Goal: Task Accomplishment & Management: Manage account settings

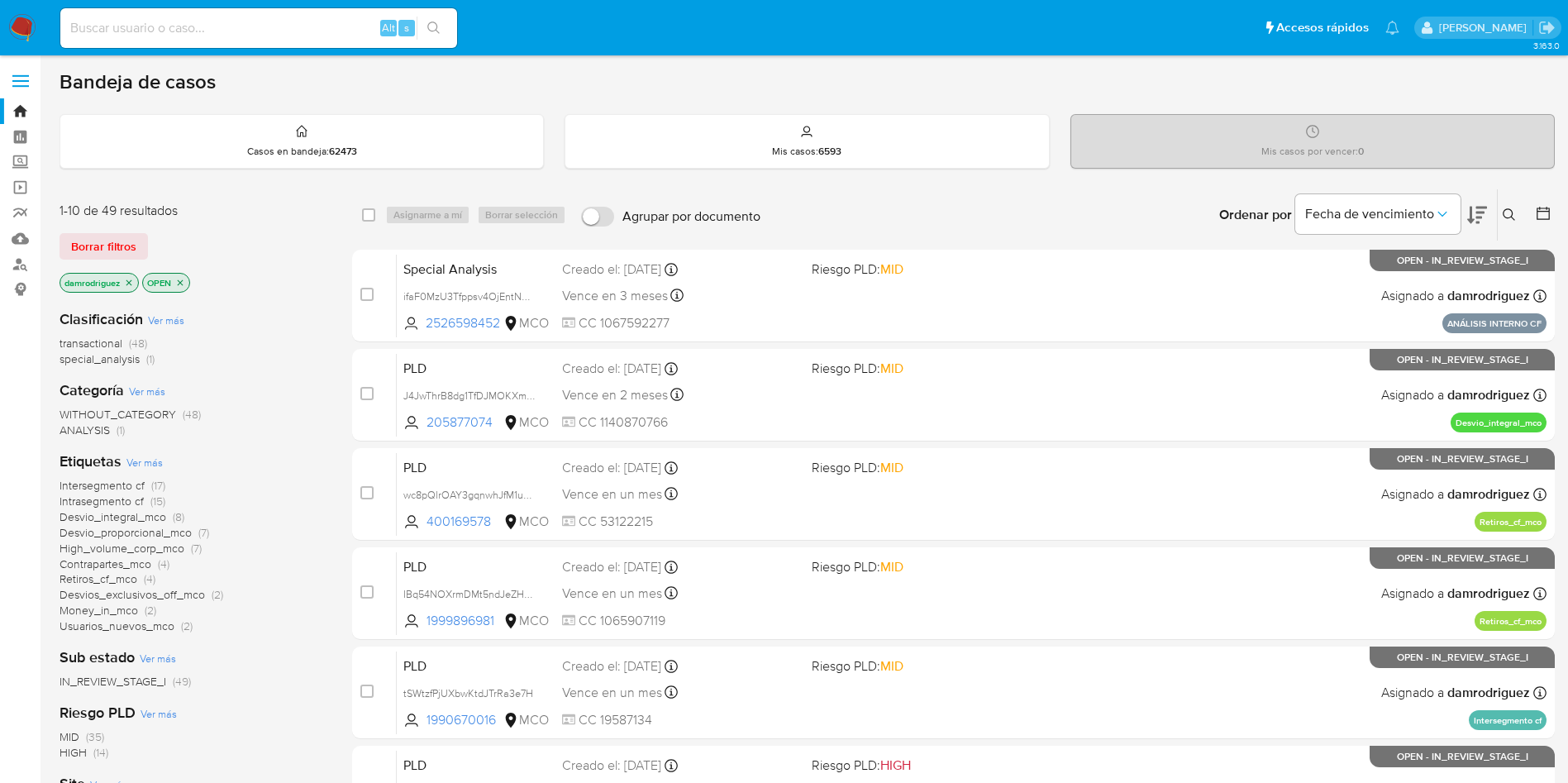
click at [22, 32] on img at bounding box center [22, 27] width 28 height 28
click at [134, 282] on icon "close-filter" at bounding box center [129, 283] width 10 height 10
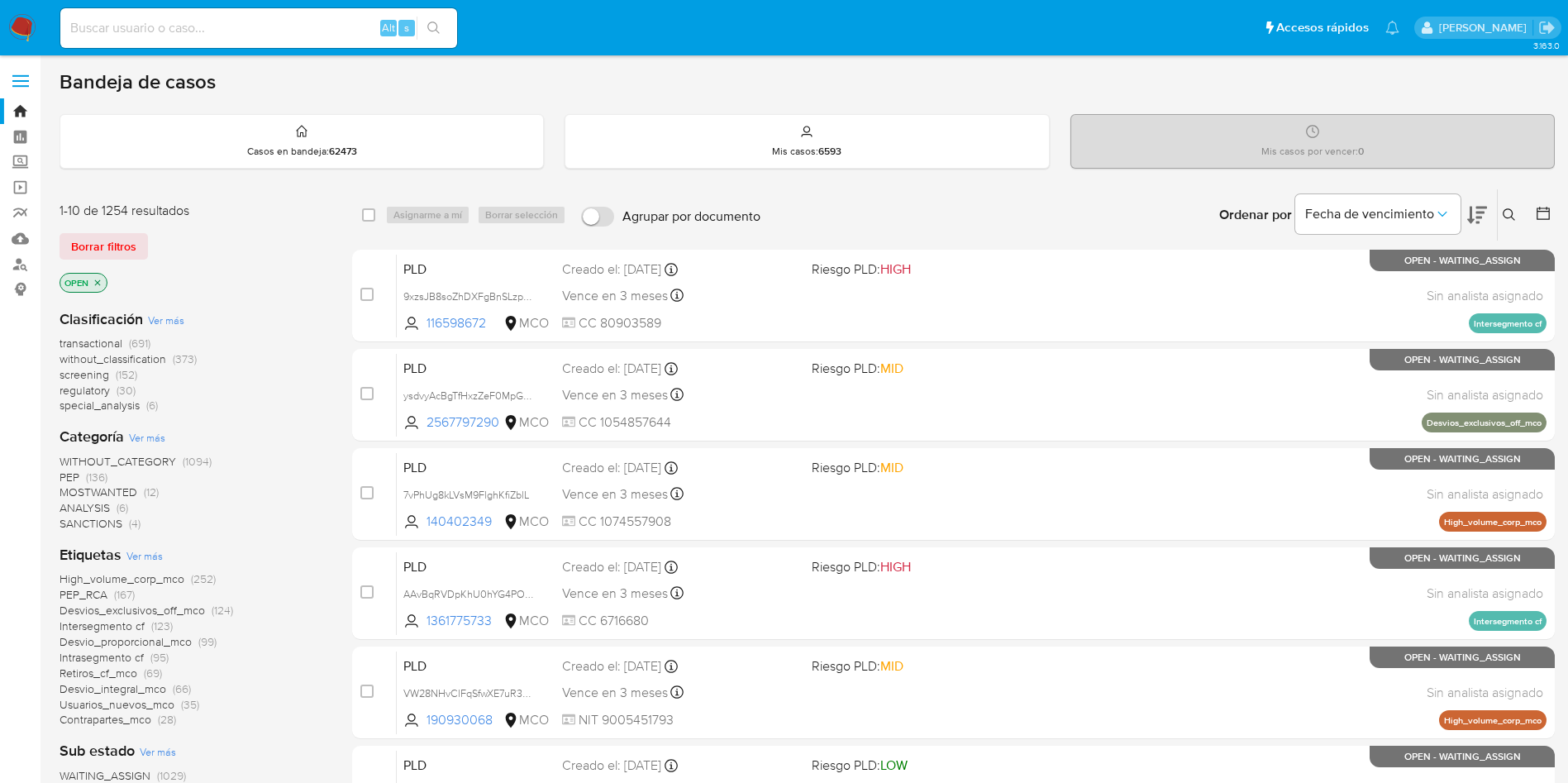
click at [1547, 213] on icon at bounding box center [1543, 213] width 17 height 17
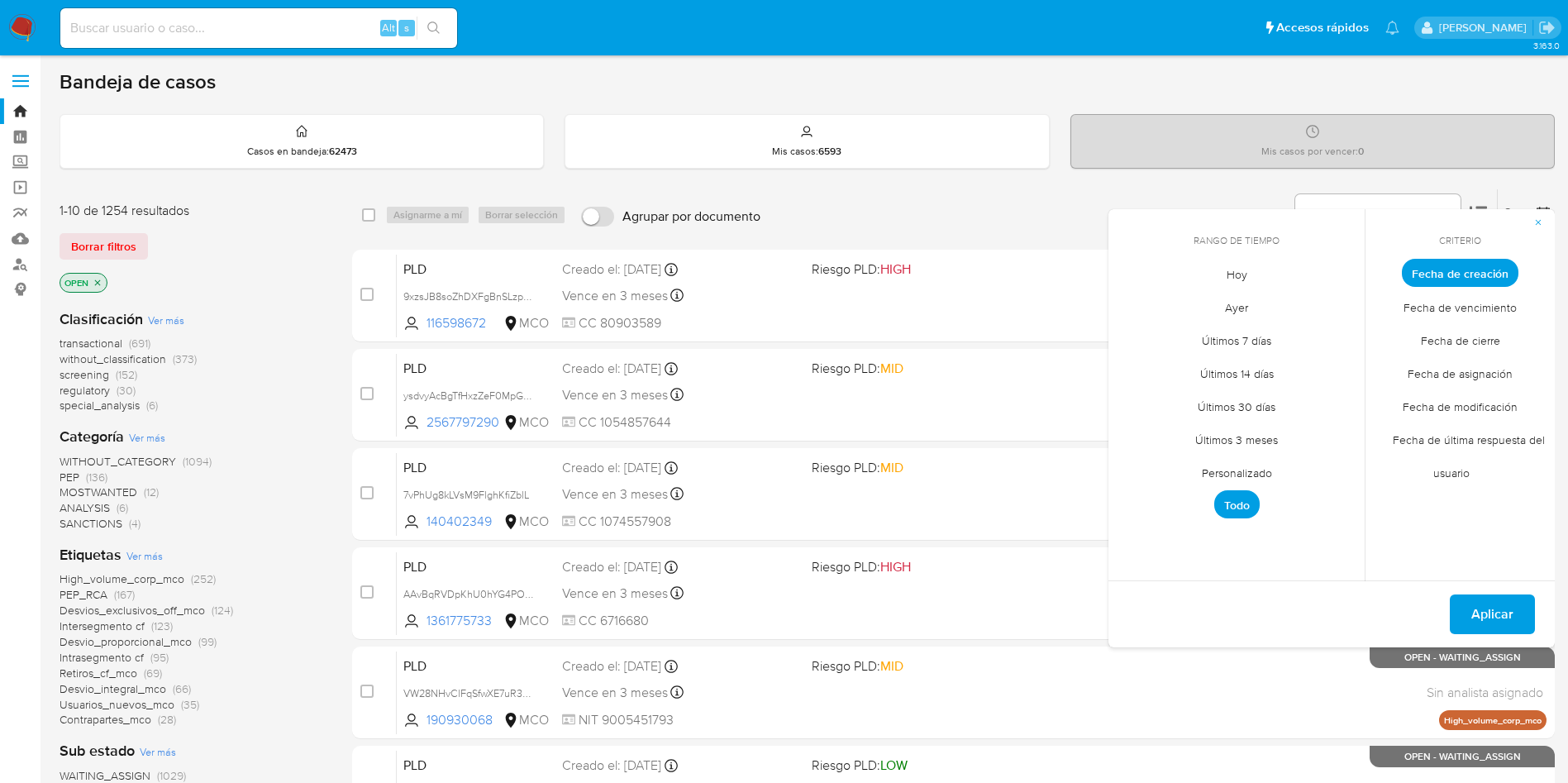
click at [1230, 468] on span "Personalizado" at bounding box center [1237, 472] width 105 height 34
click at [1343, 403] on button "12" at bounding box center [1335, 397] width 26 height 26
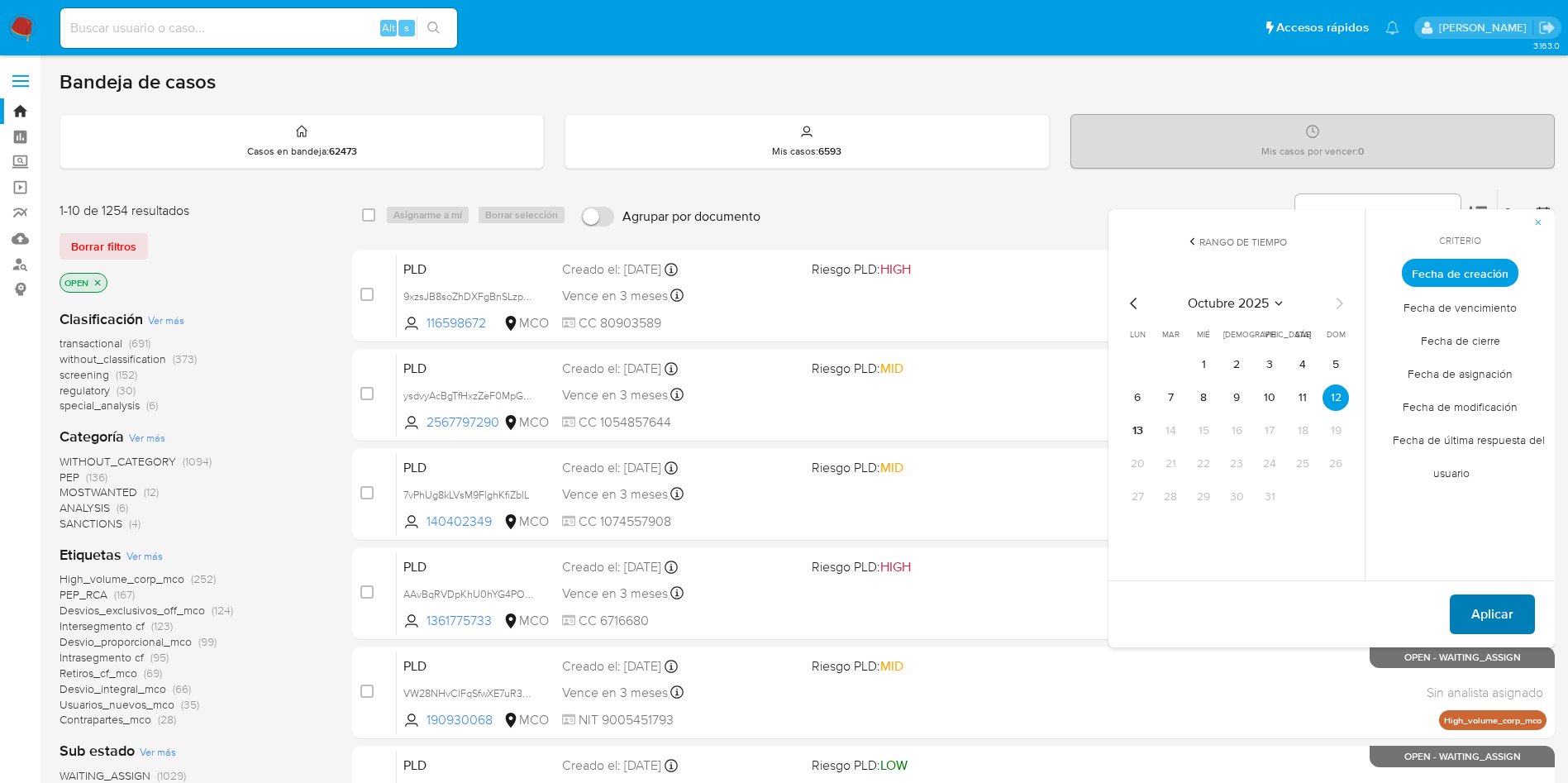
click at [1491, 614] on span "Aplicar" at bounding box center [1491, 614] width 42 height 36
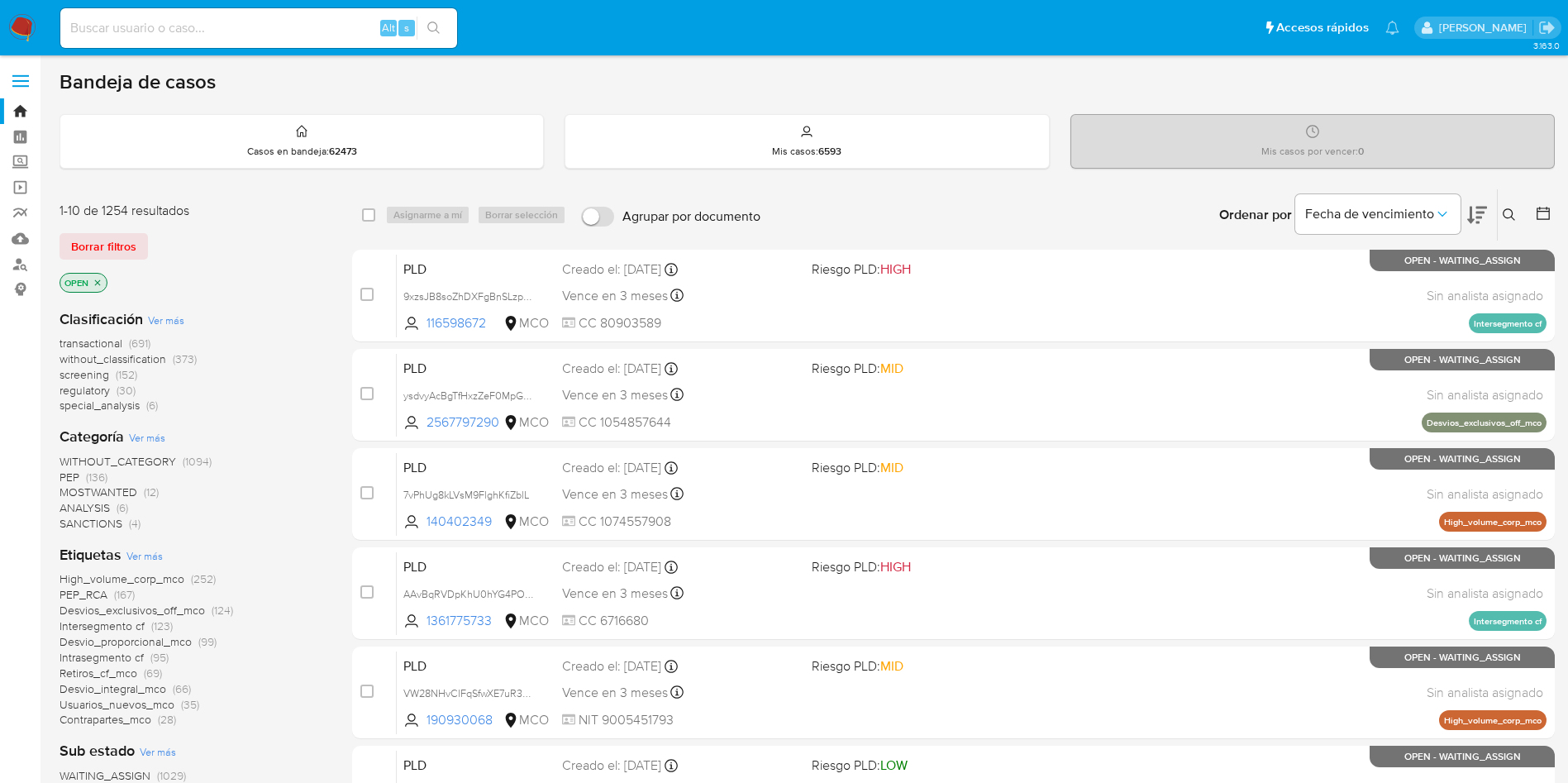
click at [89, 342] on span "transactional" at bounding box center [90, 343] width 63 height 17
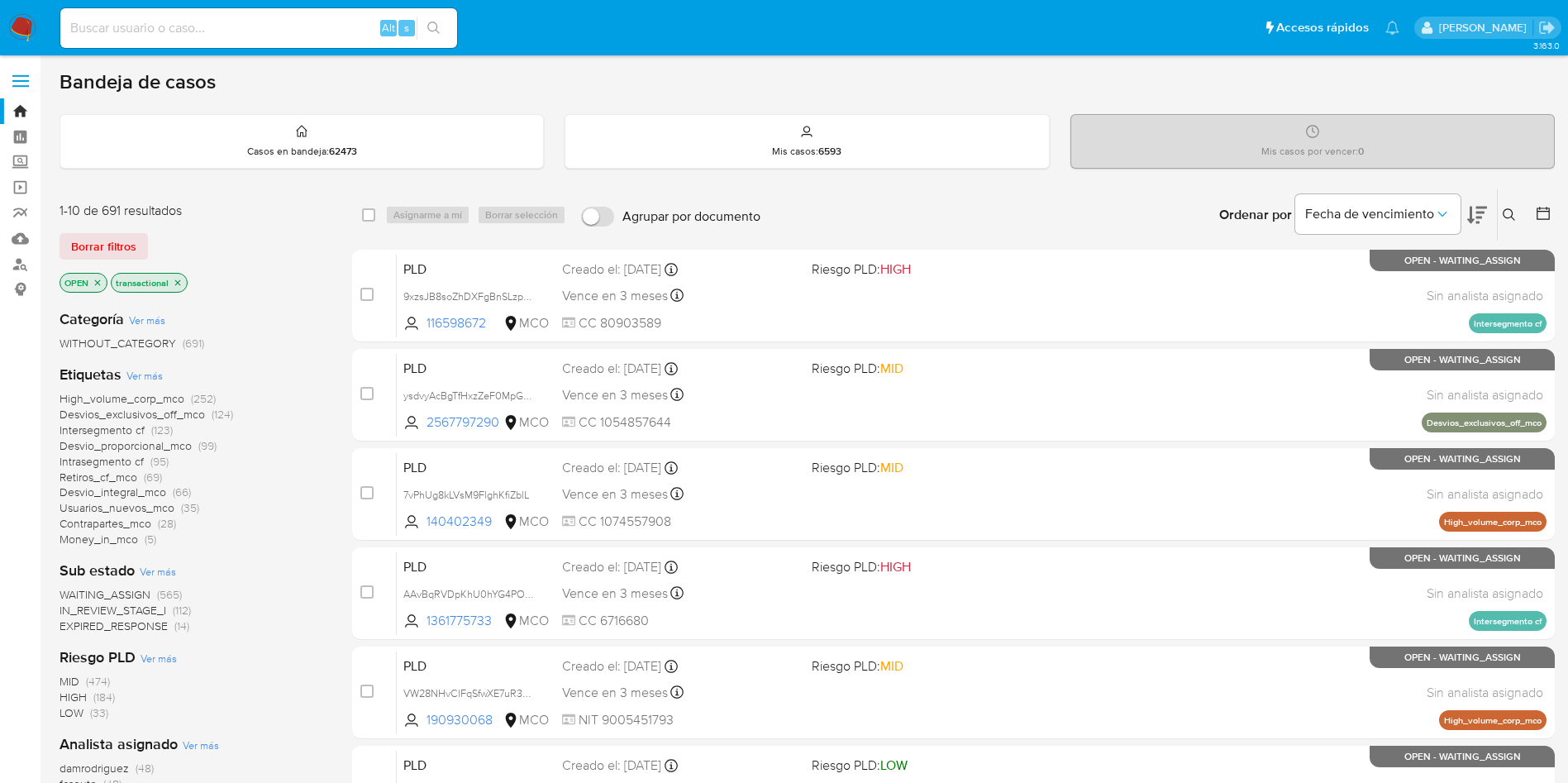
click at [1537, 212] on icon at bounding box center [1543, 214] width 14 height 14
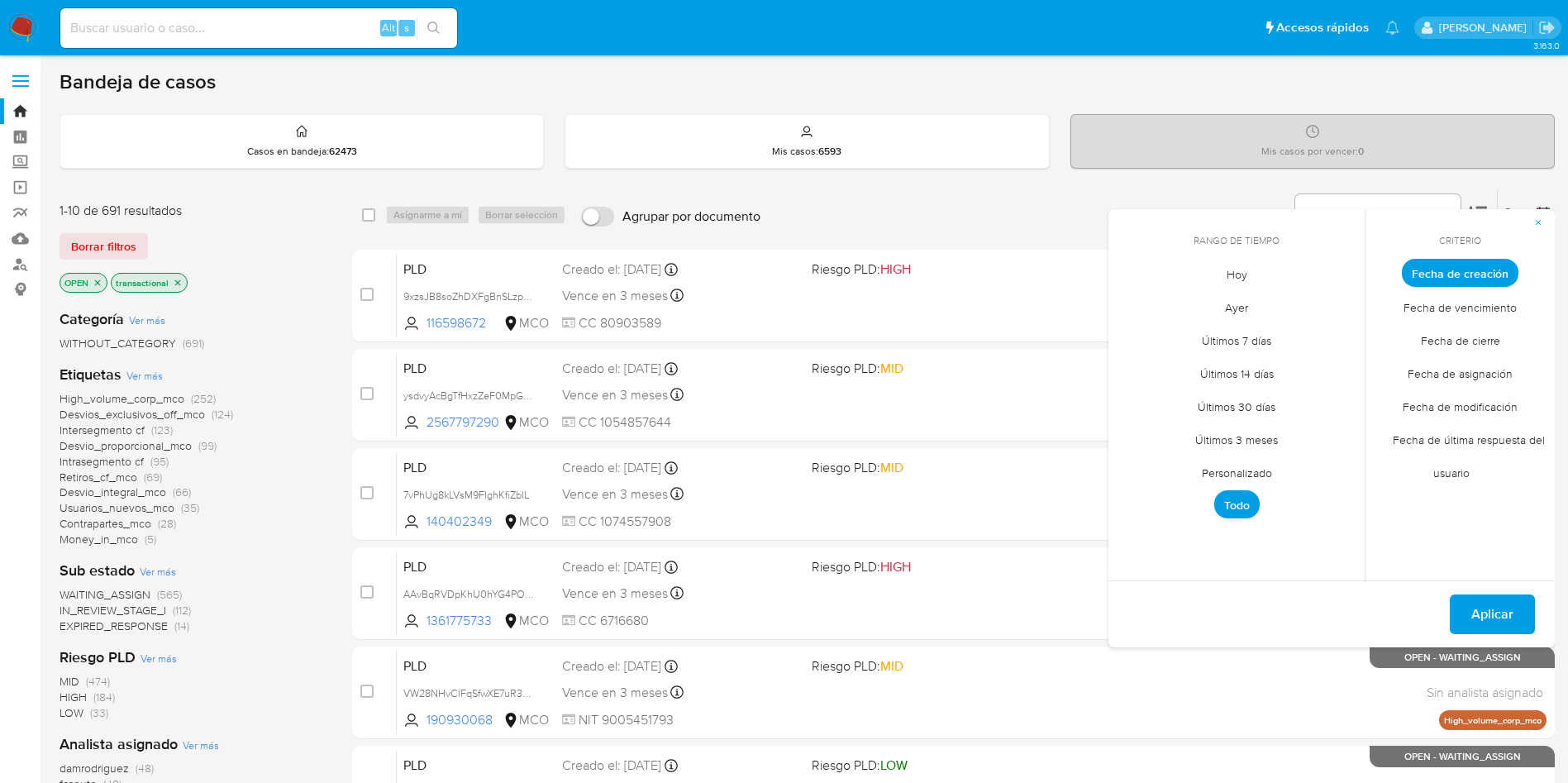
click at [1241, 472] on span "Personalizado" at bounding box center [1237, 472] width 105 height 34
click at [1298, 394] on button "11" at bounding box center [1302, 397] width 26 height 26
click at [1136, 431] on button "13" at bounding box center [1137, 430] width 26 height 26
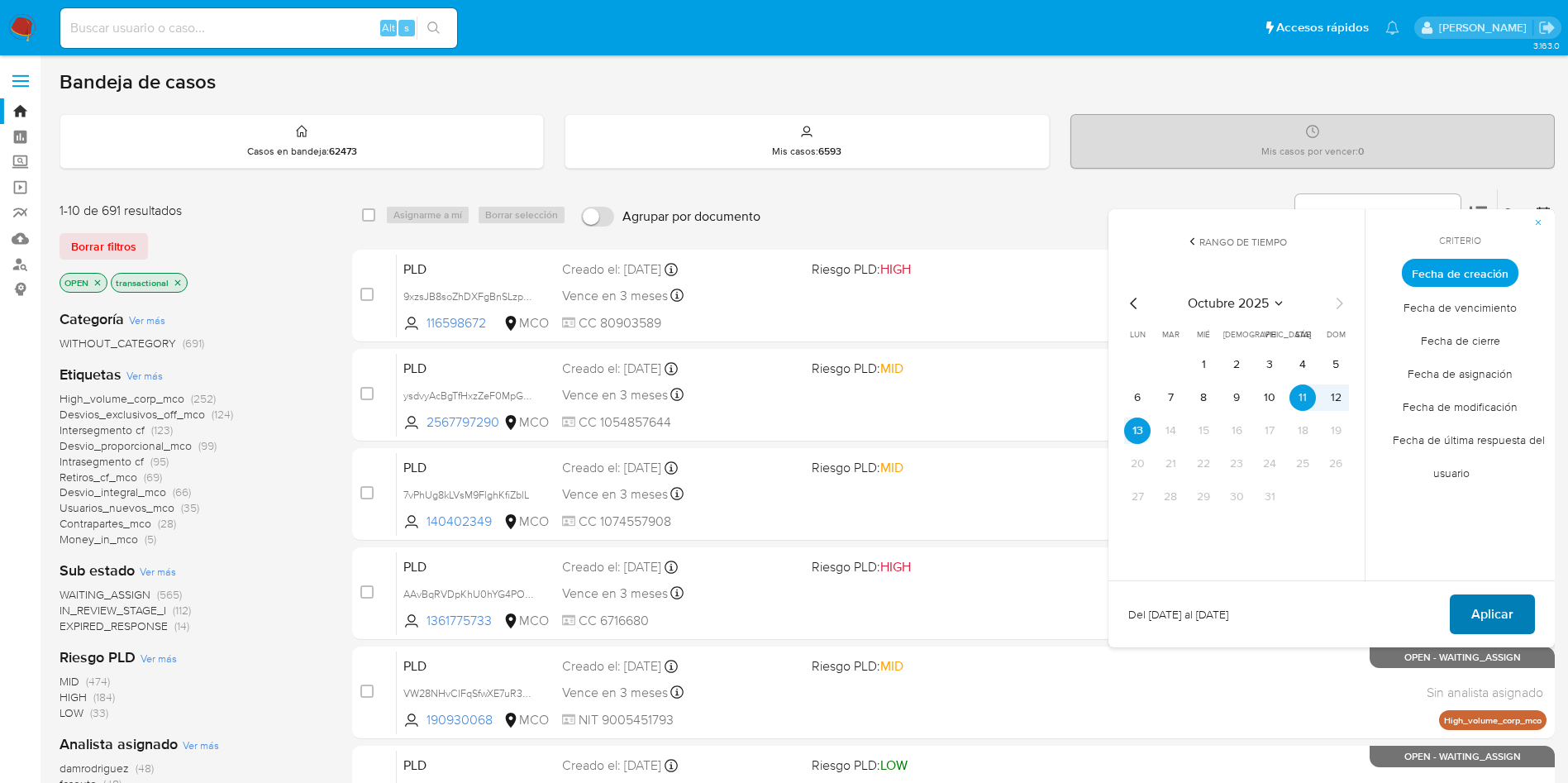
click at [1484, 610] on span "Aplicar" at bounding box center [1491, 614] width 42 height 36
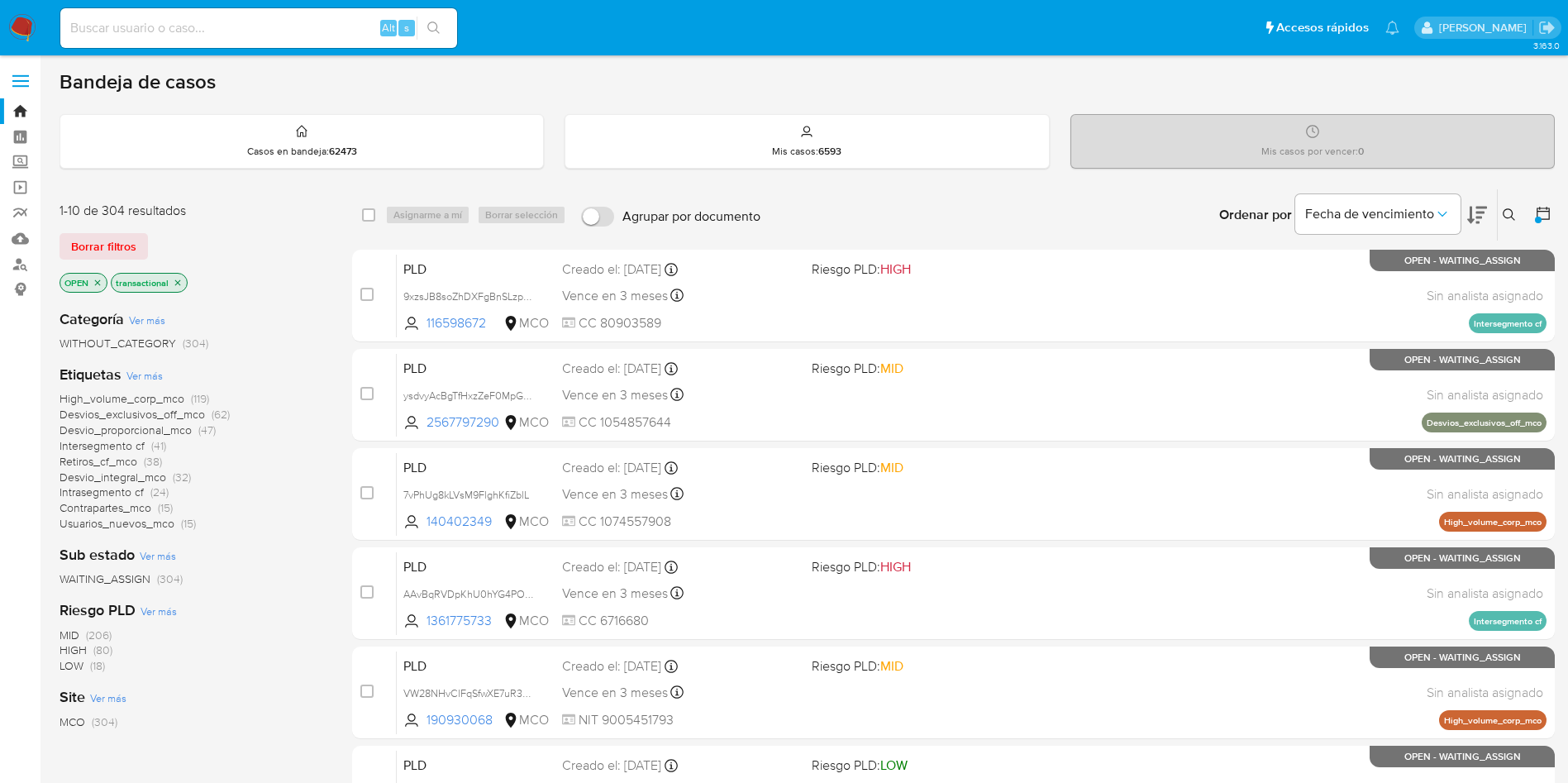
click at [99, 284] on icon "close-filter" at bounding box center [98, 283] width 6 height 6
drag, startPoint x: 126, startPoint y: 281, endPoint x: 124, endPoint y: 269, distance: 12.2
click at [127, 281] on icon "close-filter" at bounding box center [127, 283] width 6 height 6
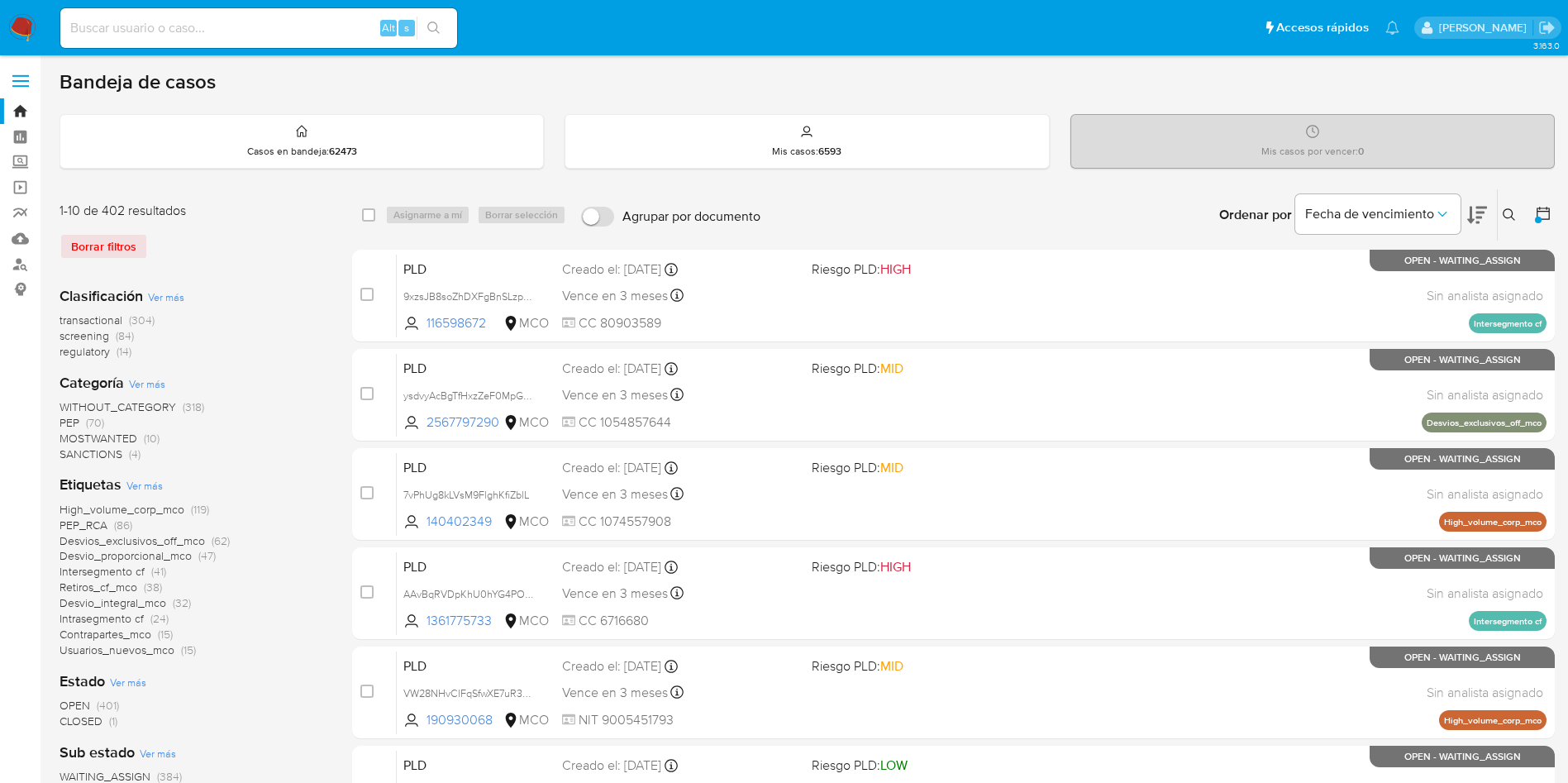
click at [10, 19] on img at bounding box center [22, 27] width 28 height 28
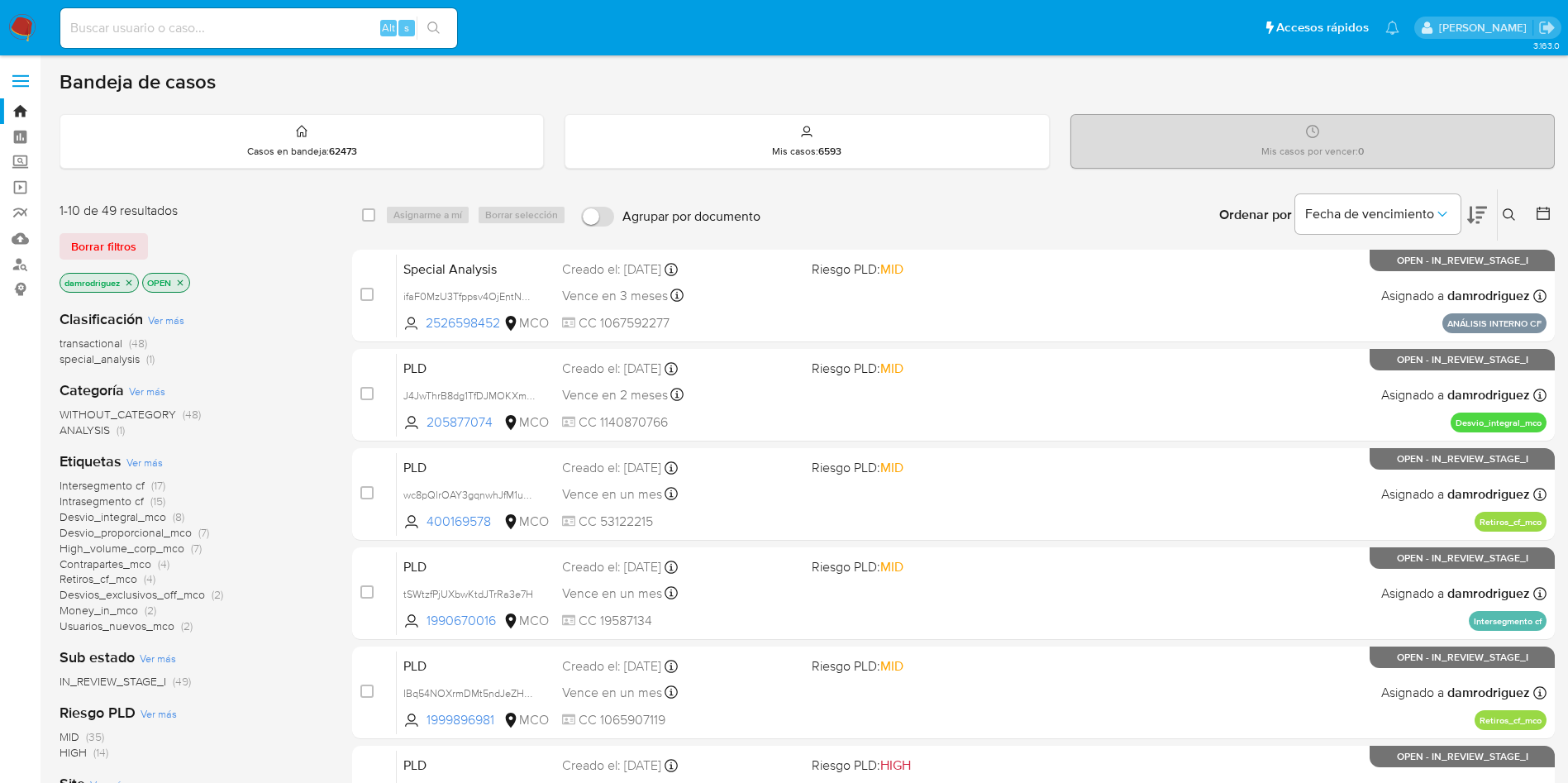
click at [249, 14] on div "Alt s" at bounding box center [258, 28] width 397 height 40
click at [243, 29] on input at bounding box center [258, 28] width 397 height 21
paste input "I8vuMgUYd7hKswIA7y3MVgun"
type input "I8vuMgUYd7hKswIA7y3MVgun"
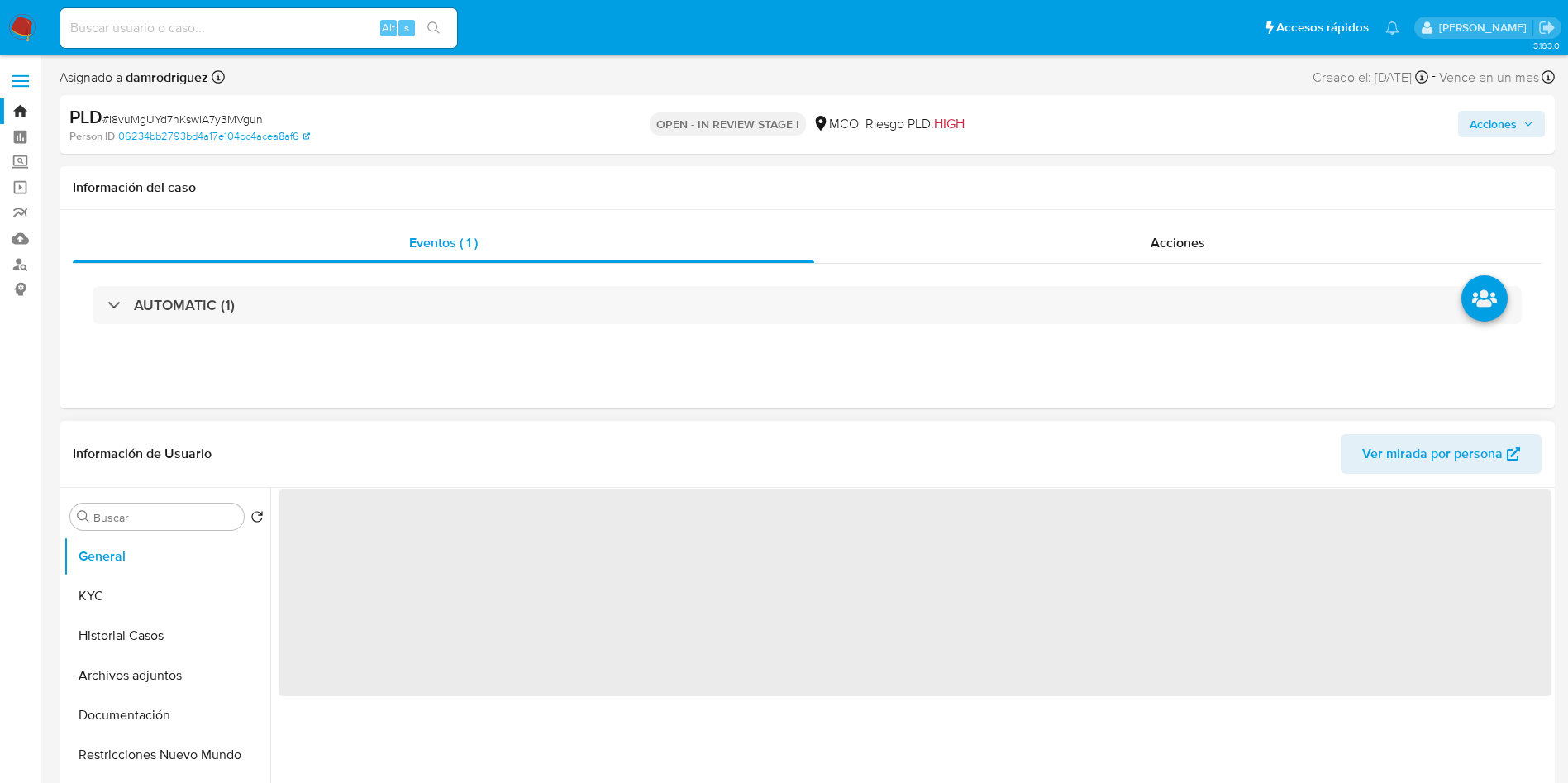
select select "10"
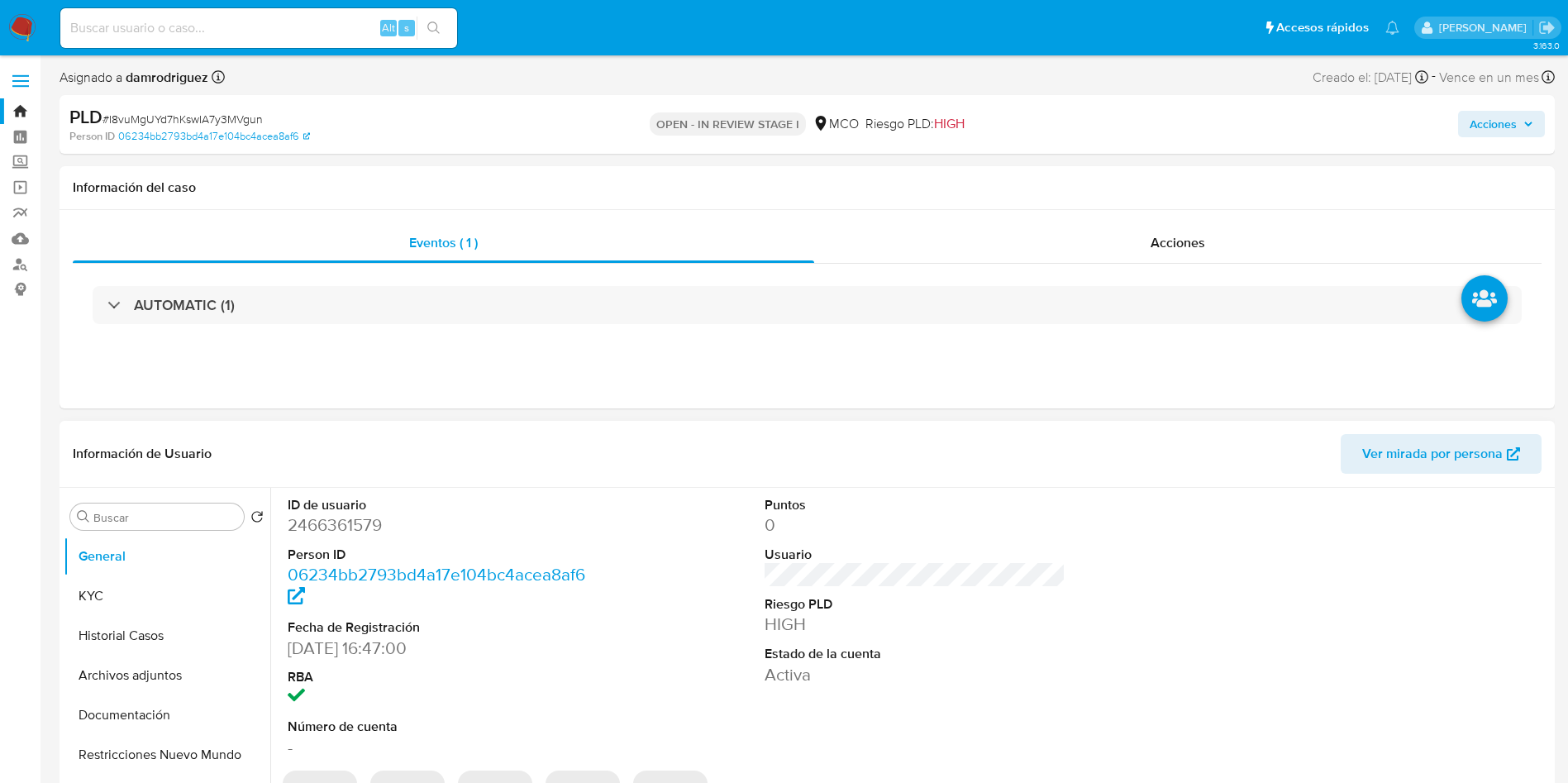
scroll to position [124, 0]
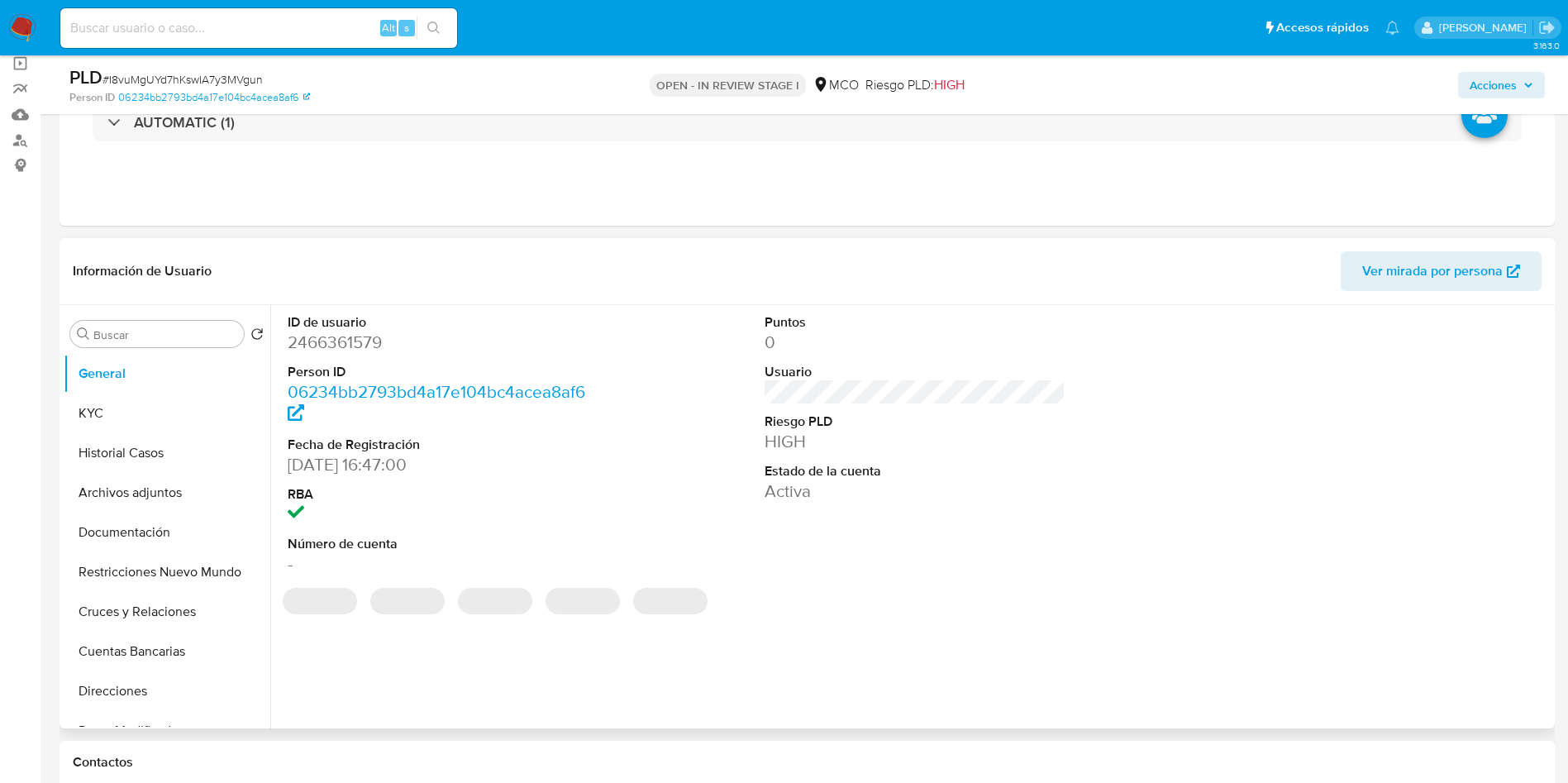
click at [319, 342] on dd "2466361579" at bounding box center [438, 342] width 302 height 23
copy dd "2466361579"
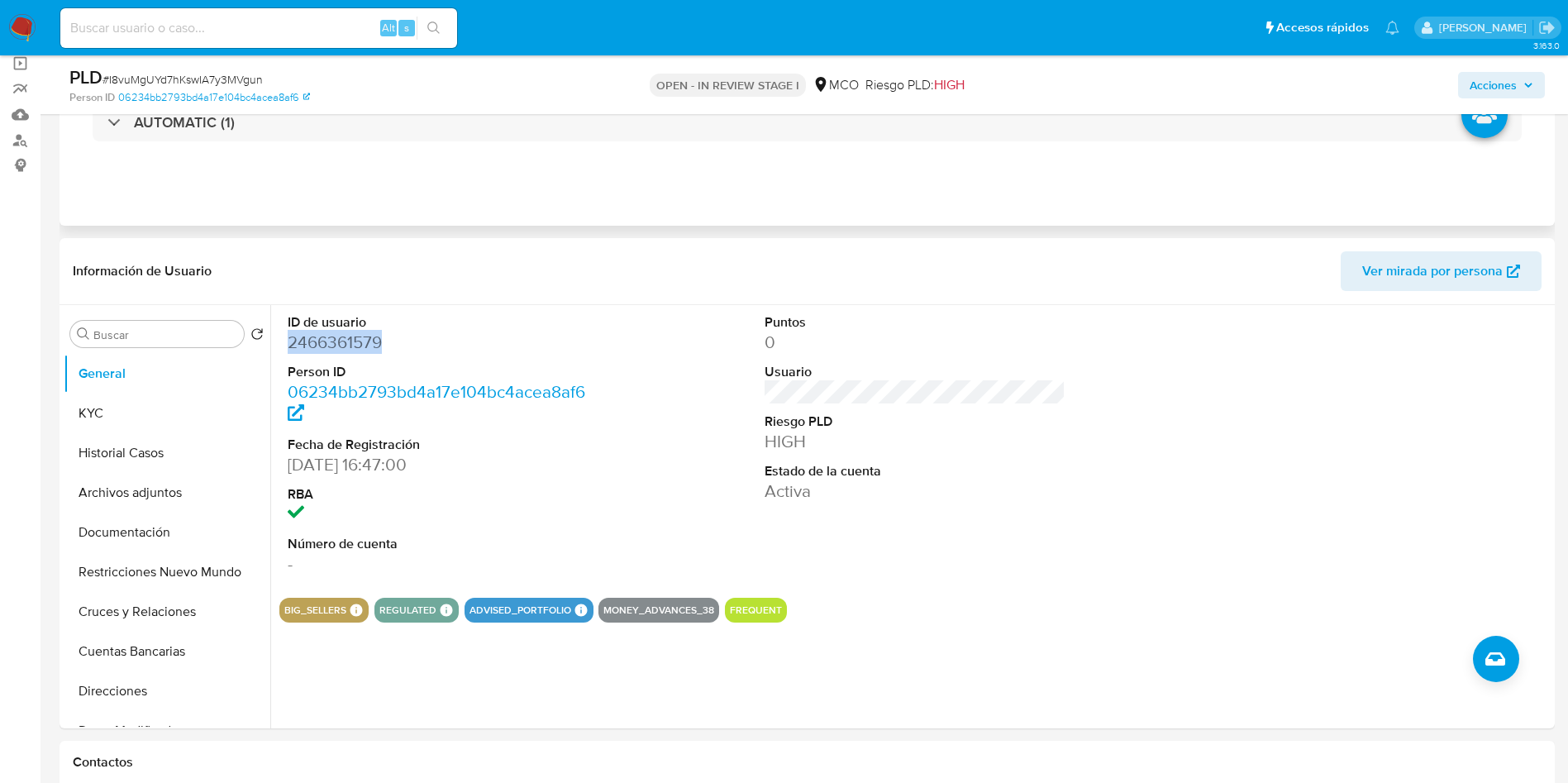
copy dd "2466361579"
click at [331, 347] on dd "2466361579" at bounding box center [438, 342] width 302 height 23
click at [657, 490] on div "ID de usuario 2466361579 Person ID 06234bb2793bd4a17e104bc4acea8af6 Fecha de Re…" at bounding box center [915, 445] width 1271 height 280
click at [152, 442] on button "Historial Casos" at bounding box center [160, 453] width 193 height 40
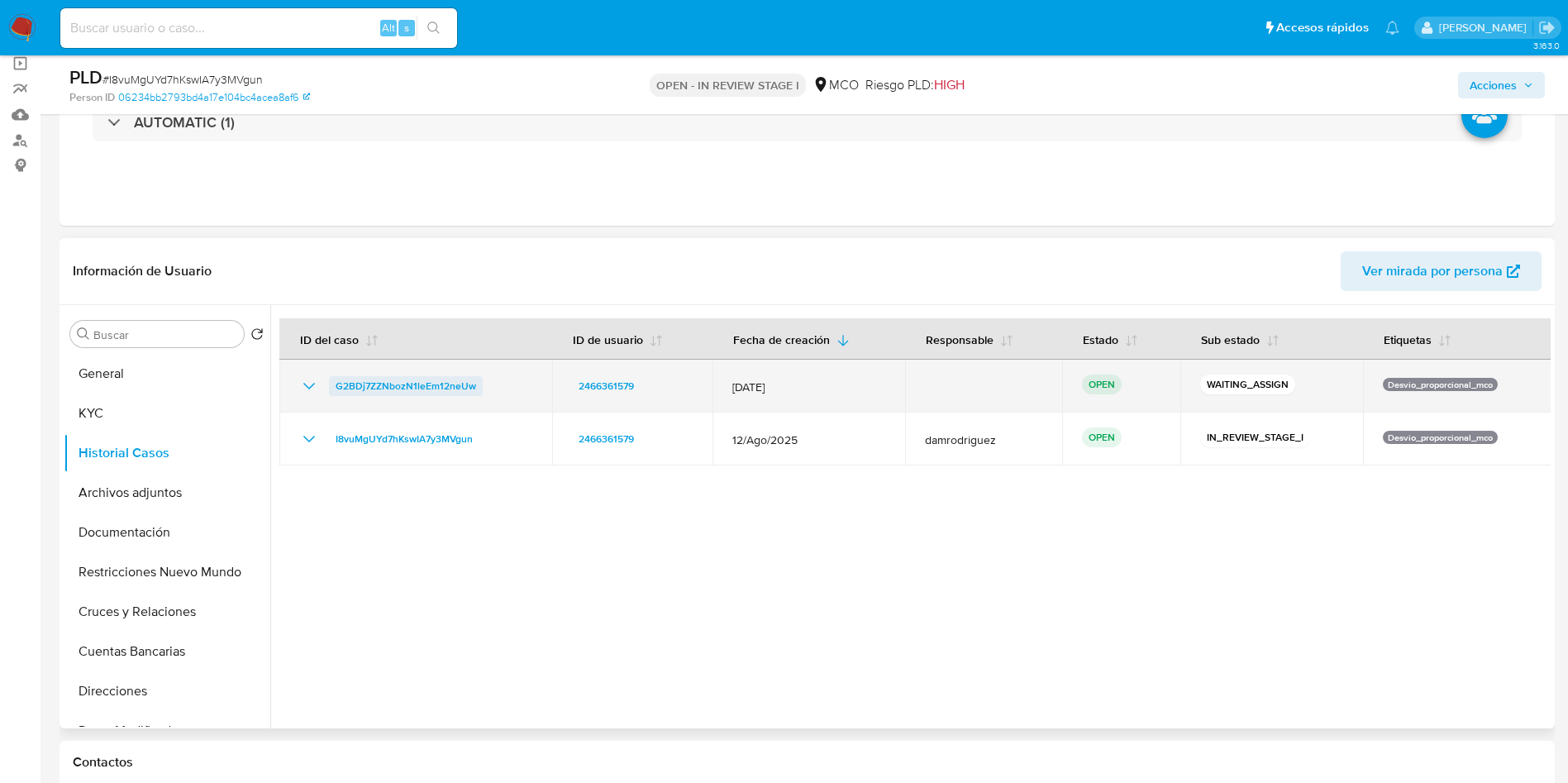
drag, startPoint x: 400, startPoint y: 394, endPoint x: 329, endPoint y: 393, distance: 71.0
click at [329, 393] on div "G2BDj7ZZNbozN1leEm12neUw" at bounding box center [416, 386] width 233 height 19
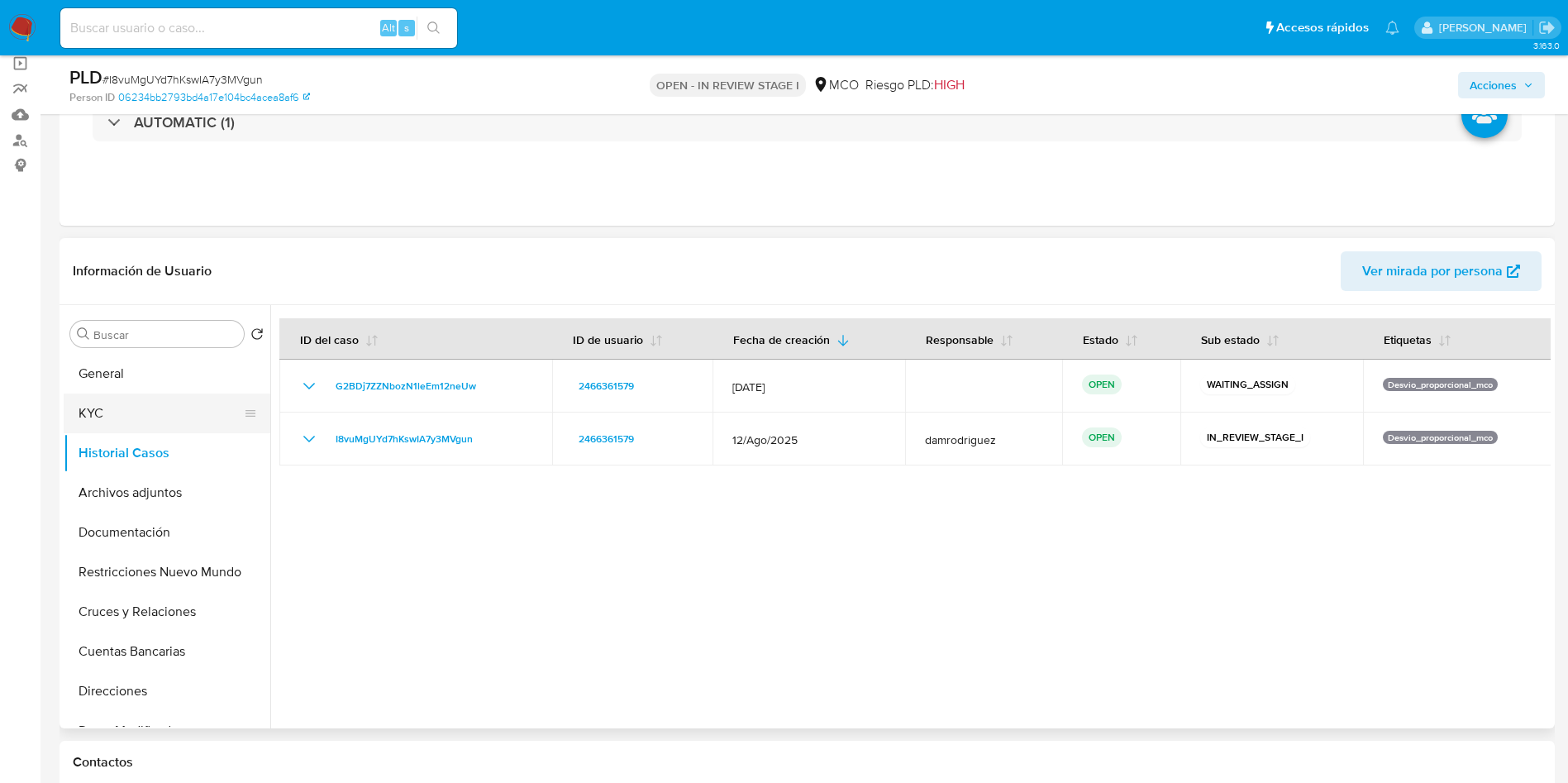
click at [132, 417] on button "KYC" at bounding box center [160, 413] width 193 height 40
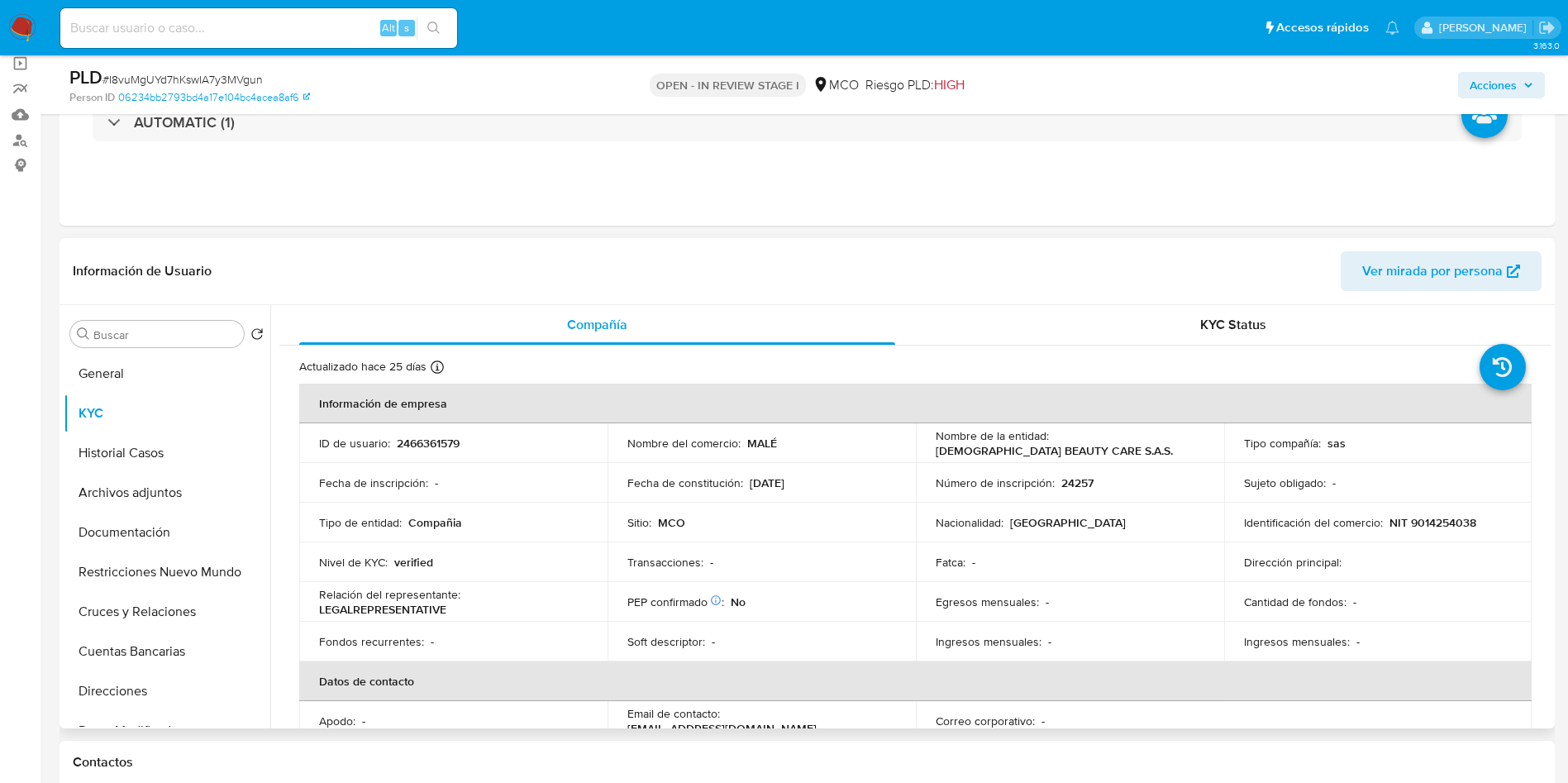
click at [996, 446] on p "[DEMOGRAPHIC_DATA] BEAUTY CARE S.A.S." at bounding box center [1054, 450] width 237 height 15
click at [996, 446] on p "MALE BEAUTY CARE S.A.S." at bounding box center [1054, 450] width 237 height 15
click at [1082, 453] on div "Nombre de la entidad : MALE BEAUTY CARE S.A.S." at bounding box center [1070, 443] width 269 height 30
click at [1108, 448] on div "Nombre de la entidad : MALE BEAUTY CARE S.A.S." at bounding box center [1070, 443] width 269 height 30
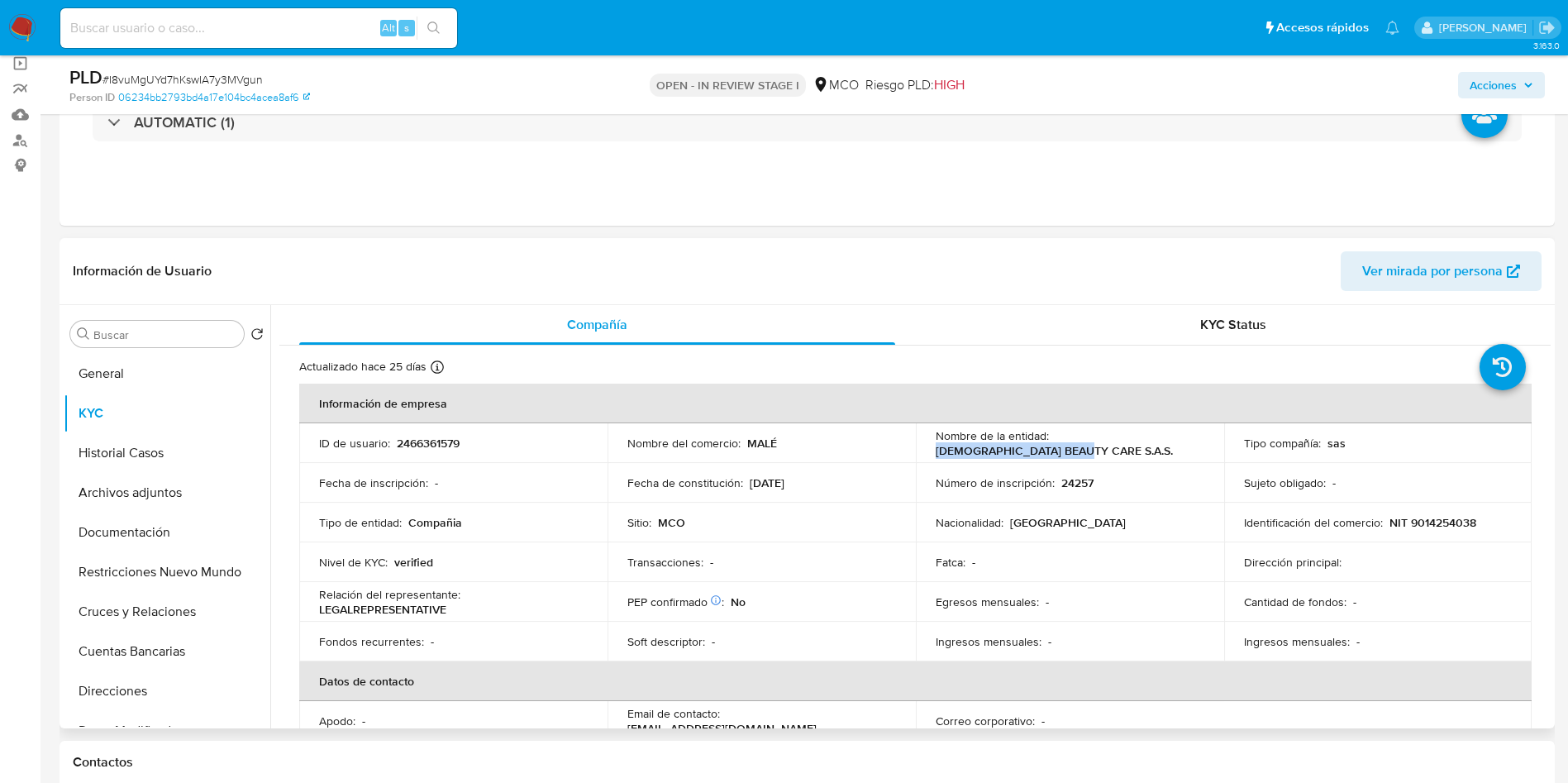
drag, startPoint x: 1090, startPoint y: 456, endPoint x: 917, endPoint y: 454, distance: 173.0
click at [917, 454] on td "Nombre de la entidad : MALE BEAUTY CARE S.A.S." at bounding box center [1069, 443] width 308 height 40
copy p "MALE BEAUTY CARE S.A.S."
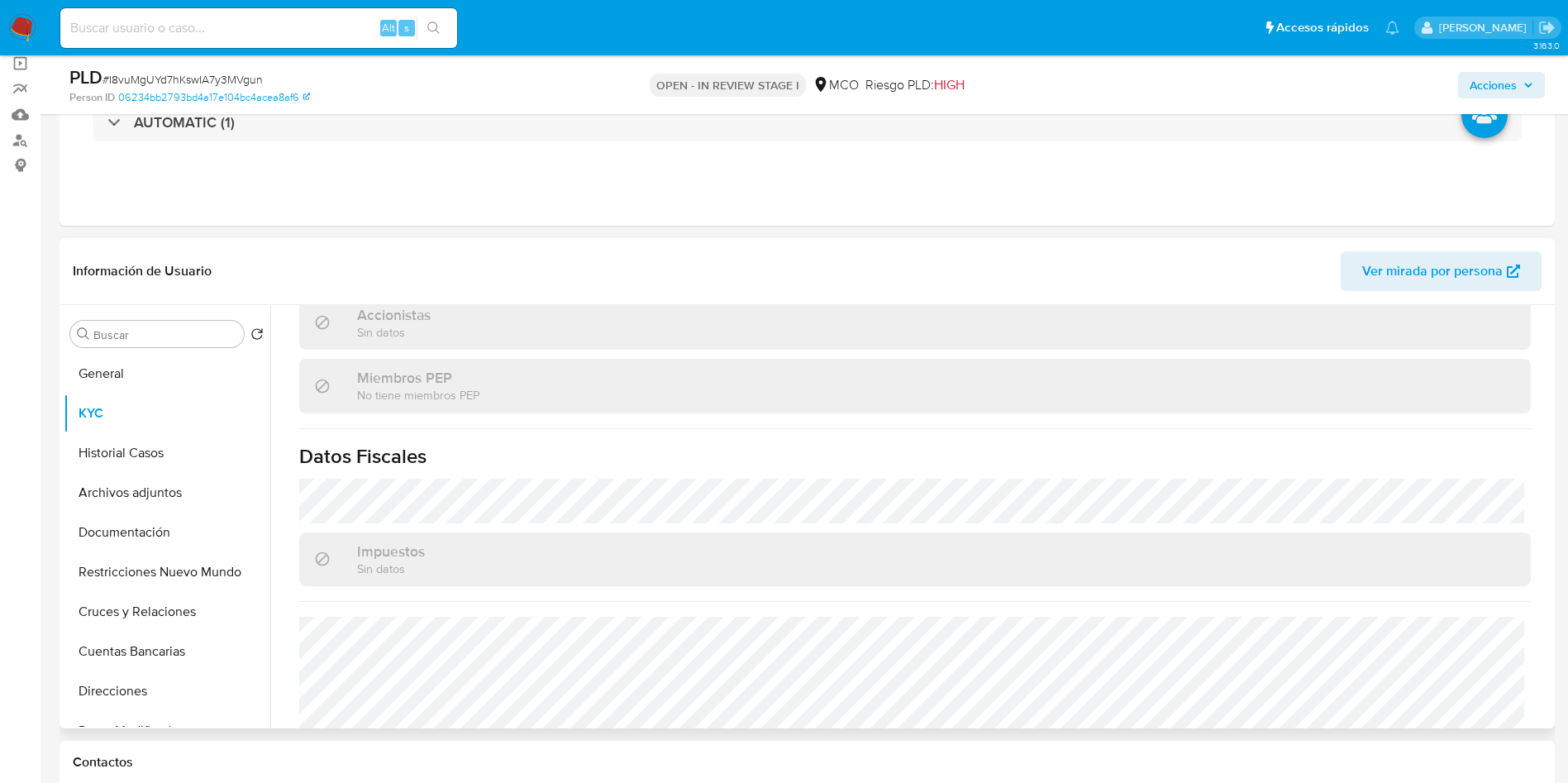
scroll to position [1059, 0]
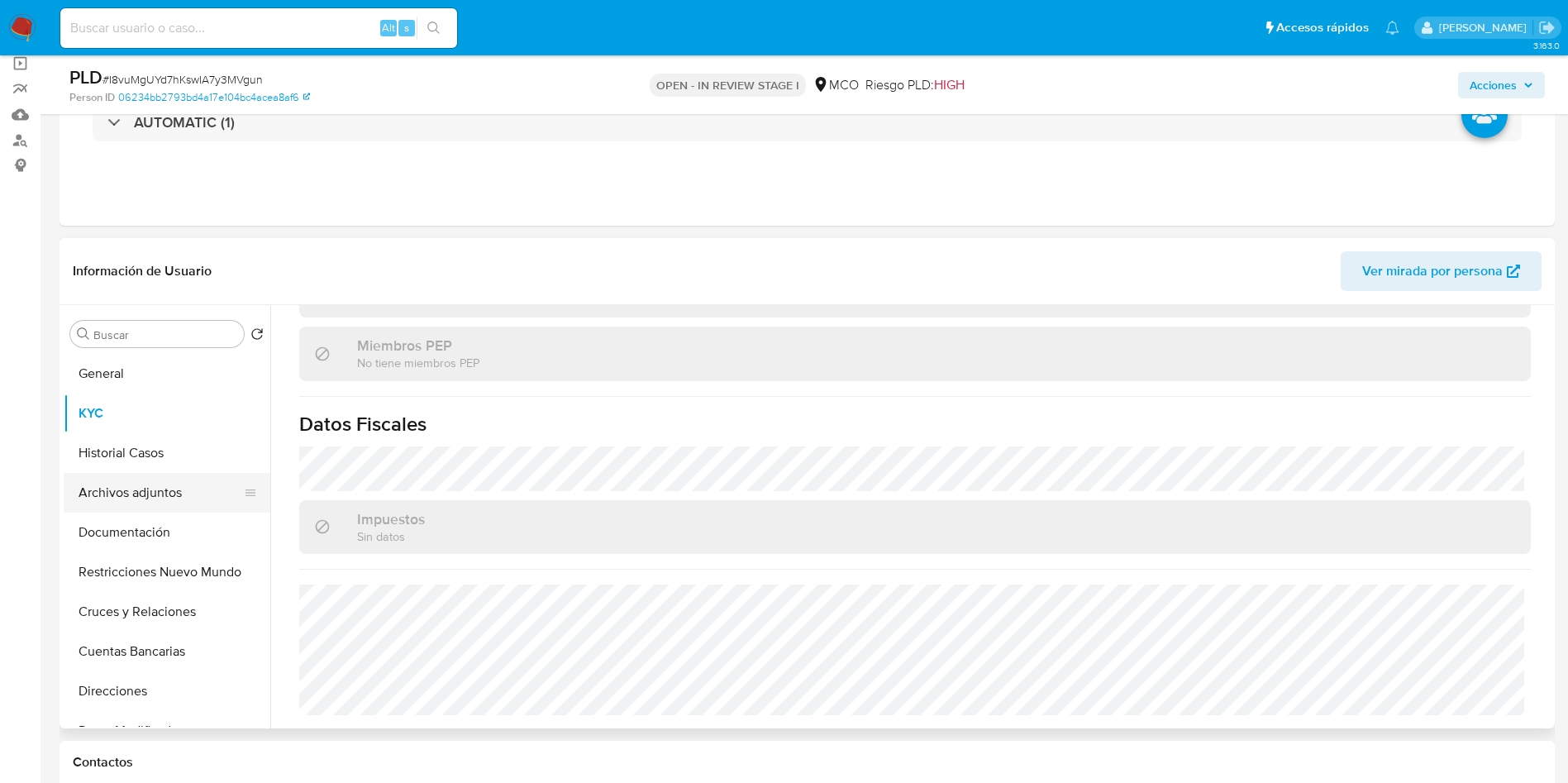
click at [180, 481] on button "Archivos adjuntos" at bounding box center [160, 493] width 193 height 40
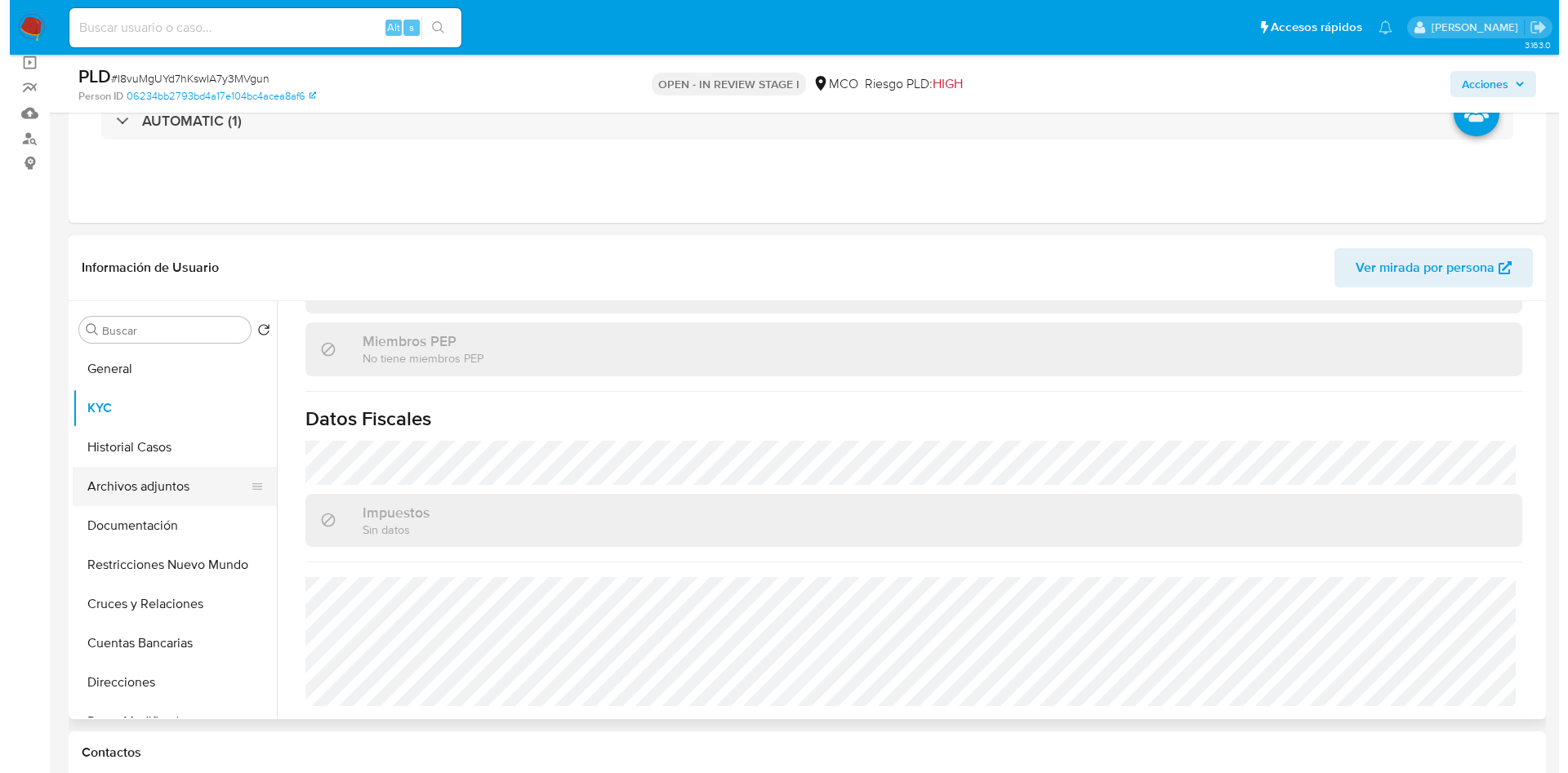
scroll to position [0, 0]
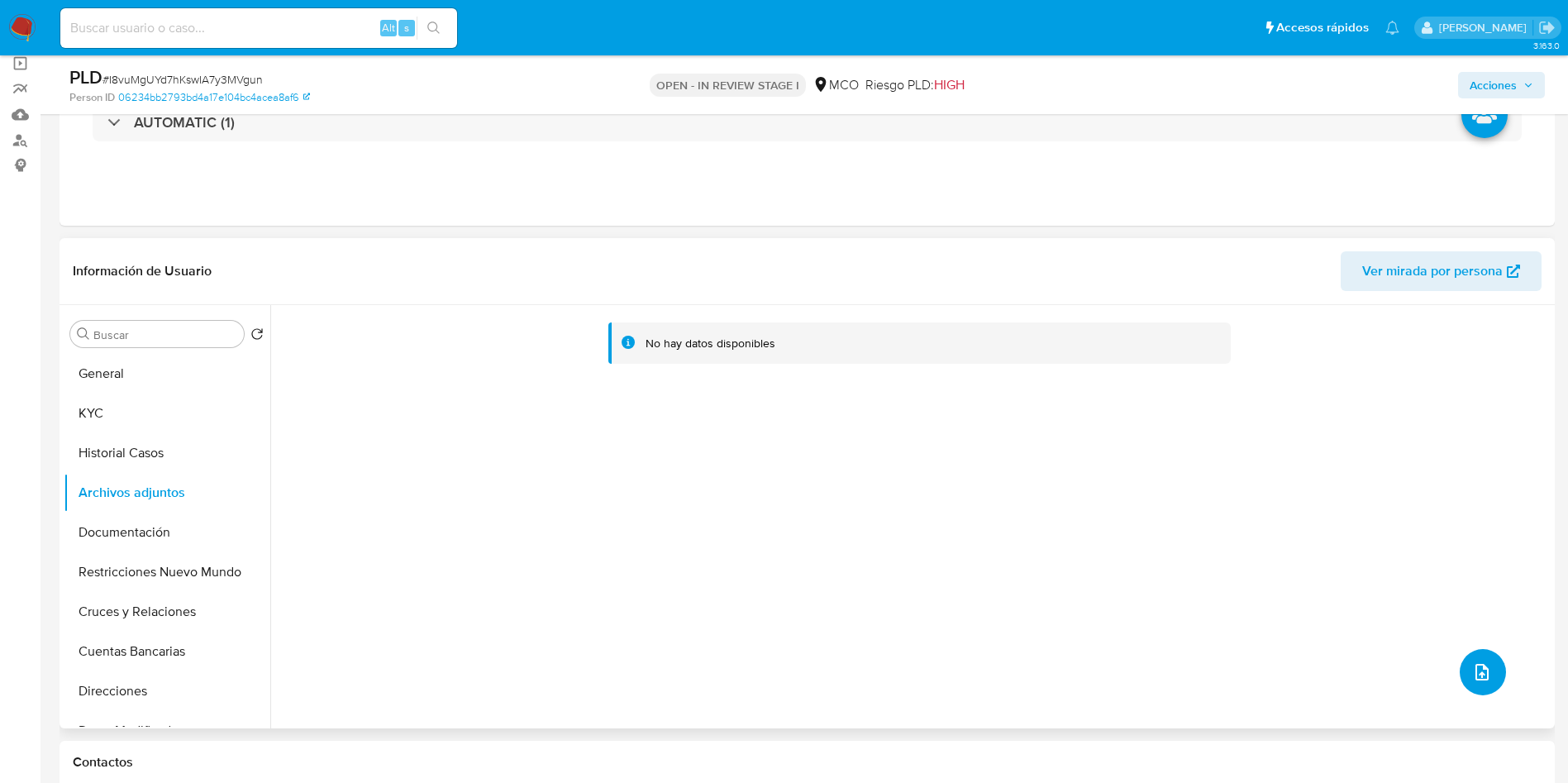
click at [1472, 664] on icon "upload-file" at bounding box center [1482, 672] width 19 height 19
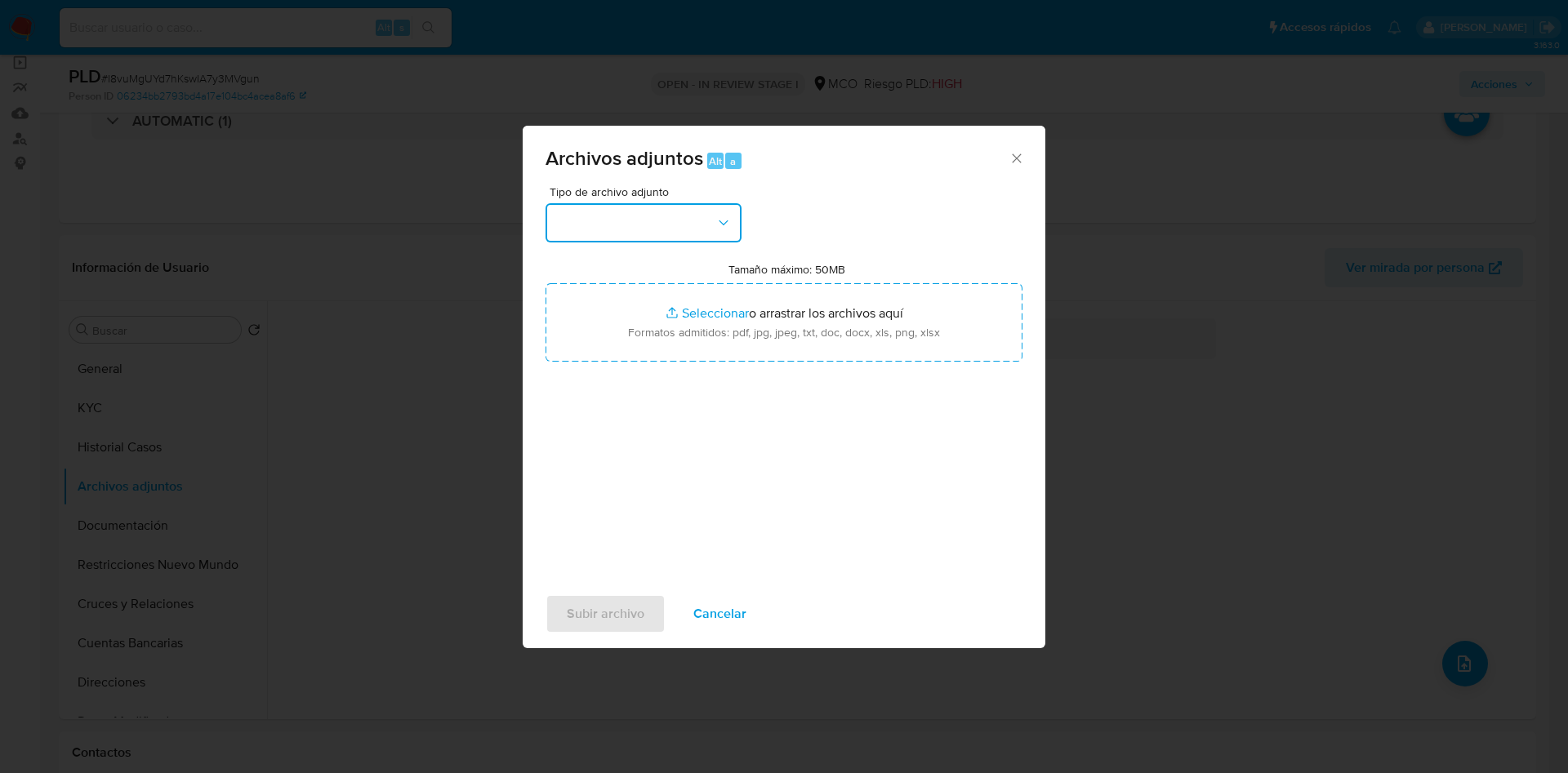
click at [670, 214] on button "button" at bounding box center [644, 223] width 196 height 39
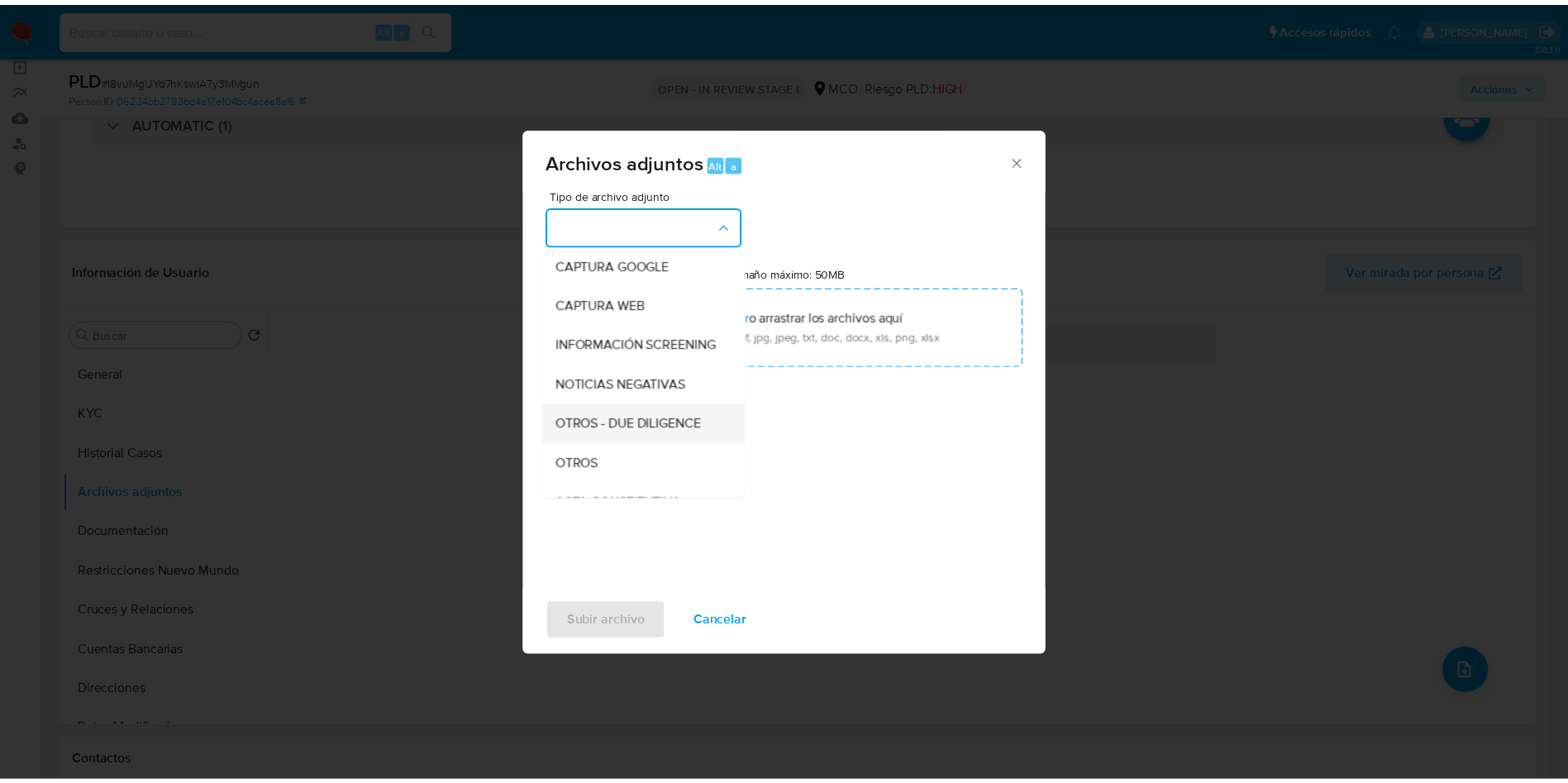
scroll to position [124, 0]
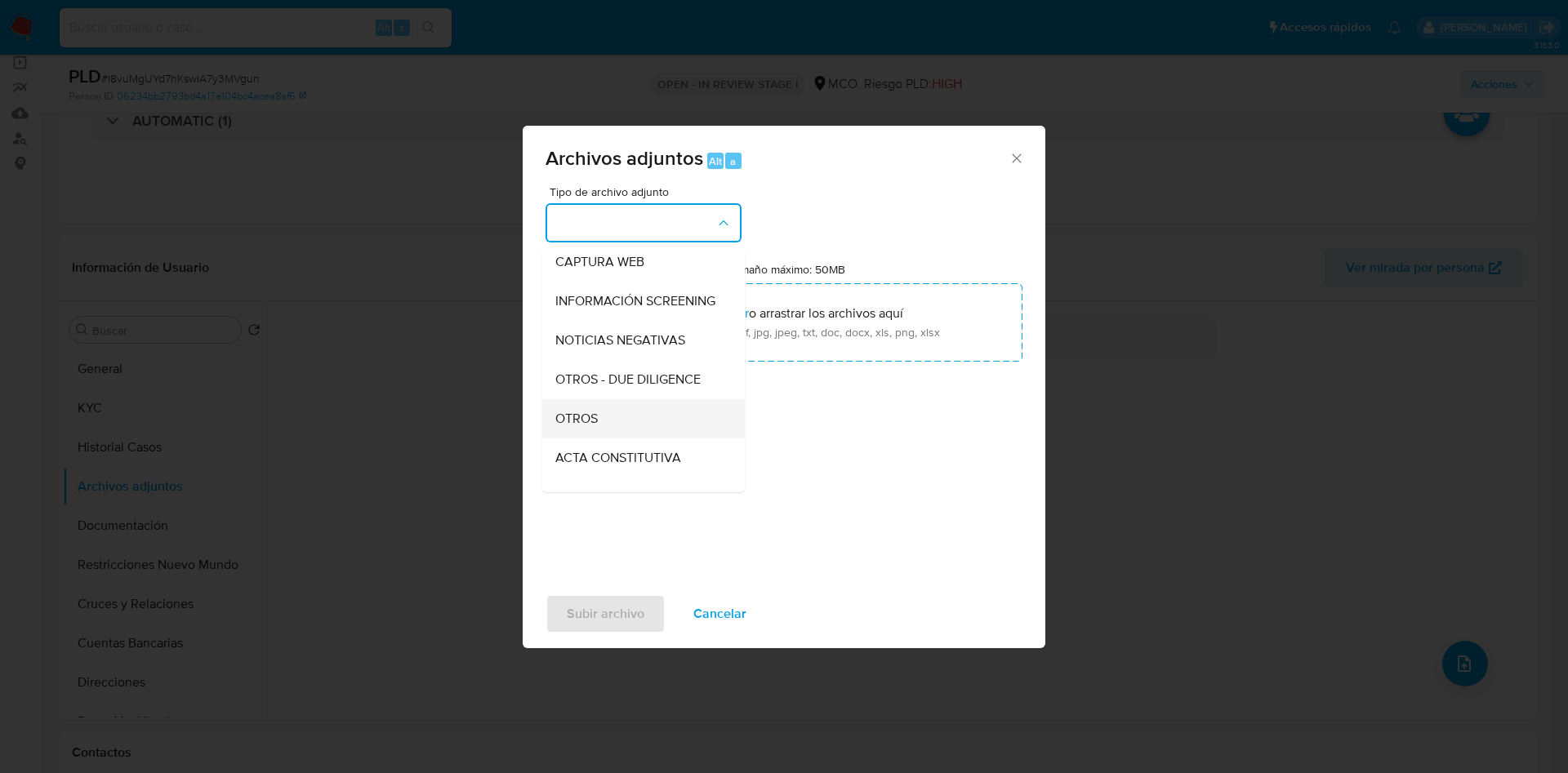
click at [576, 427] on span "OTROS" at bounding box center [577, 418] width 42 height 16
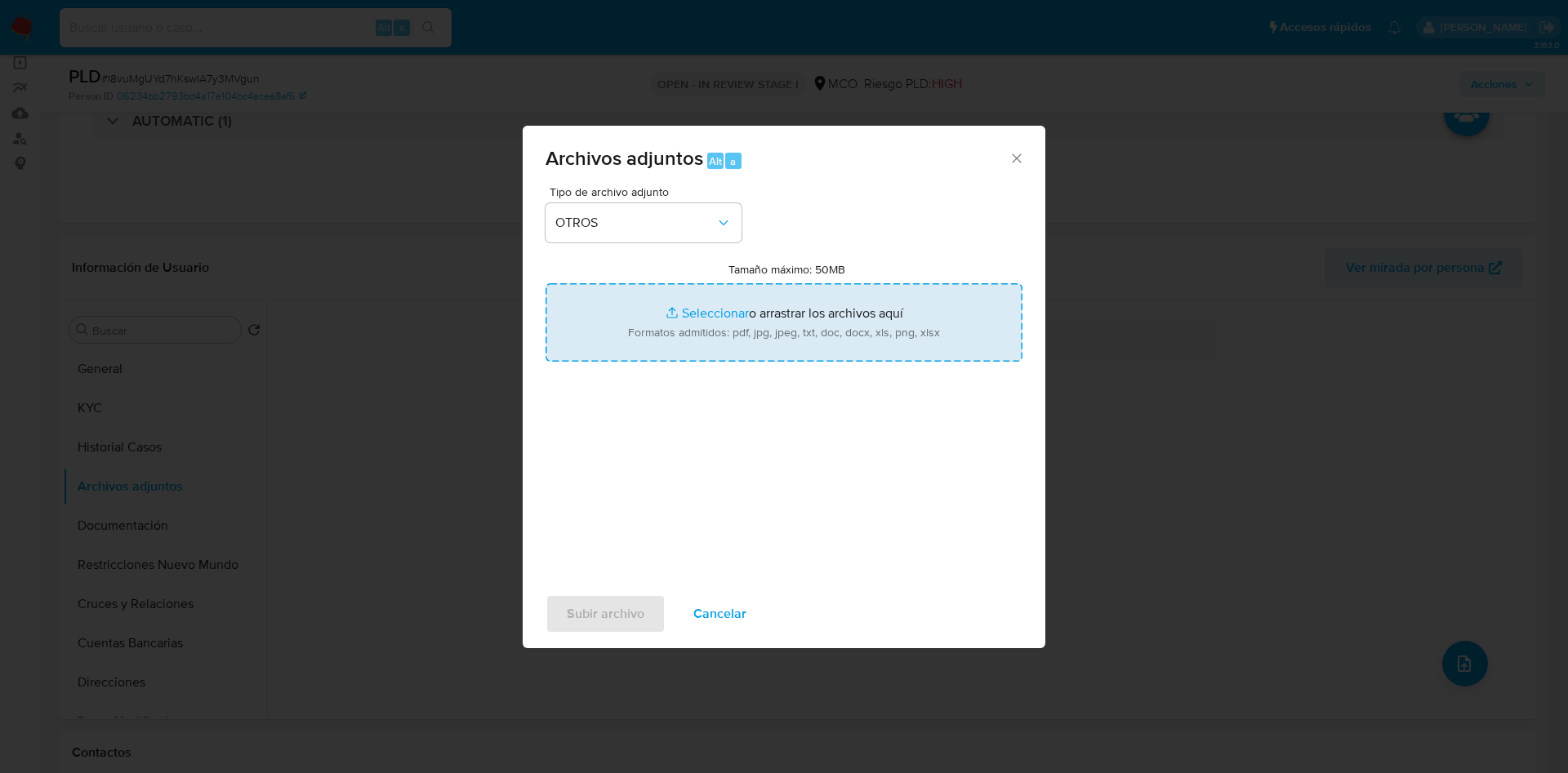
click at [695, 310] on input "Tamaño máximo: 50MB Seleccionar archivos" at bounding box center [784, 322] width 477 height 79
type input "C:\fakepath\2466361579 - 13_10_2025.pdf"
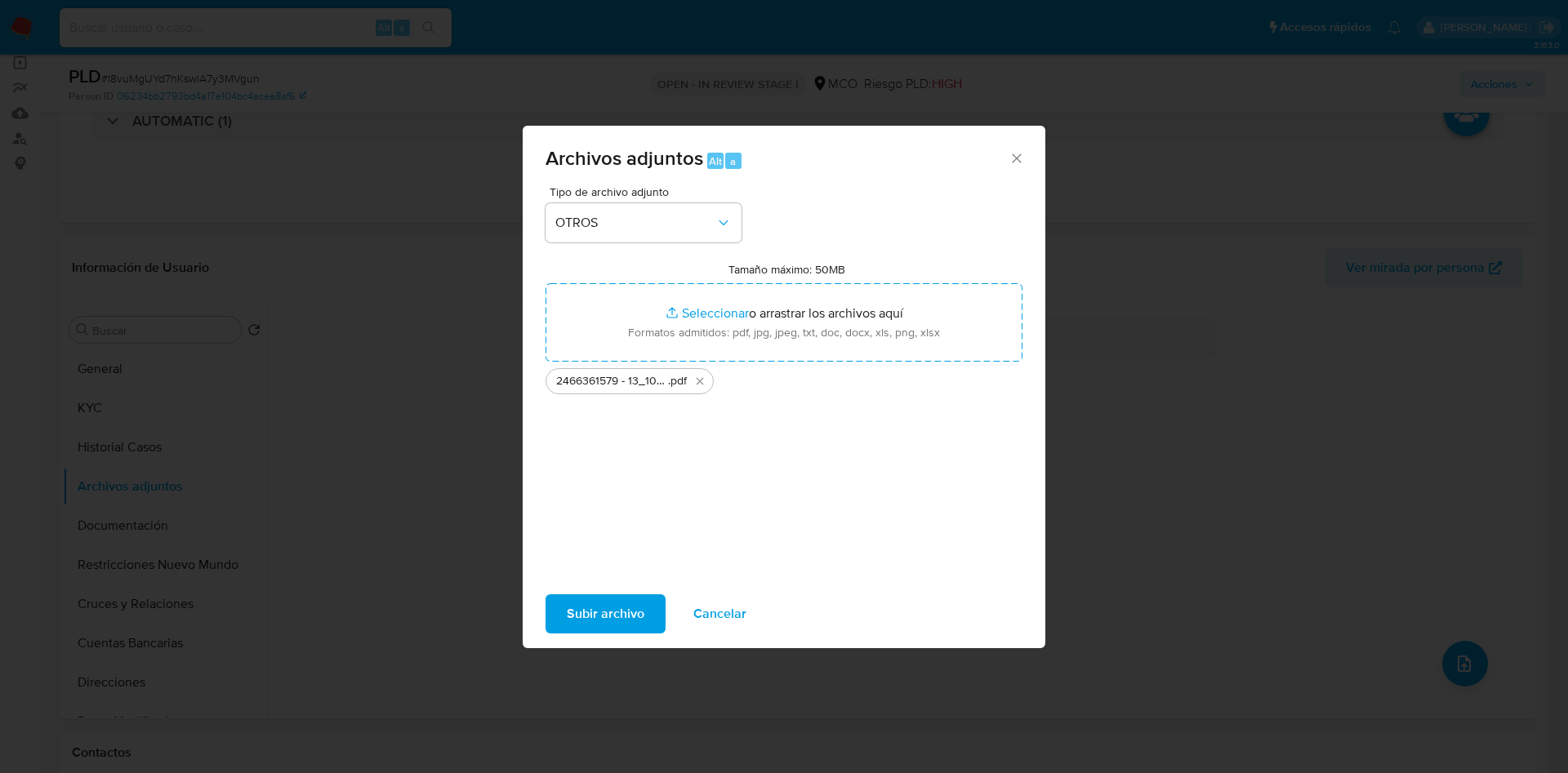
click at [608, 619] on span "Subir archivo" at bounding box center [606, 613] width 78 height 35
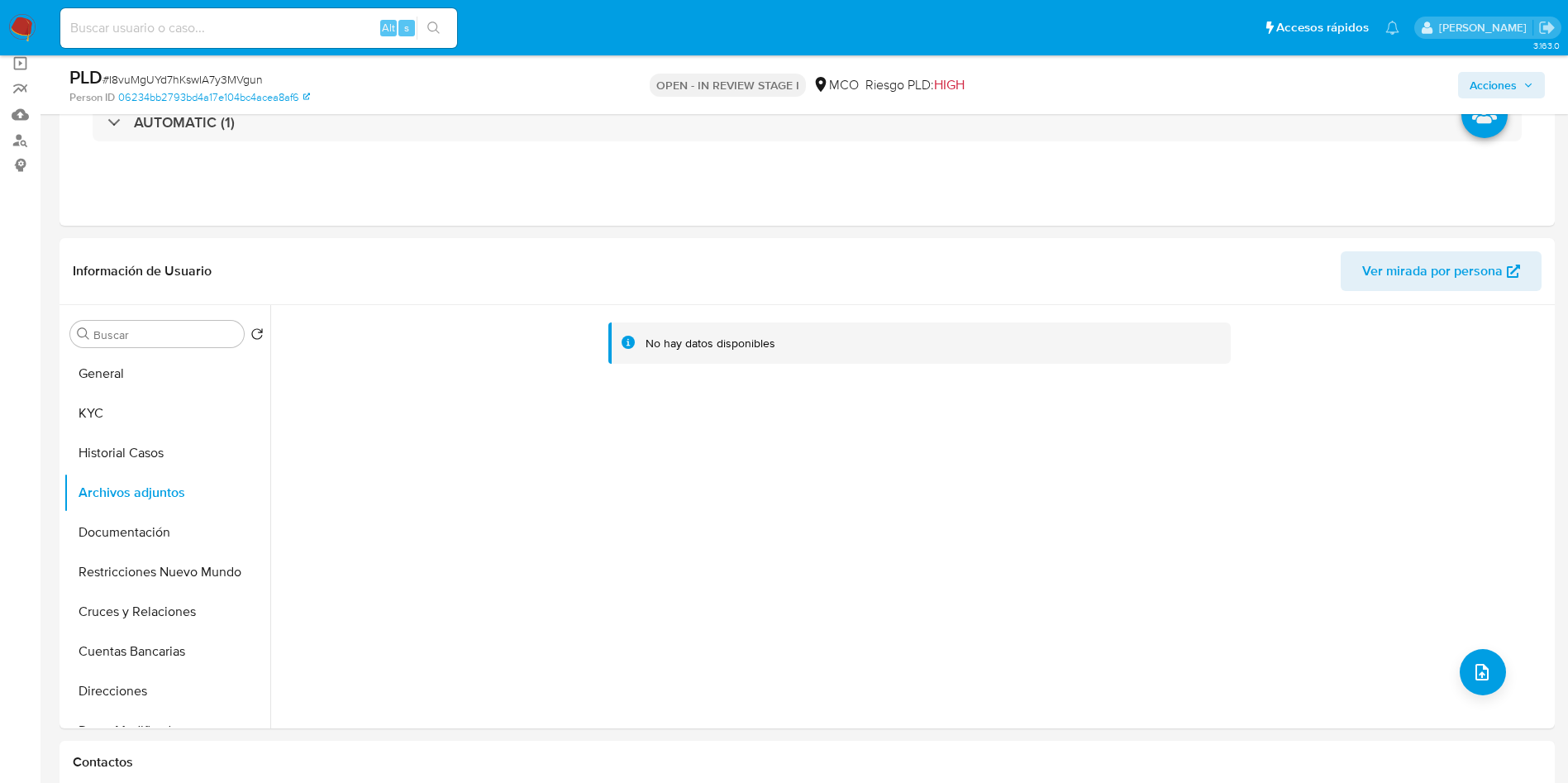
click at [1484, 77] on span "Acciones" at bounding box center [1492, 85] width 48 height 26
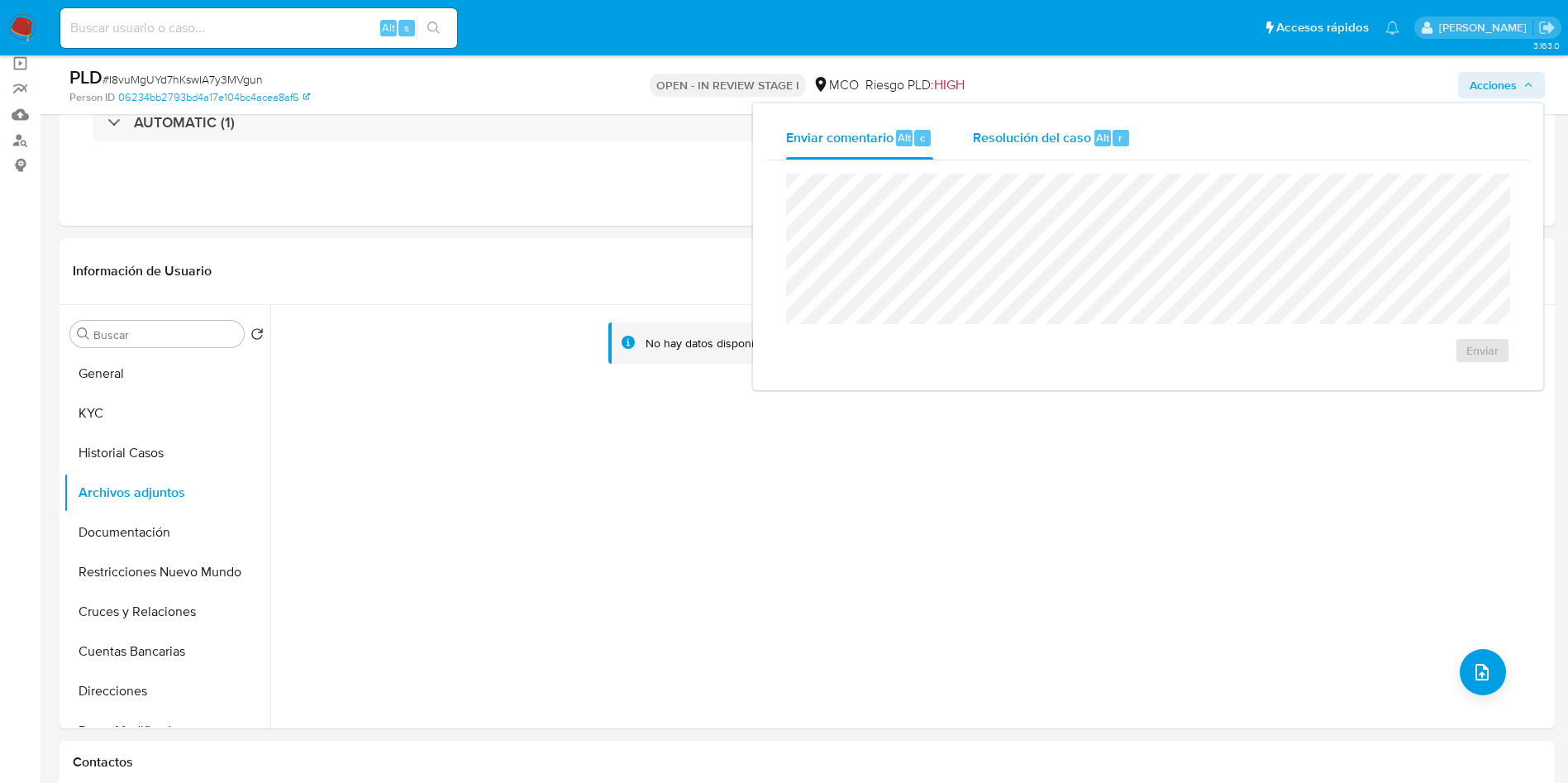
click at [1047, 130] on span "Resolución del caso" at bounding box center [1032, 137] width 118 height 19
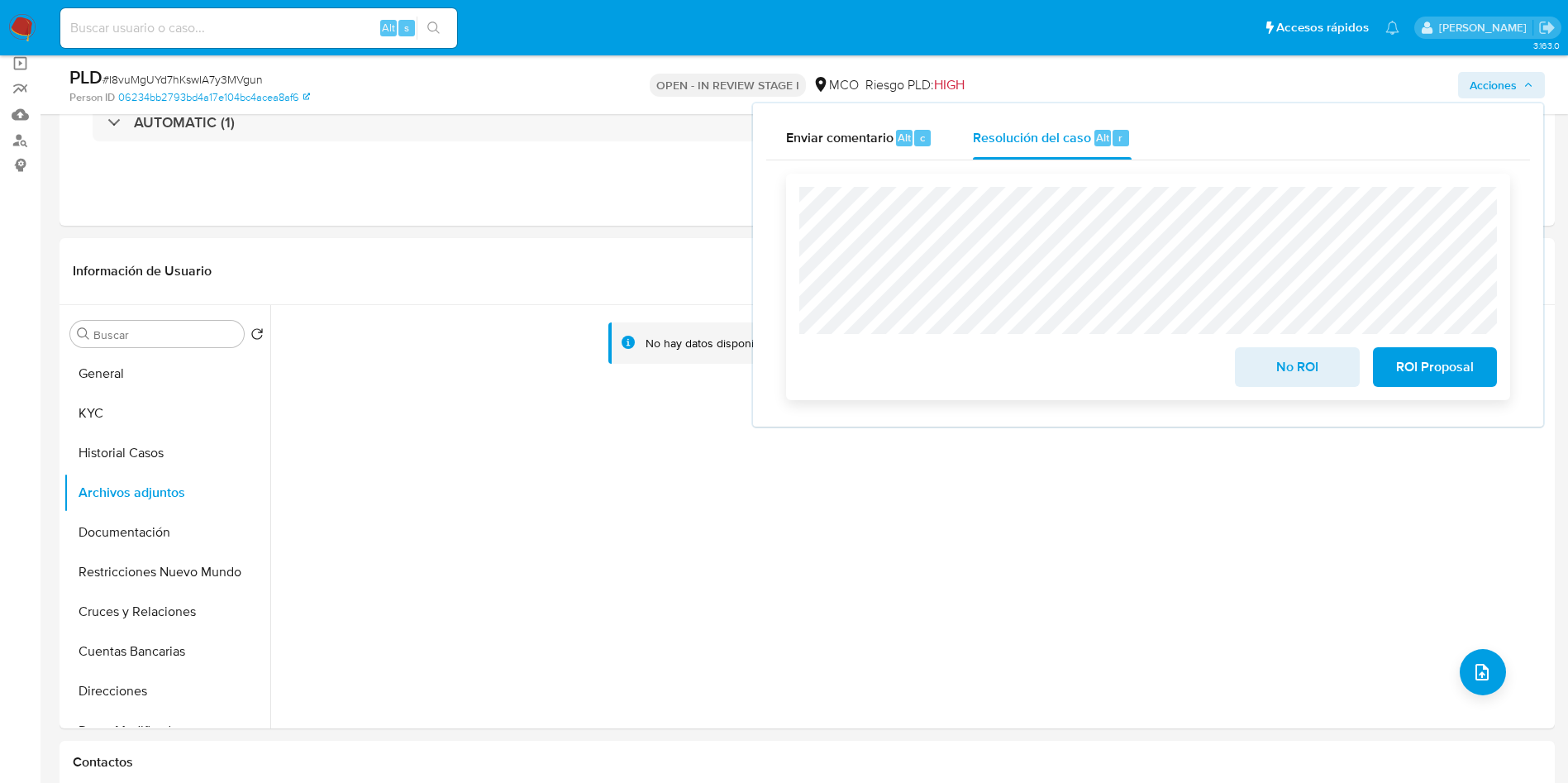
click at [1298, 371] on span "No ROI" at bounding box center [1296, 366] width 81 height 36
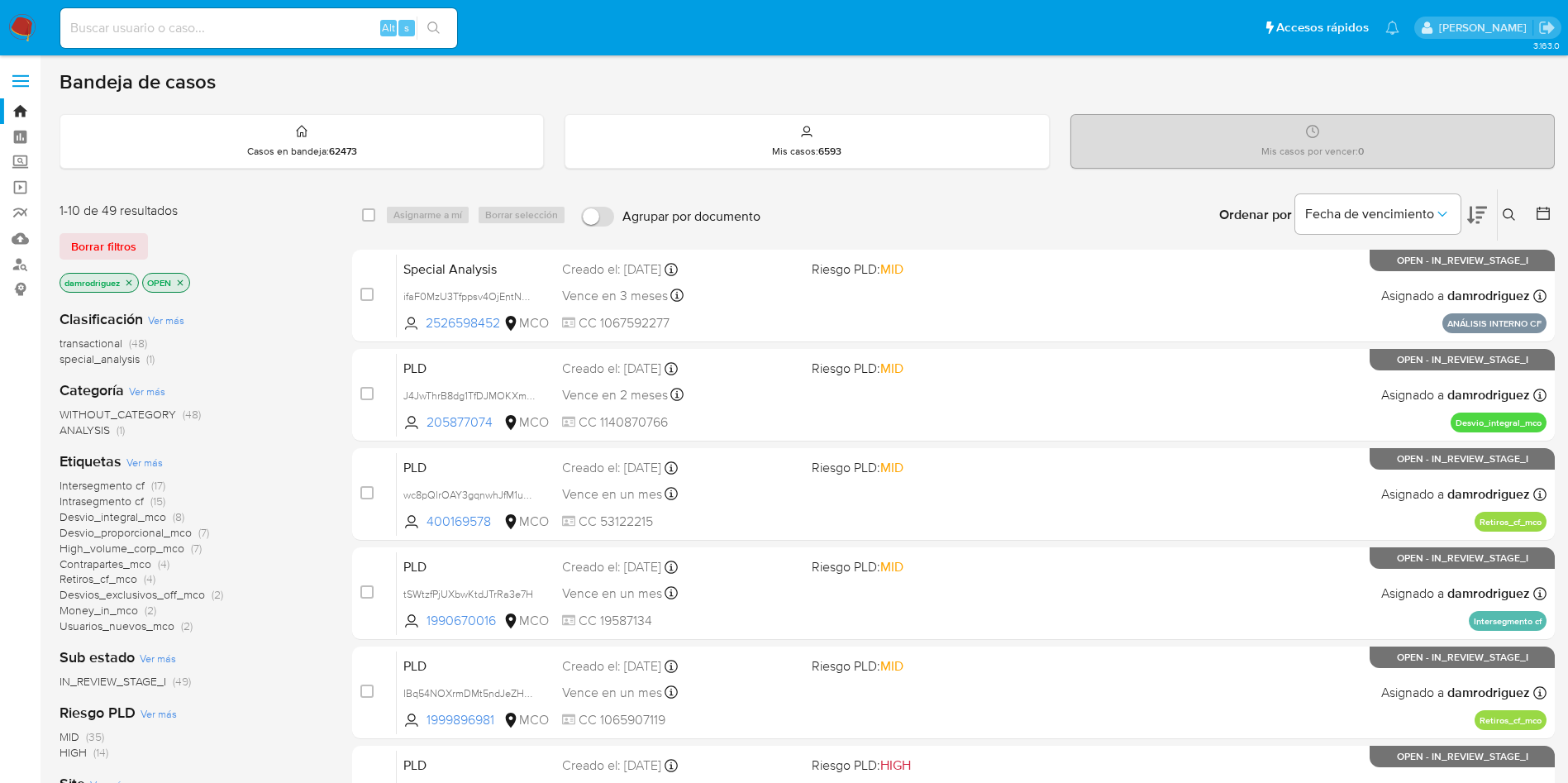
click at [130, 283] on icon "close-filter" at bounding box center [129, 283] width 6 height 6
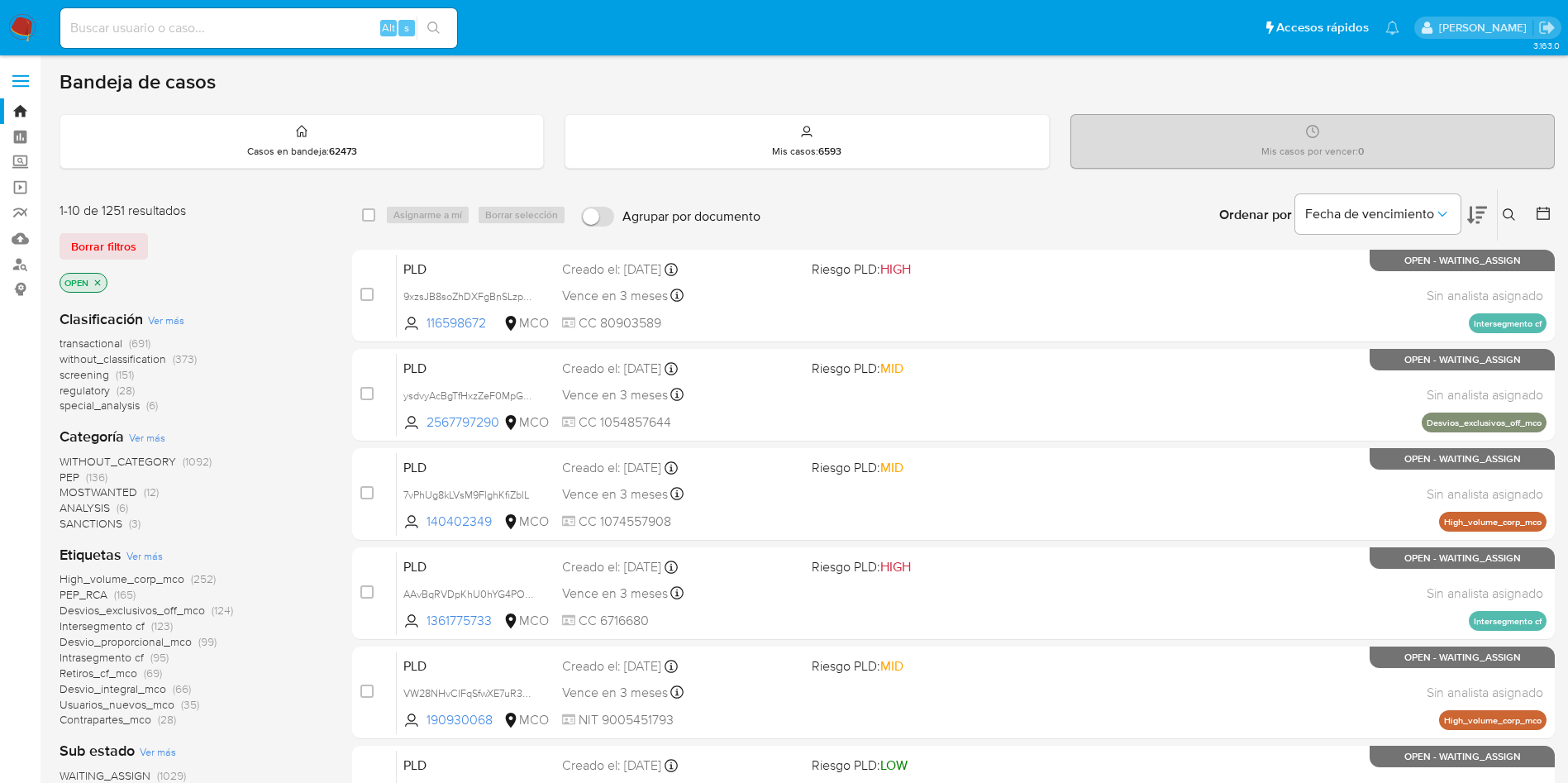
click at [107, 337] on span "transactional" at bounding box center [90, 343] width 63 height 17
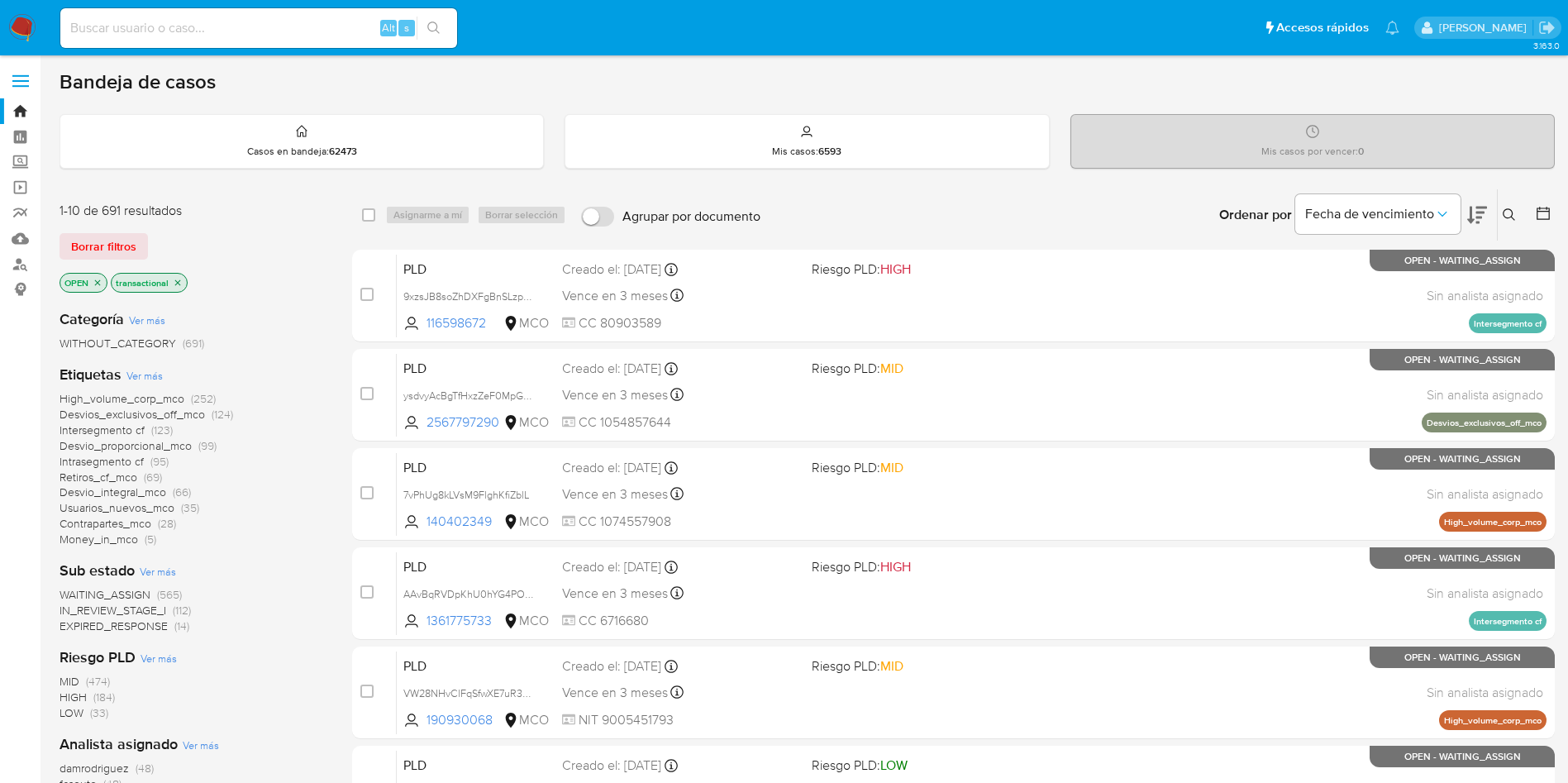
click at [160, 568] on span "Ver más" at bounding box center [157, 571] width 36 height 15
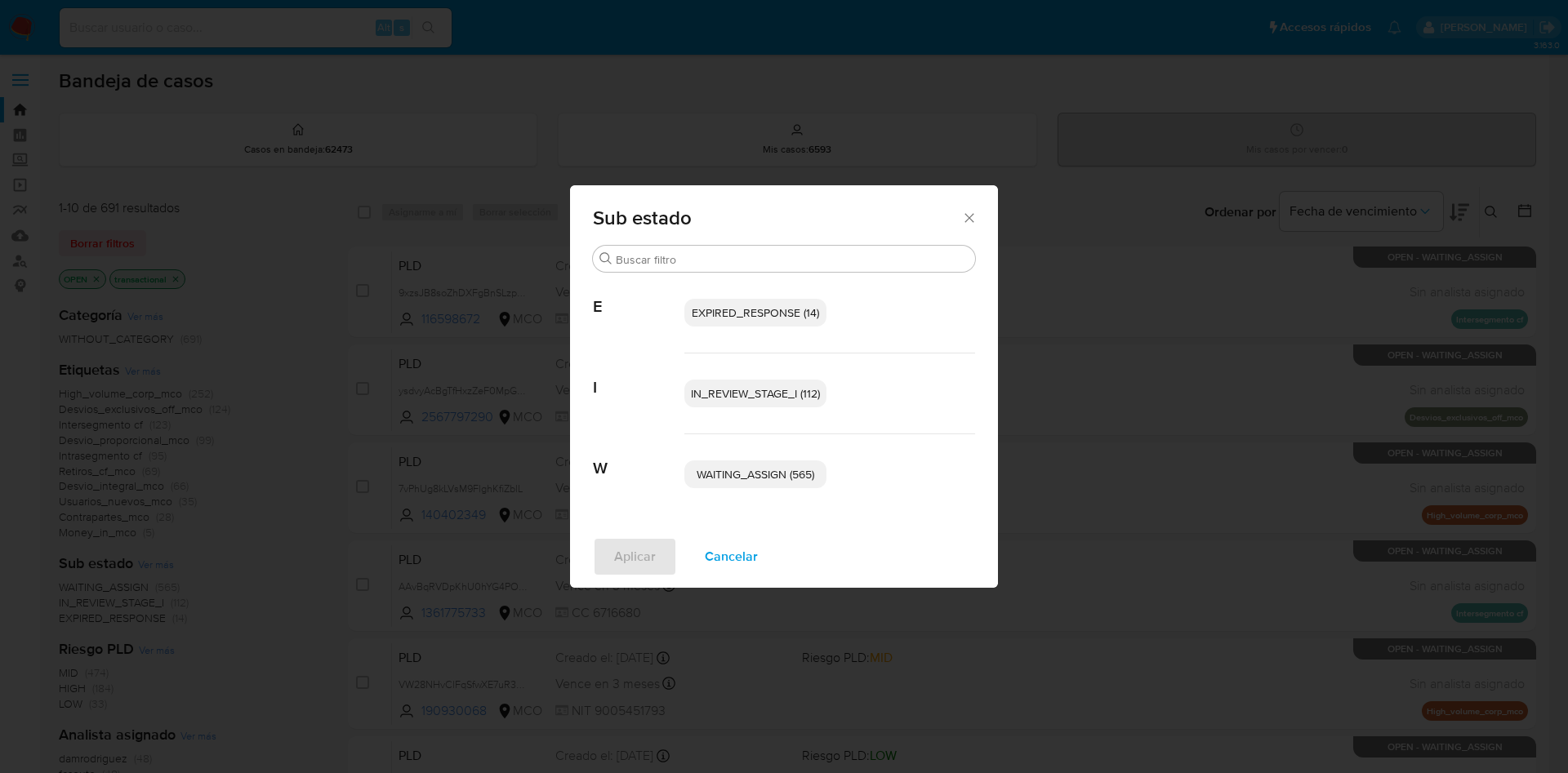
click at [294, 576] on div "Sub estado Buscar E EXPIRED_RESPONSE (14) I IN_REVIEW_STAGE_I (112) W WAITING_A…" at bounding box center [784, 386] width 1568 height 773
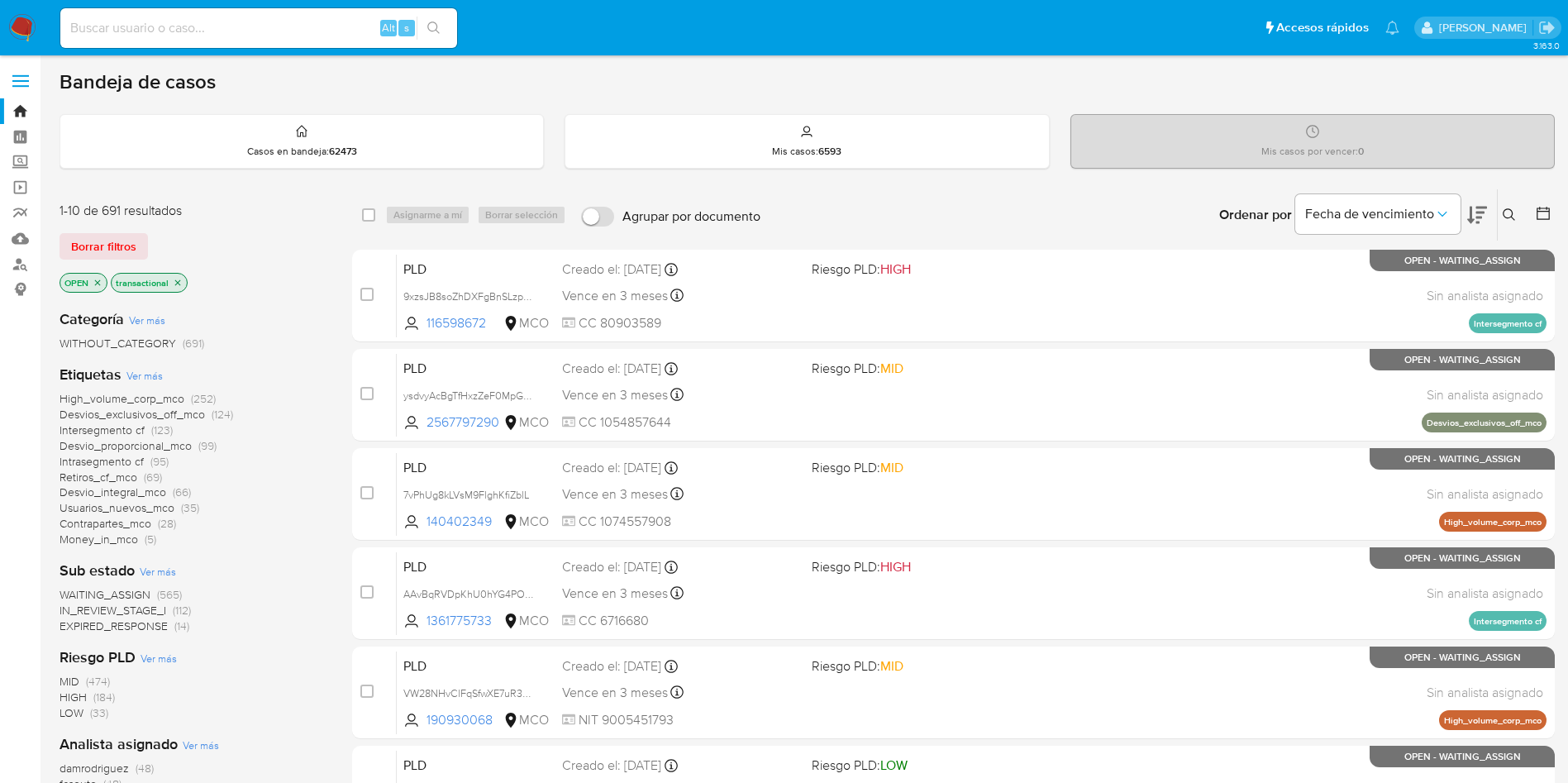
click at [1480, 217] on icon at bounding box center [1477, 216] width 19 height 17
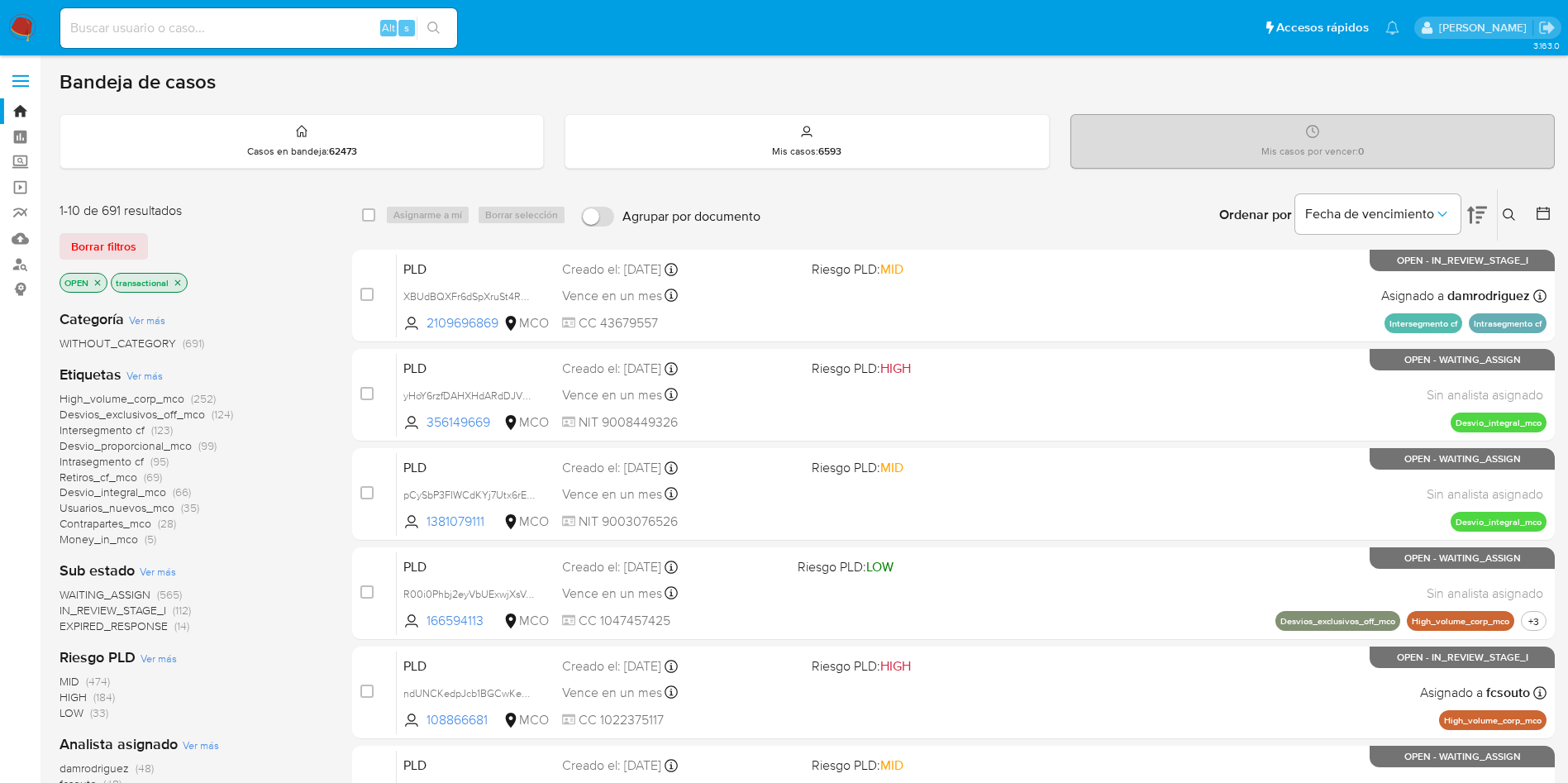
click at [173, 282] on icon "close-filter" at bounding box center [178, 283] width 10 height 10
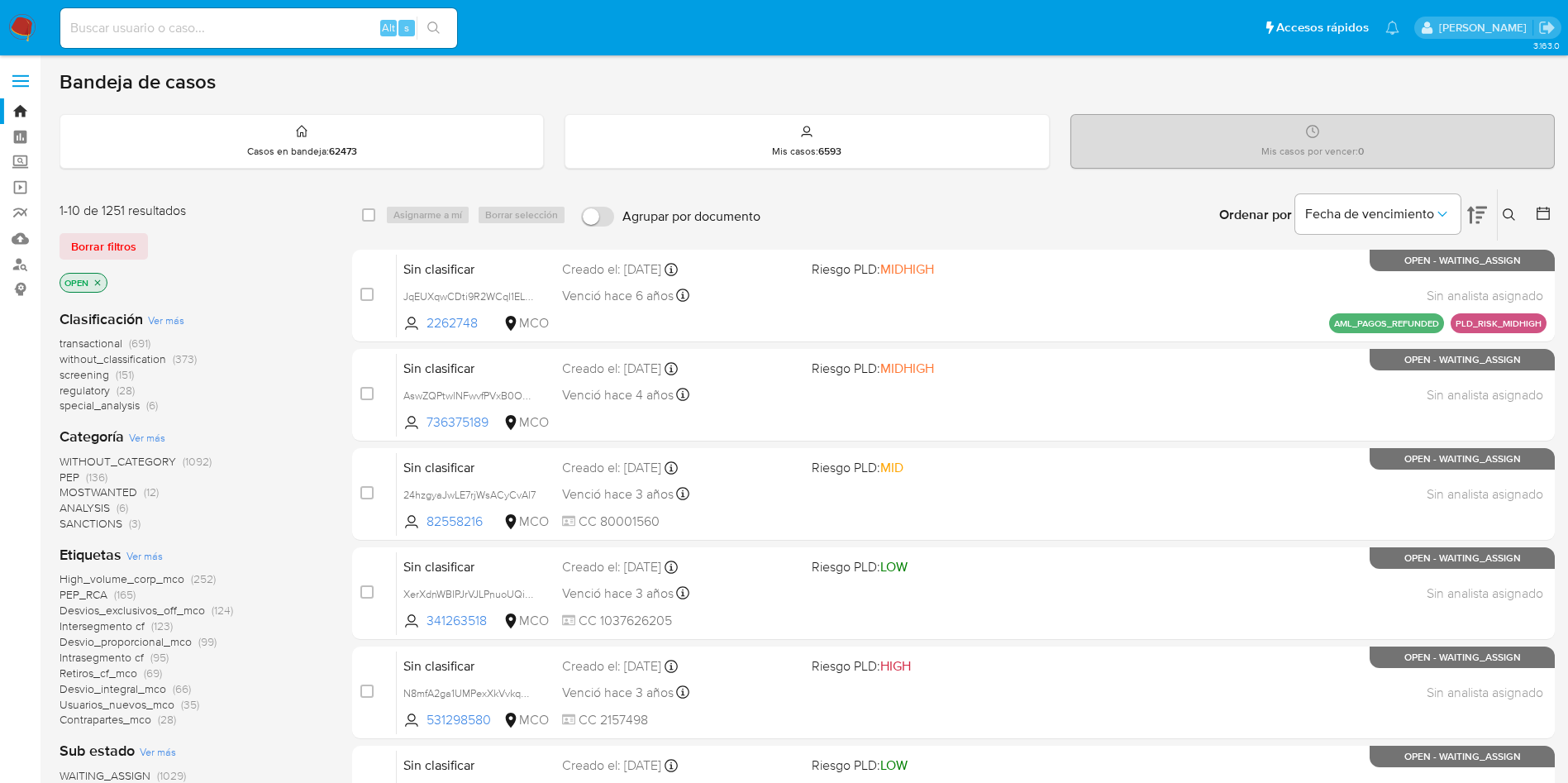
click at [105, 408] on span "special_analysis" at bounding box center [99, 405] width 81 height 17
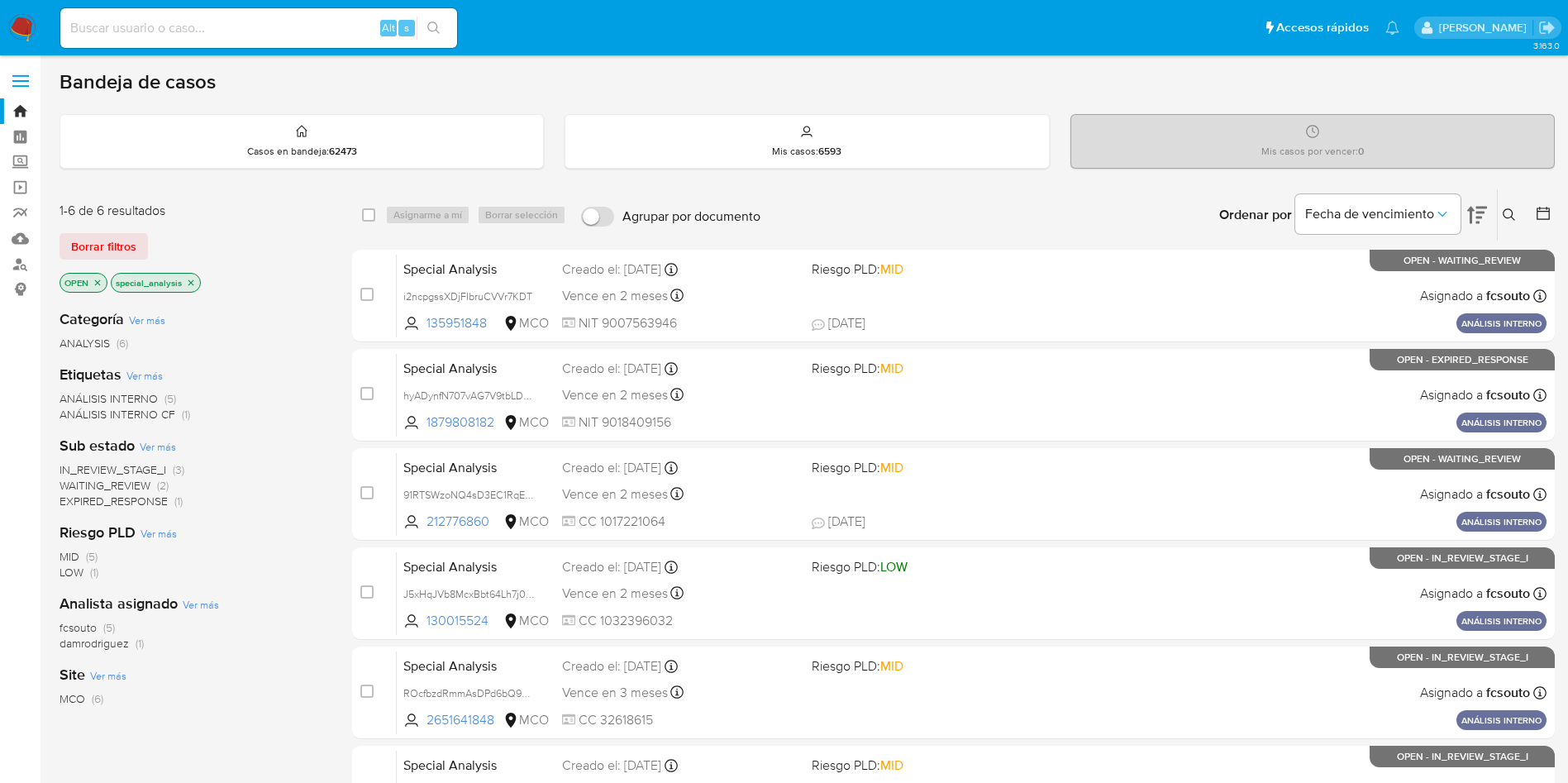
click at [1480, 210] on icon at bounding box center [1477, 215] width 19 height 19
click at [192, 286] on icon "close-filter" at bounding box center [191, 283] width 10 height 10
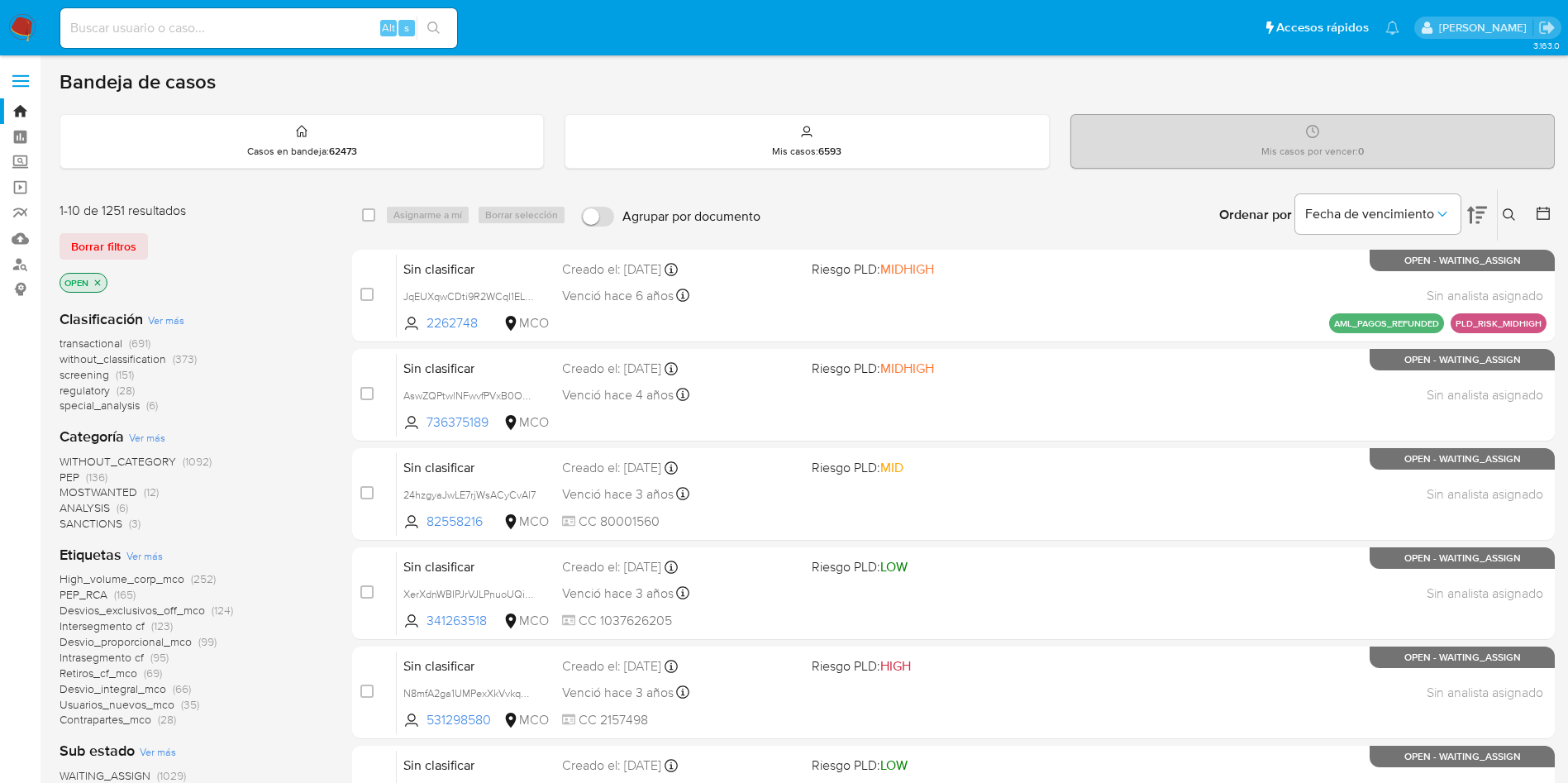
click at [172, 320] on span "Ver más" at bounding box center [165, 320] width 36 height 15
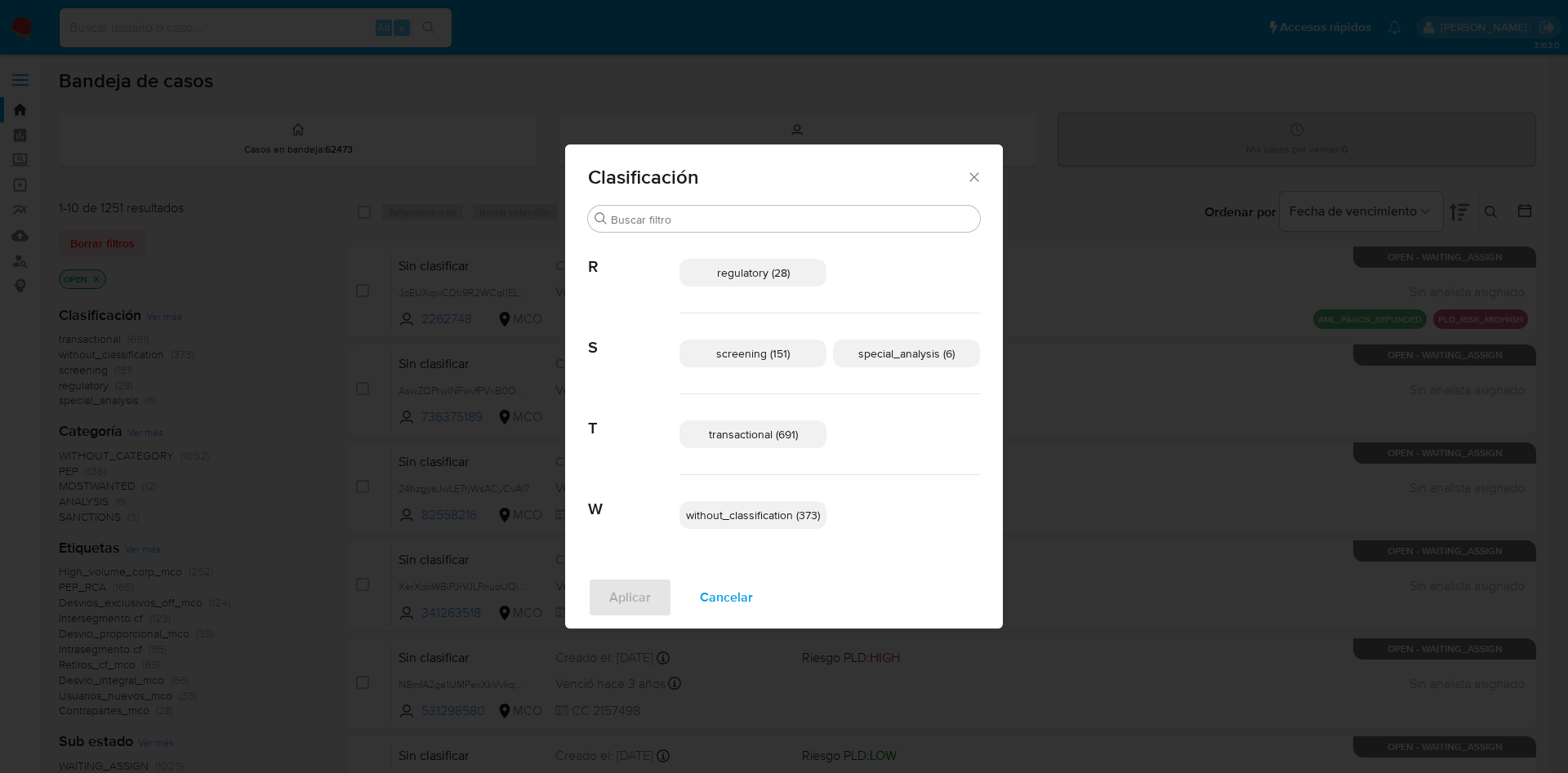
click at [753, 350] on span "screening (151)" at bounding box center [752, 353] width 74 height 16
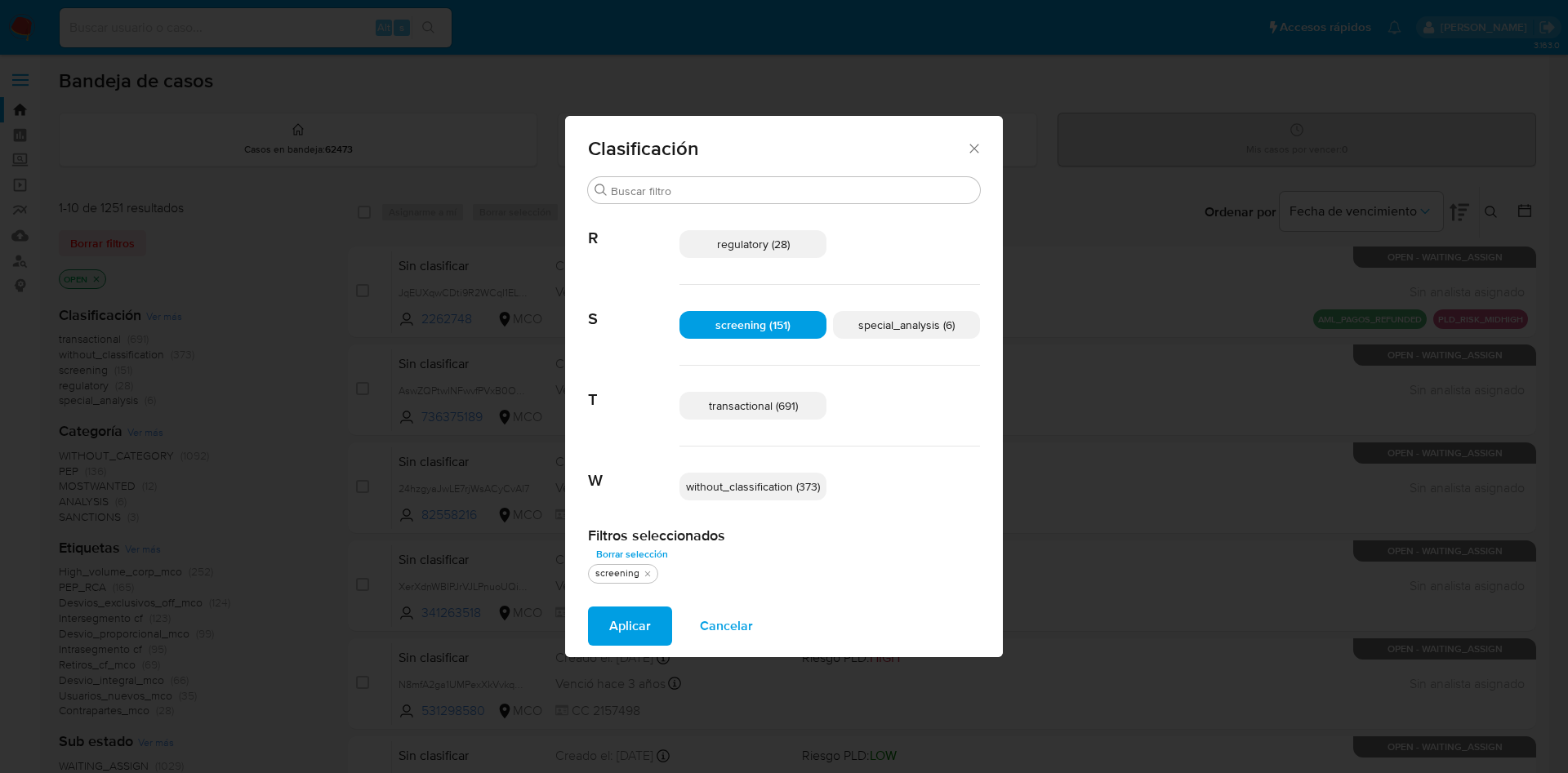
click at [775, 244] on span "regulatory (28)" at bounding box center [753, 244] width 73 height 16
click at [775, 244] on span "regulatory (28)" at bounding box center [753, 244] width 75 height 16
click at [634, 620] on span "Aplicar" at bounding box center [630, 625] width 41 height 35
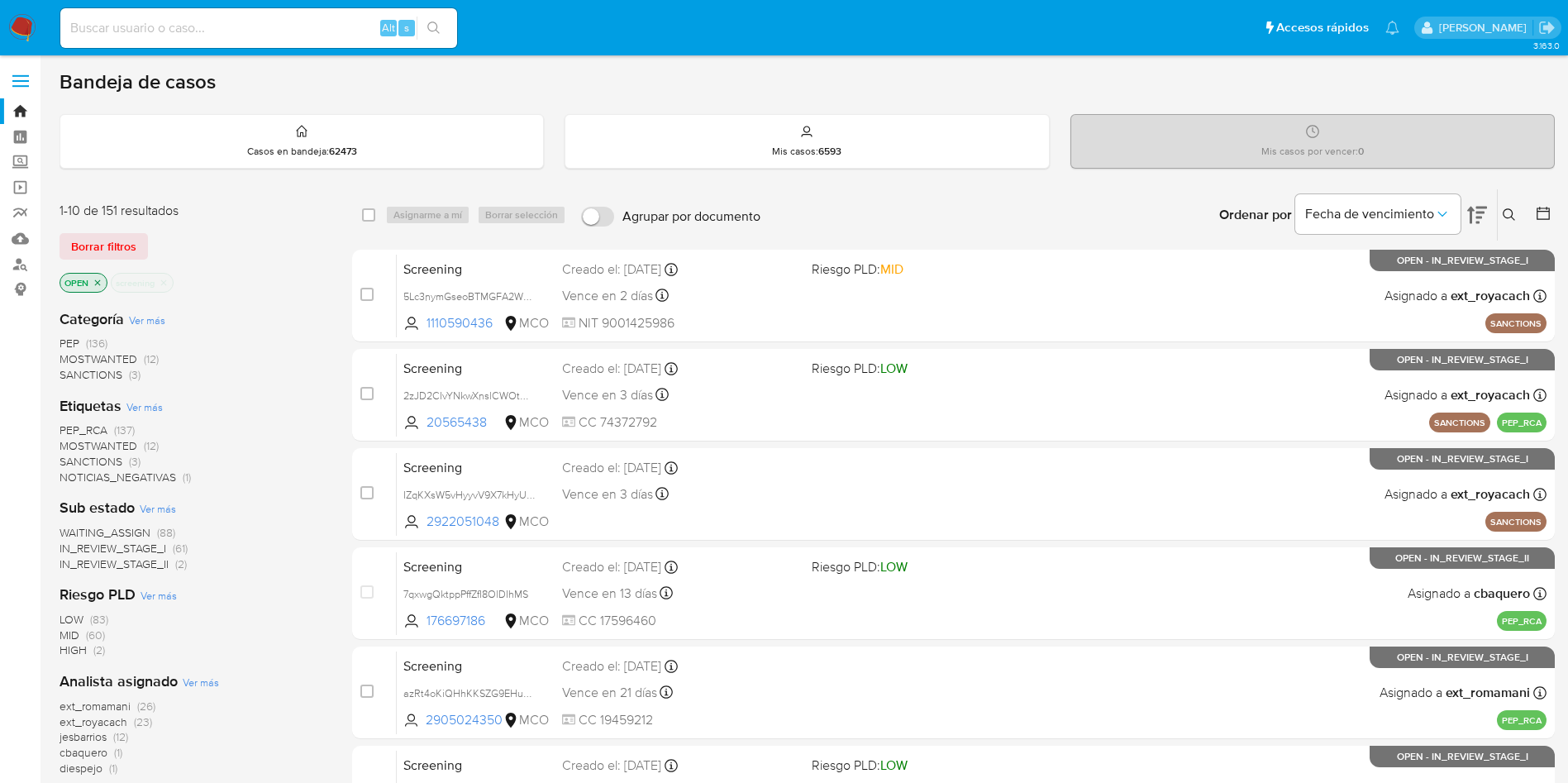
click at [1478, 213] on icon at bounding box center [1477, 216] width 19 height 17
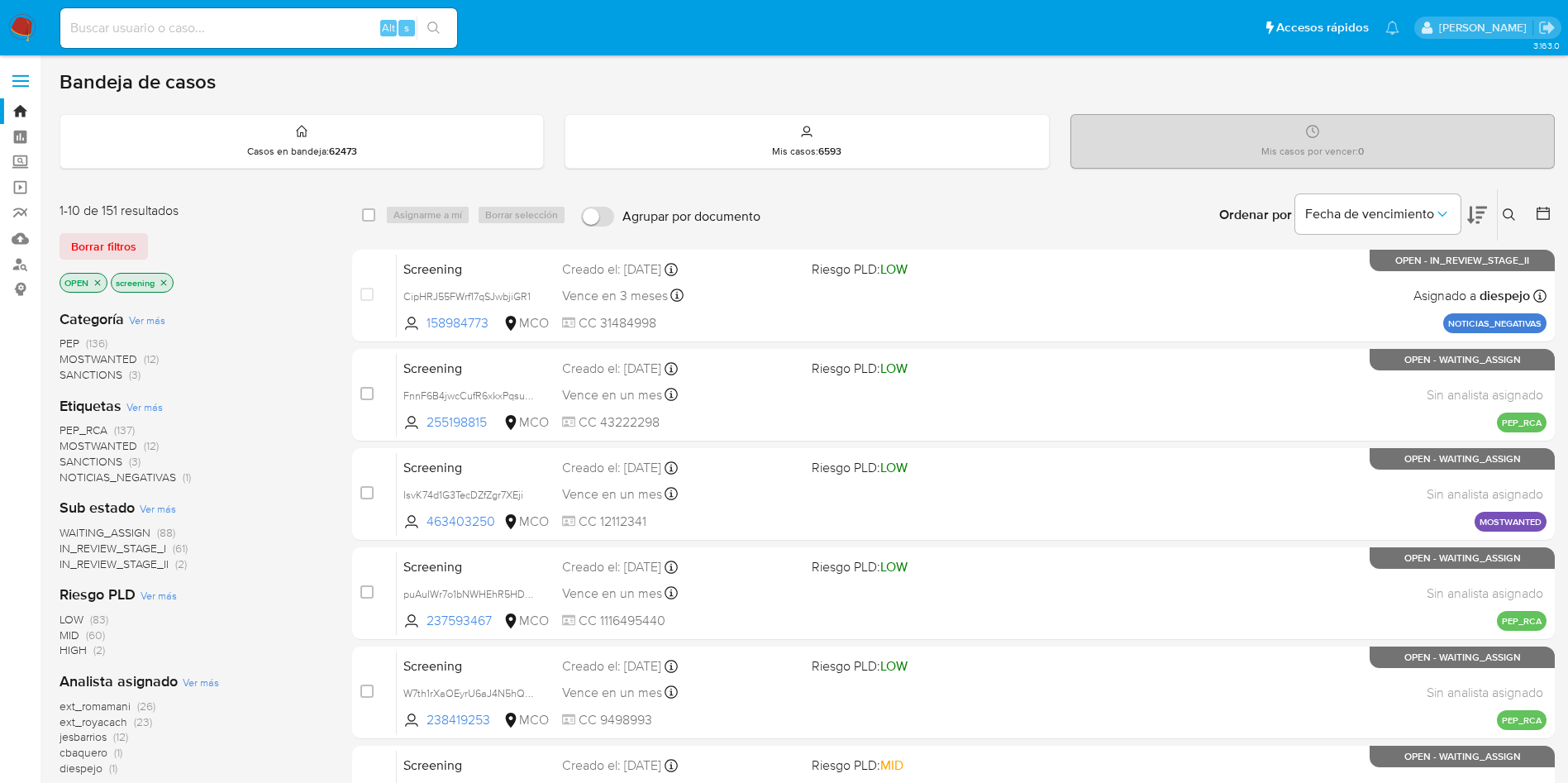
click at [1478, 213] on icon at bounding box center [1477, 216] width 19 height 17
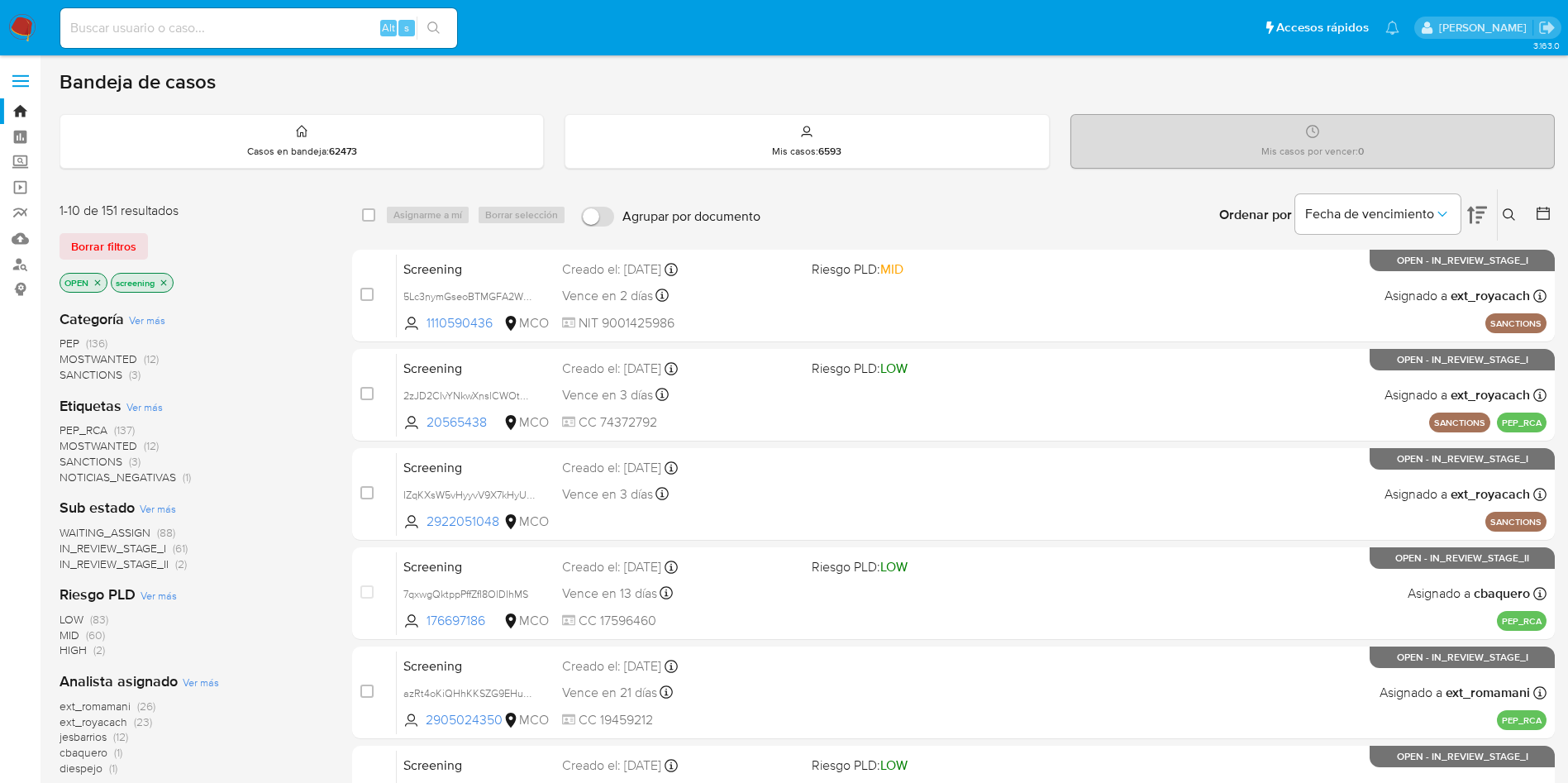
click at [166, 282] on icon "close-filter" at bounding box center [163, 283] width 10 height 10
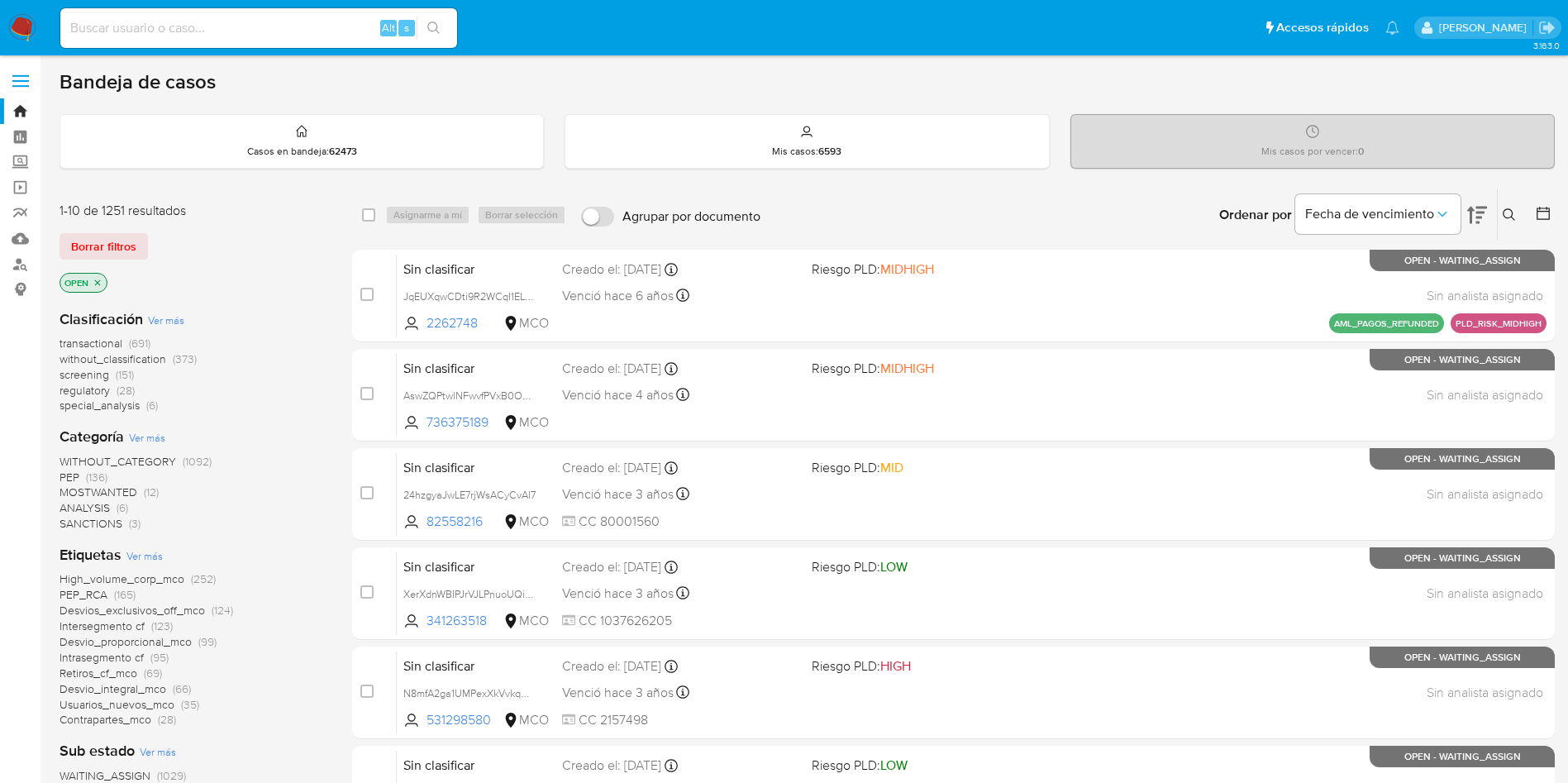
click at [83, 392] on span "regulatory" at bounding box center [84, 390] width 50 height 17
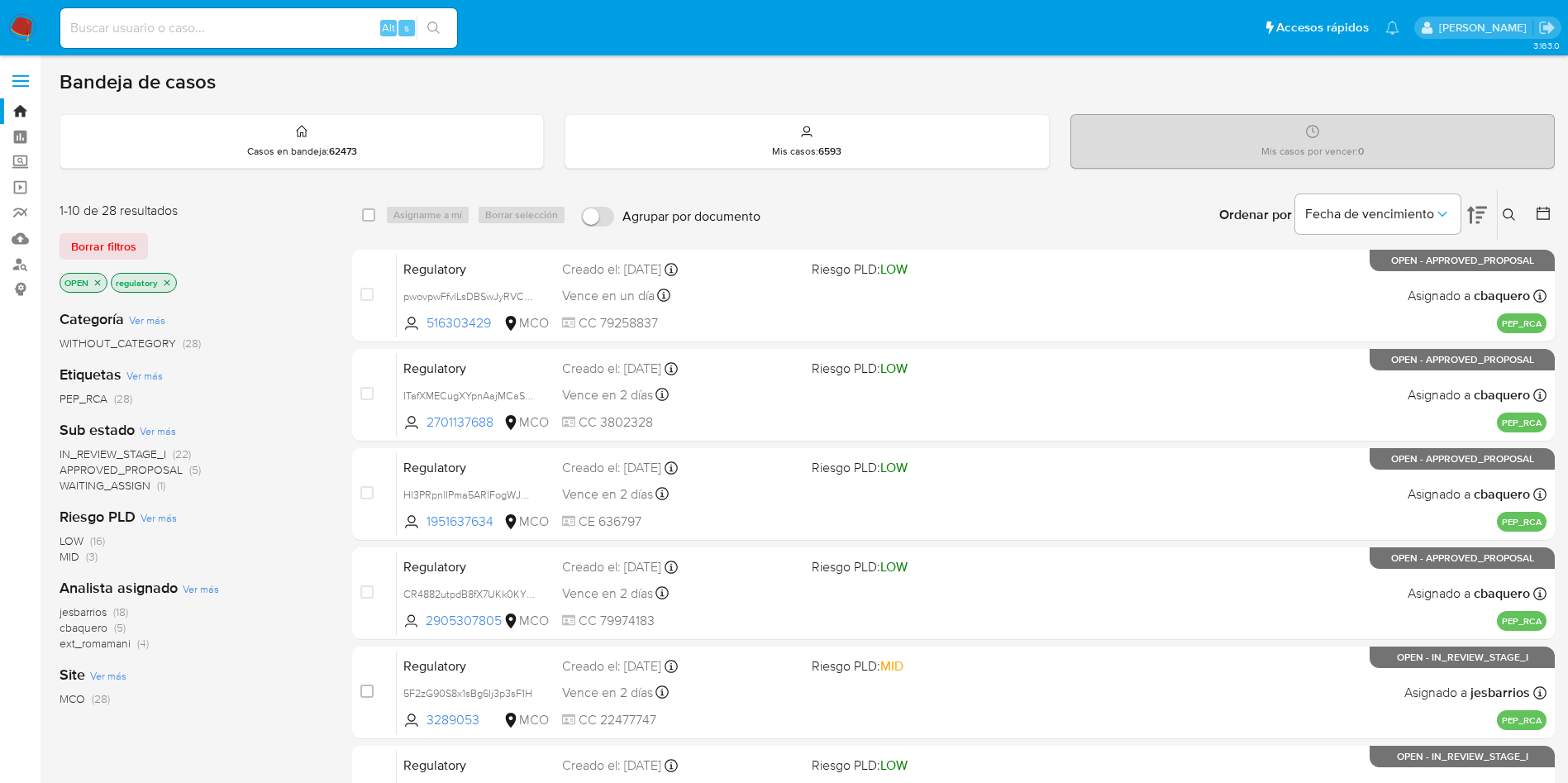
click at [1463, 207] on div "Fecha de vencimiento" at bounding box center [1390, 215] width 191 height 51
click at [1470, 218] on icon at bounding box center [1477, 216] width 19 height 17
click at [1479, 215] on icon at bounding box center [1477, 215] width 19 height 19
click at [14, 25] on img at bounding box center [22, 27] width 28 height 28
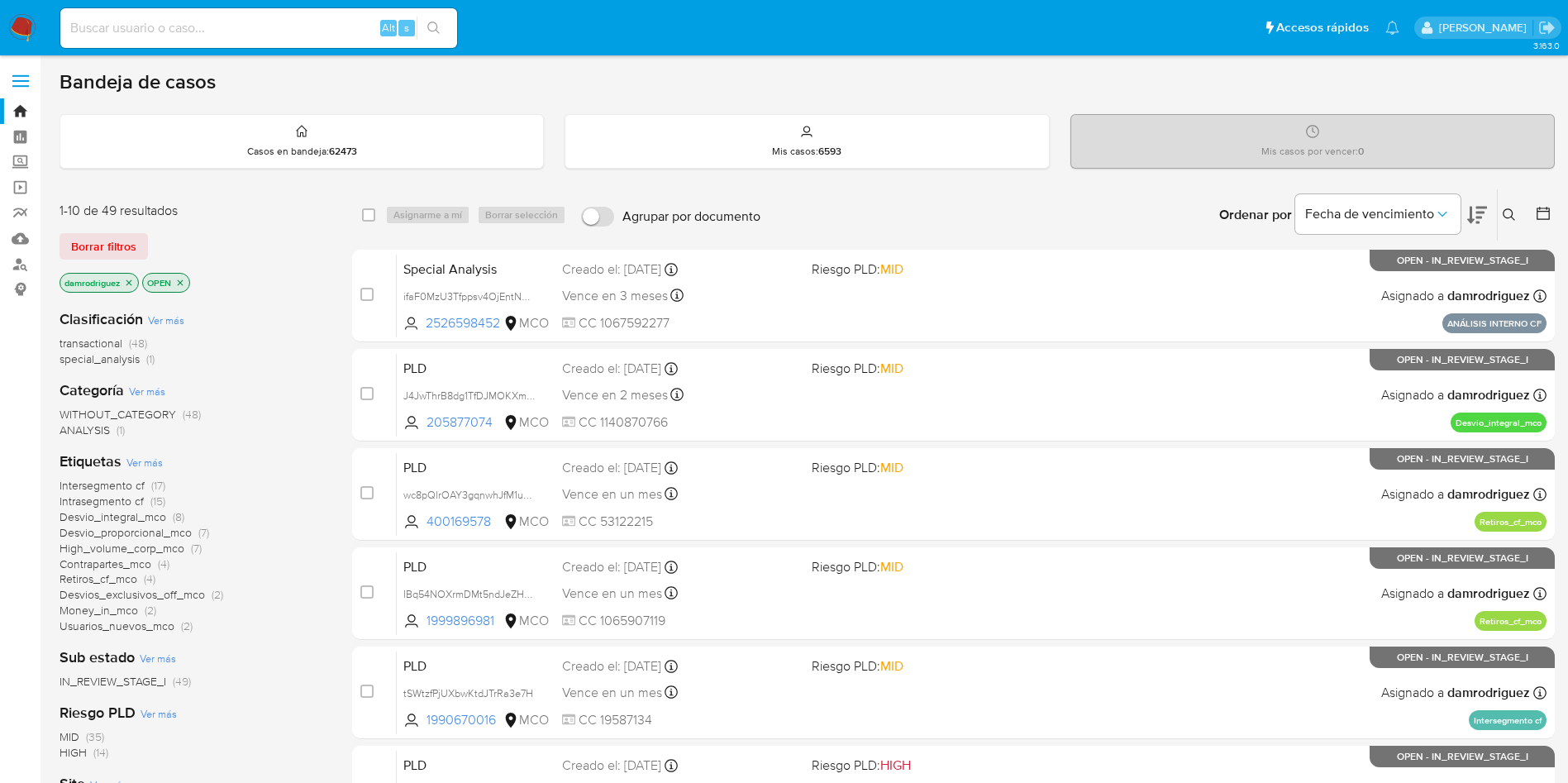
click at [1507, 211] on icon at bounding box center [1509, 216] width 14 height 14
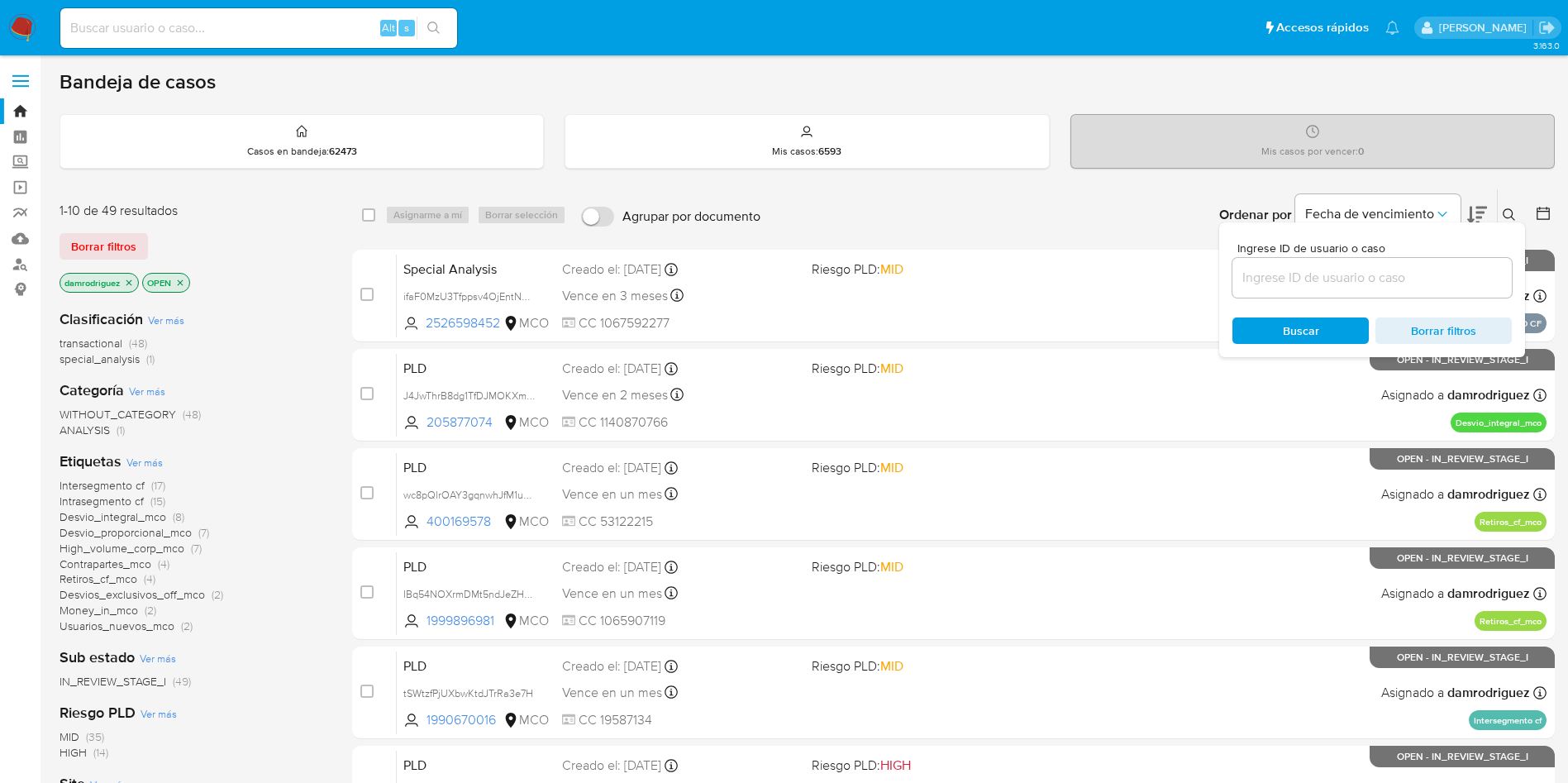
click at [1312, 291] on div at bounding box center [1372, 278] width 280 height 40
click at [1308, 283] on input at bounding box center [1372, 278] width 280 height 21
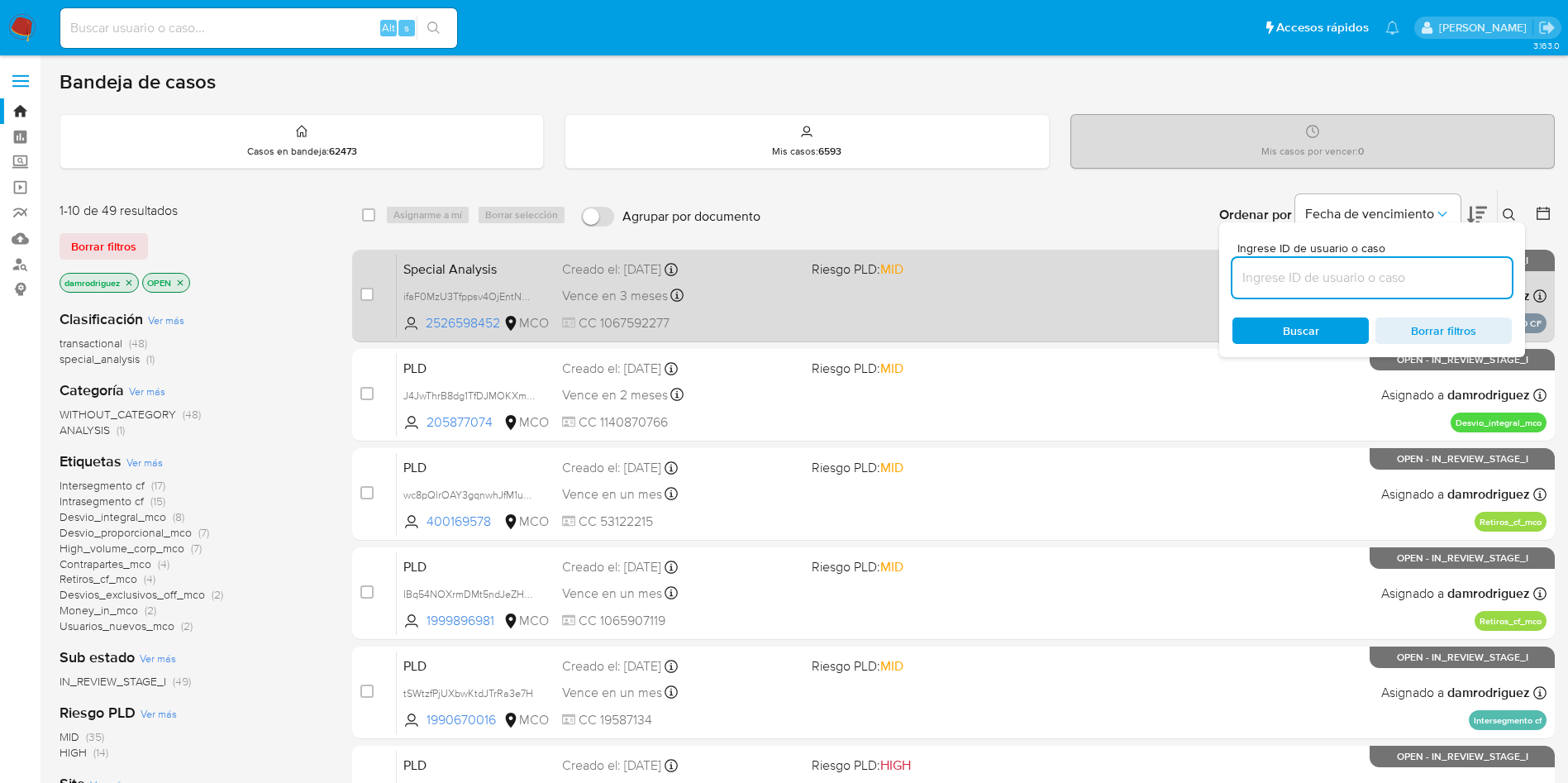
paste input "G2BDj7ZZNbozN1leEm12neUw"
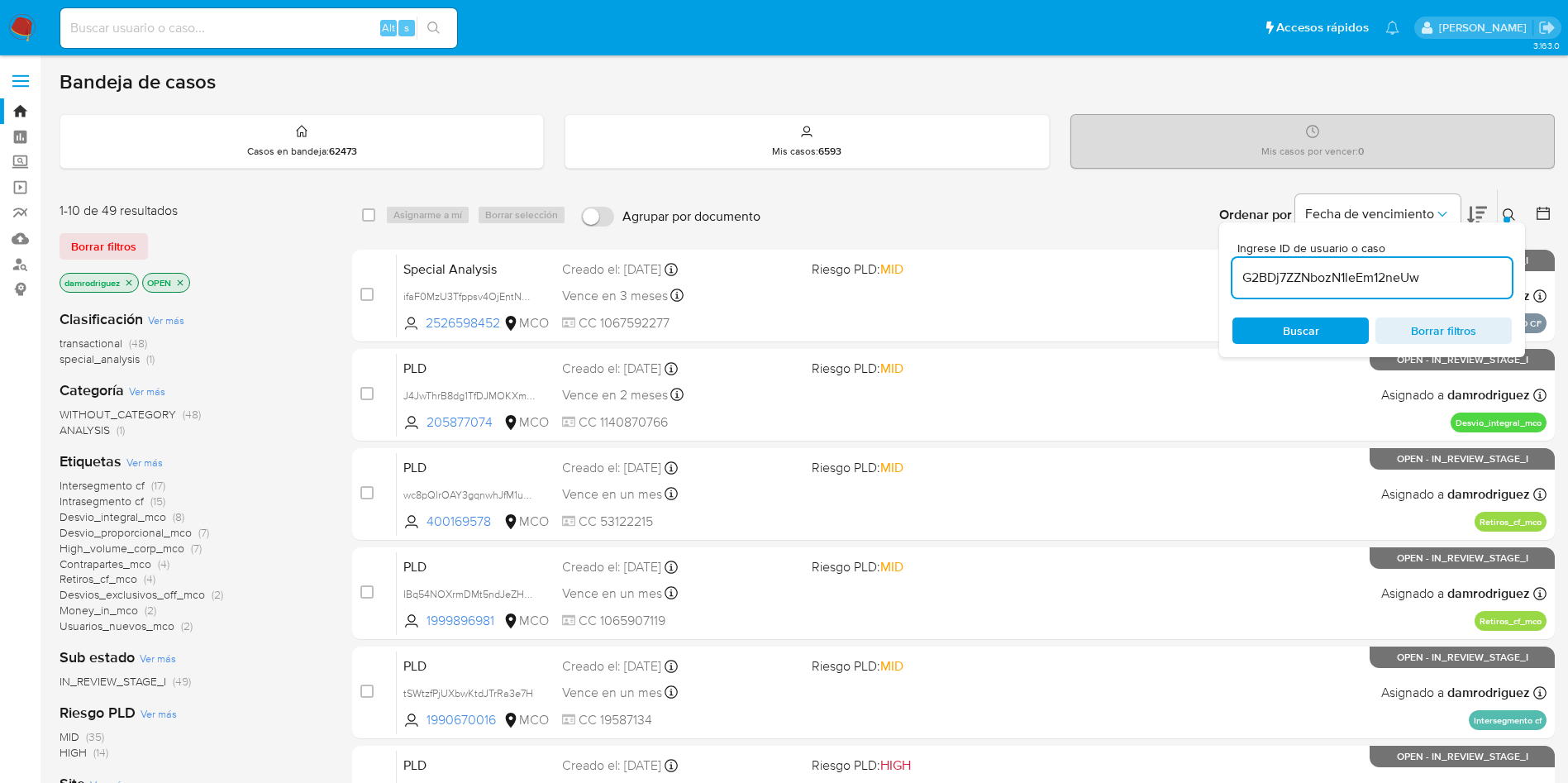
type input "G2BDj7ZZNbozN1leEm12neUw"
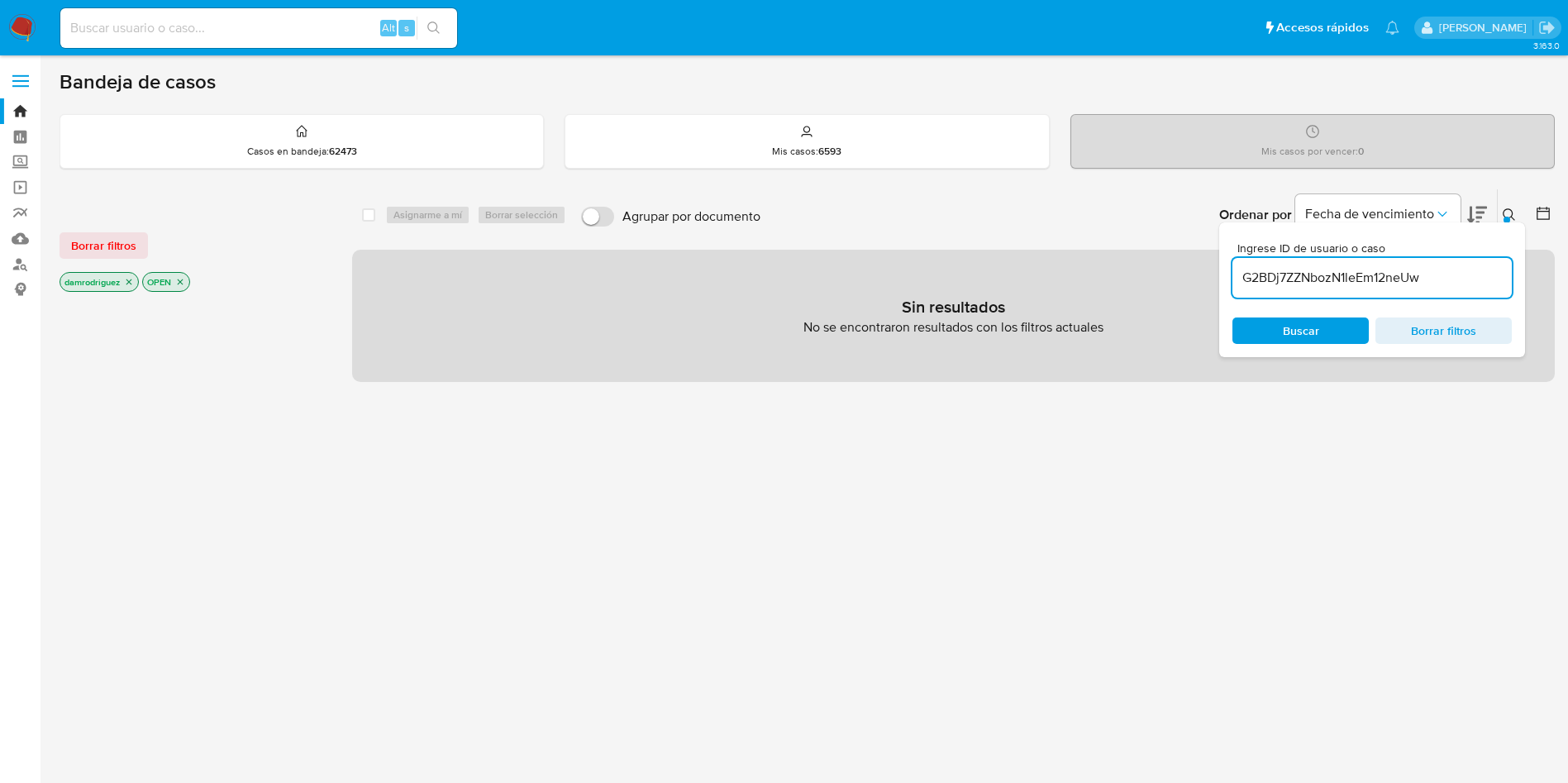
click at [133, 281] on icon "close-filter" at bounding box center [129, 282] width 10 height 10
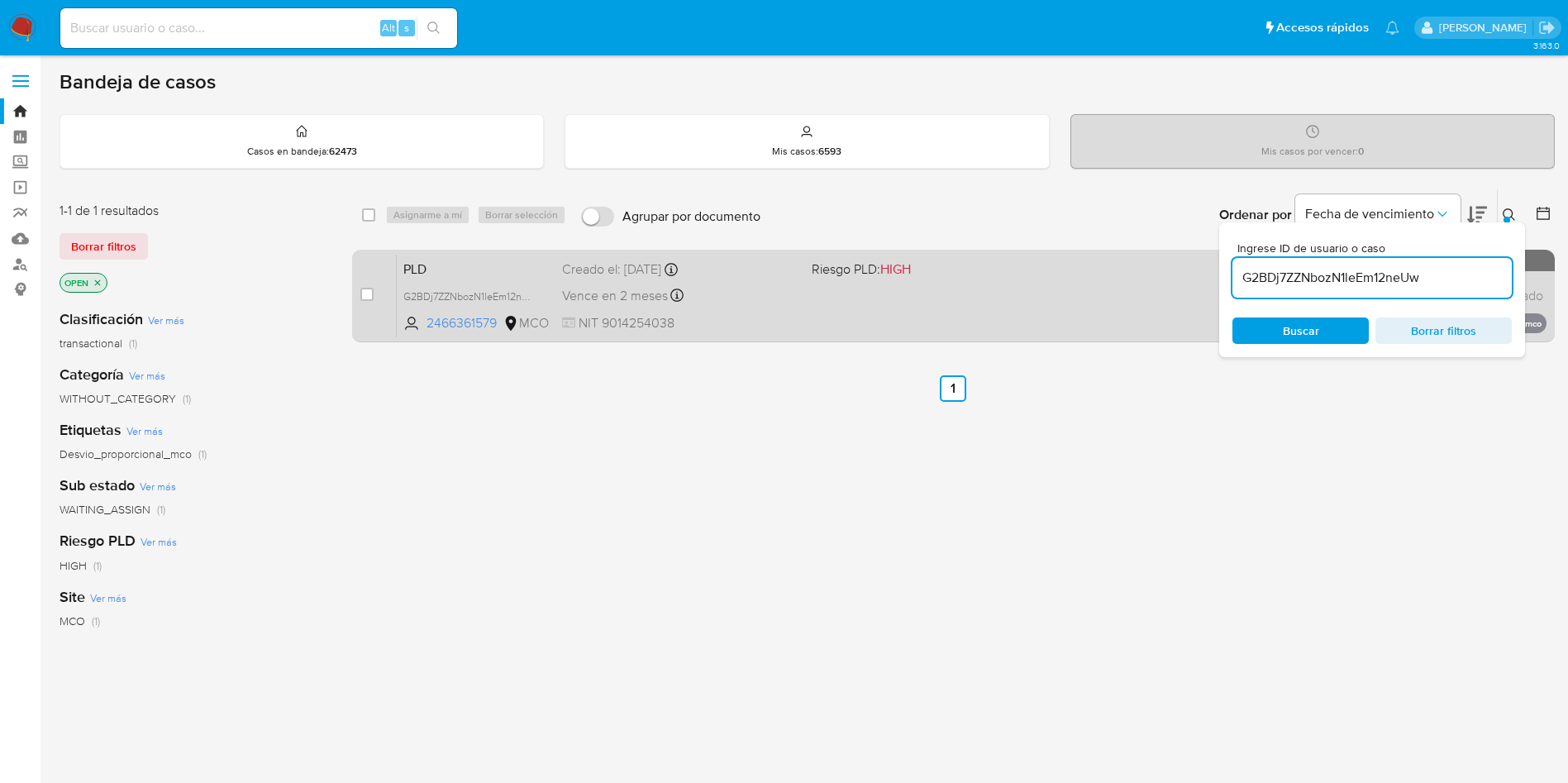
click at [430, 274] on span "PLD" at bounding box center [476, 268] width 146 height 21
click at [360, 297] on input "checkbox" at bounding box center [367, 294] width 14 height 14
checkbox input "true"
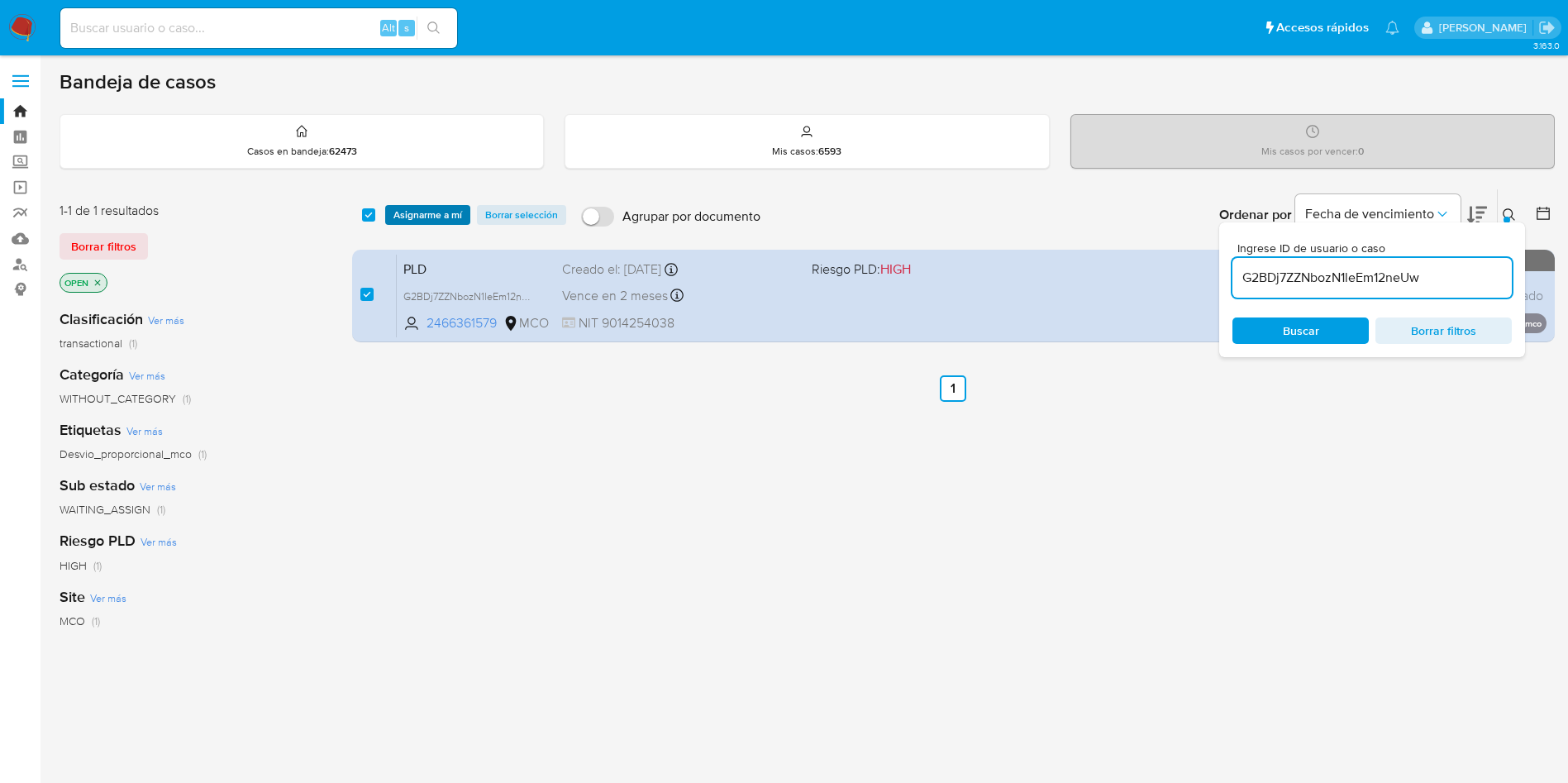
click at [406, 213] on span "Asignarme a mí" at bounding box center [427, 215] width 69 height 17
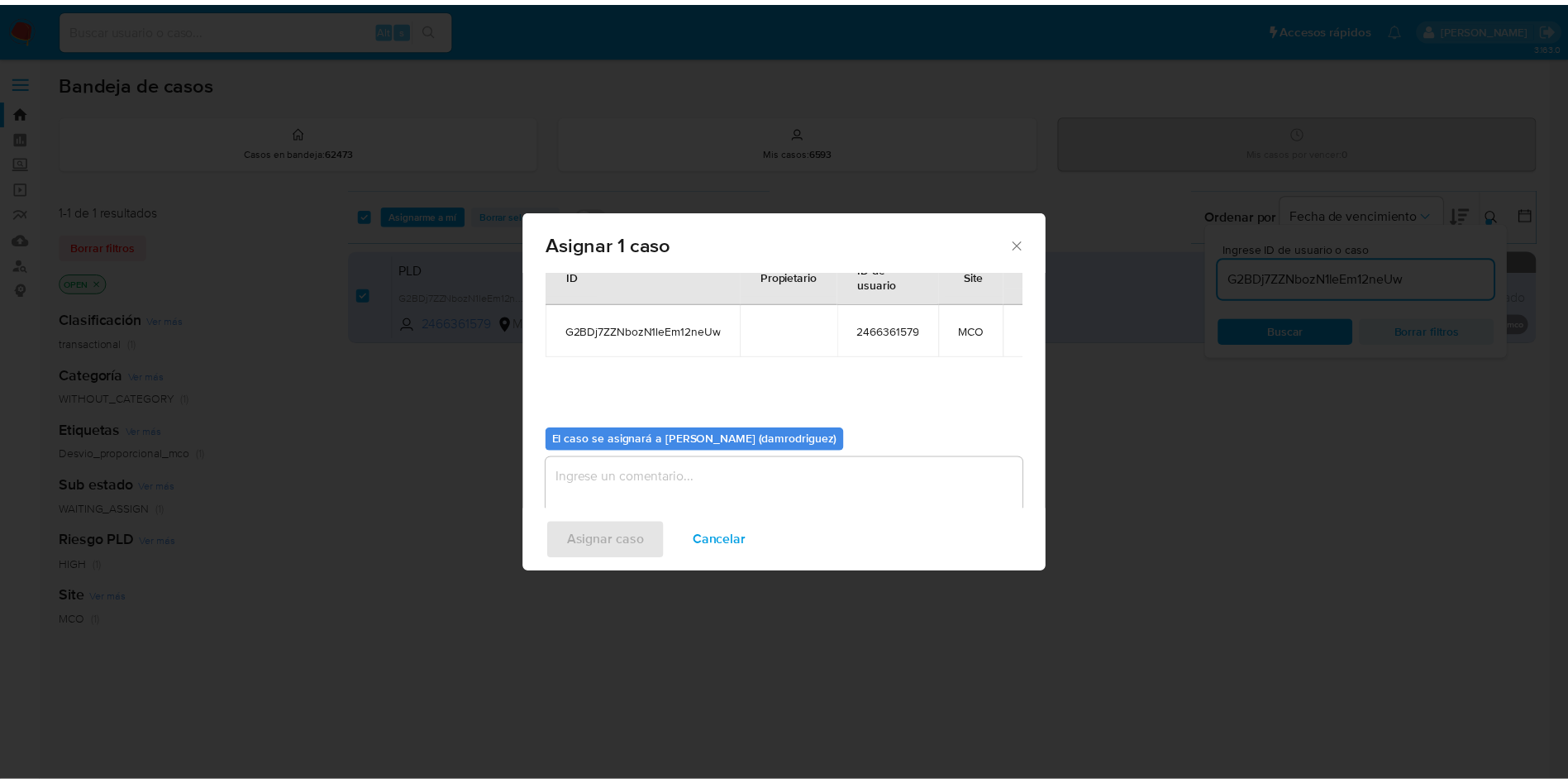
scroll to position [86, 0]
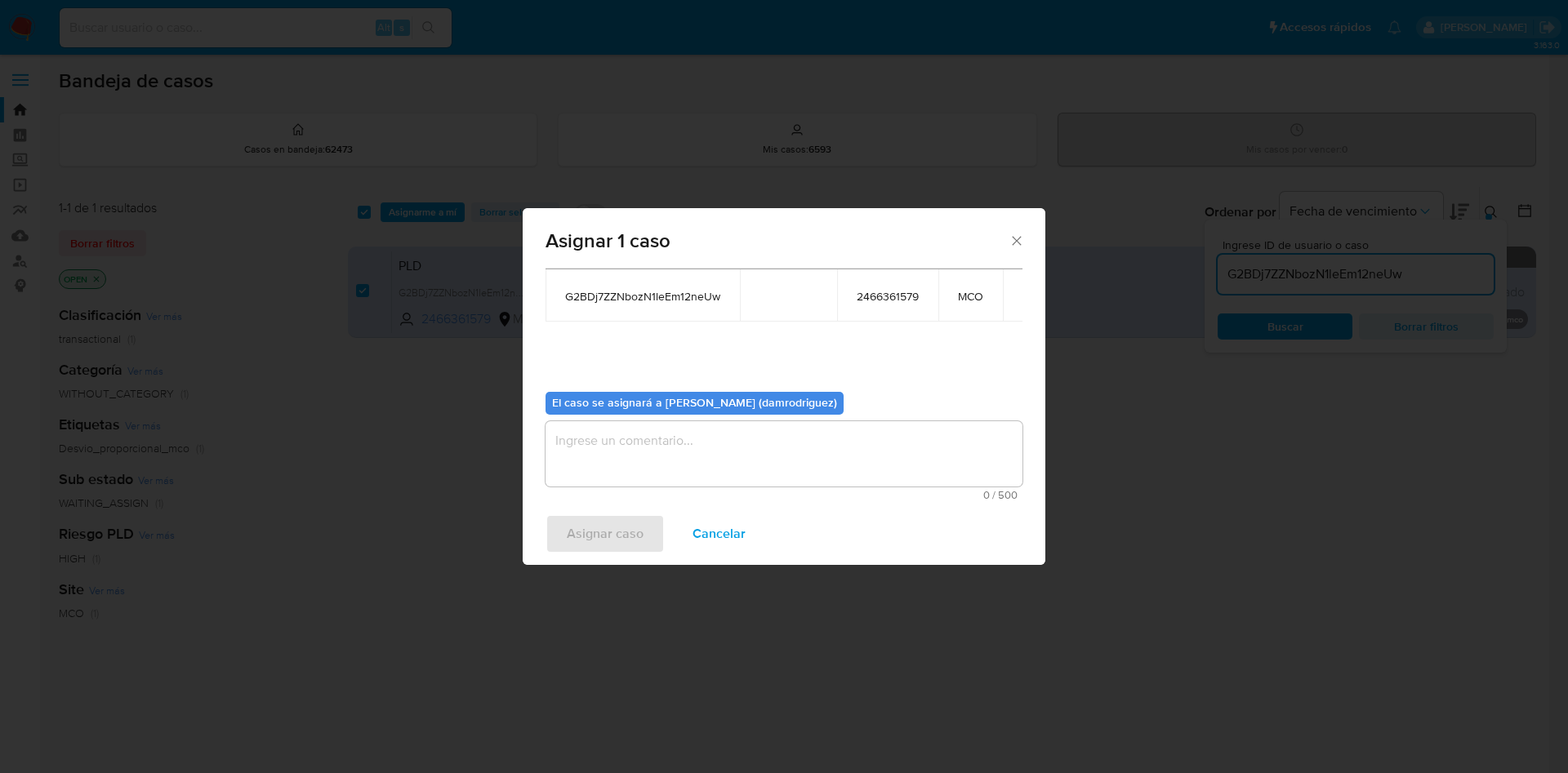
click at [647, 451] on textarea "assign-modal" at bounding box center [784, 454] width 477 height 65
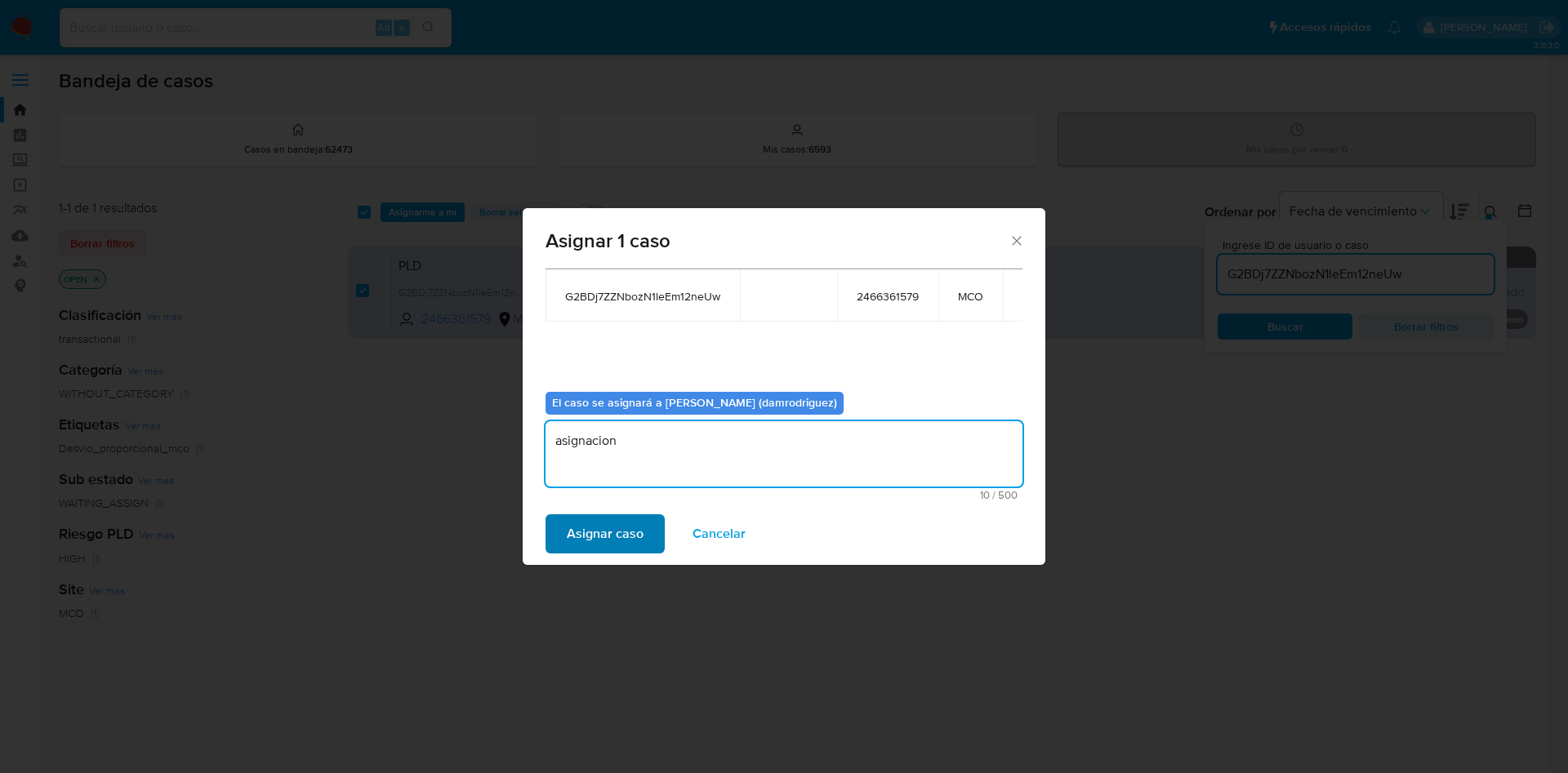
type textarea "asignacion"
click at [618, 535] on span "Asignar caso" at bounding box center [606, 533] width 77 height 35
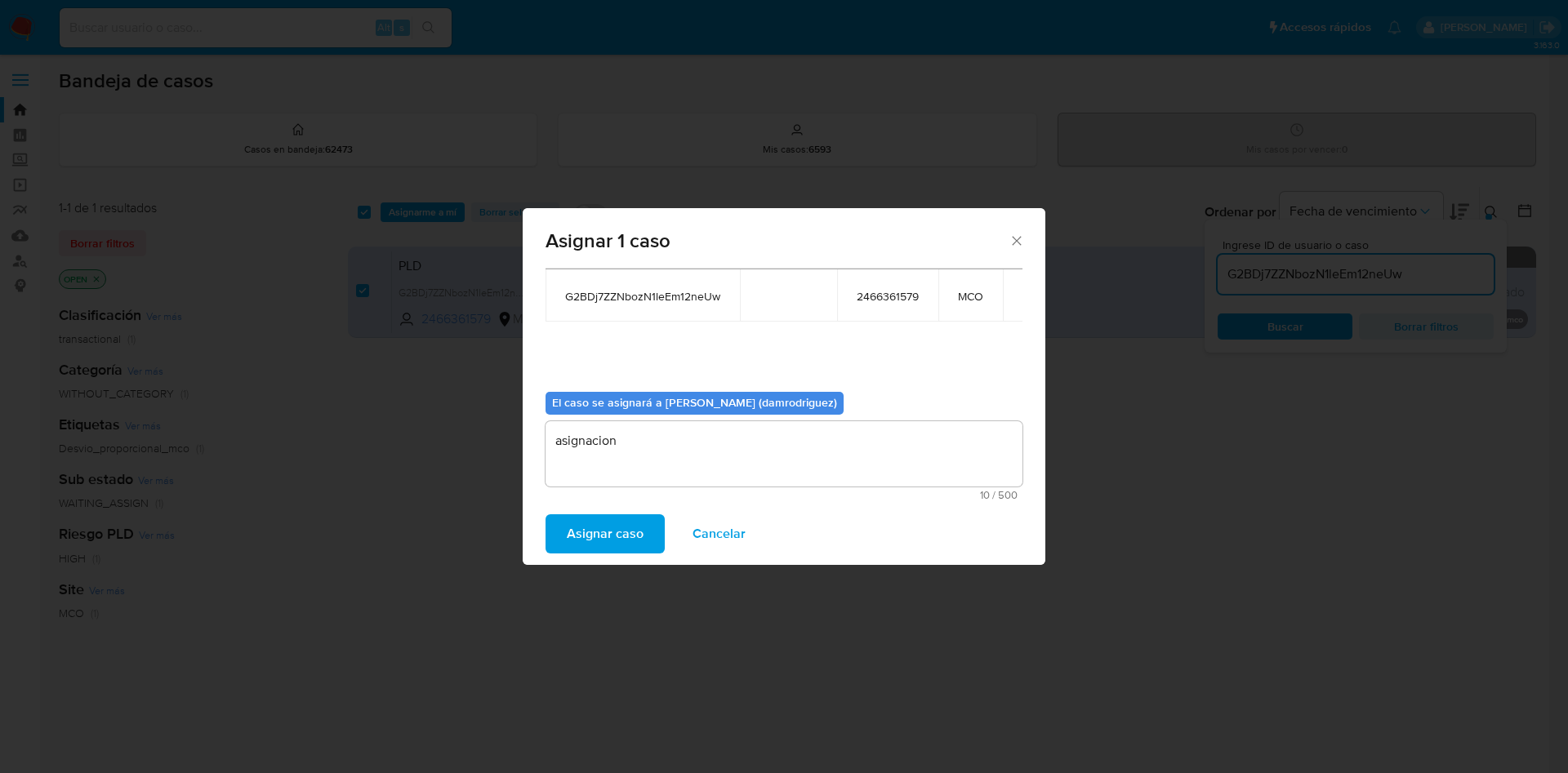
click at [590, 530] on span "Asignar caso" at bounding box center [606, 533] width 77 height 35
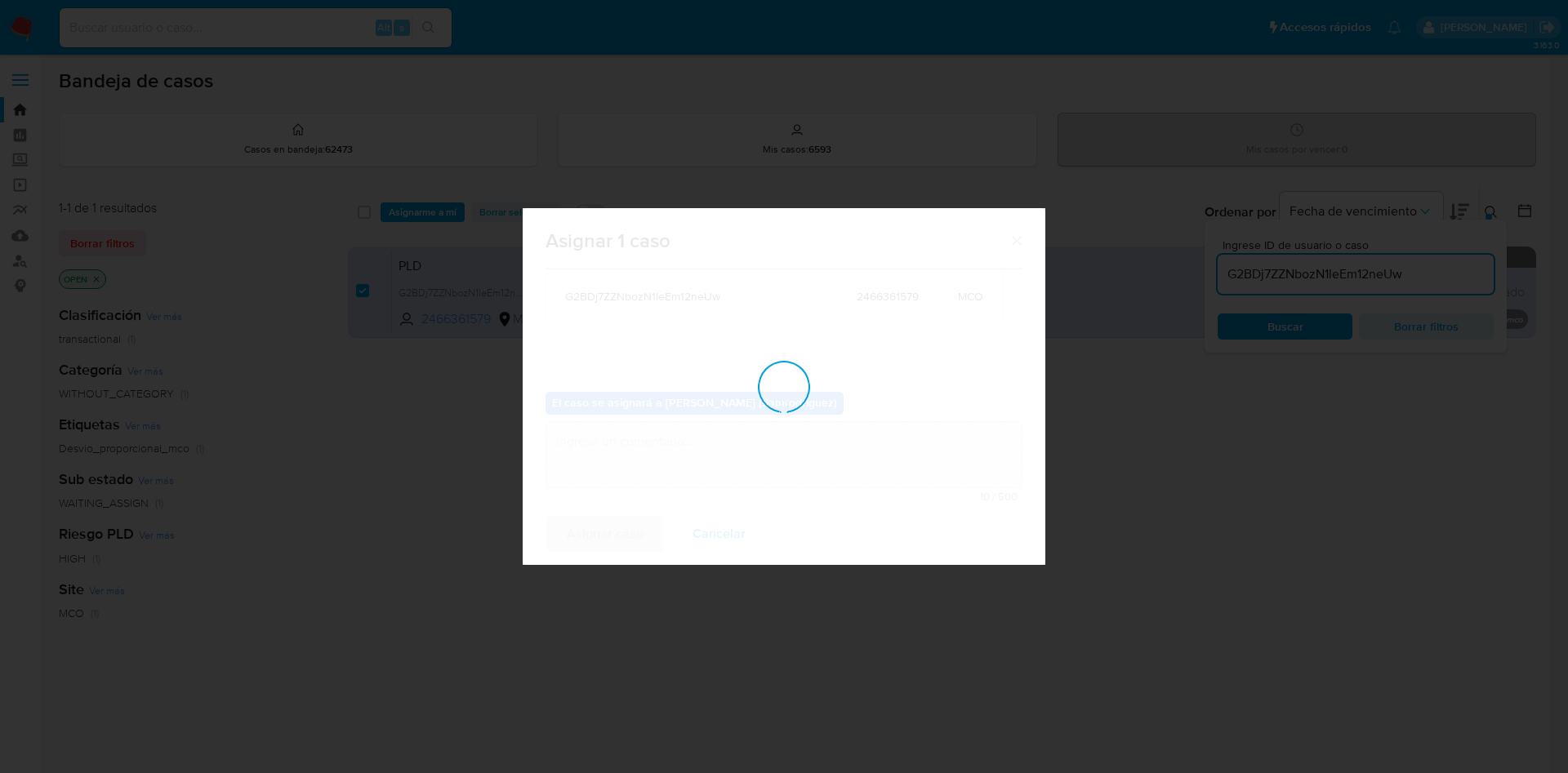
checkbox input "false"
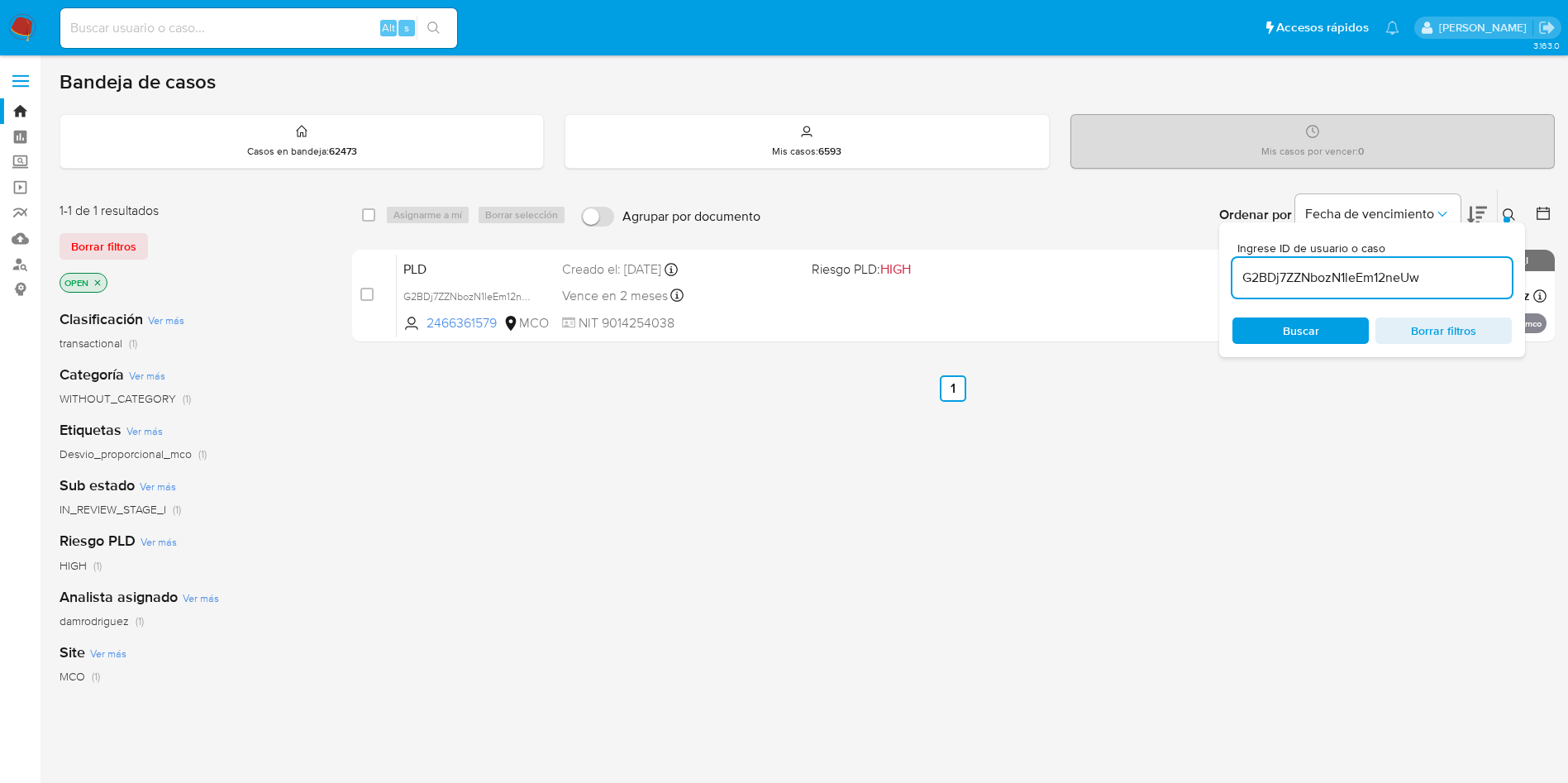
click at [28, 16] on img at bounding box center [22, 27] width 28 height 28
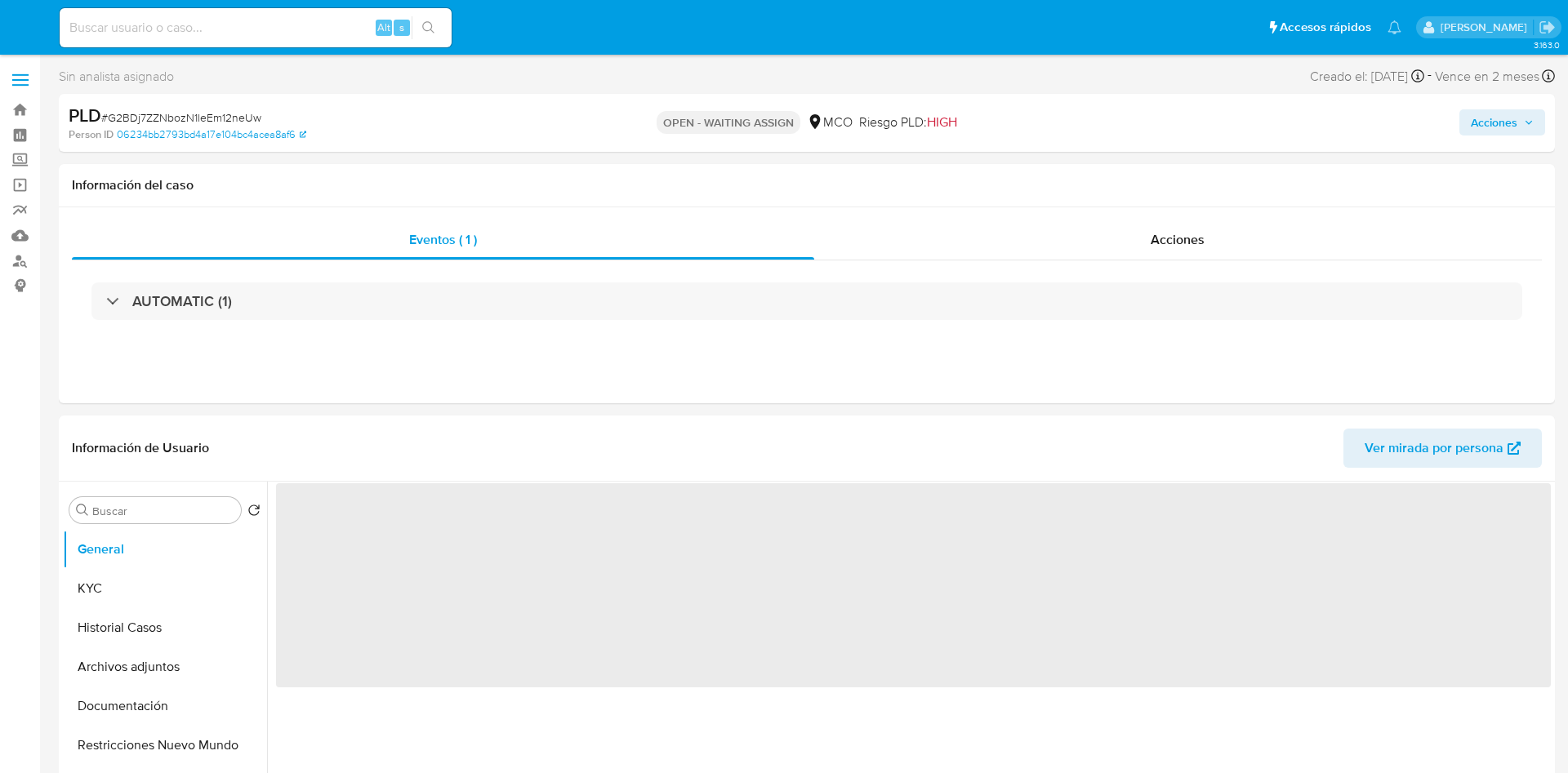
select select "10"
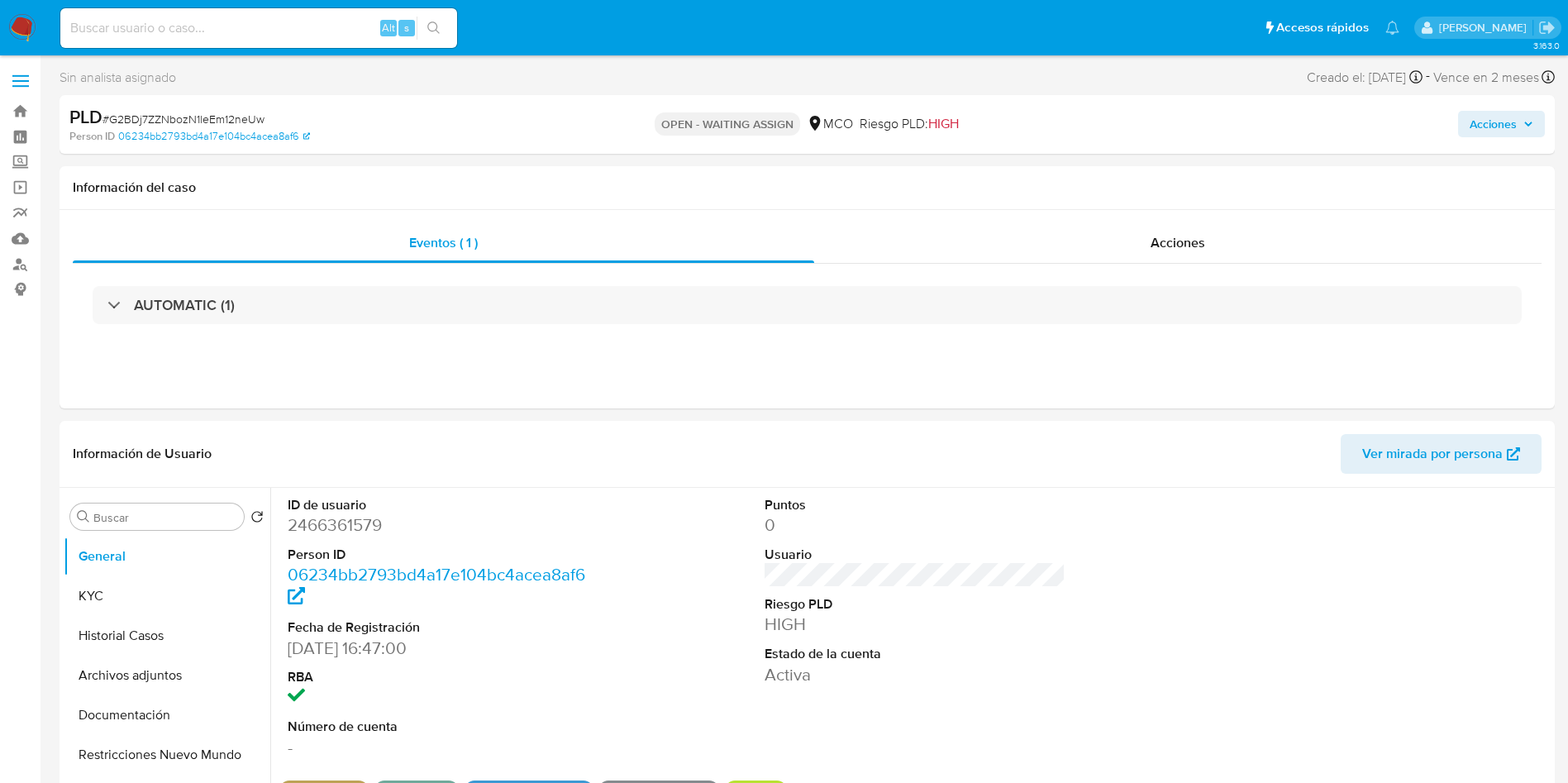
click at [1517, 115] on span "Acciones" at bounding box center [1501, 124] width 64 height 23
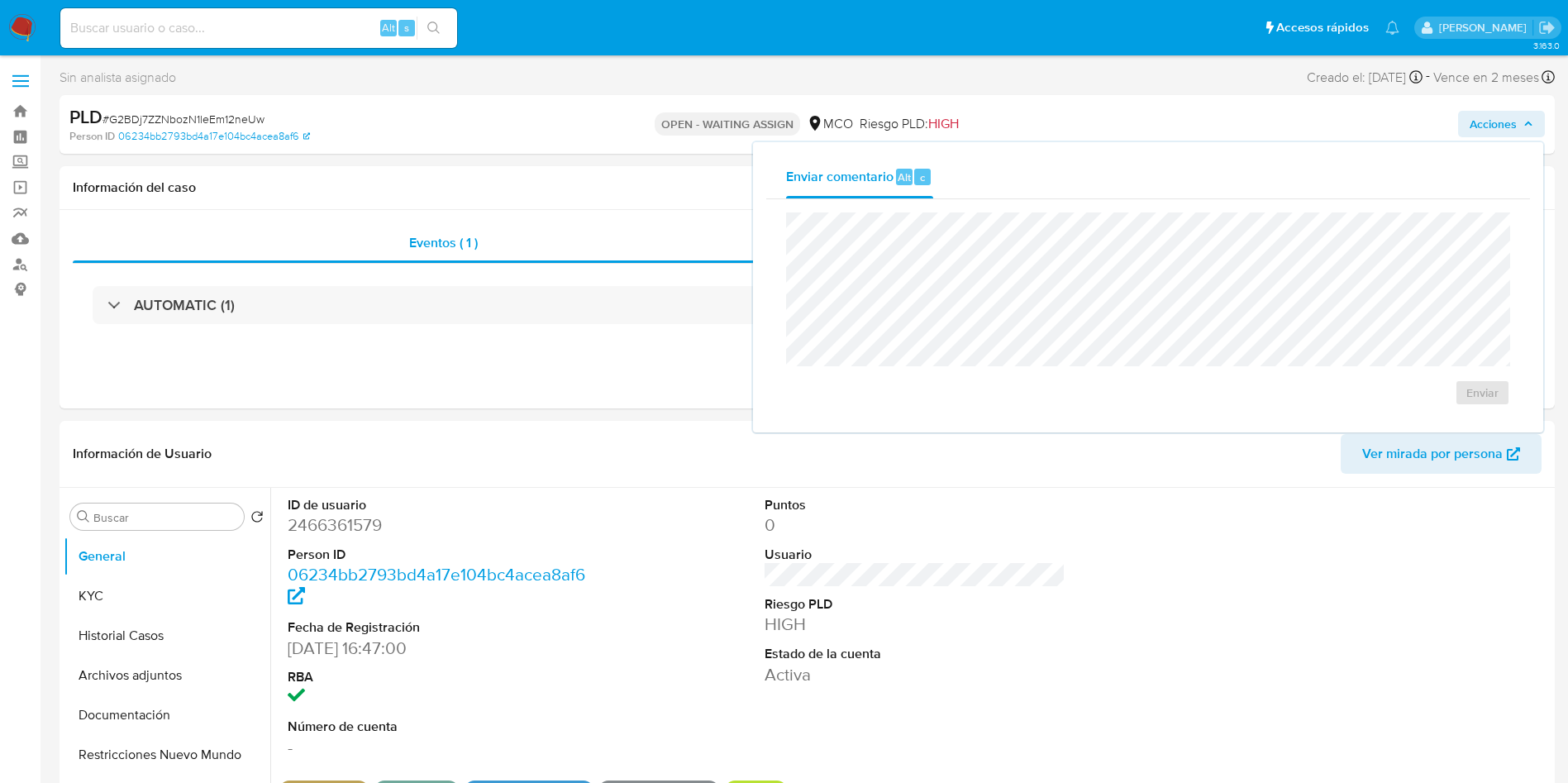
click at [584, 89] on div "Sin analista asignado Asignado el: - Creado el: 12/09/2025 Creado el: 12/09/202…" at bounding box center [807, 81] width 1495 height 29
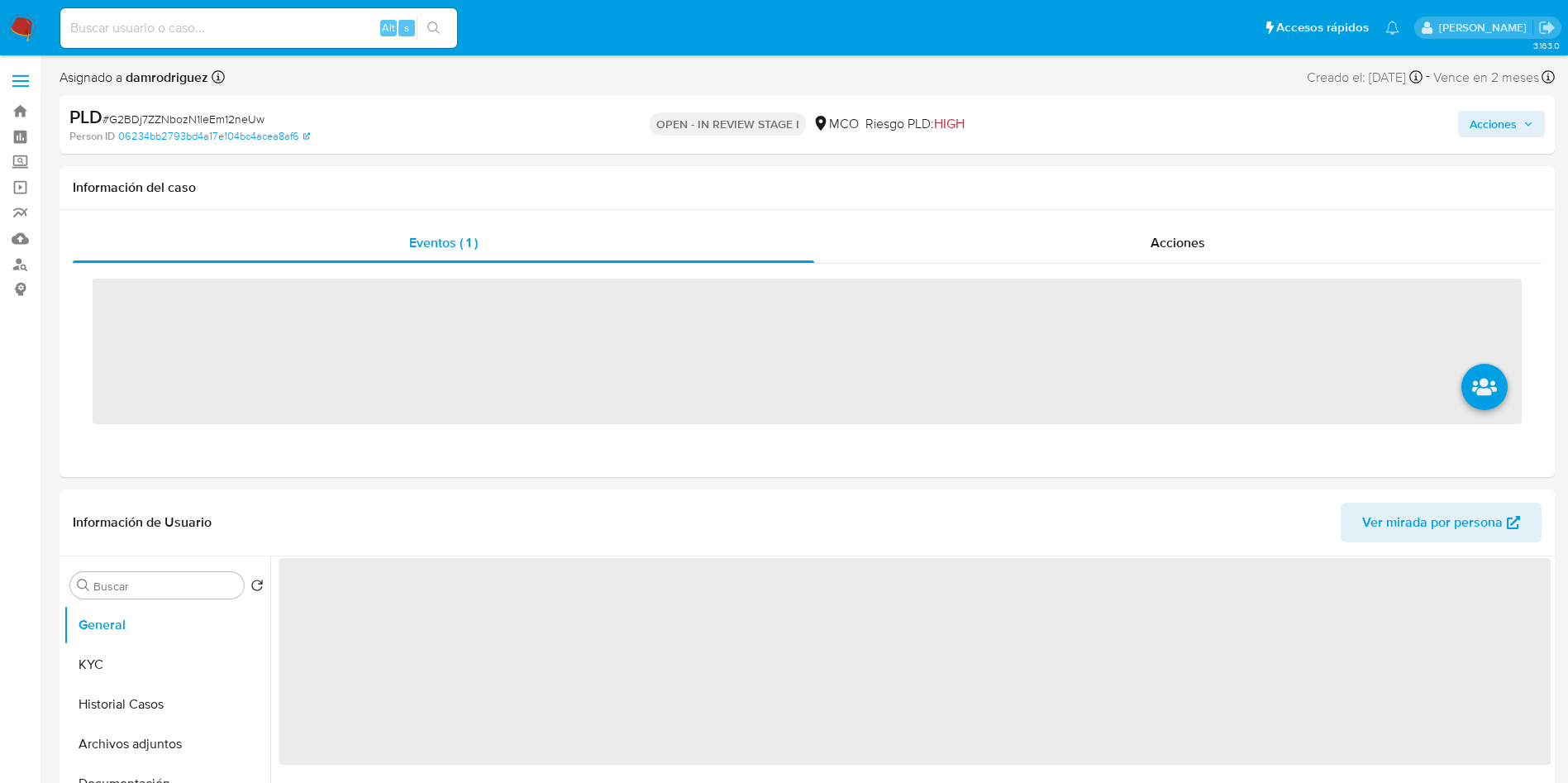
click at [1527, 117] on span "Acciones" at bounding box center [1501, 124] width 64 height 23
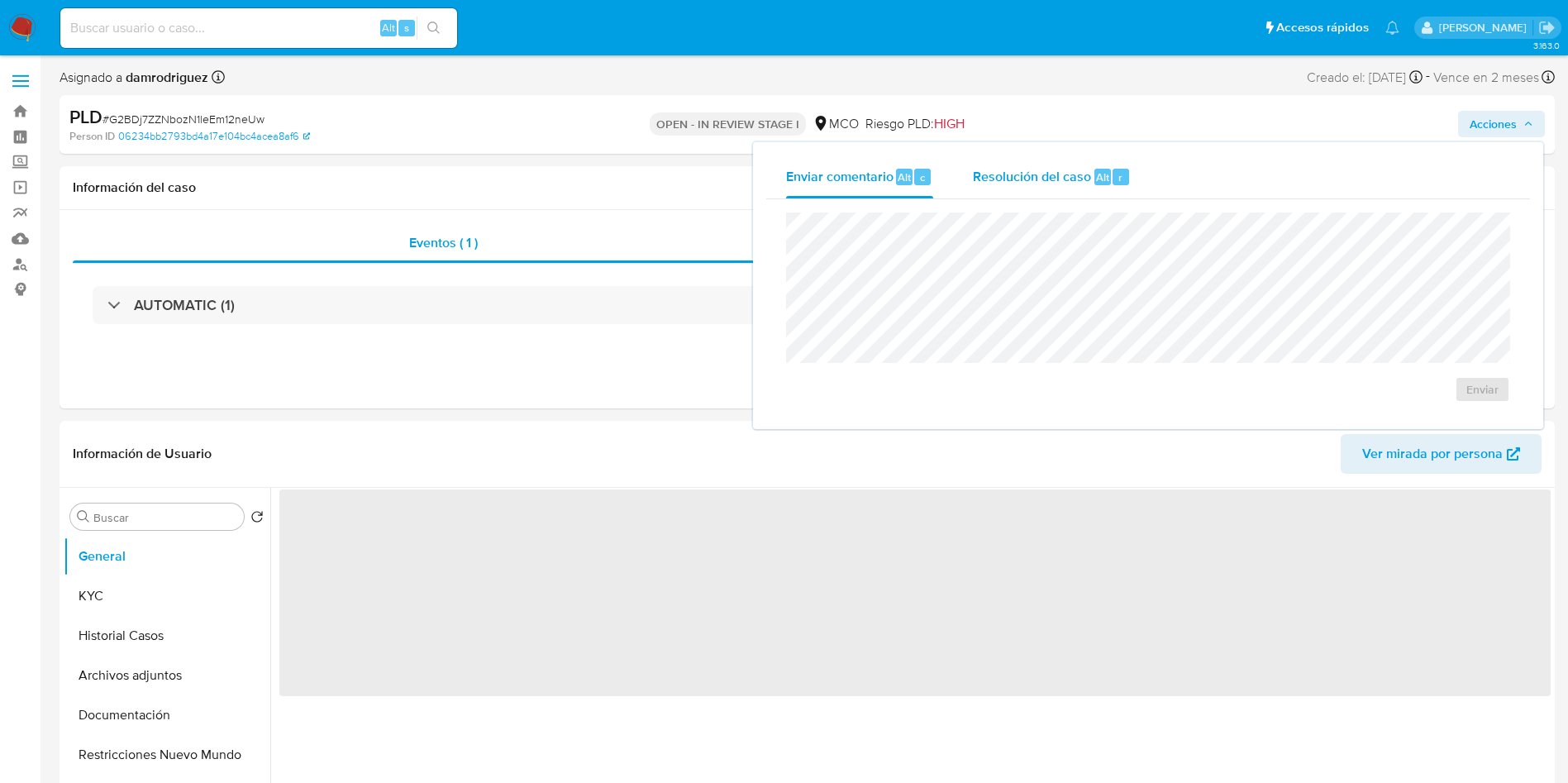
click at [1036, 173] on span "Resolución del caso" at bounding box center [1032, 177] width 118 height 19
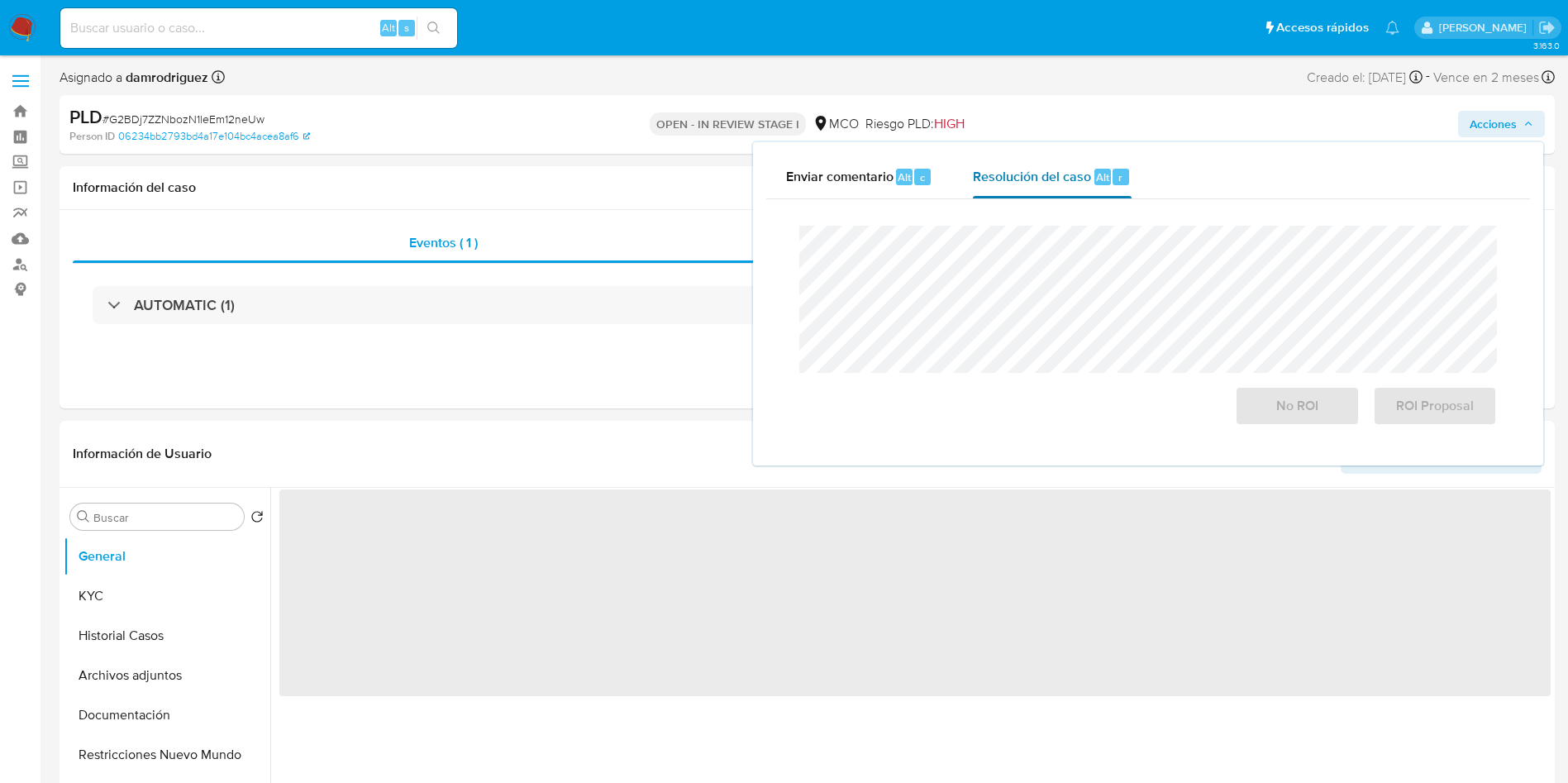
select select "10"
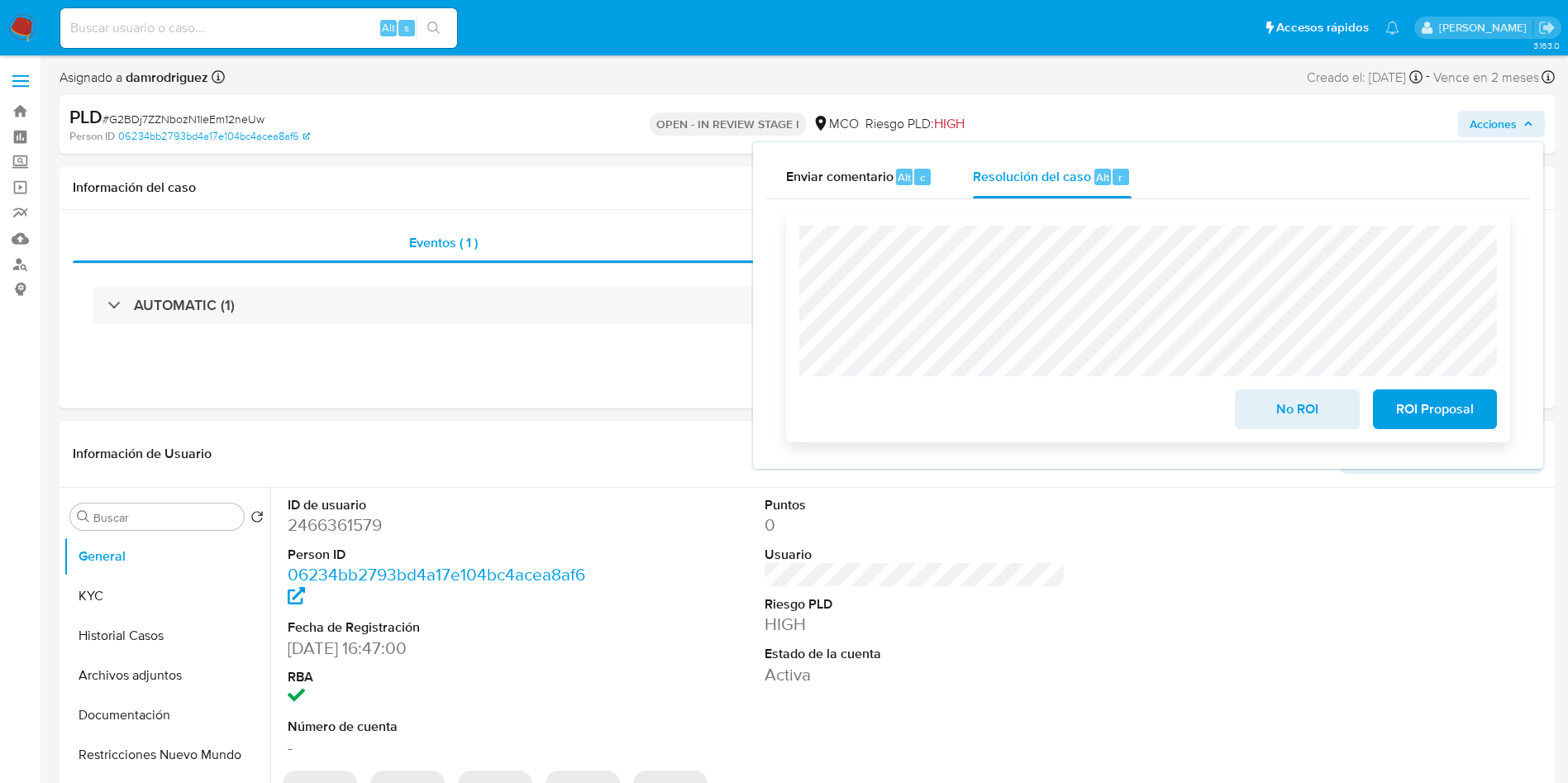
click at [1296, 422] on span "No ROI" at bounding box center [1296, 409] width 81 height 36
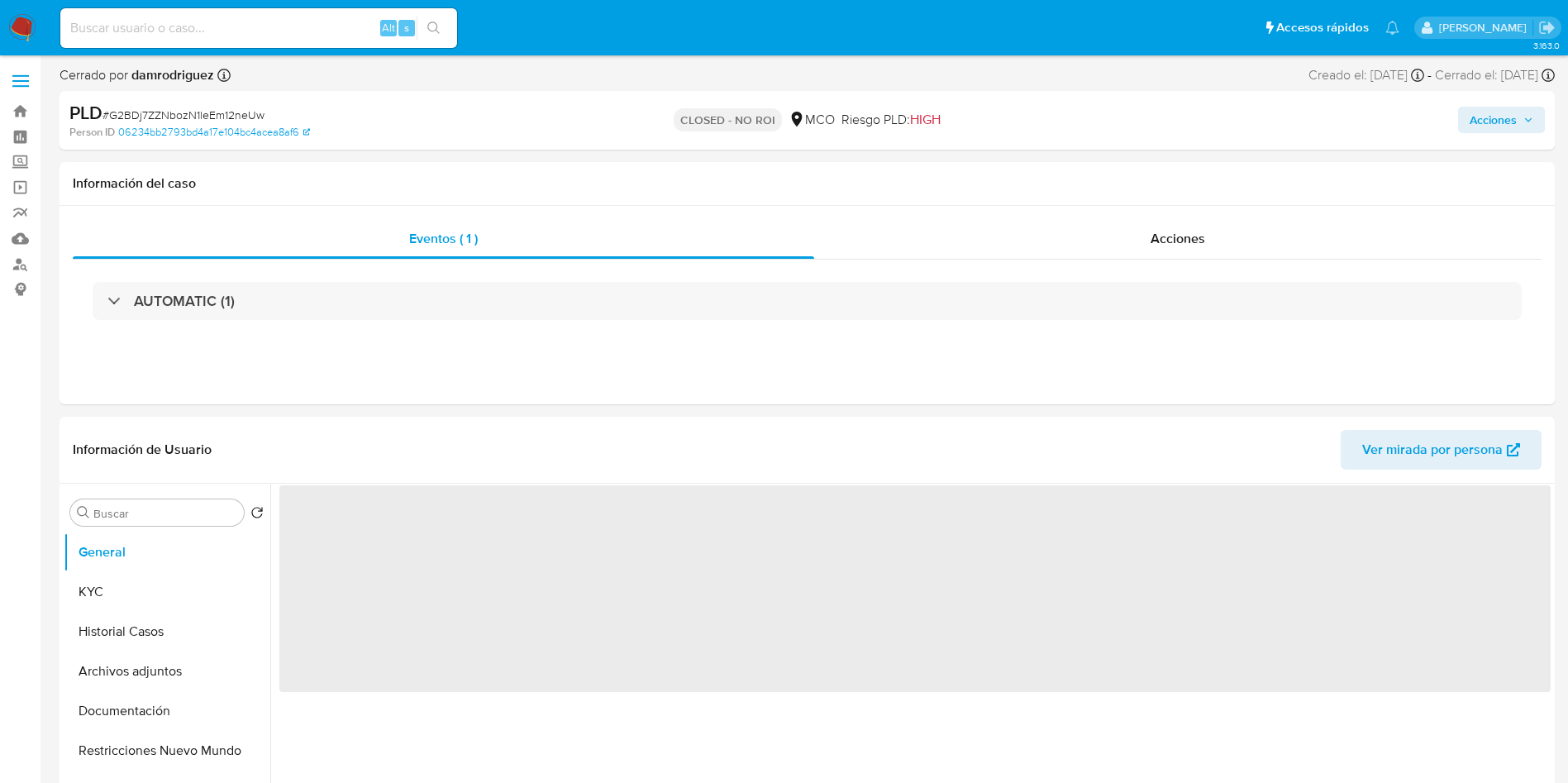
select select "10"
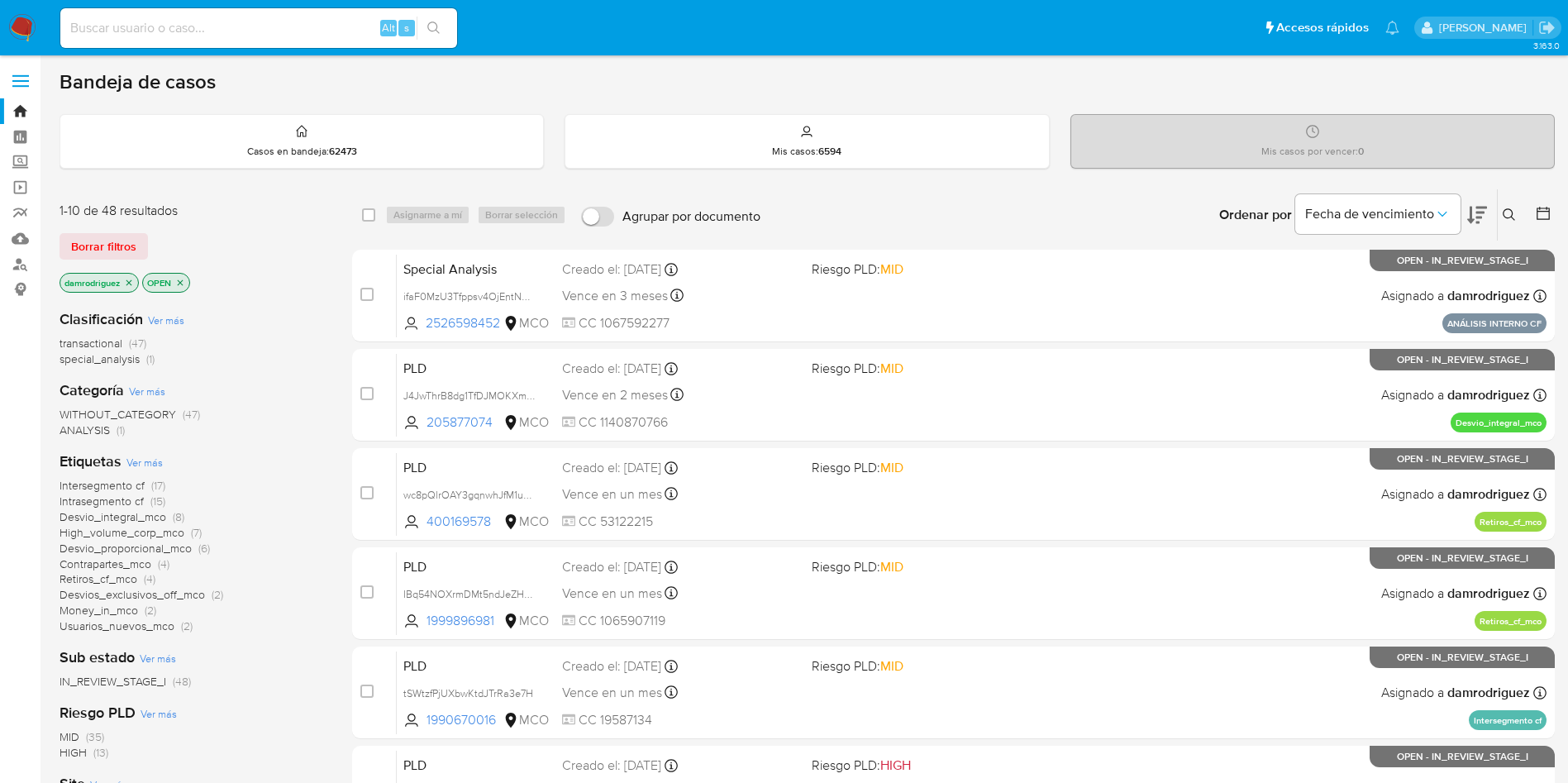
click at [293, 19] on input at bounding box center [258, 28] width 397 height 21
paste input "joHYdbdnD2fn5kdBZFcJU6io"
type input "joHYdbdnD2fn5kdBZFcJU6io"
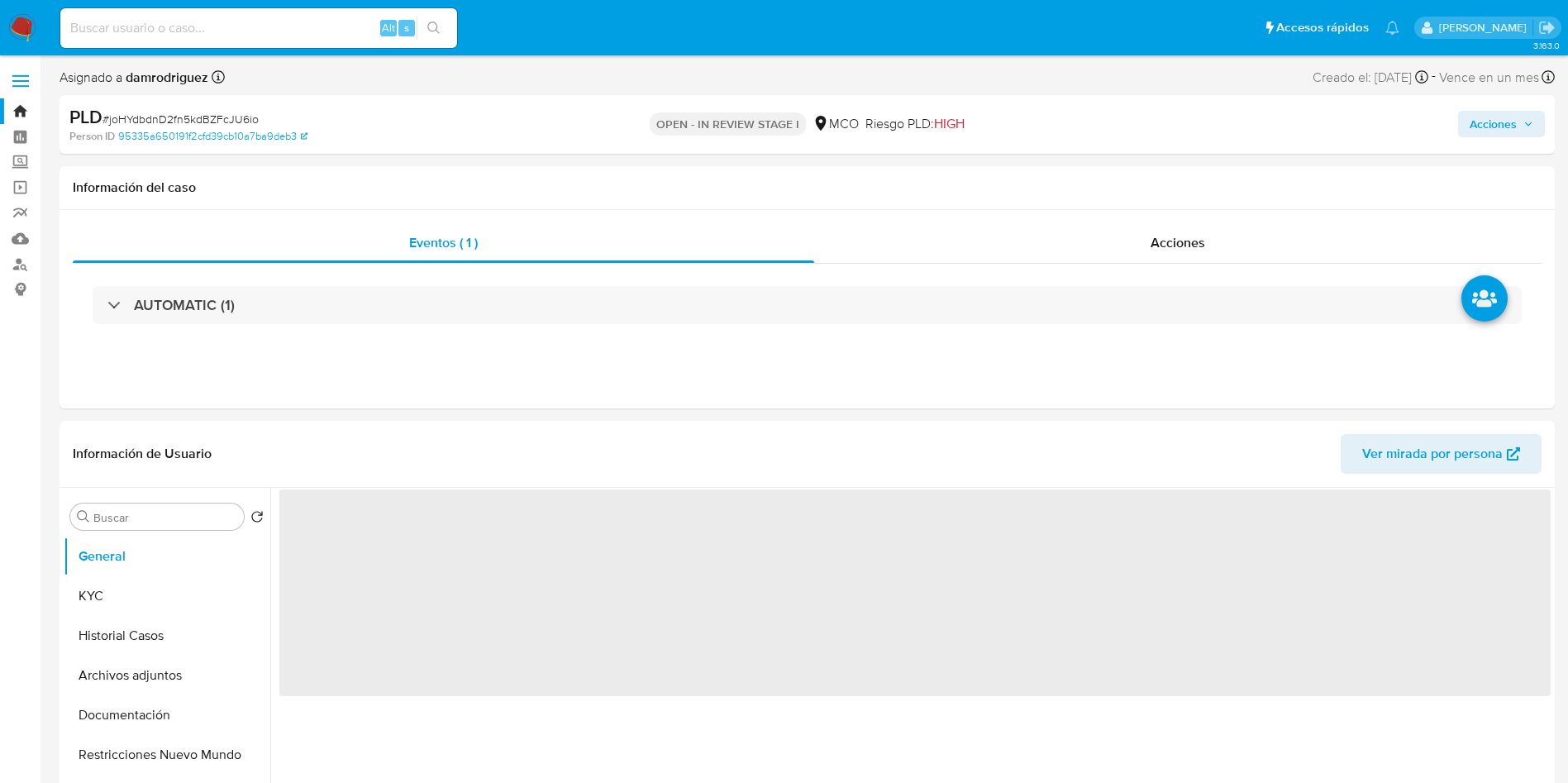
select select "10"
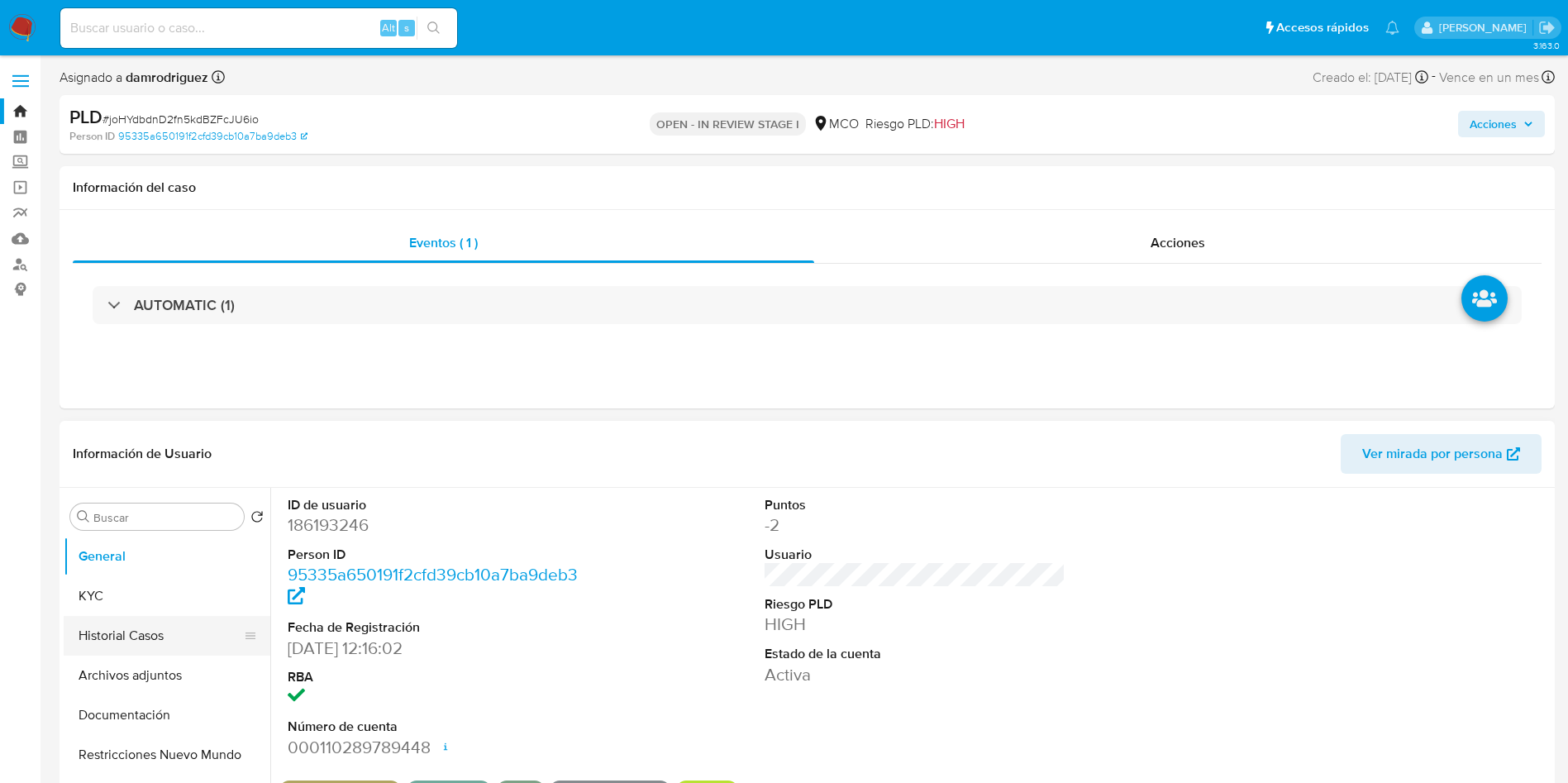
click at [179, 620] on button "Historial Casos" at bounding box center [160, 635] width 193 height 40
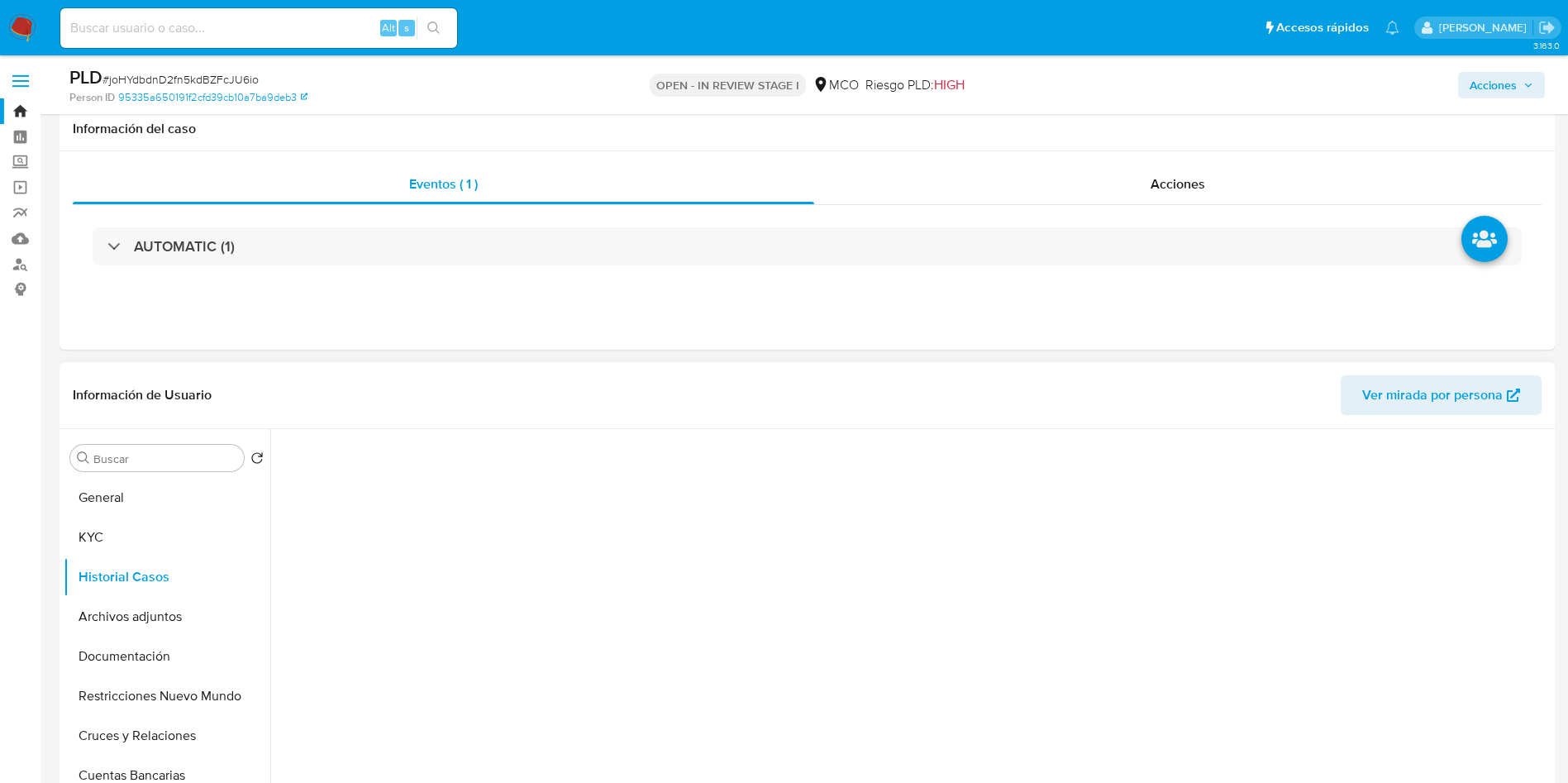
scroll to position [124, 0]
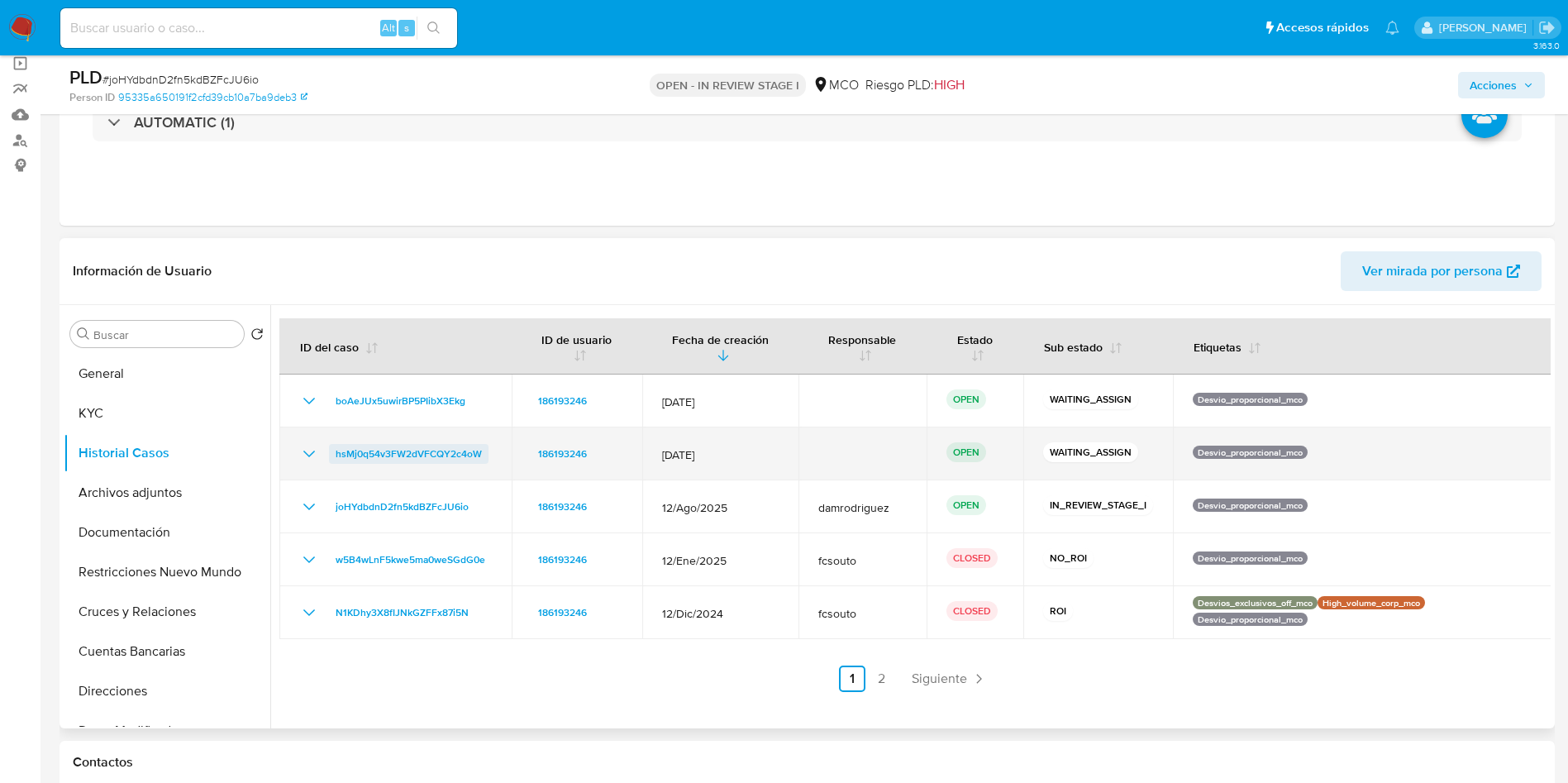
click at [422, 453] on span "hsMj0q54v3FW2dVFCQY2c4oW" at bounding box center [409, 454] width 147 height 19
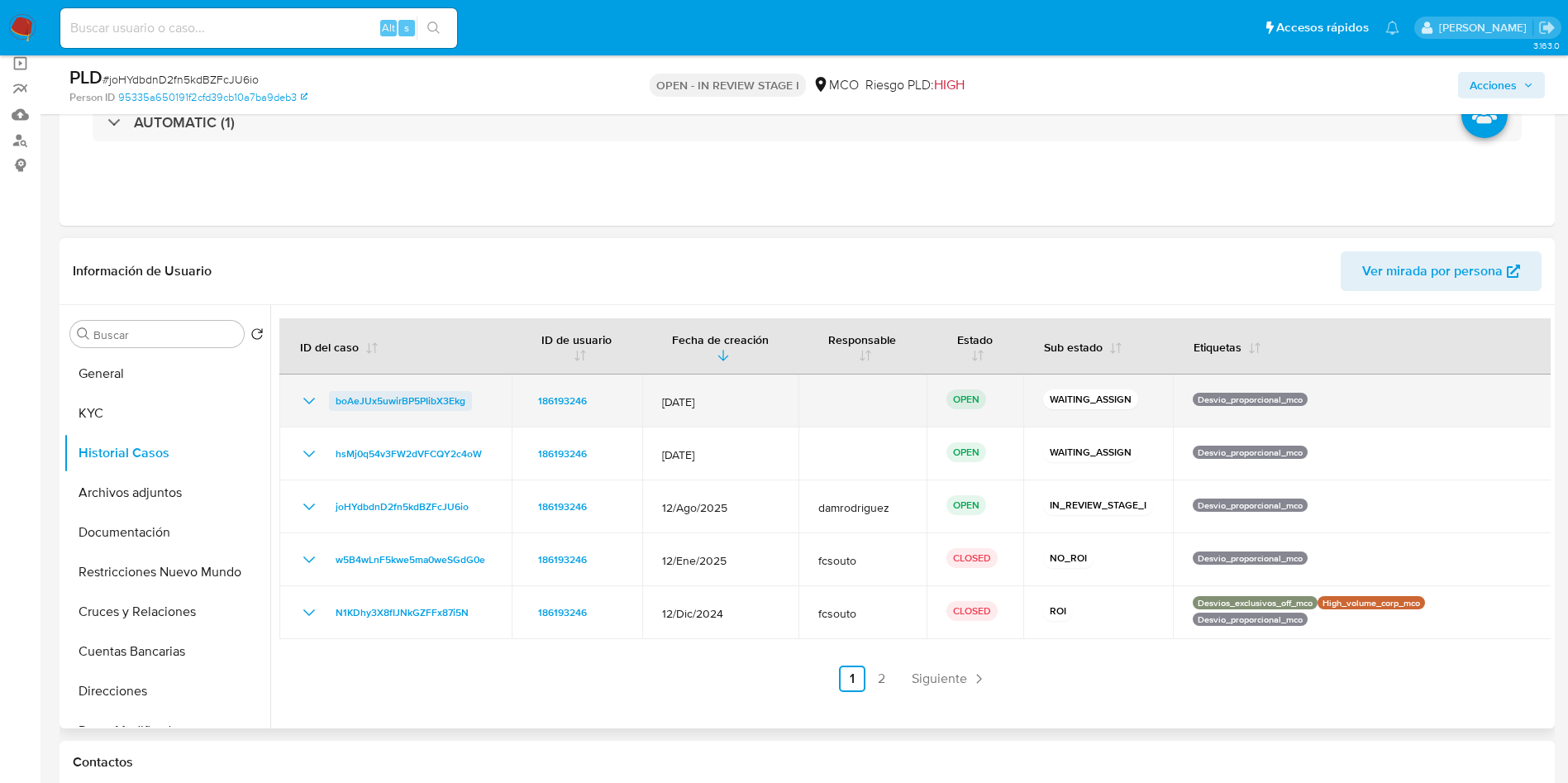
click at [387, 392] on span "boAeJUx5uwirBP5PIibX3Ekg" at bounding box center [401, 401] width 130 height 19
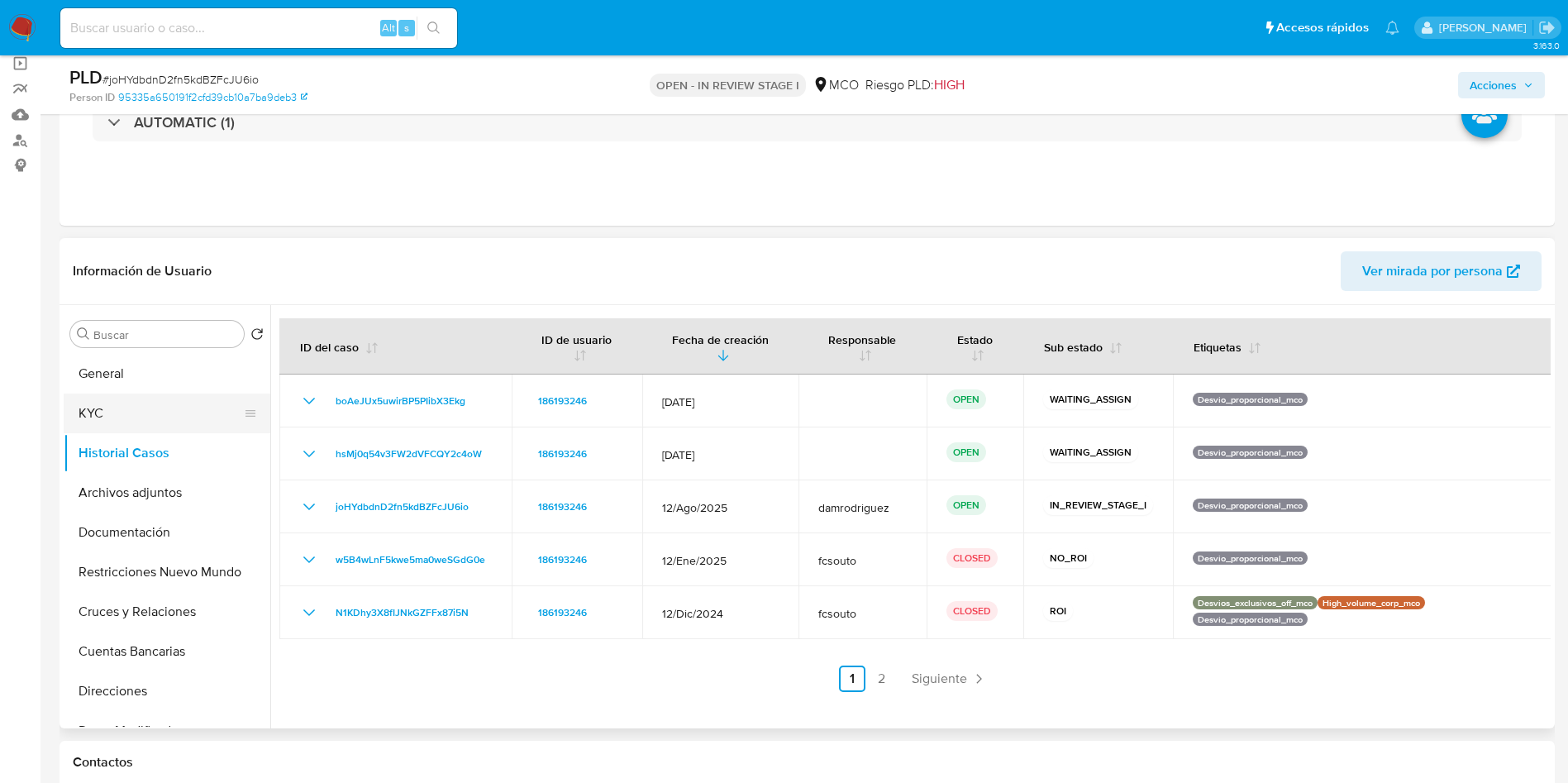
drag, startPoint x: 103, startPoint y: 372, endPoint x: 143, endPoint y: 393, distance: 45.2
click at [103, 372] on button "General" at bounding box center [167, 373] width 207 height 40
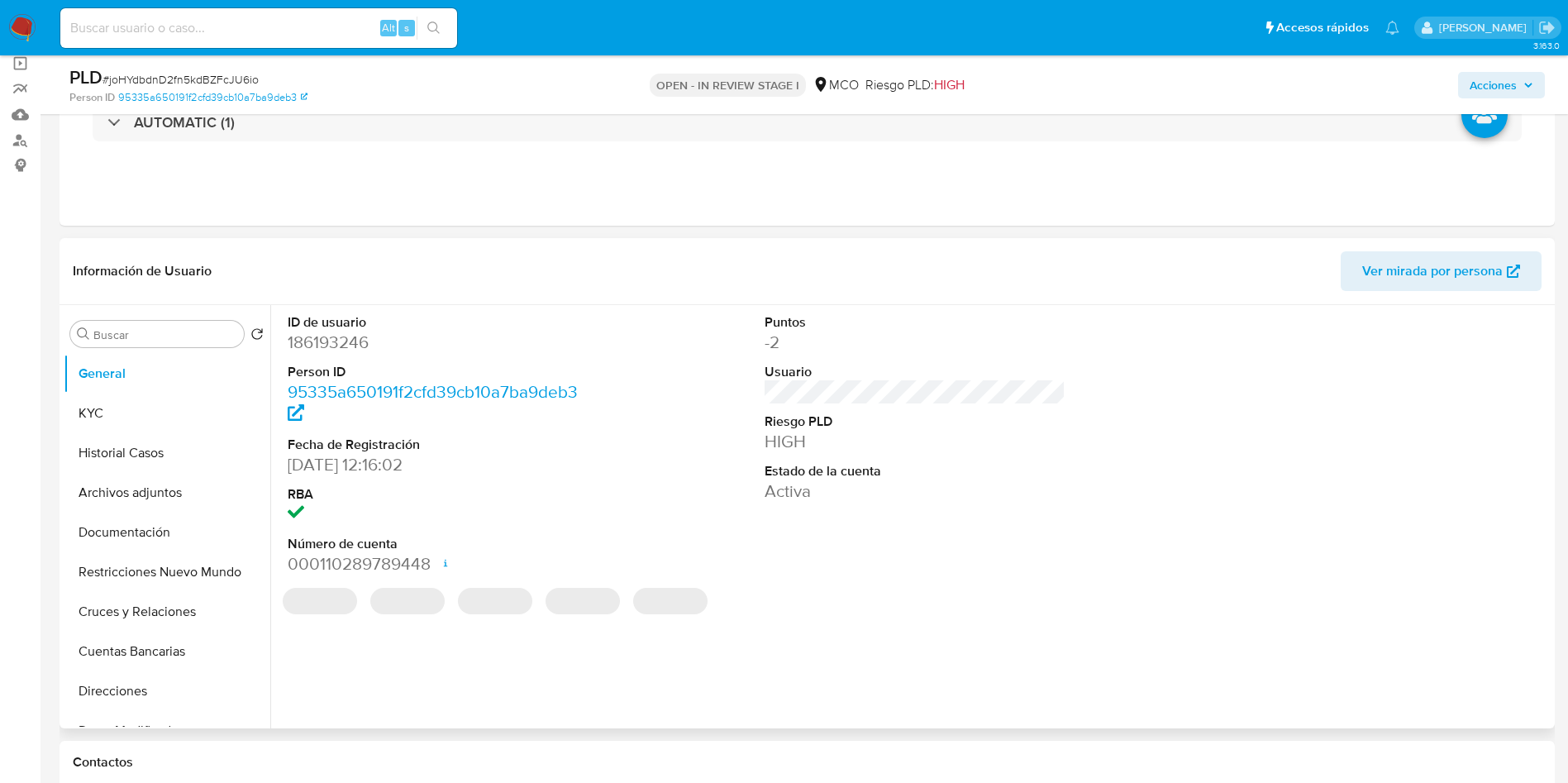
click at [344, 340] on dd "186193246" at bounding box center [438, 342] width 302 height 23
copy dd "186193246"
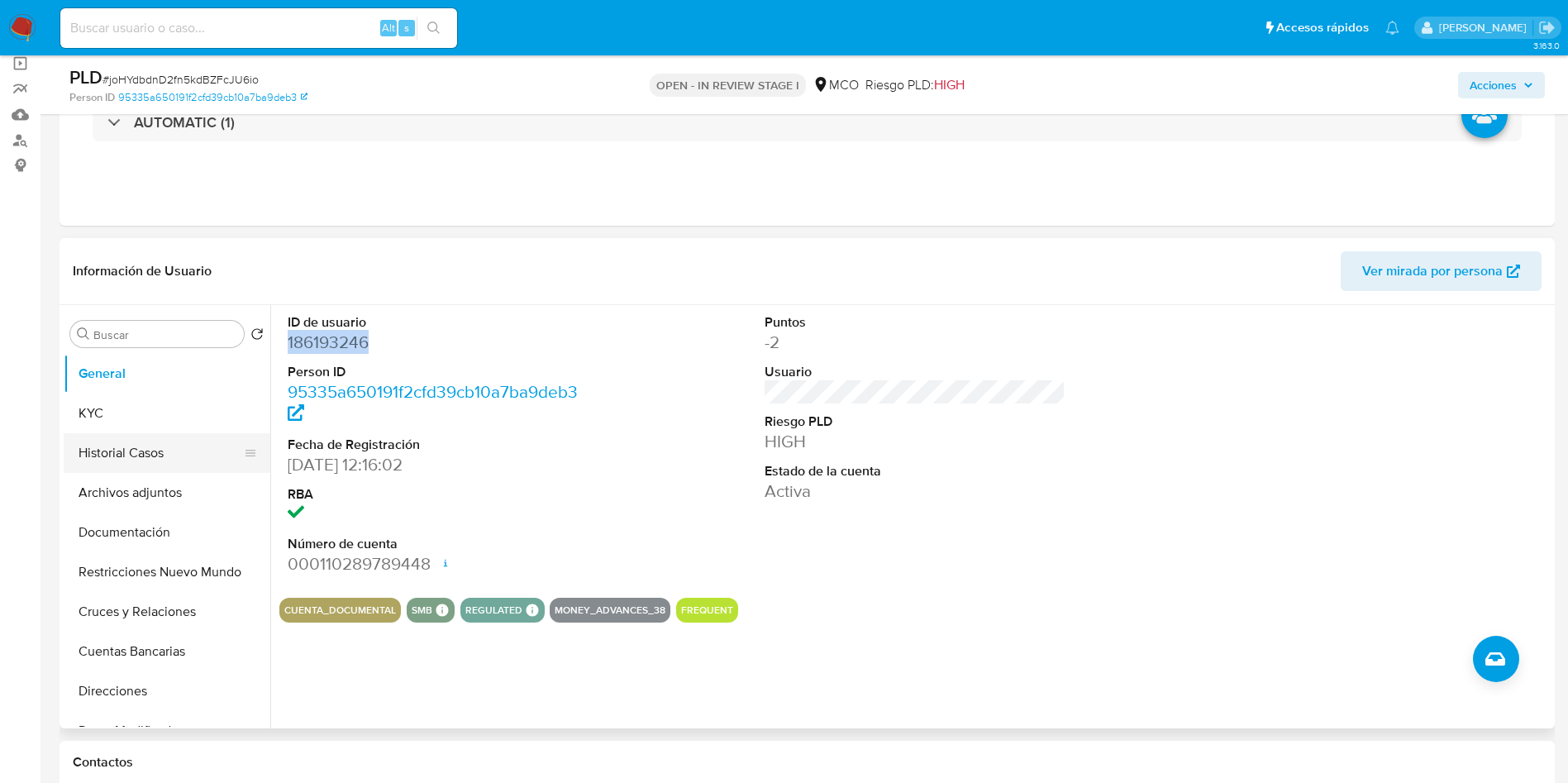
click at [169, 443] on button "Historial Casos" at bounding box center [160, 453] width 193 height 40
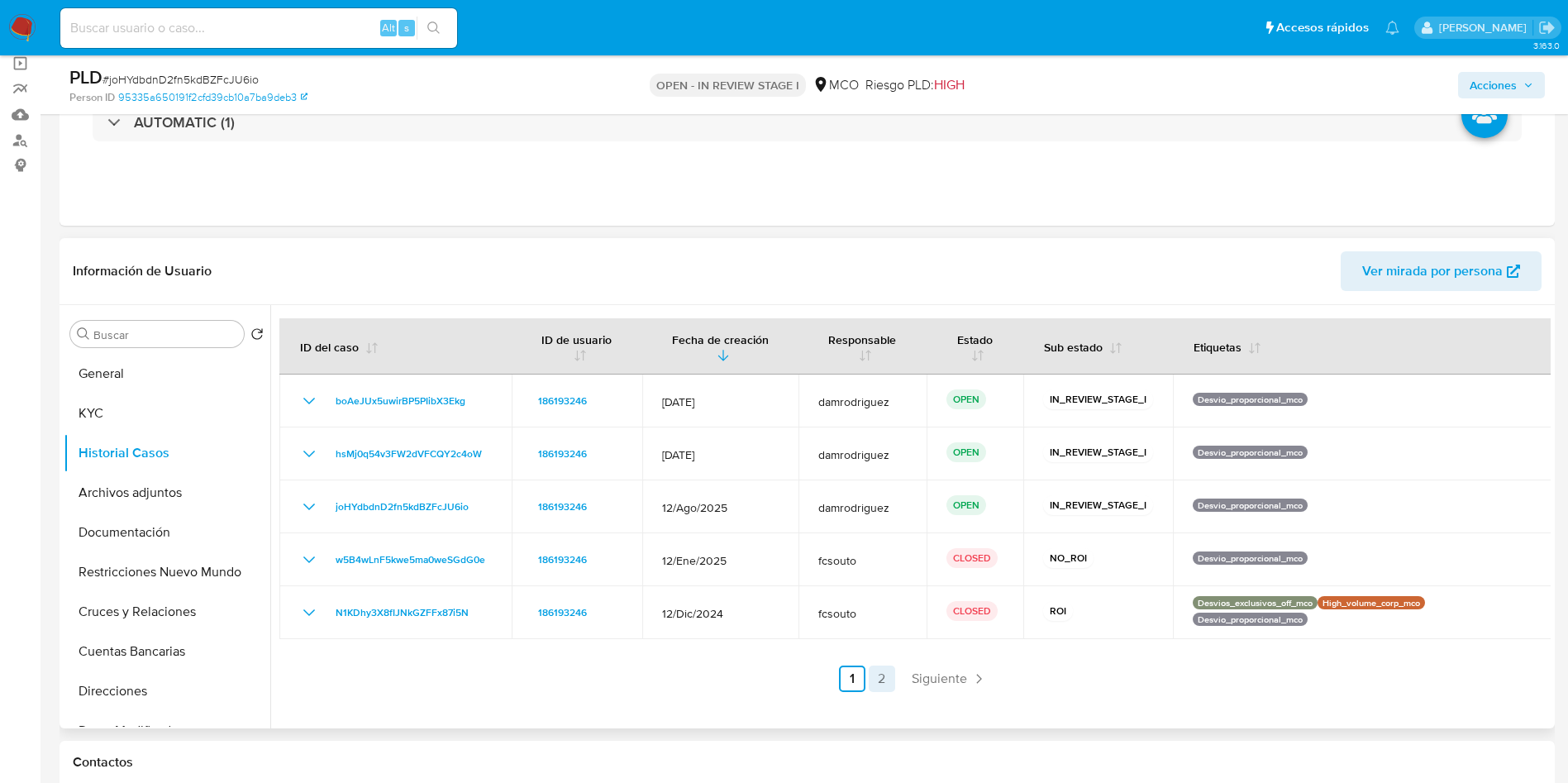
click at [873, 677] on link "2" at bounding box center [882, 678] width 26 height 26
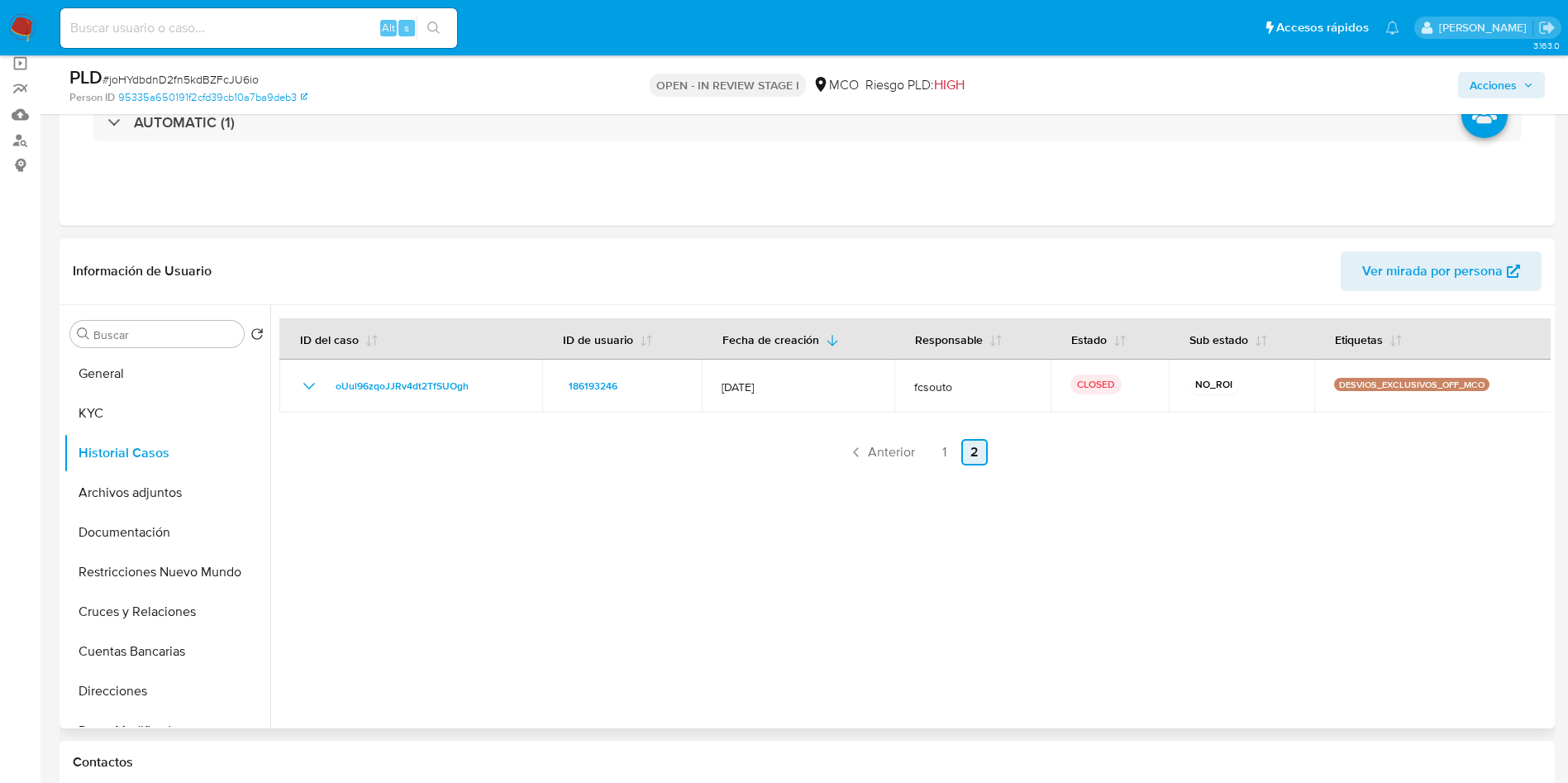
click at [961, 454] on link "2" at bounding box center [974, 452] width 26 height 26
click at [946, 454] on link "1" at bounding box center [944, 452] width 26 height 26
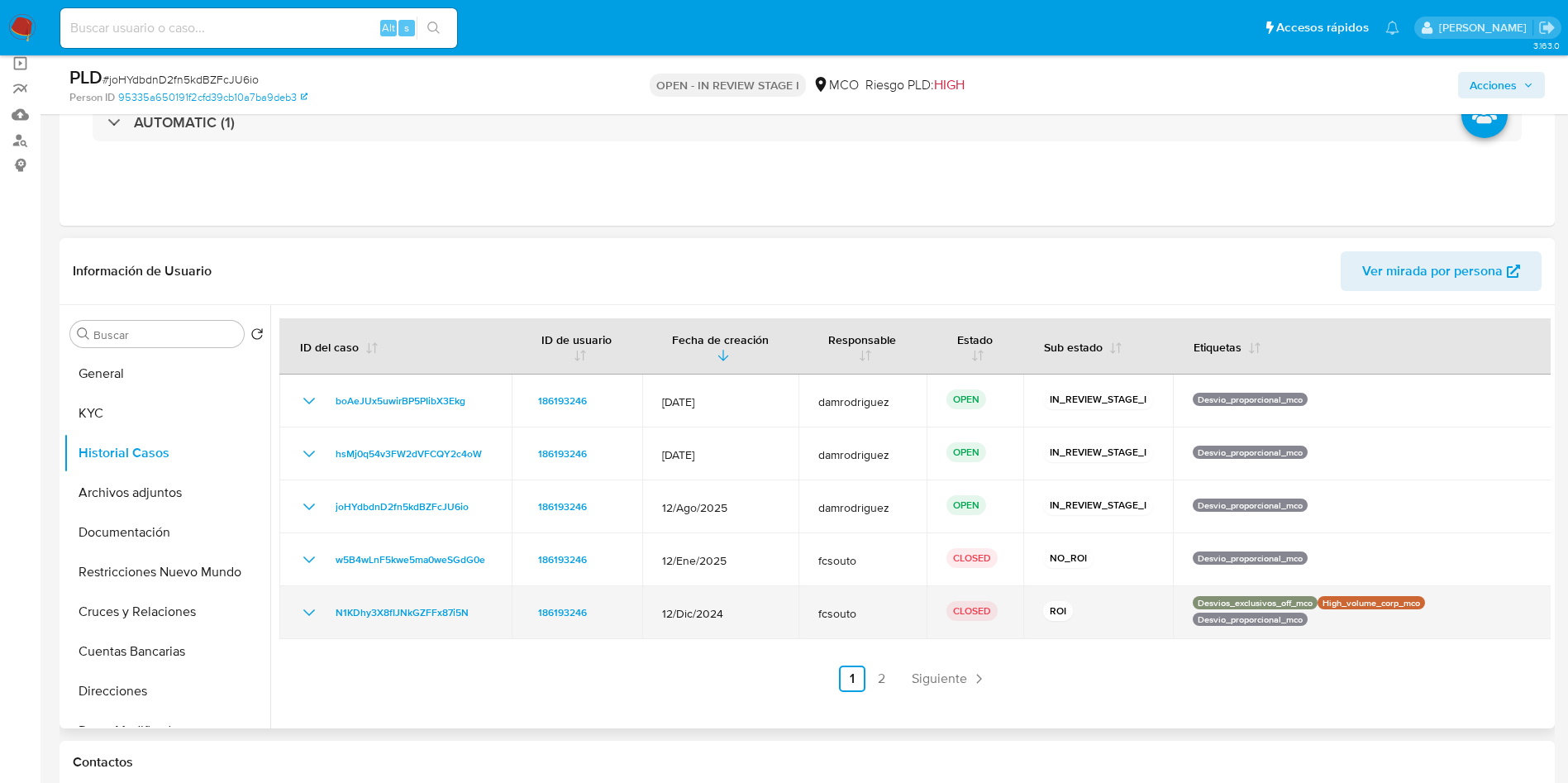
click at [311, 608] on icon "Mostrar/Ocultar" at bounding box center [309, 613] width 19 height 19
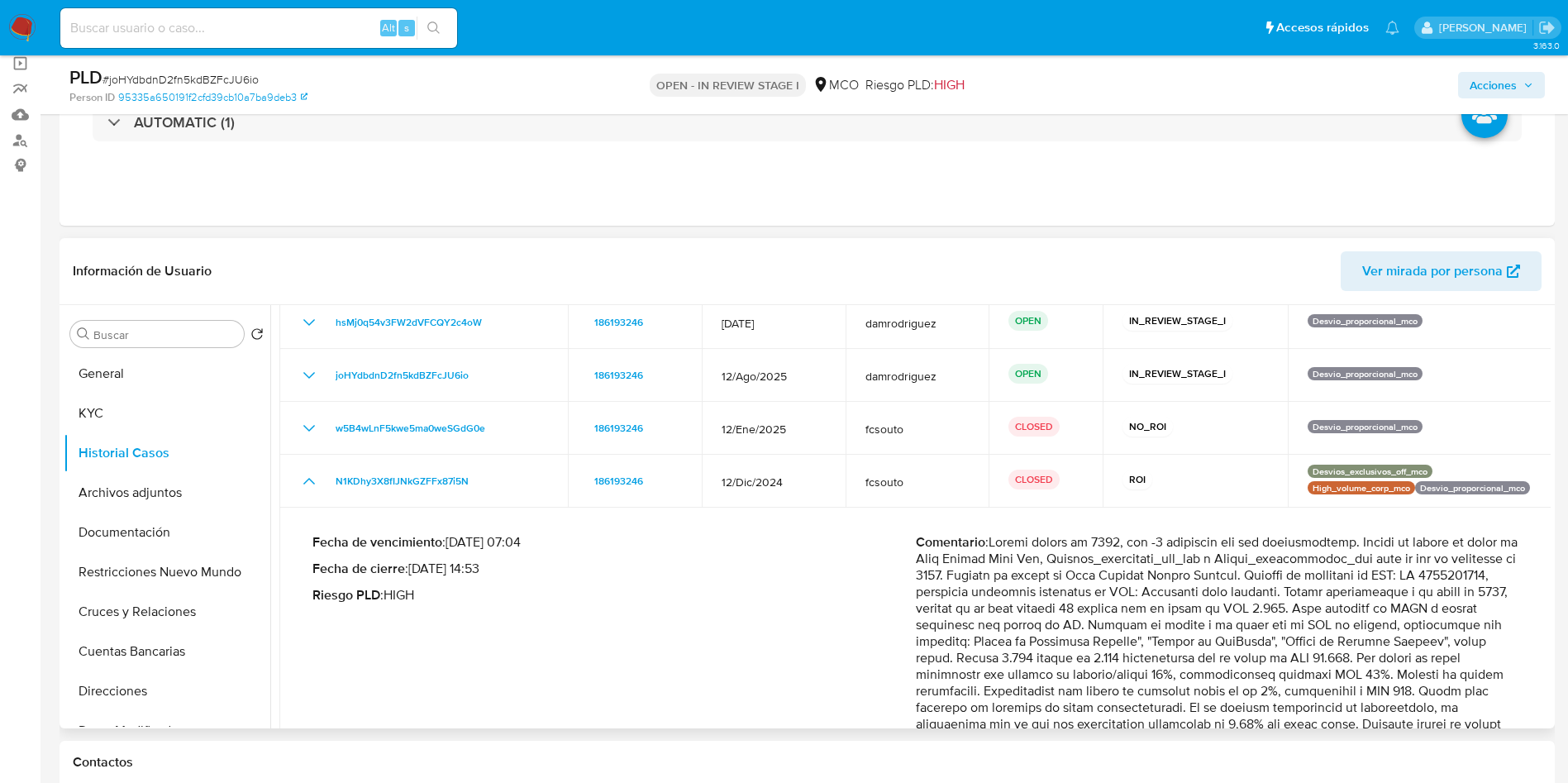
scroll to position [372, 0]
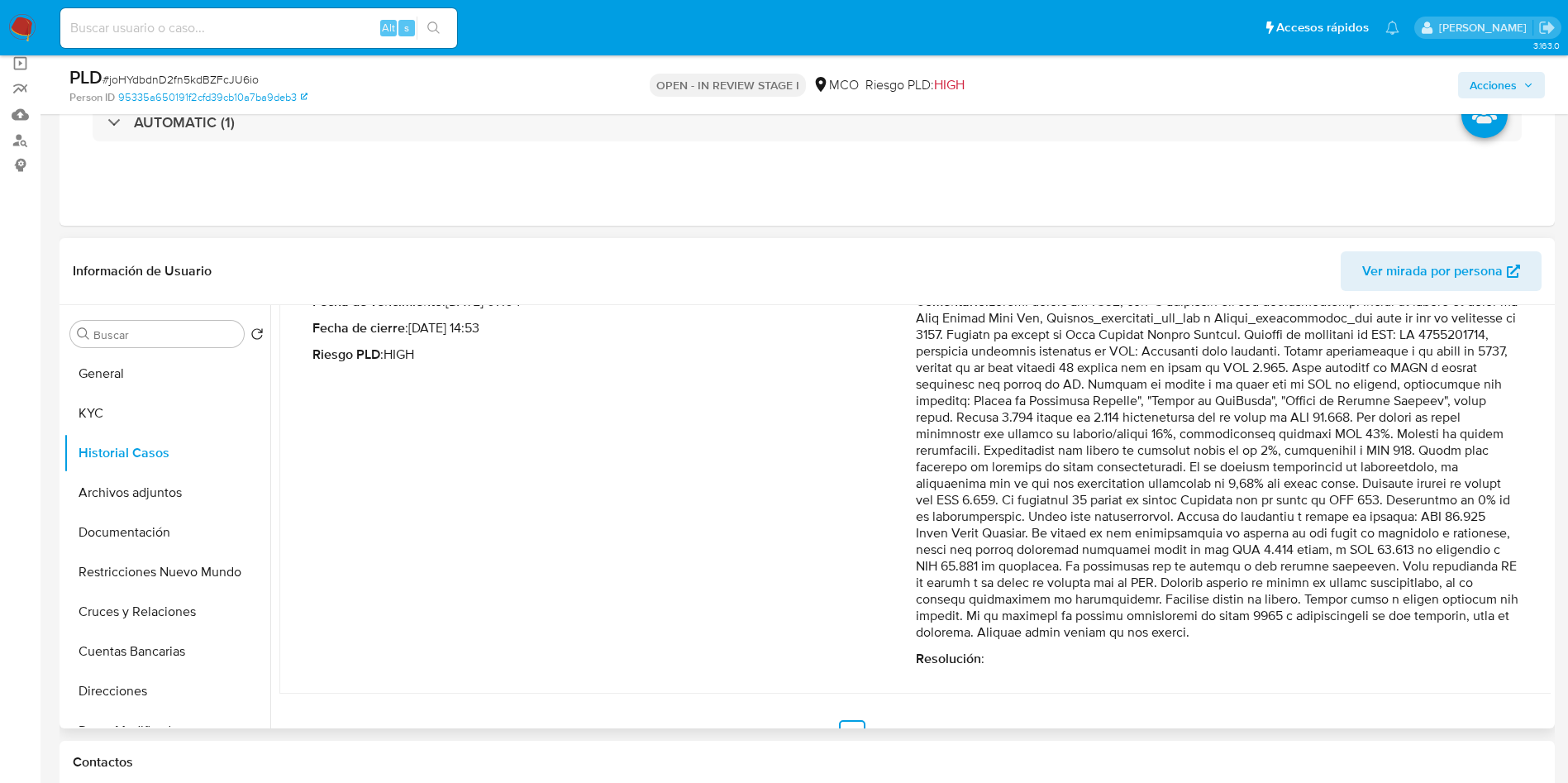
drag, startPoint x: 1086, startPoint y: 424, endPoint x: 1450, endPoint y: 610, distance: 408.8
click at [1450, 610] on p "Comentario :" at bounding box center [1217, 467] width 603 height 348
drag, startPoint x: 985, startPoint y: 632, endPoint x: 1340, endPoint y: 630, distance: 355.0
click at [1324, 635] on p "Comentario :" at bounding box center [1217, 467] width 603 height 348
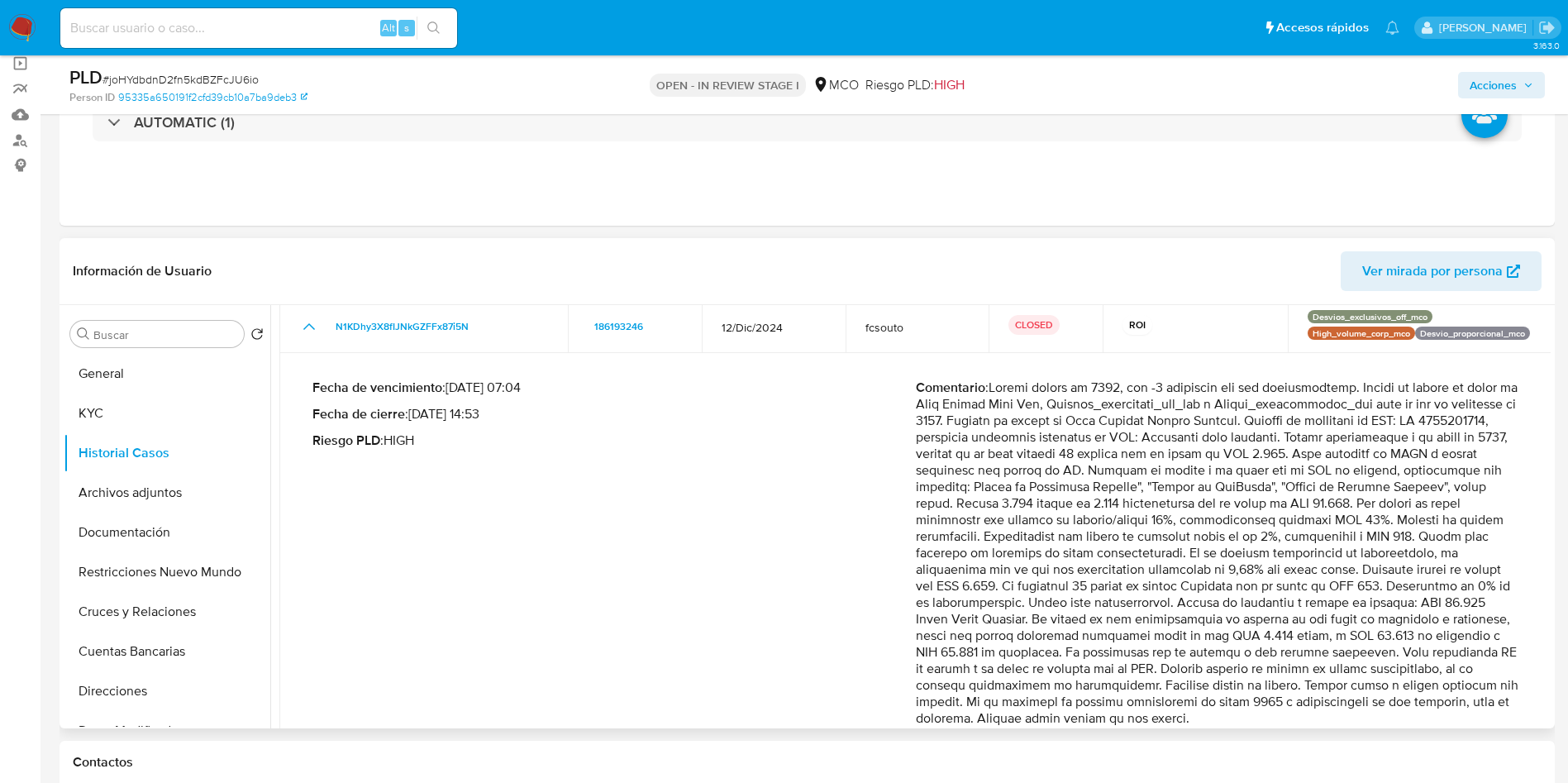
scroll to position [248, 0]
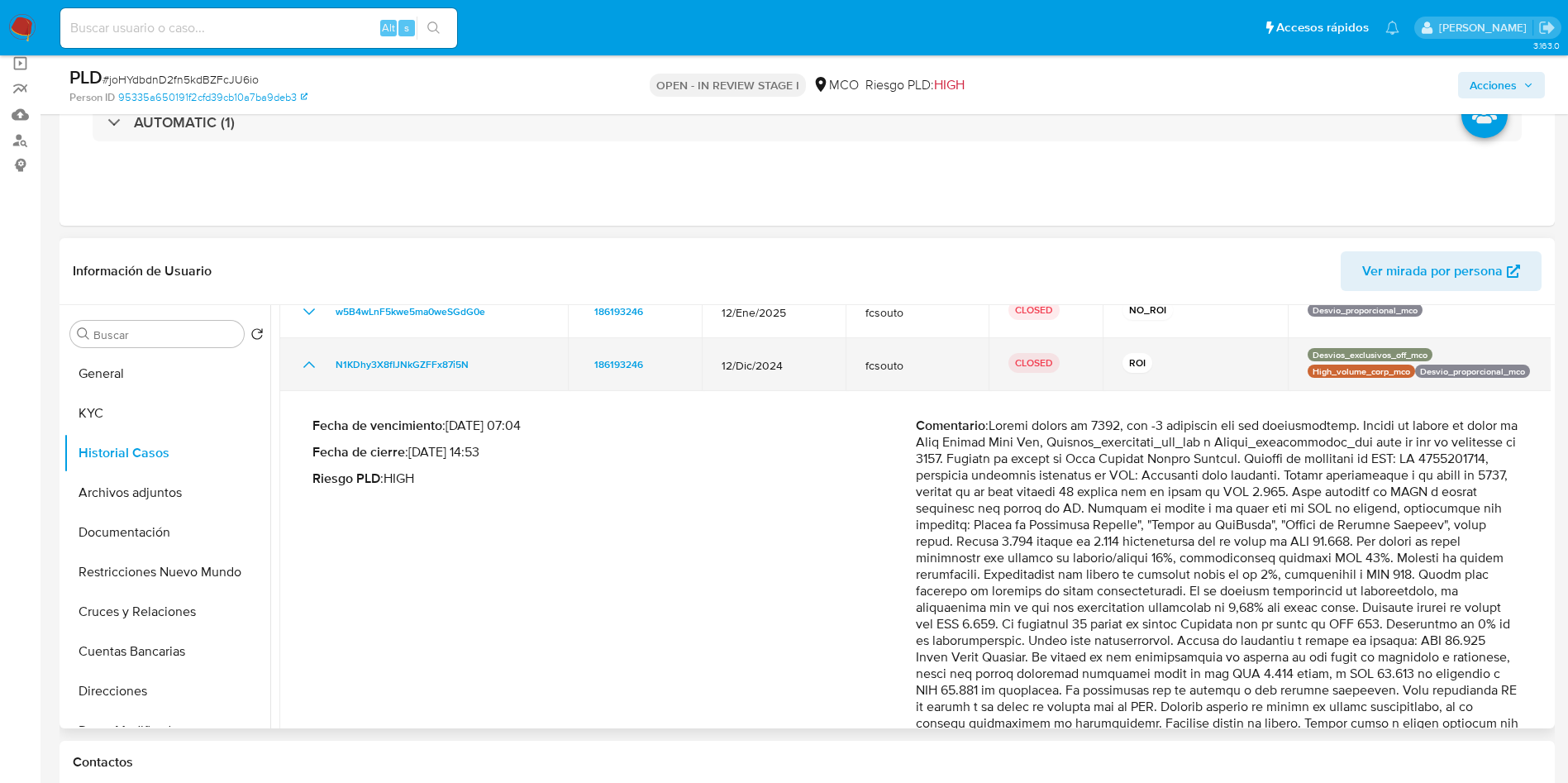
click at [311, 367] on icon "Mostrar/Ocultar" at bounding box center [309, 364] width 19 height 19
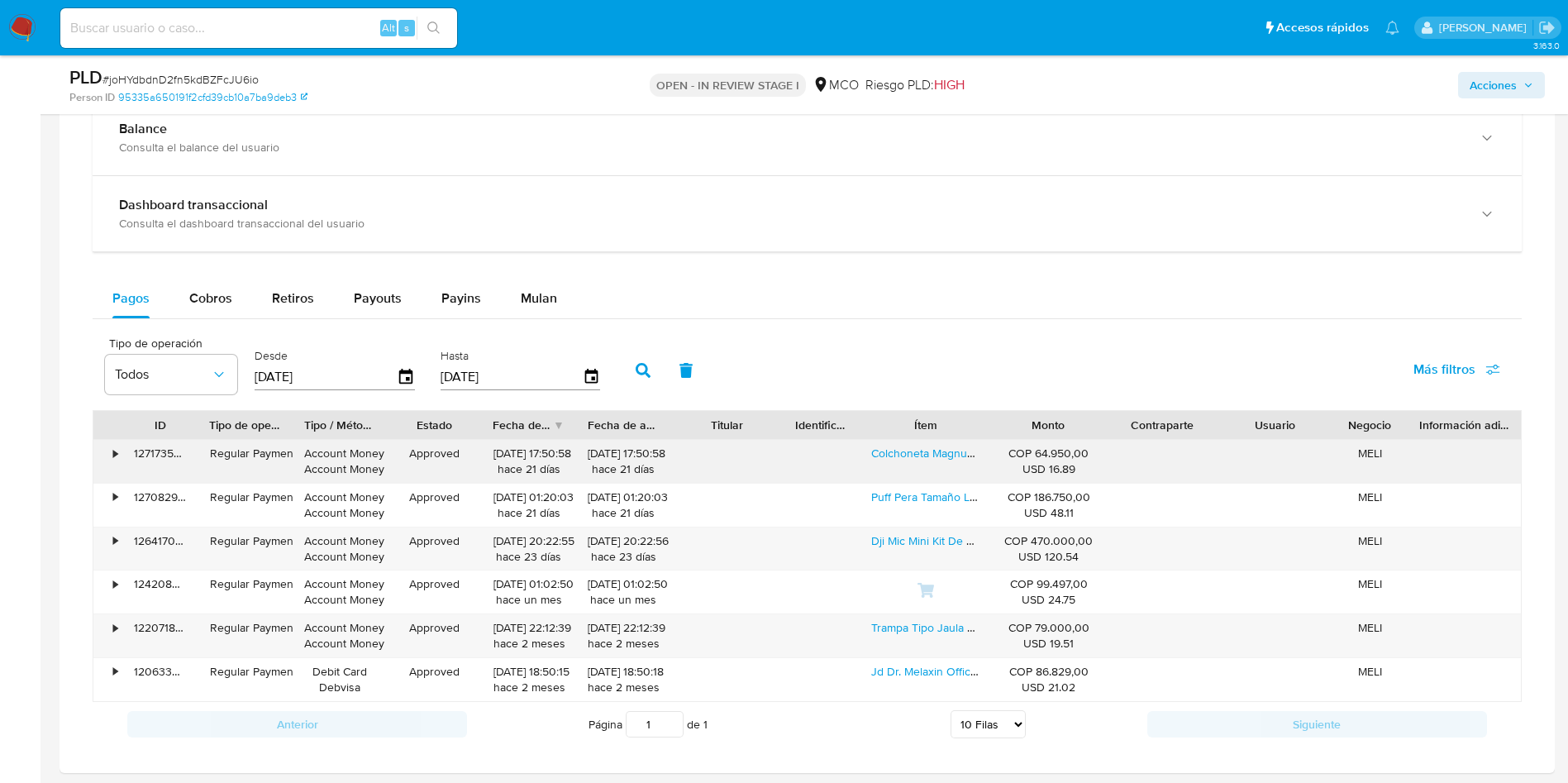
scroll to position [1241, 0]
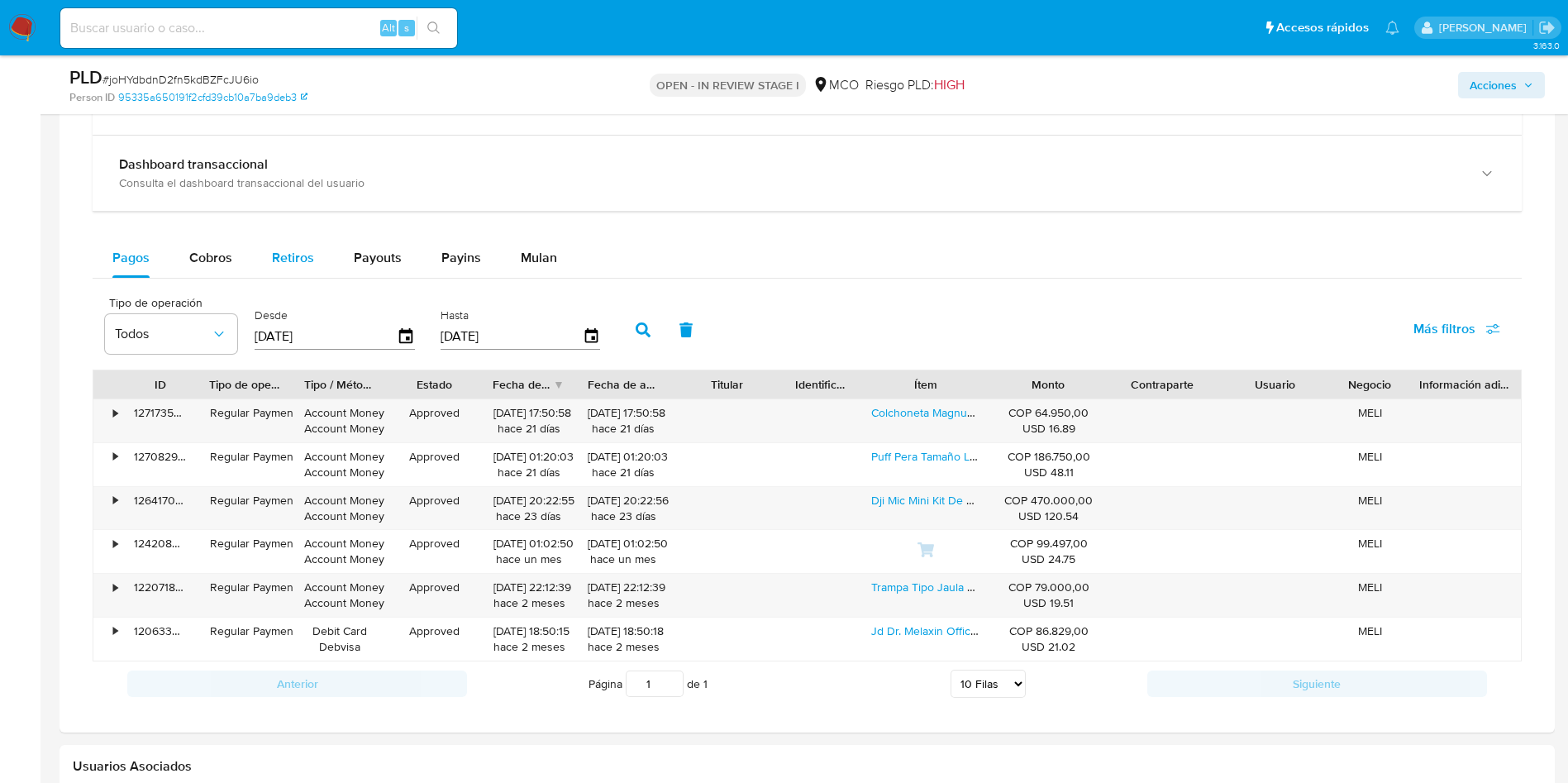
click at [215, 254] on span "Cobros" at bounding box center [211, 257] width 43 height 19
select select "10"
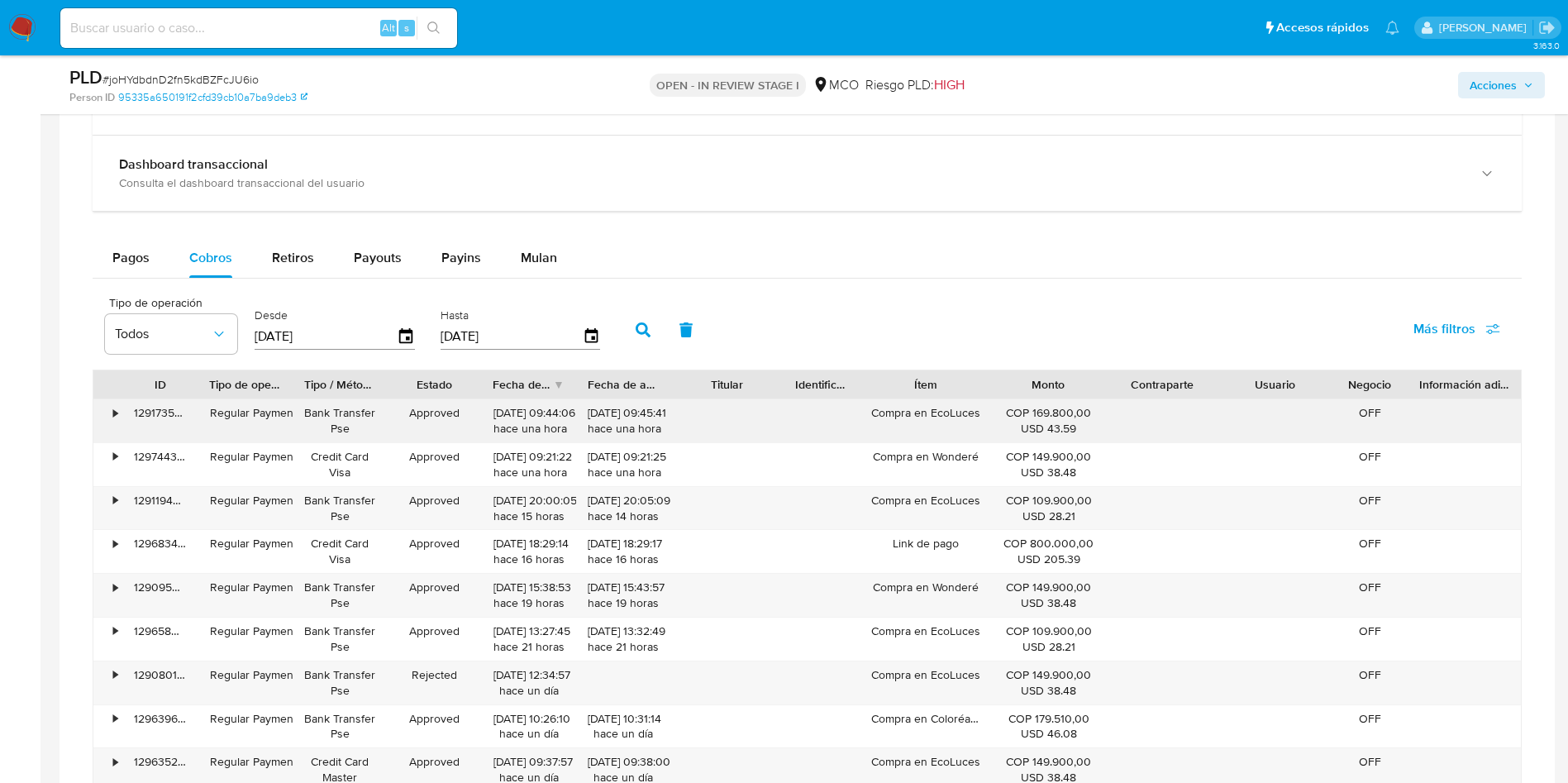
click at [908, 415] on div "Compra en EcoLuces" at bounding box center [925, 421] width 132 height 43
click at [893, 592] on div "Compra en Wonderé" at bounding box center [925, 596] width 132 height 43
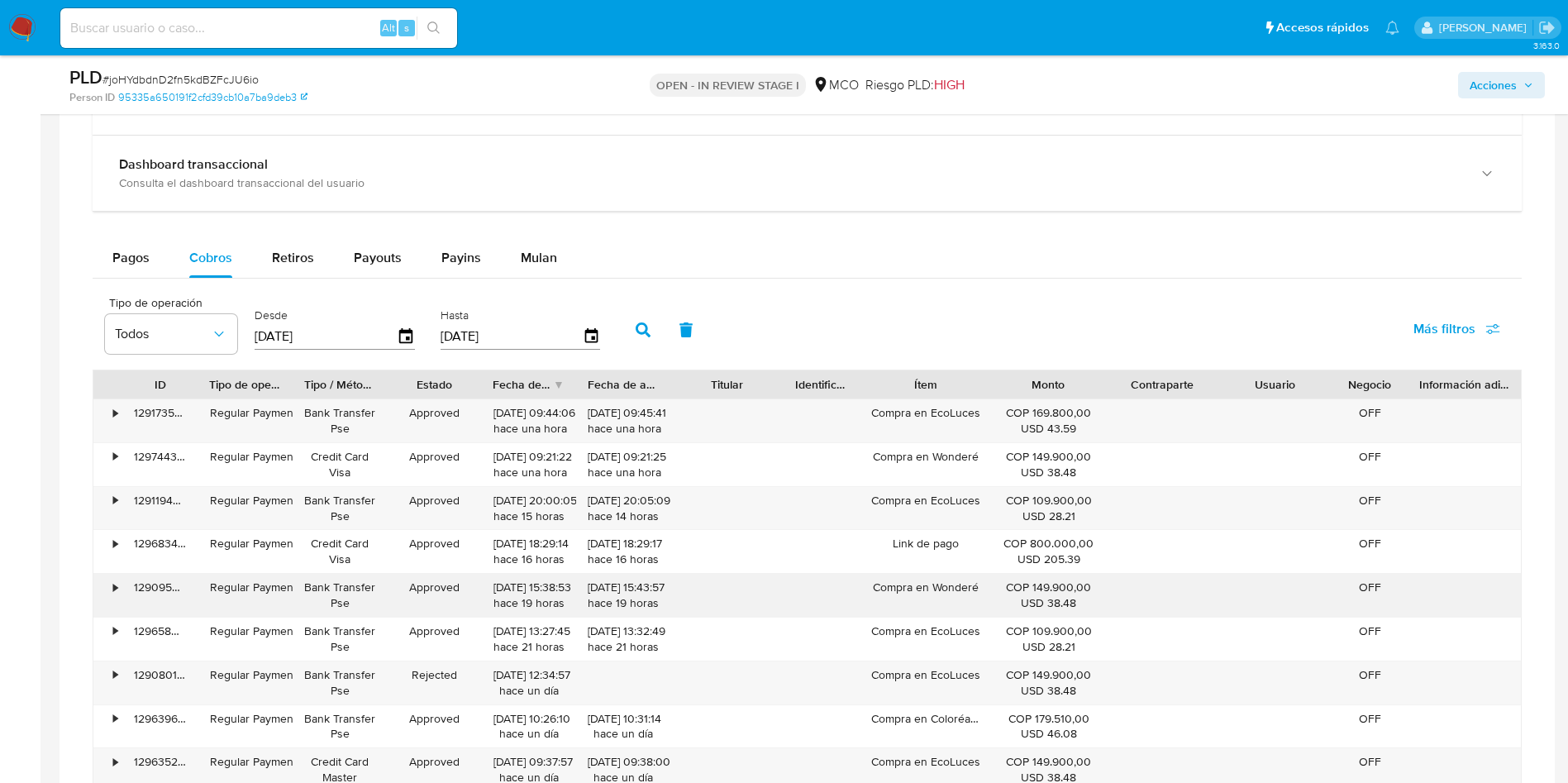
click at [893, 592] on div "Compra en Wonderé" at bounding box center [925, 596] width 132 height 43
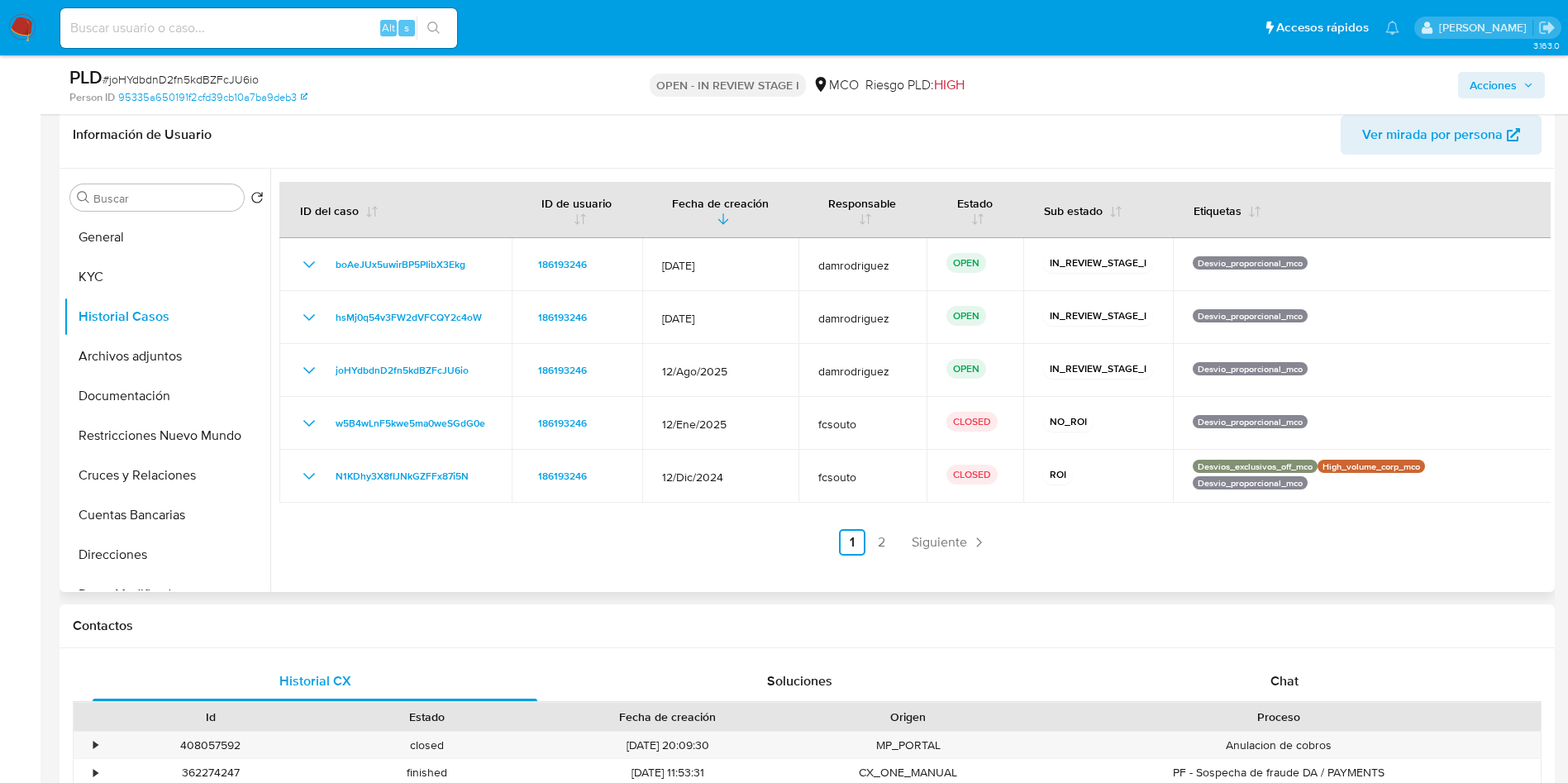
scroll to position [248, 0]
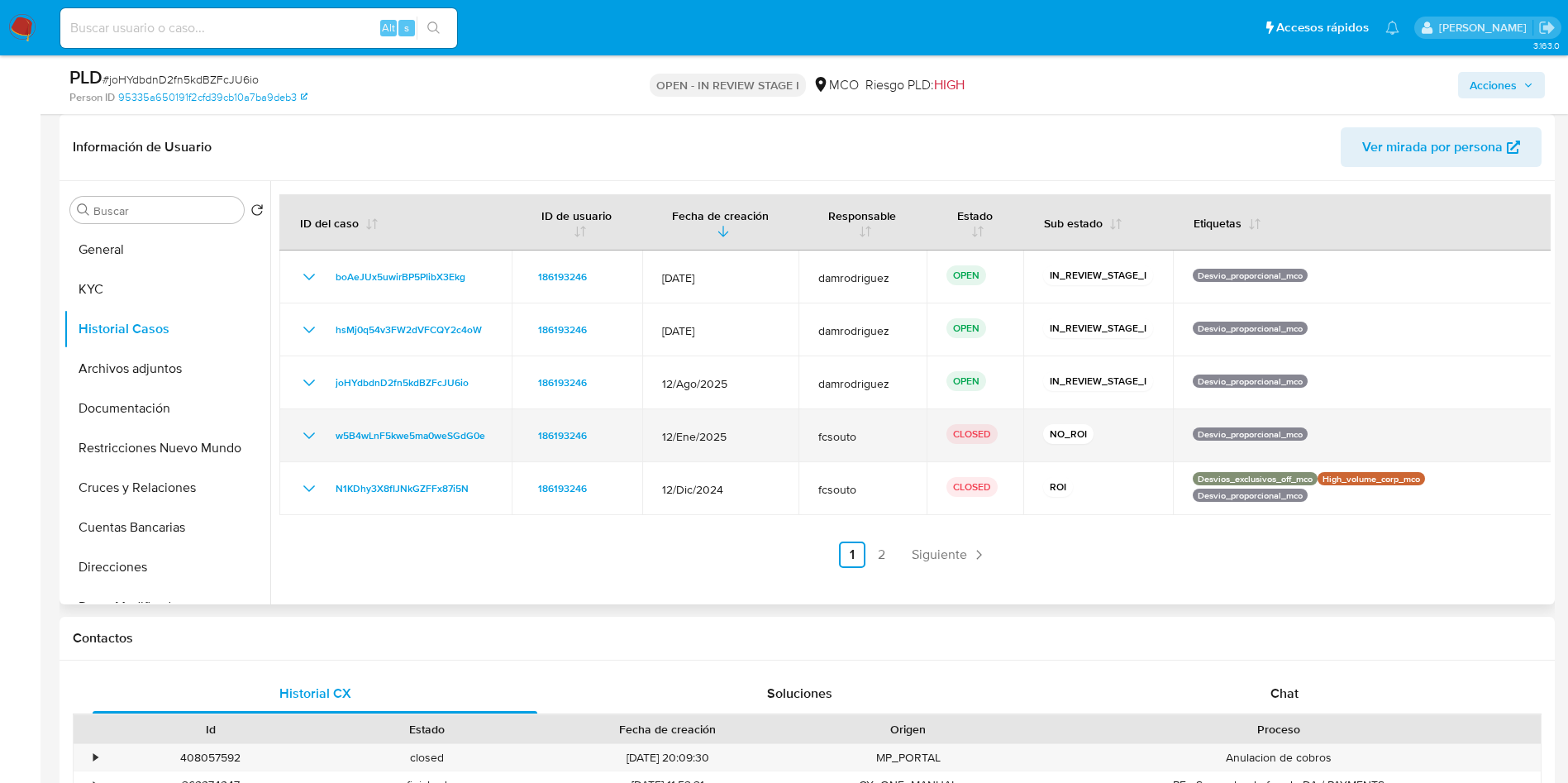
click at [306, 433] on icon "Mostrar/Ocultar" at bounding box center [309, 435] width 19 height 19
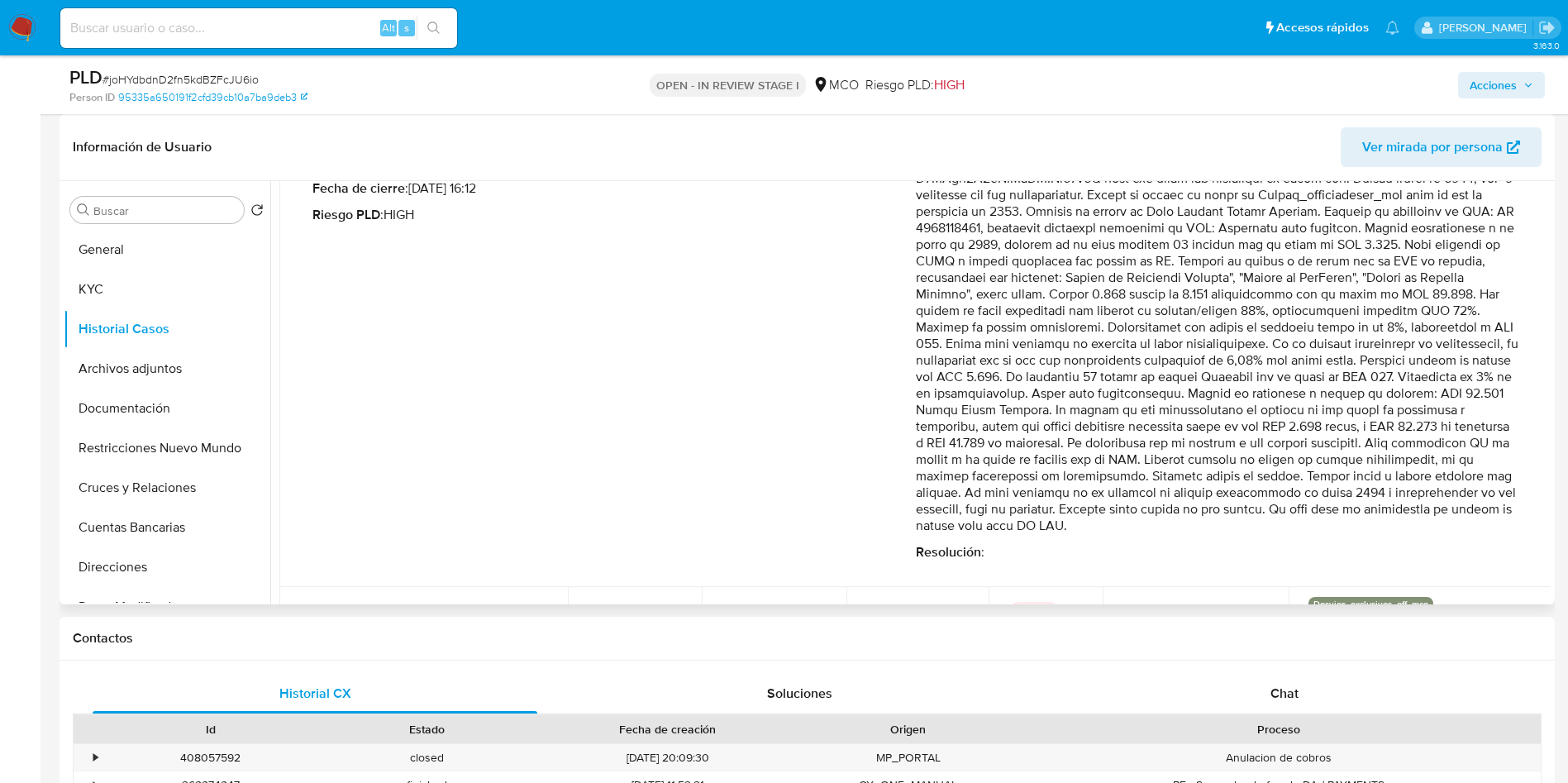
scroll to position [372, 0]
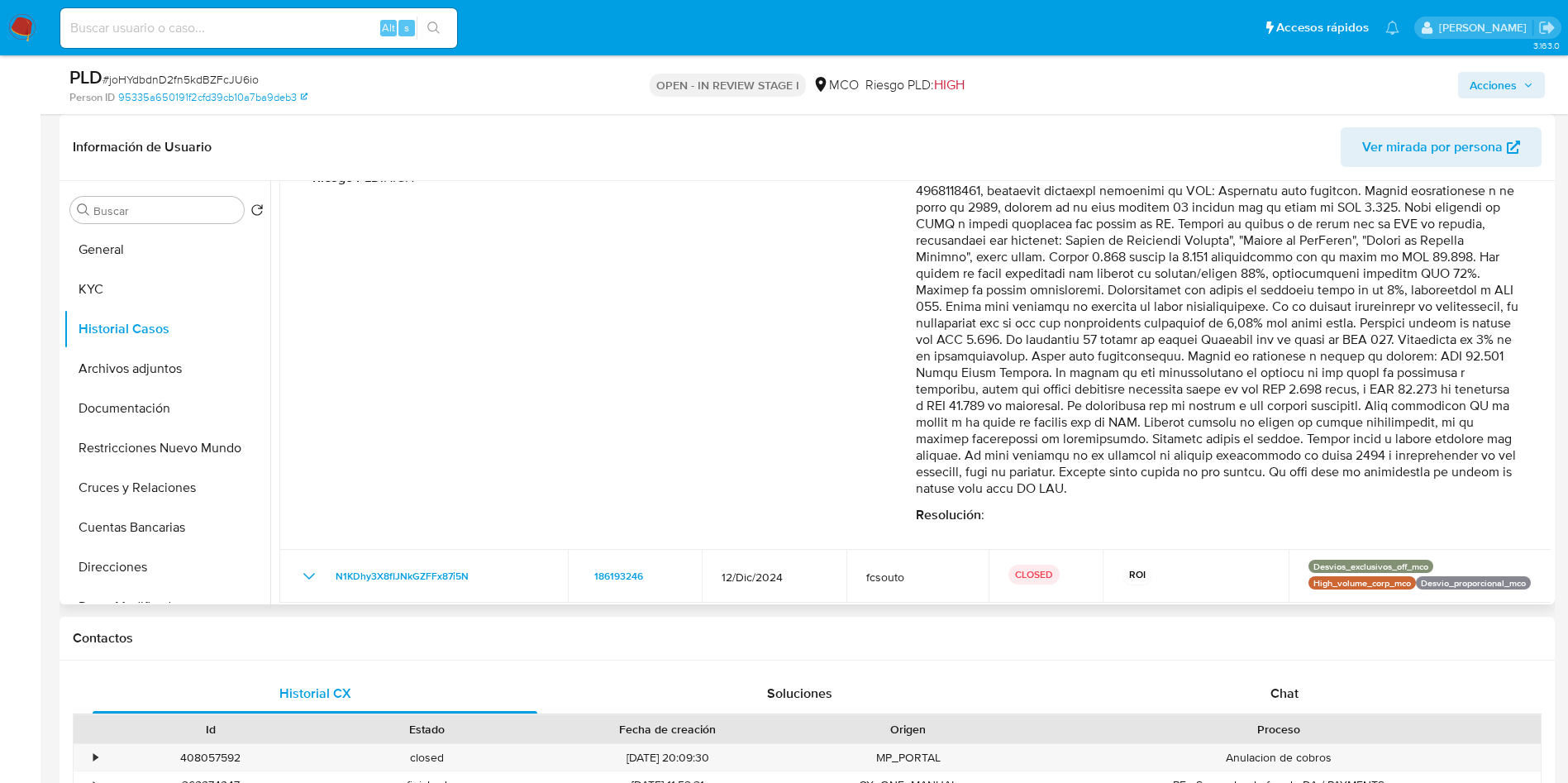
drag, startPoint x: 960, startPoint y: 317, endPoint x: 1478, endPoint y: 401, distance: 524.8
click at [1478, 401] on p "Comentario :" at bounding box center [1217, 307] width 603 height 381
click at [1074, 430] on p "Comentario :" at bounding box center [1217, 307] width 603 height 381
drag, startPoint x: 880, startPoint y: 428, endPoint x: 1052, endPoint y: 422, distance: 172.1
click at [1040, 424] on div "Fecha de vencimiento : 12/04/2025 07:03 Fecha de cierre : 30/01/2025 16:12 Ries…" at bounding box center [916, 320] width 1207 height 433
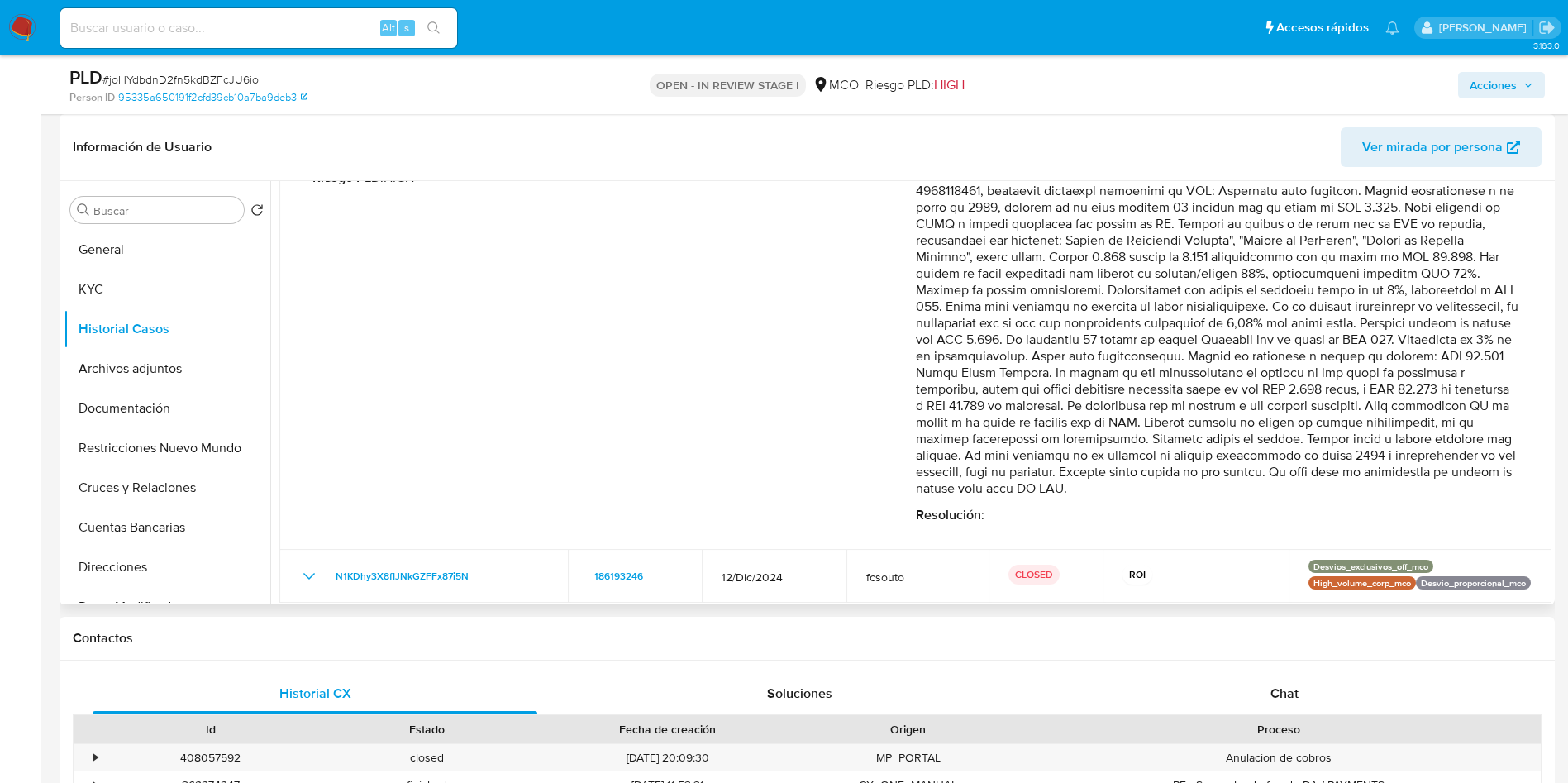
click at [1053, 422] on p "Comentario :" at bounding box center [1217, 307] width 603 height 381
drag, startPoint x: 914, startPoint y: 426, endPoint x: 1285, endPoint y: 426, distance: 371.0
click at [1285, 426] on p "Comentario :" at bounding box center [1217, 307] width 603 height 381
drag, startPoint x: 1299, startPoint y: 426, endPoint x: 1337, endPoint y: 425, distance: 38.0
click at [1337, 425] on p "Comentario :" at bounding box center [1217, 307] width 603 height 381
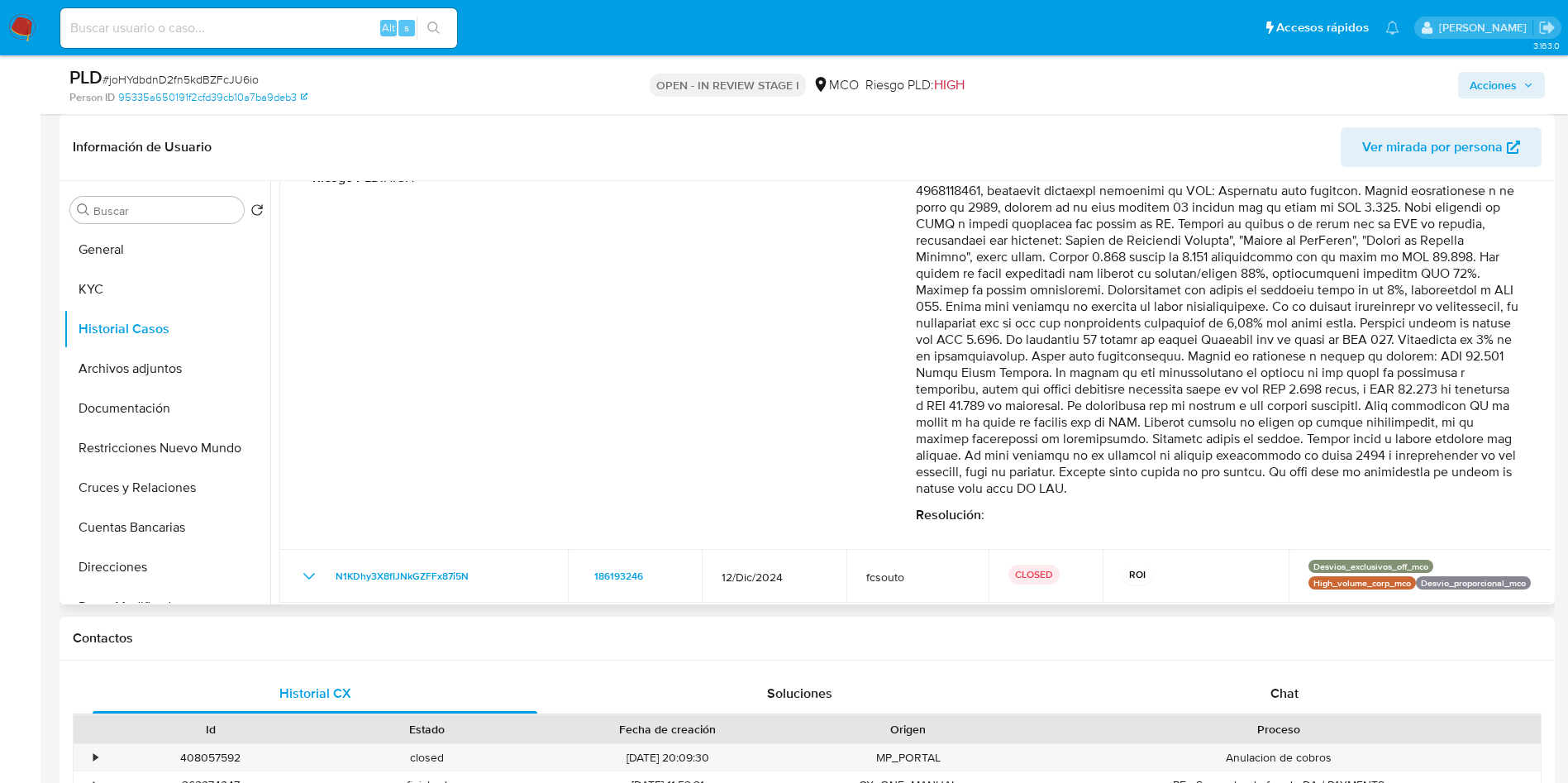
click at [1314, 426] on p "Comentario :" at bounding box center [1217, 307] width 603 height 381
drag, startPoint x: 1290, startPoint y: 422, endPoint x: 1175, endPoint y: 460, distance: 121.1
click at [1230, 438] on p "Comentario :" at bounding box center [1217, 307] width 603 height 381
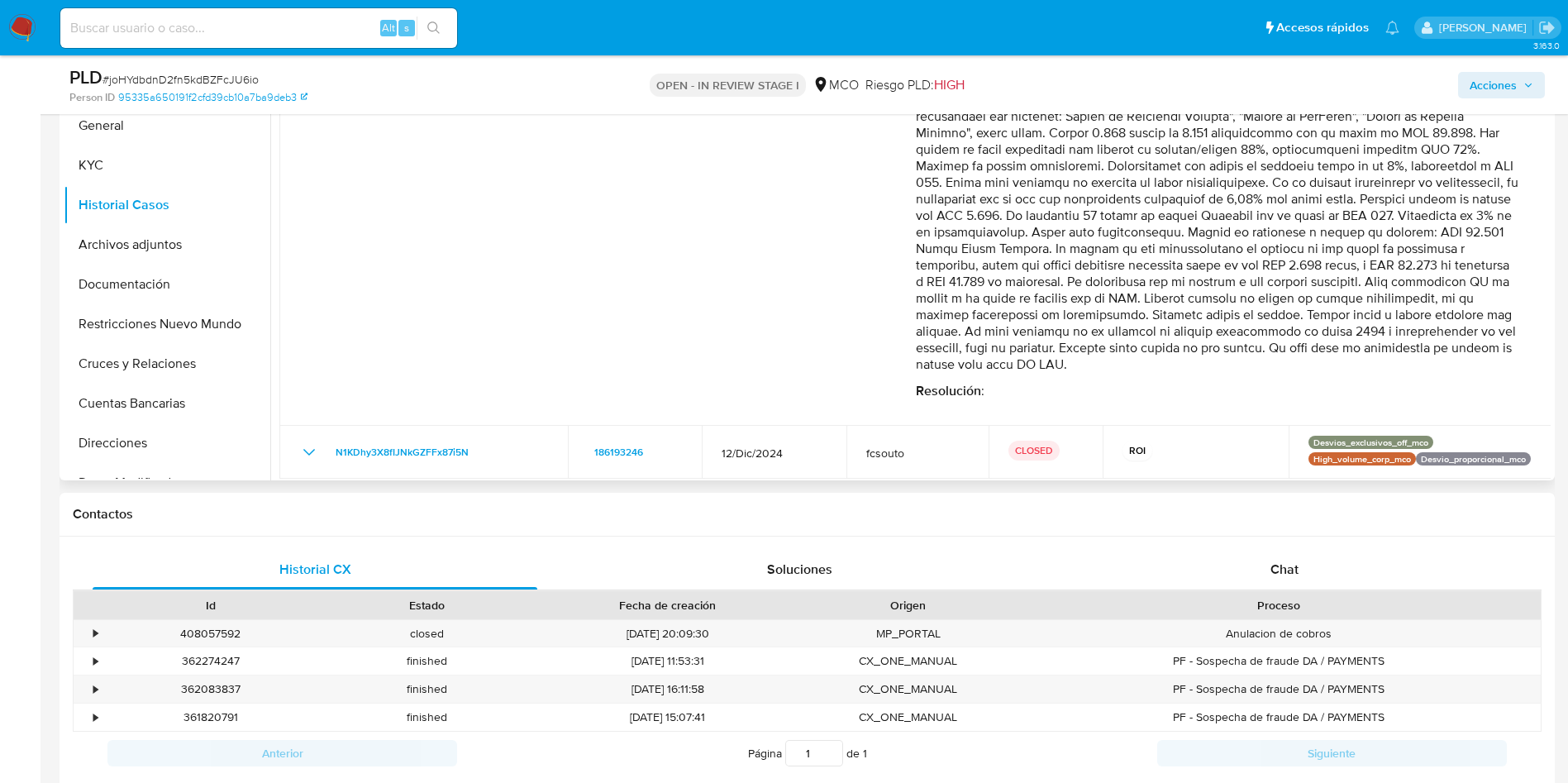
click at [1355, 289] on p "Comentario :" at bounding box center [1217, 183] width 603 height 381
drag, startPoint x: 1297, startPoint y: 299, endPoint x: 1061, endPoint y: 335, distance: 238.7
click at [1055, 335] on p "Comentario :" at bounding box center [1217, 183] width 603 height 381
drag, startPoint x: 1162, startPoint y: 334, endPoint x: 1185, endPoint y: 332, distance: 23.1
click at [1185, 332] on p "Comentario :" at bounding box center [1217, 183] width 603 height 381
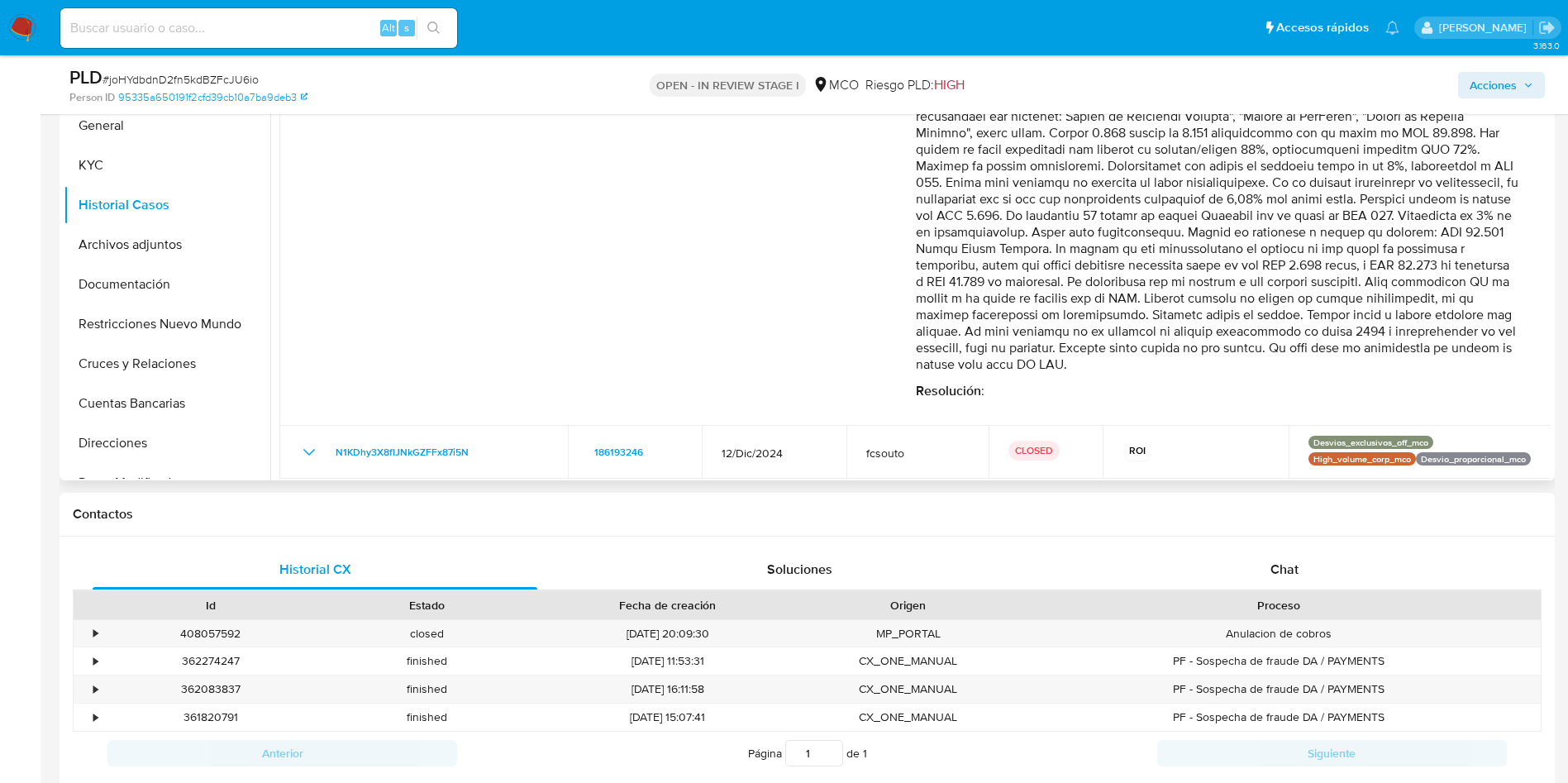
drag, startPoint x: 1068, startPoint y: 329, endPoint x: 1267, endPoint y: 363, distance: 201.9
click at [1266, 363] on p "Comentario :" at bounding box center [1217, 183] width 603 height 381
click at [147, 239] on button "Archivos adjuntos" at bounding box center [160, 245] width 193 height 40
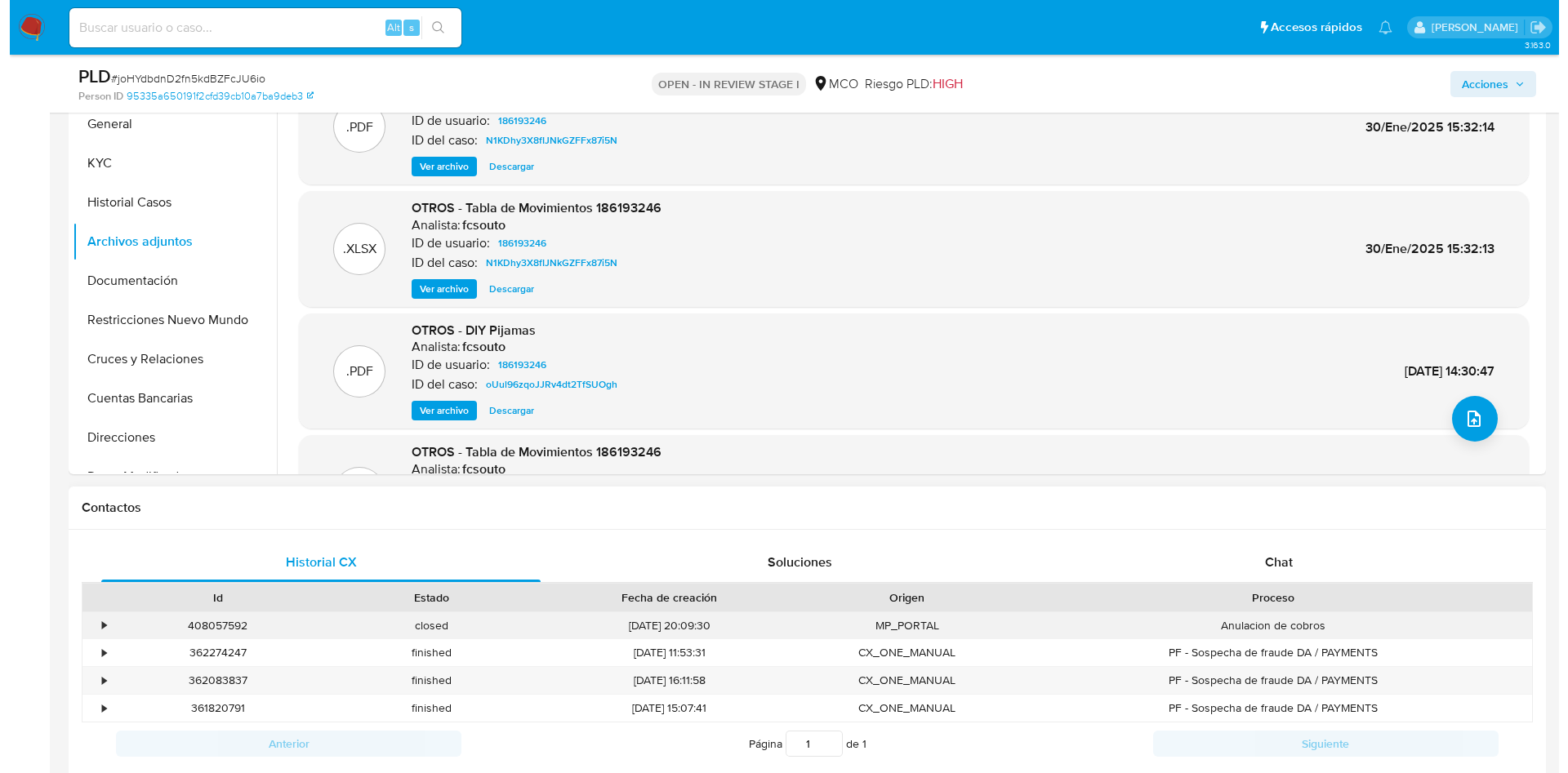
scroll to position [245, 0]
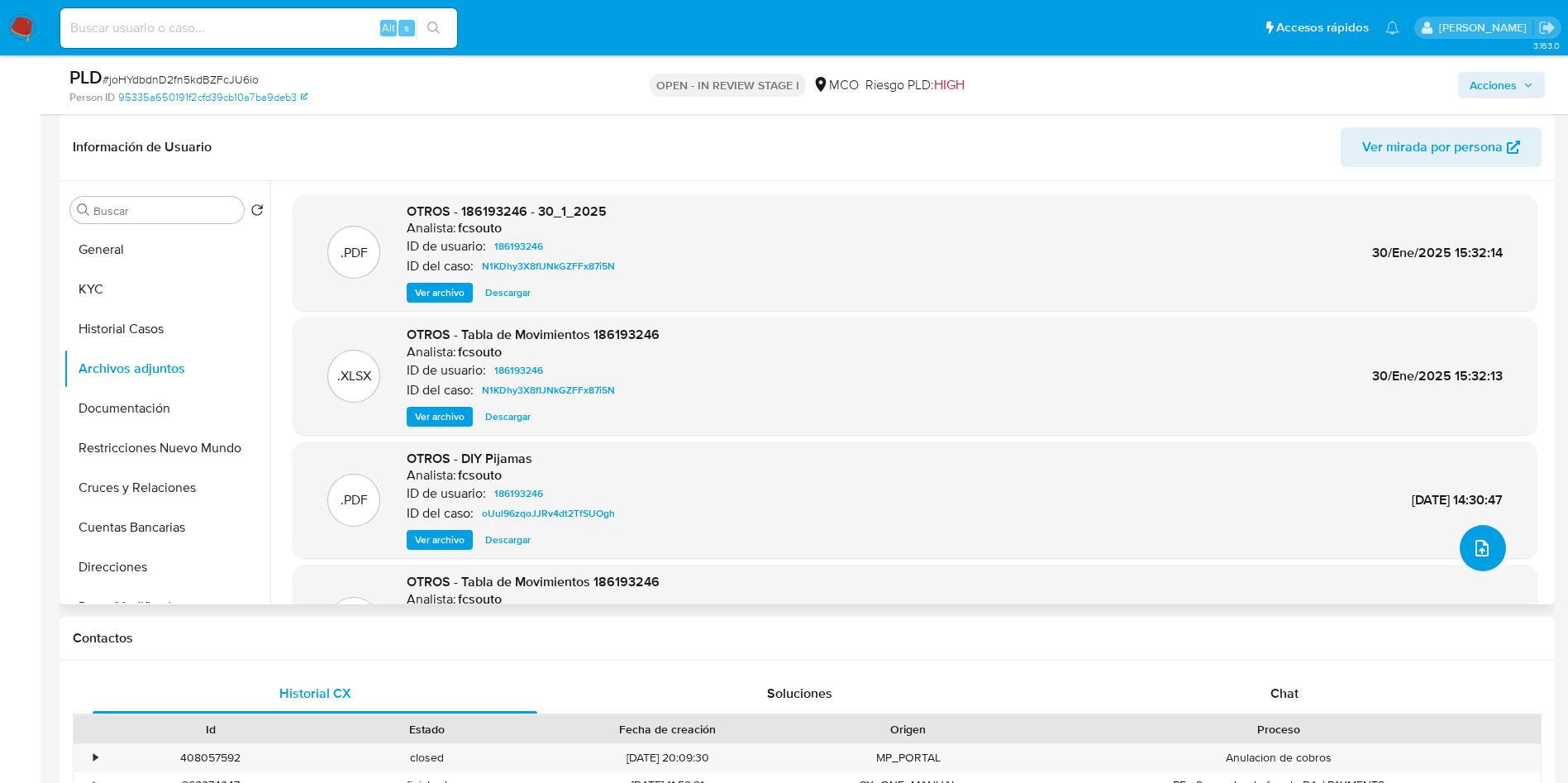
click at [1477, 539] on icon "upload-file" at bounding box center [1482, 548] width 19 height 19
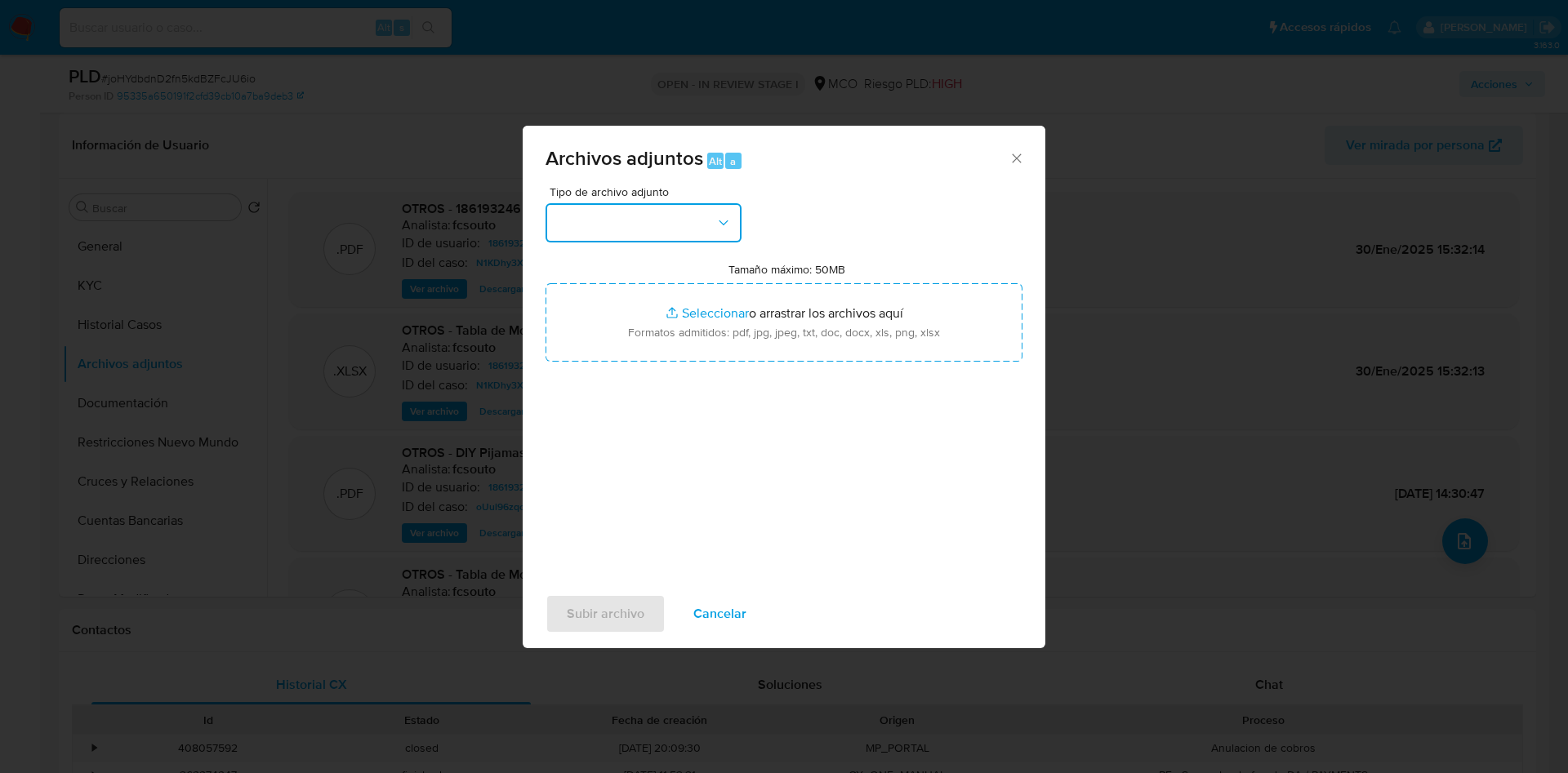
click at [636, 218] on button "button" at bounding box center [644, 223] width 196 height 39
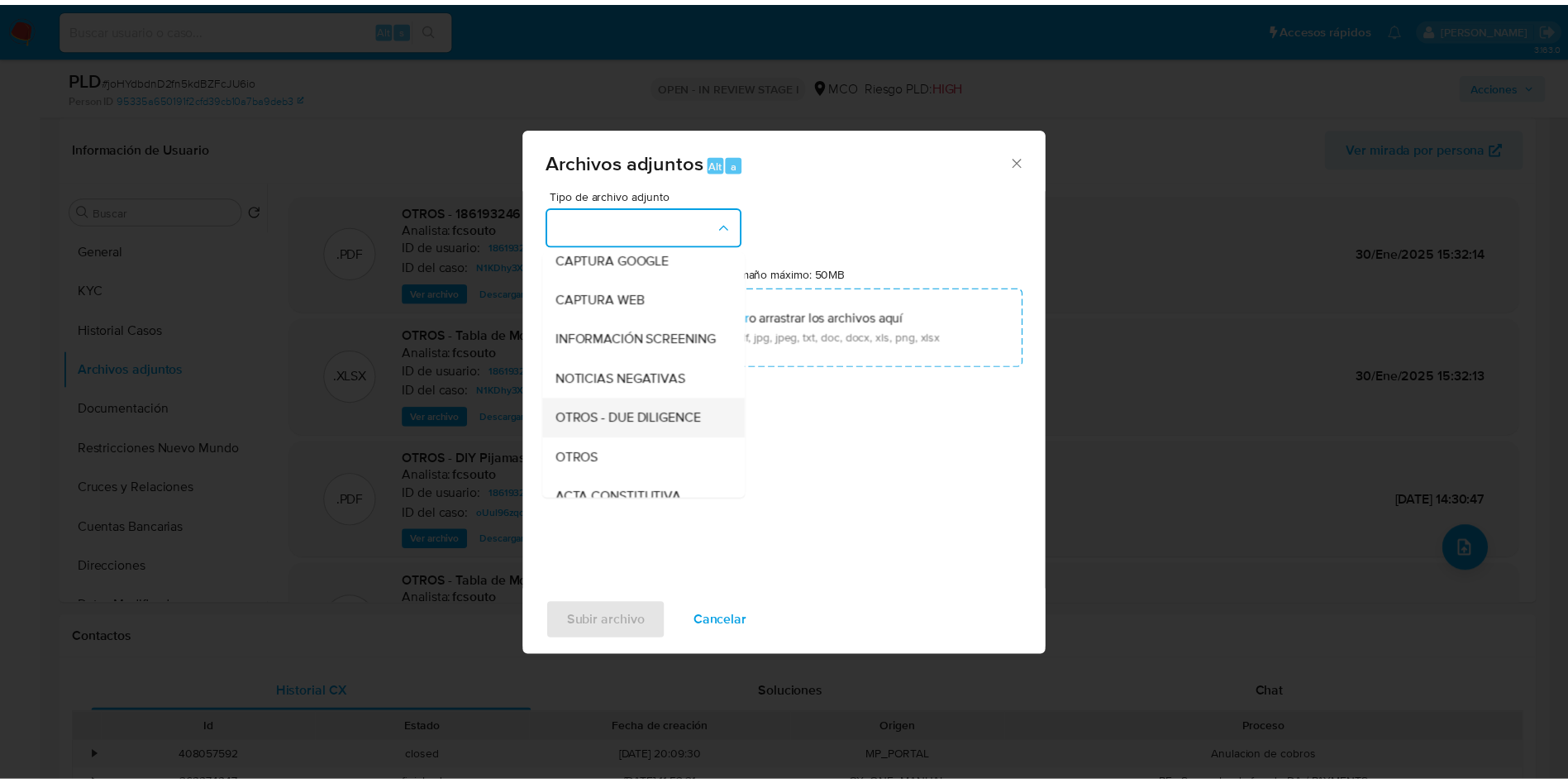
scroll to position [124, 0]
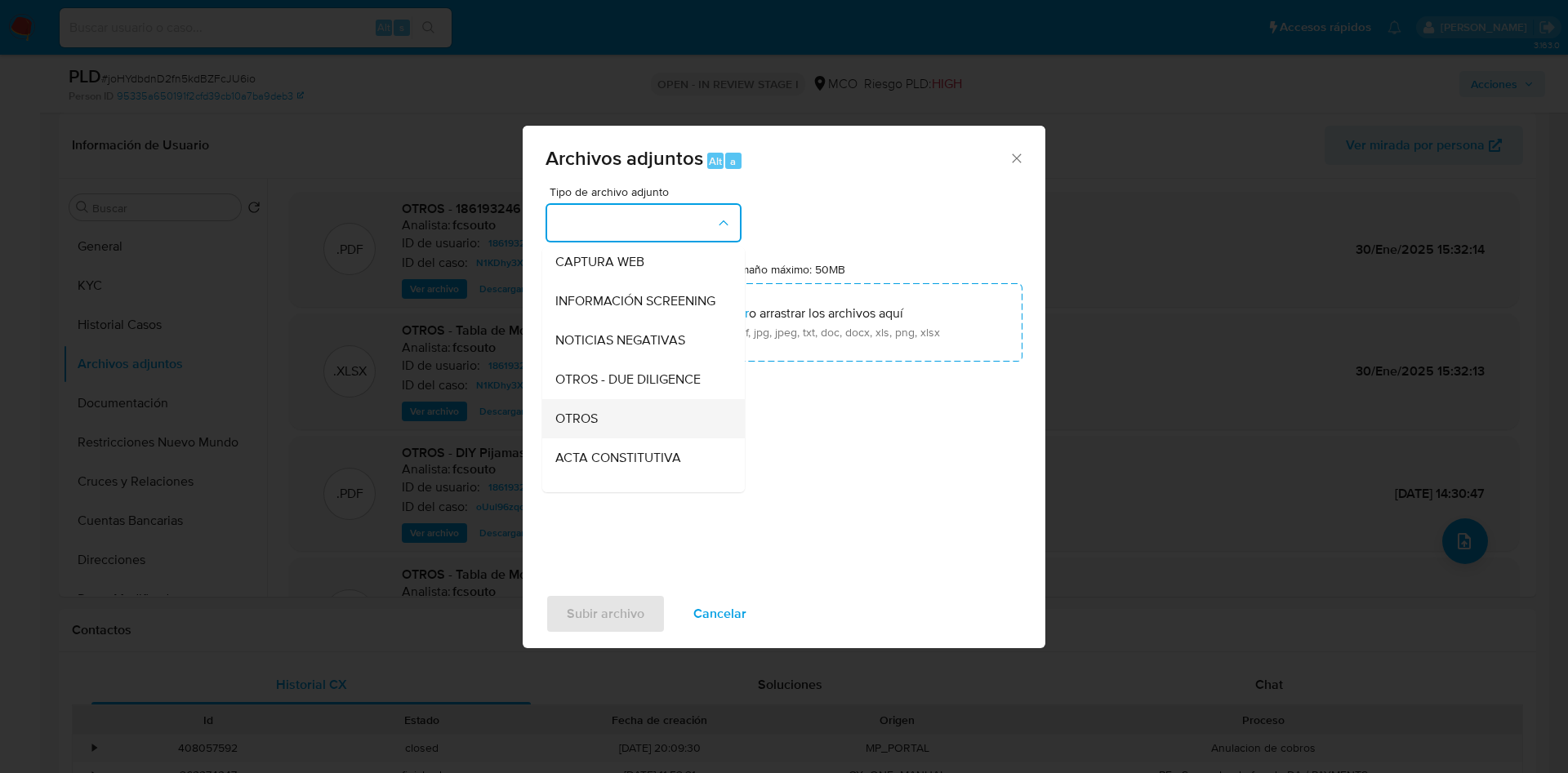
click at [606, 434] on div "OTROS" at bounding box center [639, 418] width 167 height 39
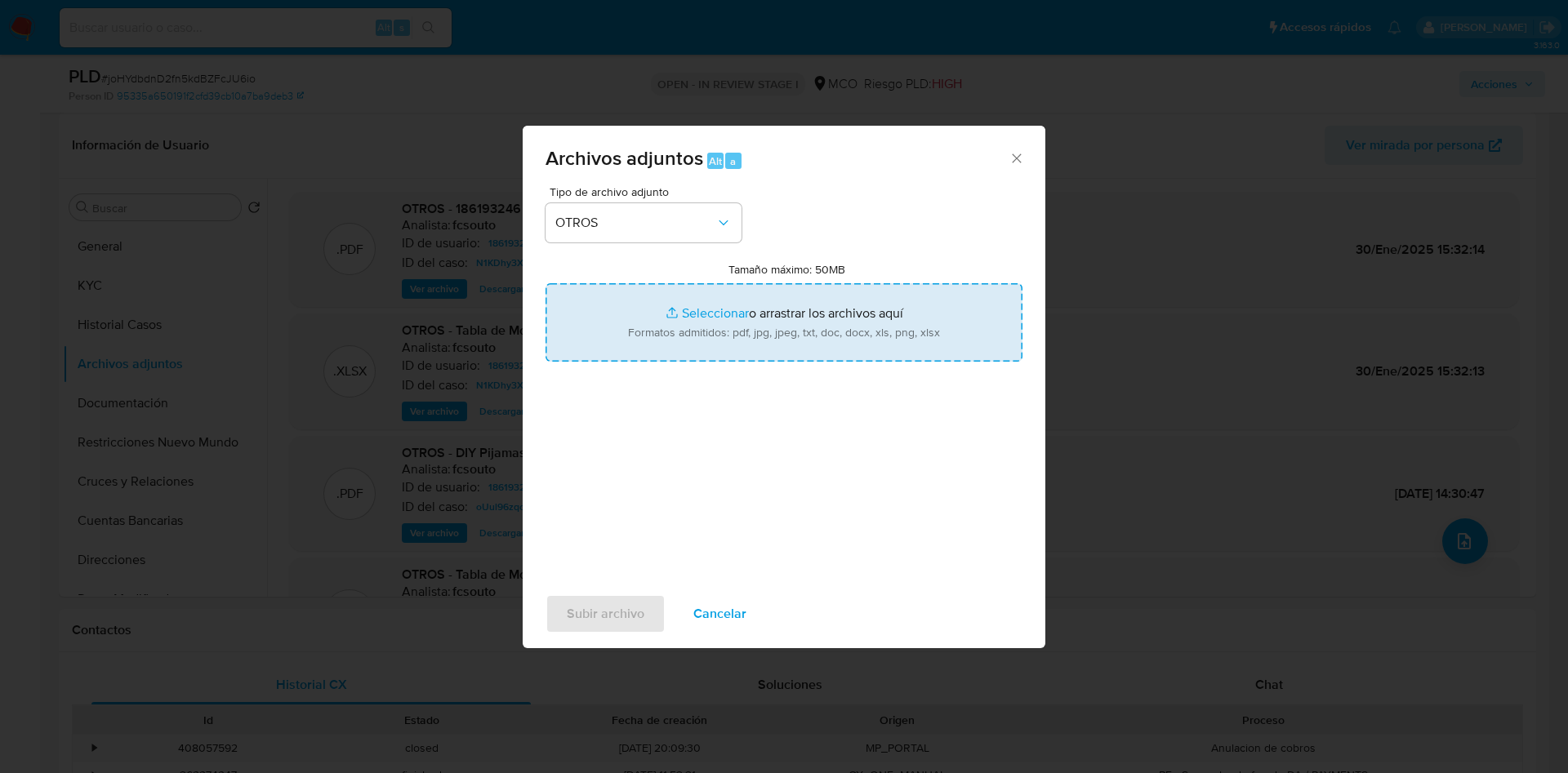
click at [677, 329] on input "Tamaño máximo: 50MB Seleccionar archivos" at bounding box center [784, 322] width 477 height 79
type input "C:\fakepath\186193246 - 13_10_2025.pdf"
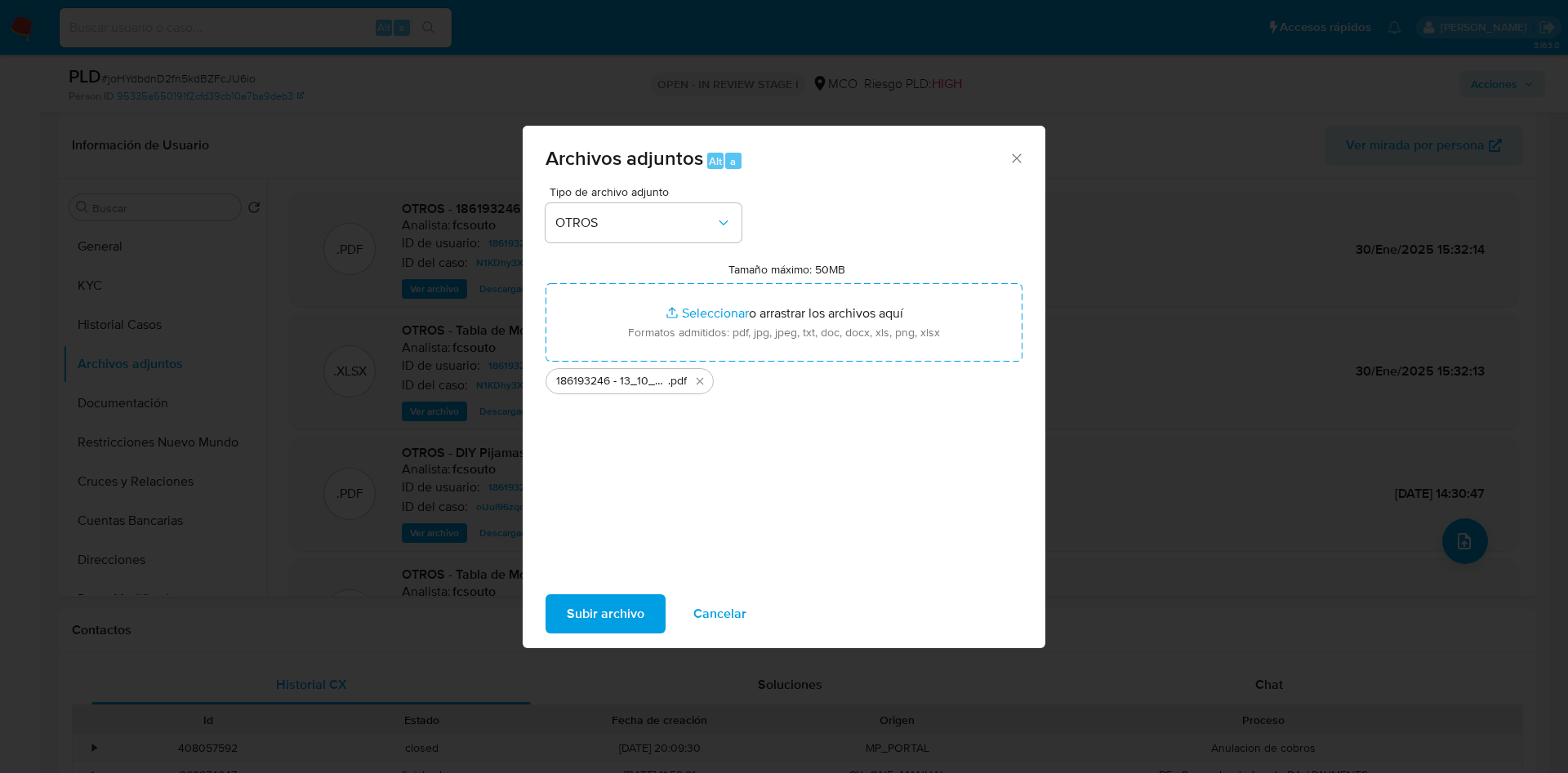
click at [607, 612] on span "Subir archivo" at bounding box center [606, 613] width 78 height 35
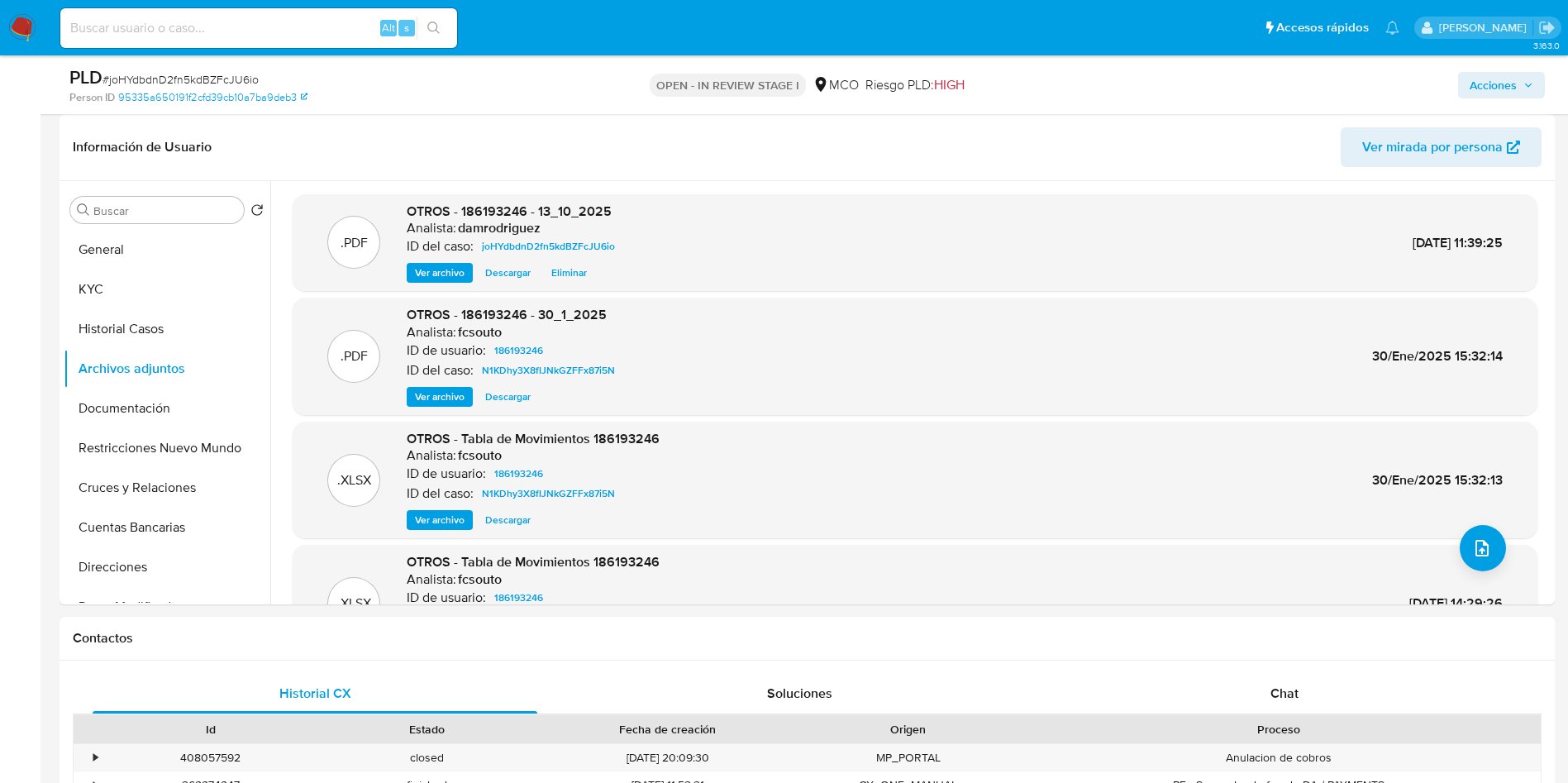
click at [1510, 86] on span "Acciones" at bounding box center [1492, 85] width 48 height 26
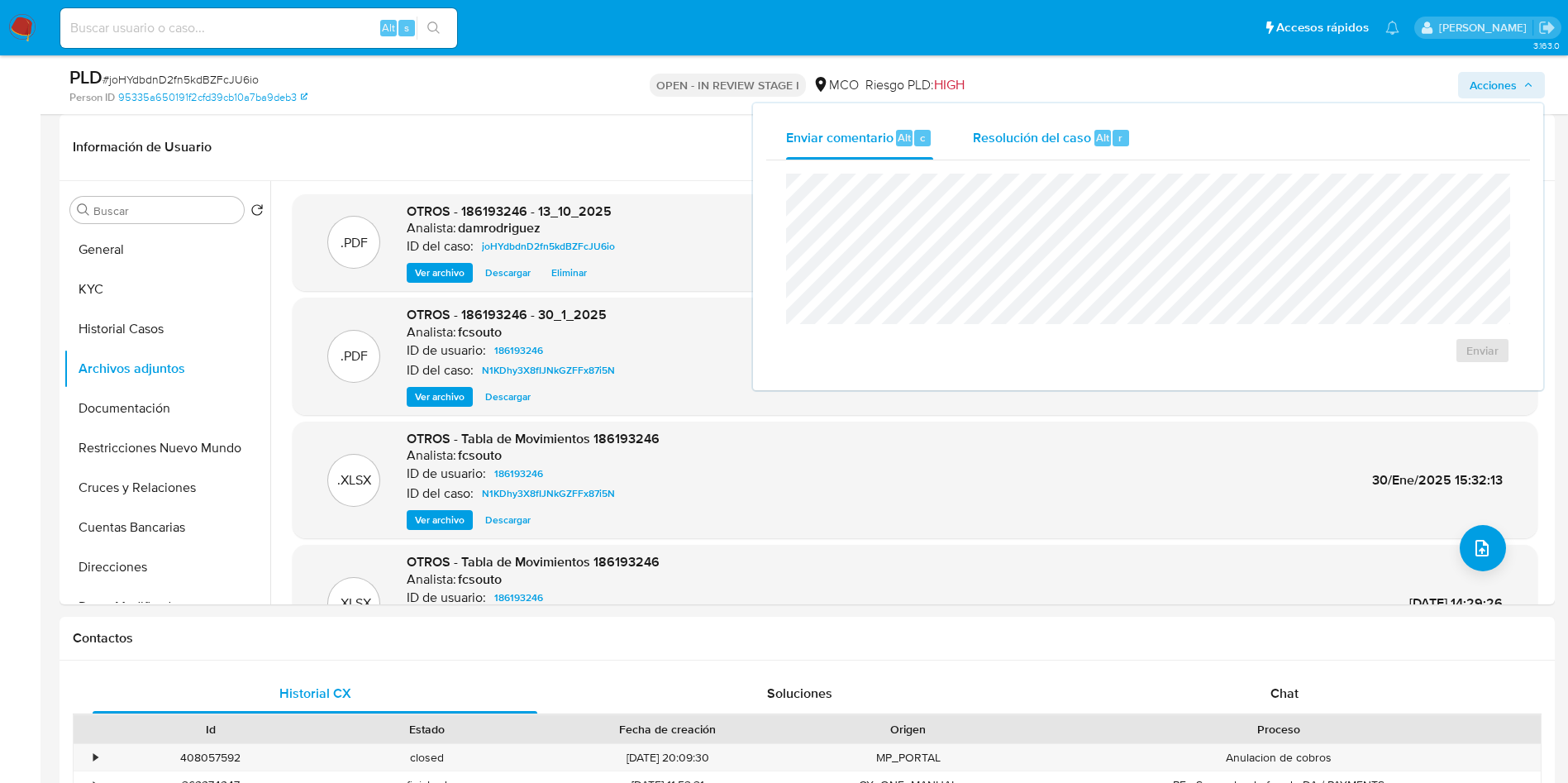
click at [1013, 150] on div "Resolución del caso Alt r" at bounding box center [1051, 138] width 158 height 43
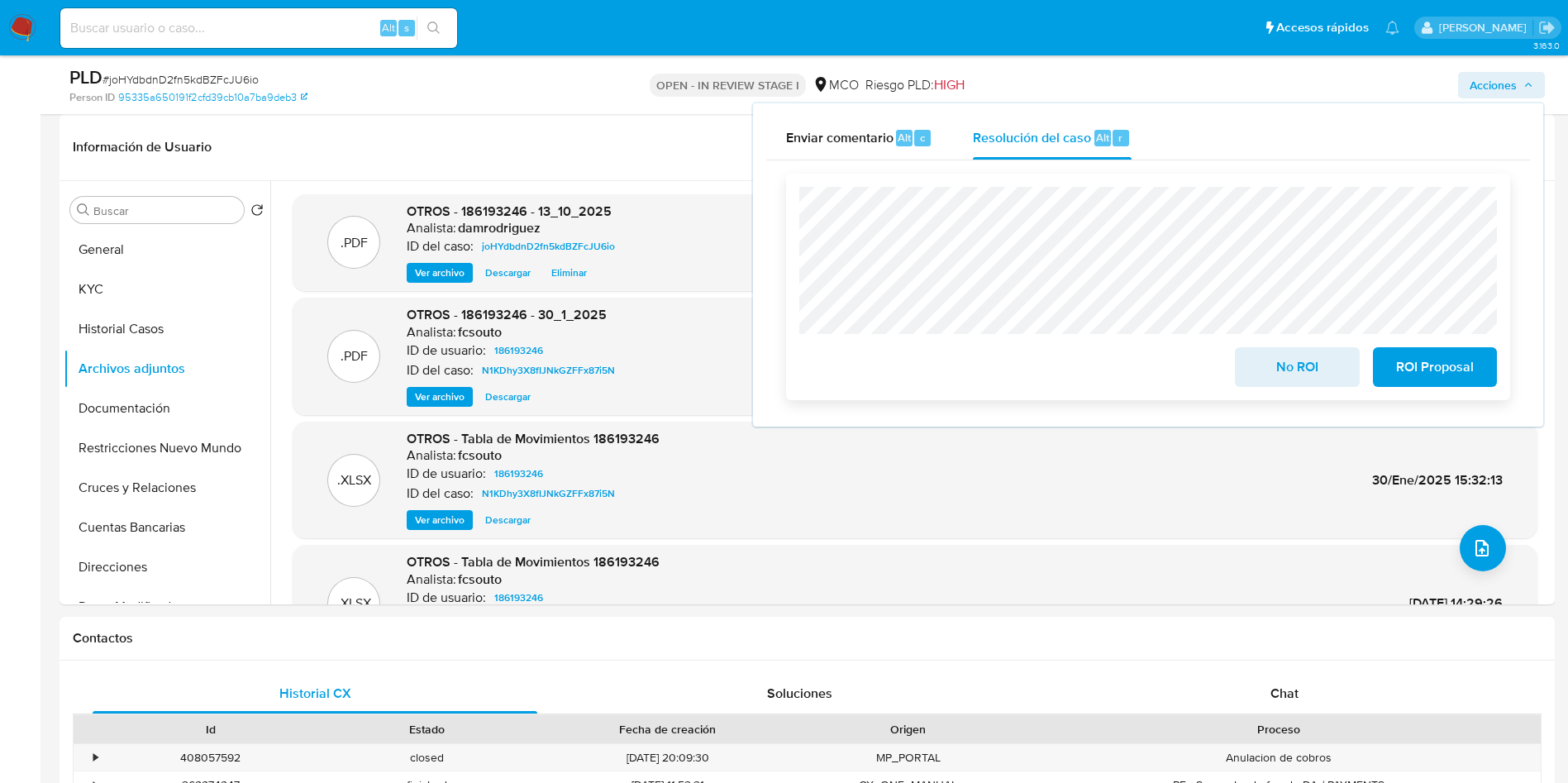
click at [1291, 366] on span "No ROI" at bounding box center [1296, 366] width 81 height 36
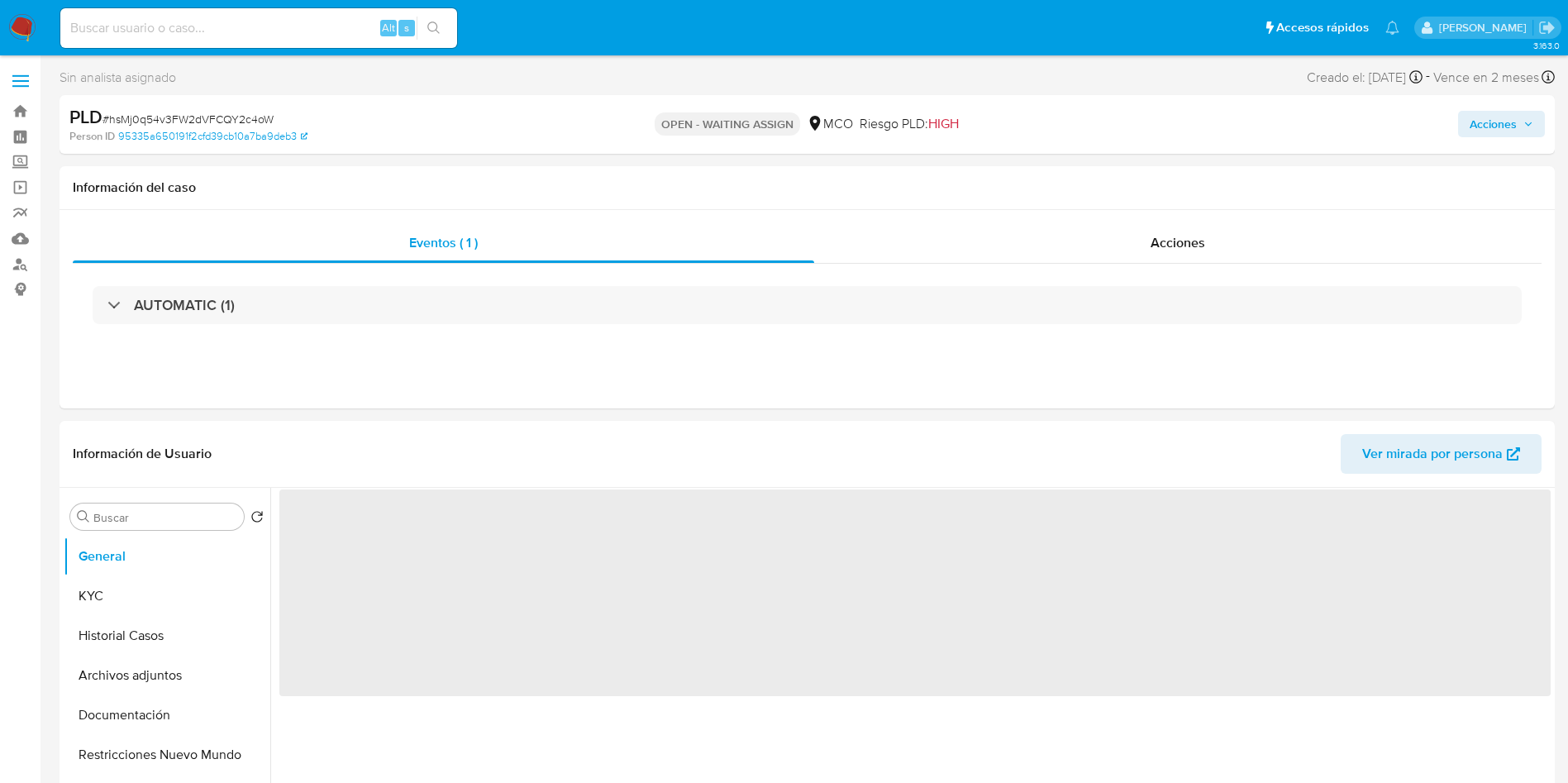
select select "10"
drag, startPoint x: 13, startPoint y: 24, endPoint x: 26, endPoint y: 17, distance: 14.8
select select "10"
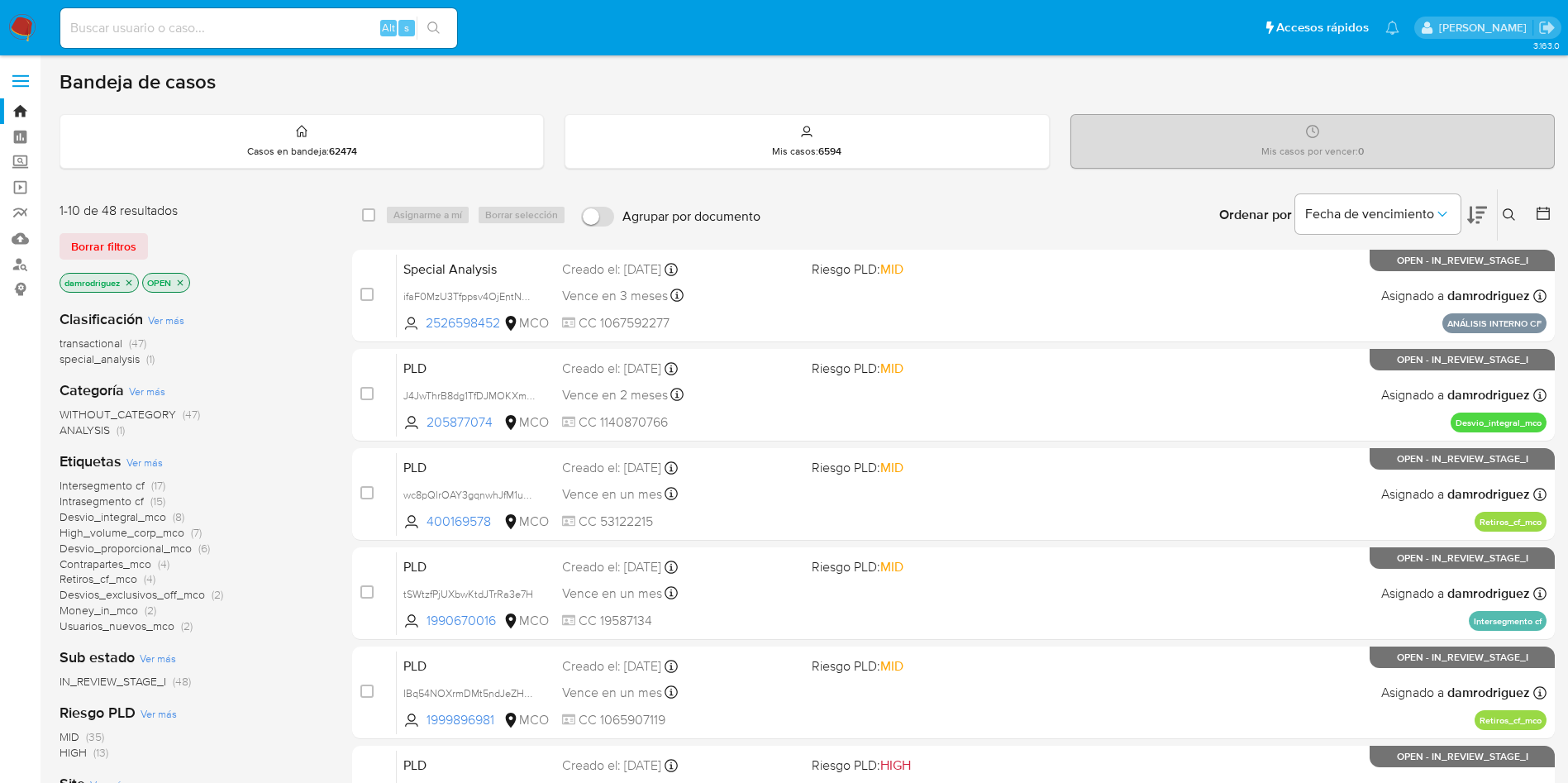
click at [1507, 215] on icon at bounding box center [1509, 216] width 14 height 14
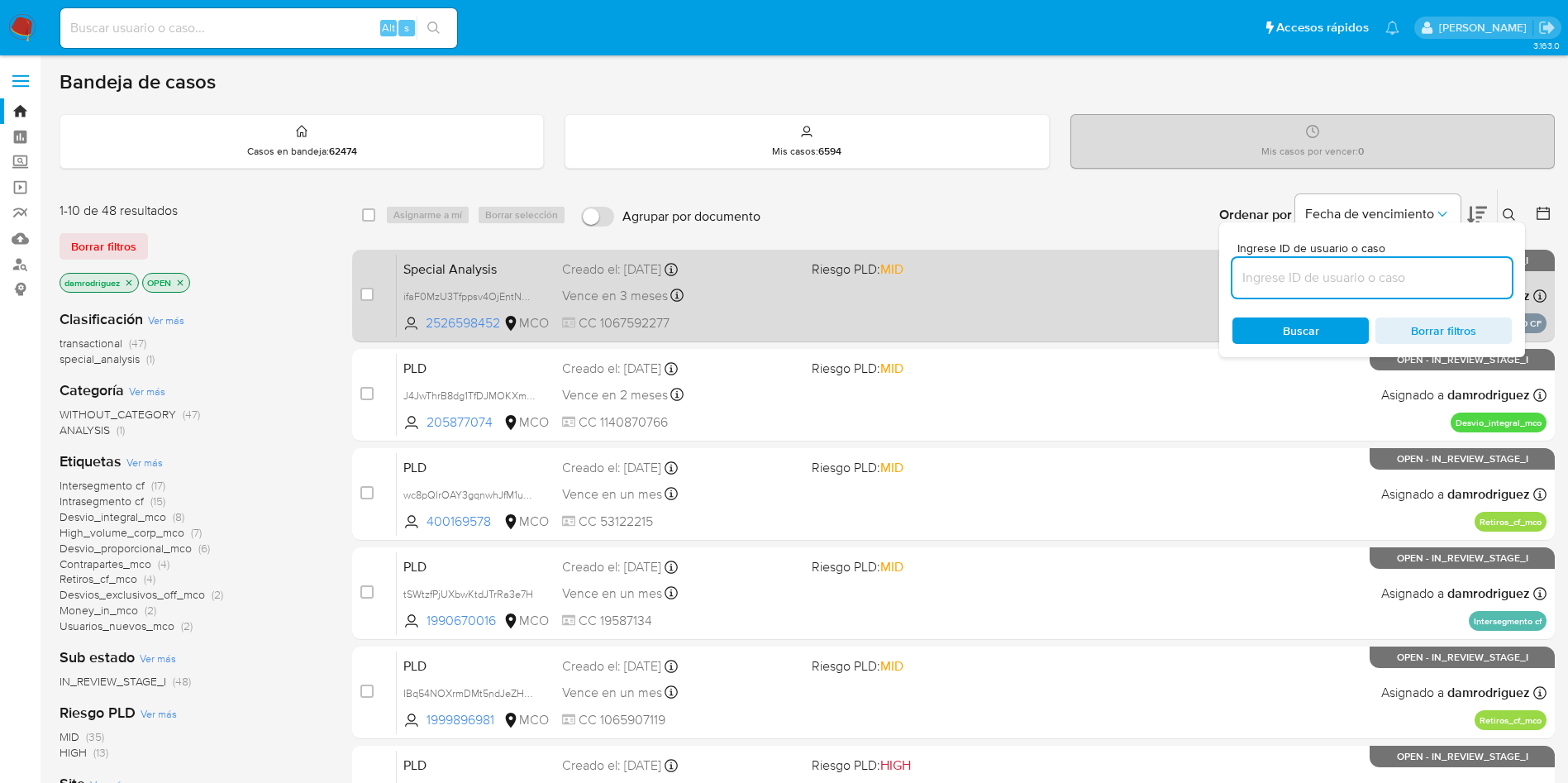
drag, startPoint x: 1327, startPoint y: 284, endPoint x: 1216, endPoint y: 285, distance: 111.0
click at [1327, 285] on input at bounding box center [1372, 278] width 280 height 21
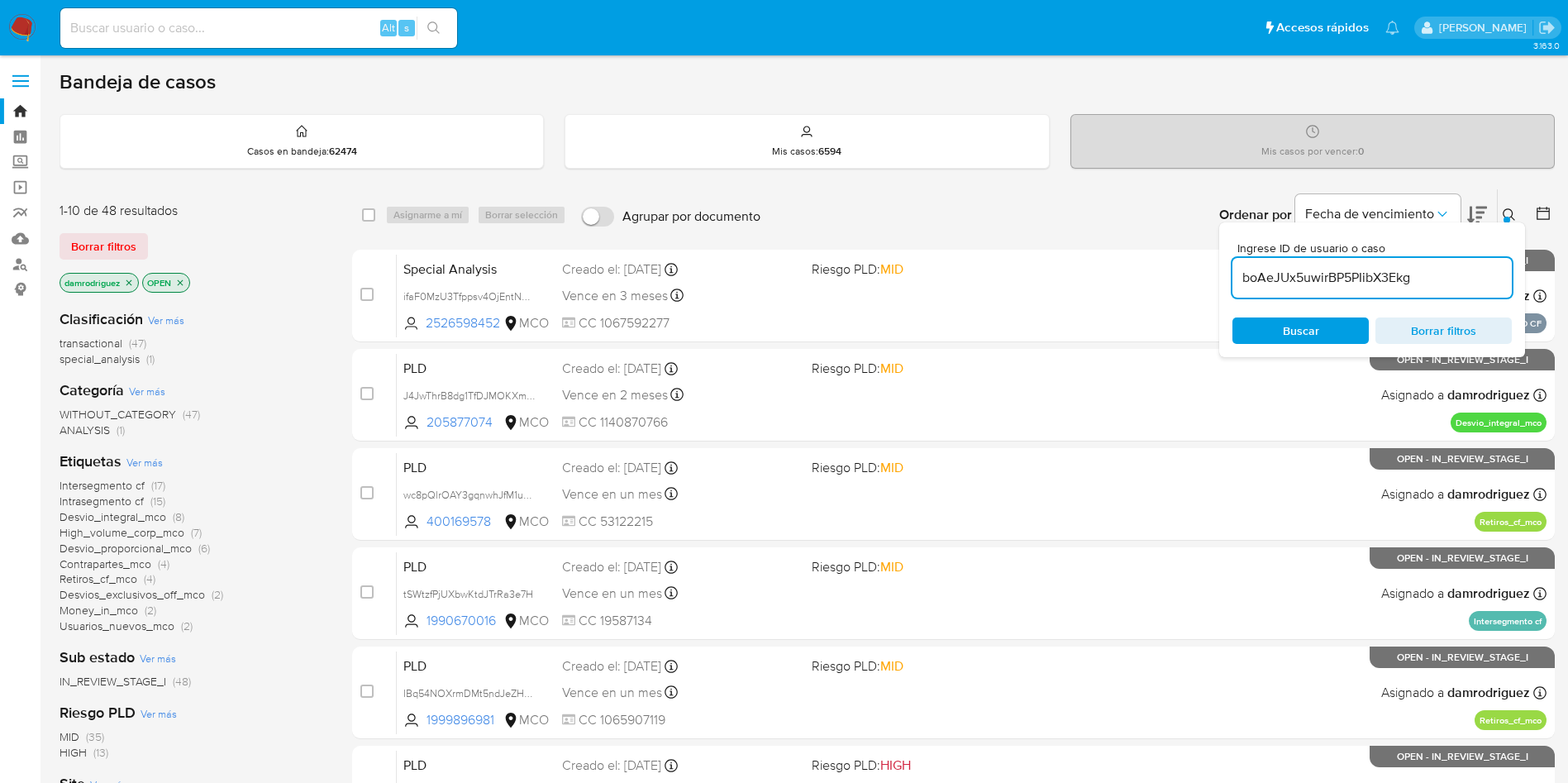
type input "boAeJUx5uwirBP5PIibX3Ekg"
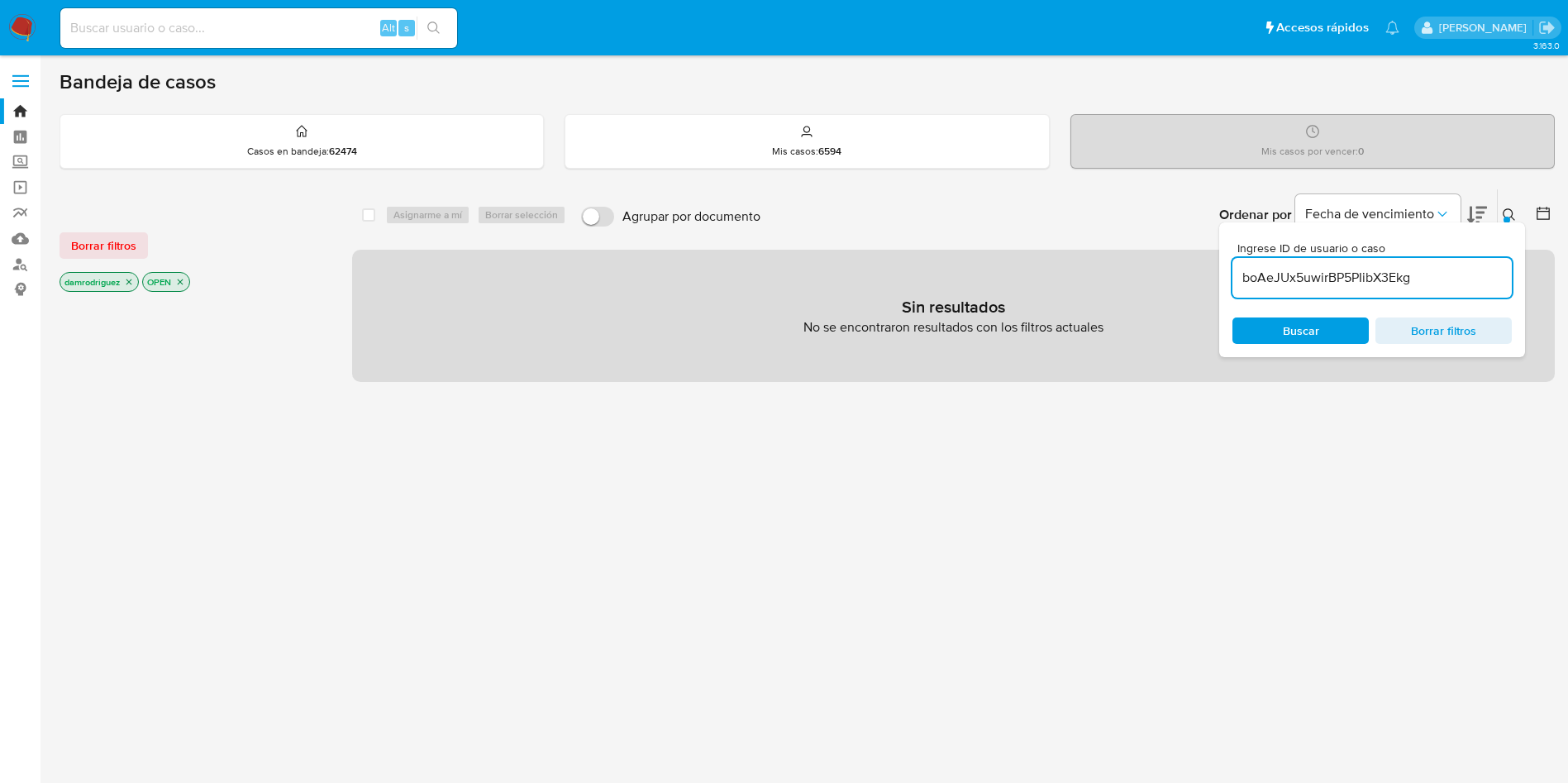
click at [128, 283] on icon "close-filter" at bounding box center [129, 282] width 10 height 10
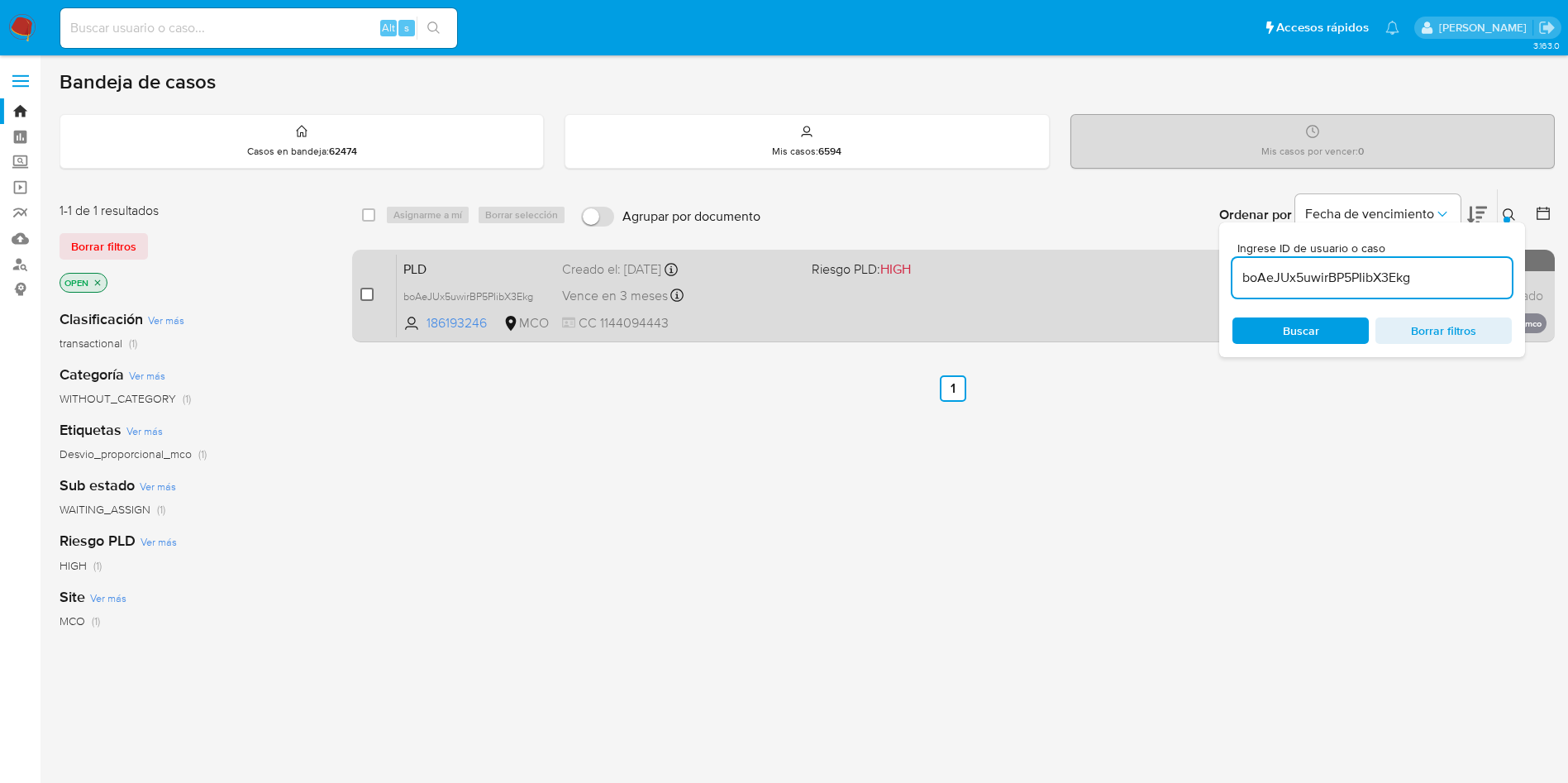
click at [370, 289] on input "checkbox" at bounding box center [367, 294] width 14 height 14
checkbox input "true"
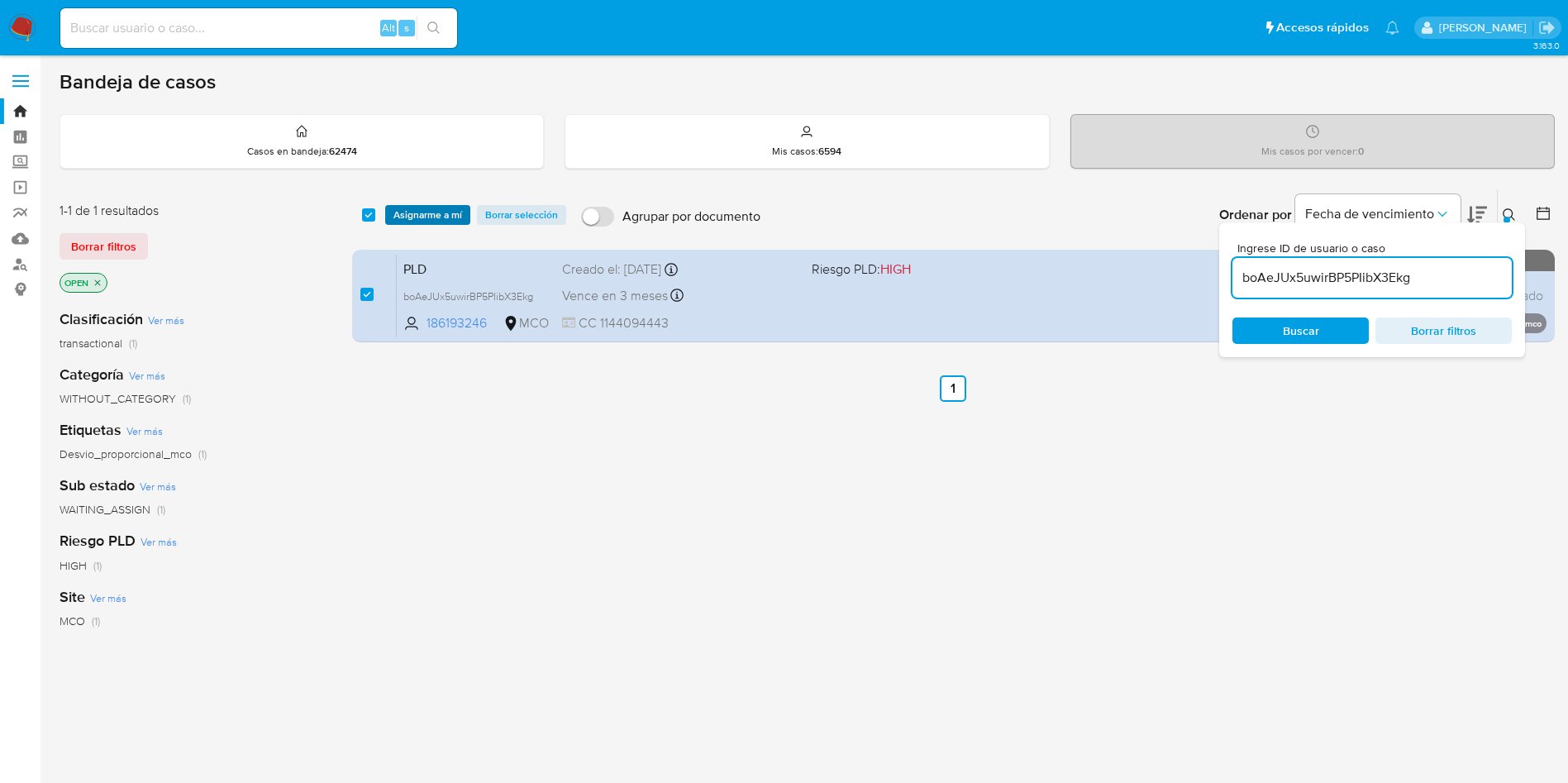
click at [430, 218] on span "Asignarme a mí" at bounding box center [427, 215] width 69 height 17
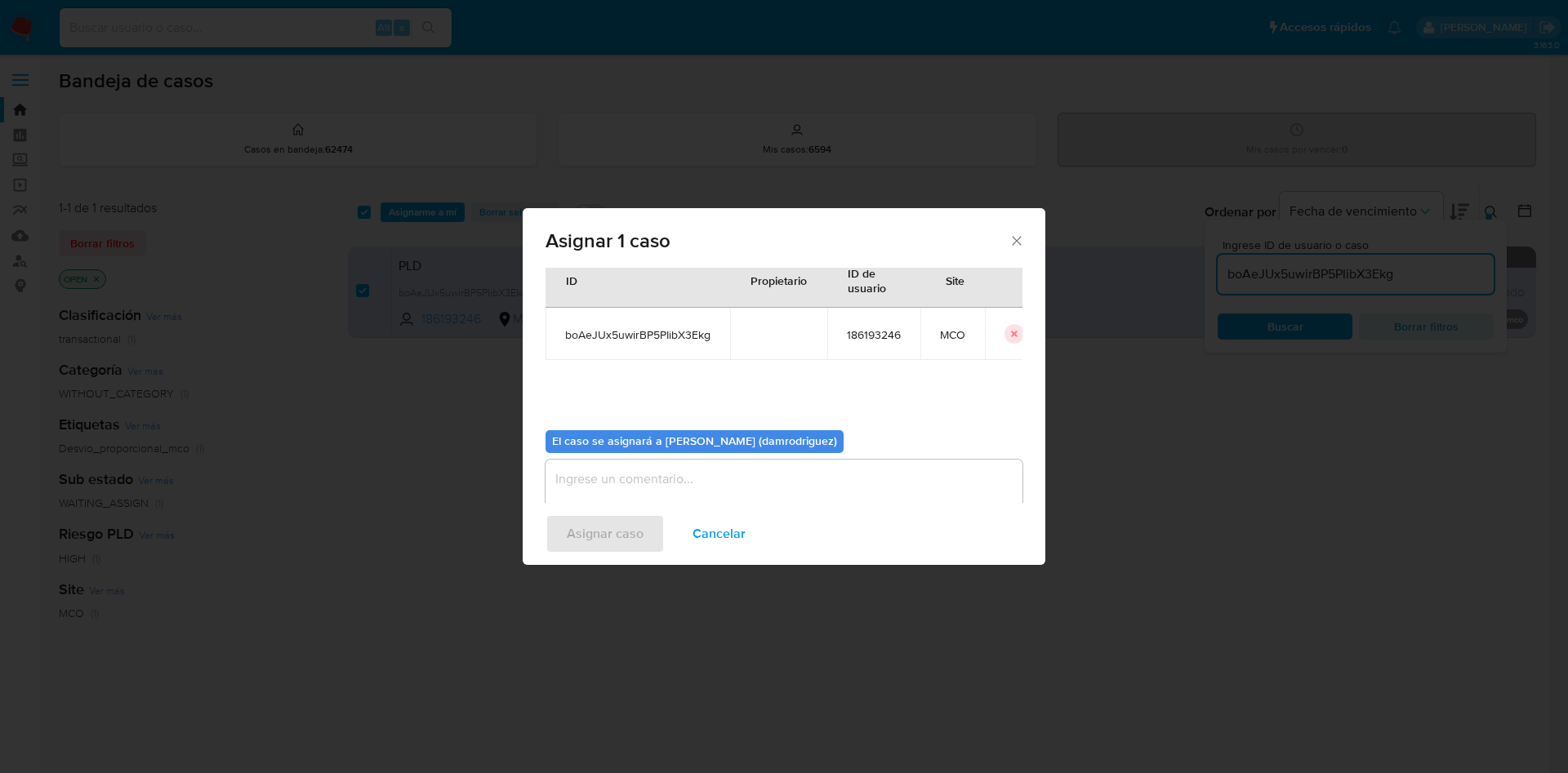
scroll to position [85, 0]
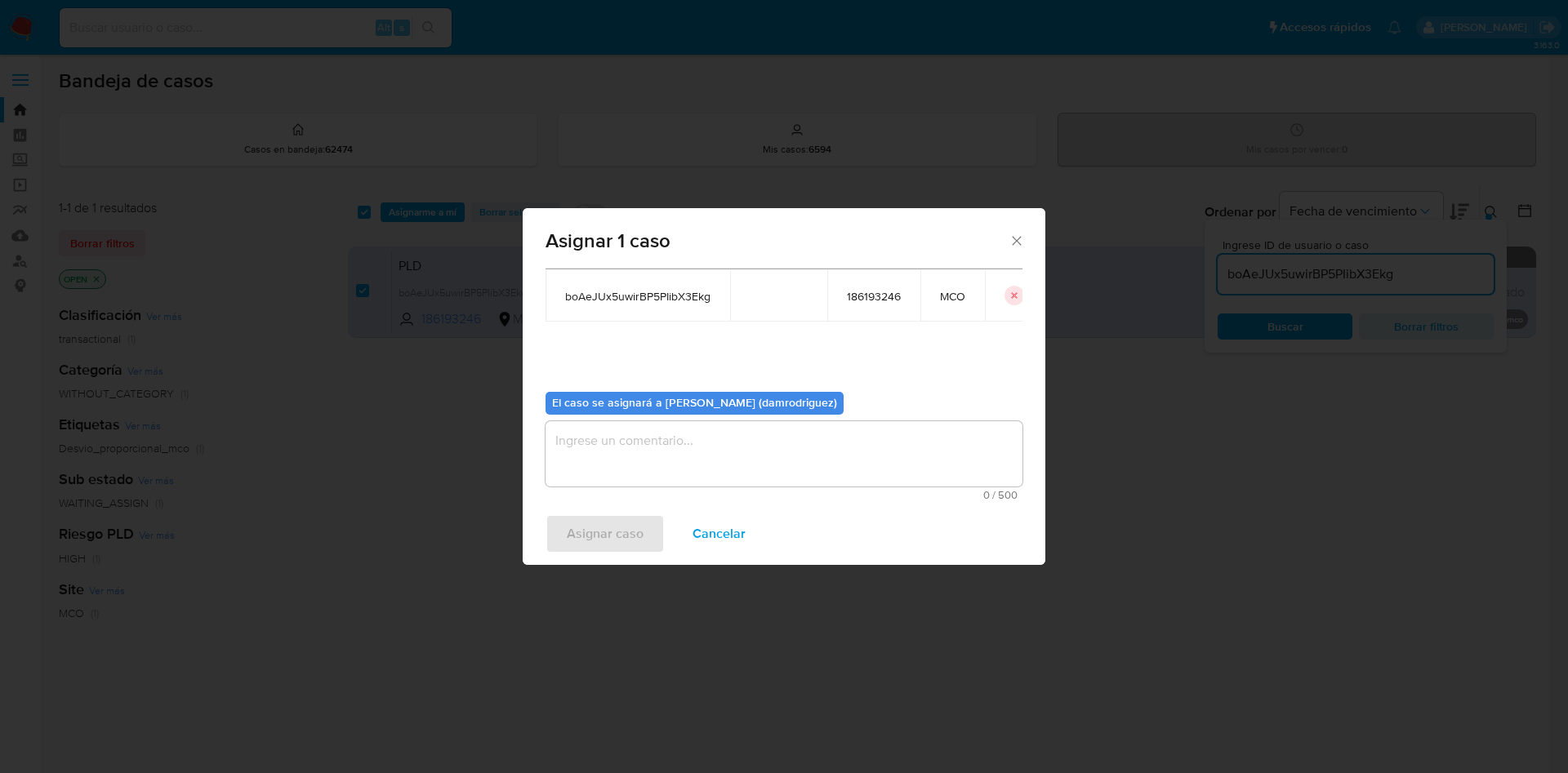
click at [631, 466] on textarea "assign-modal" at bounding box center [784, 454] width 477 height 65
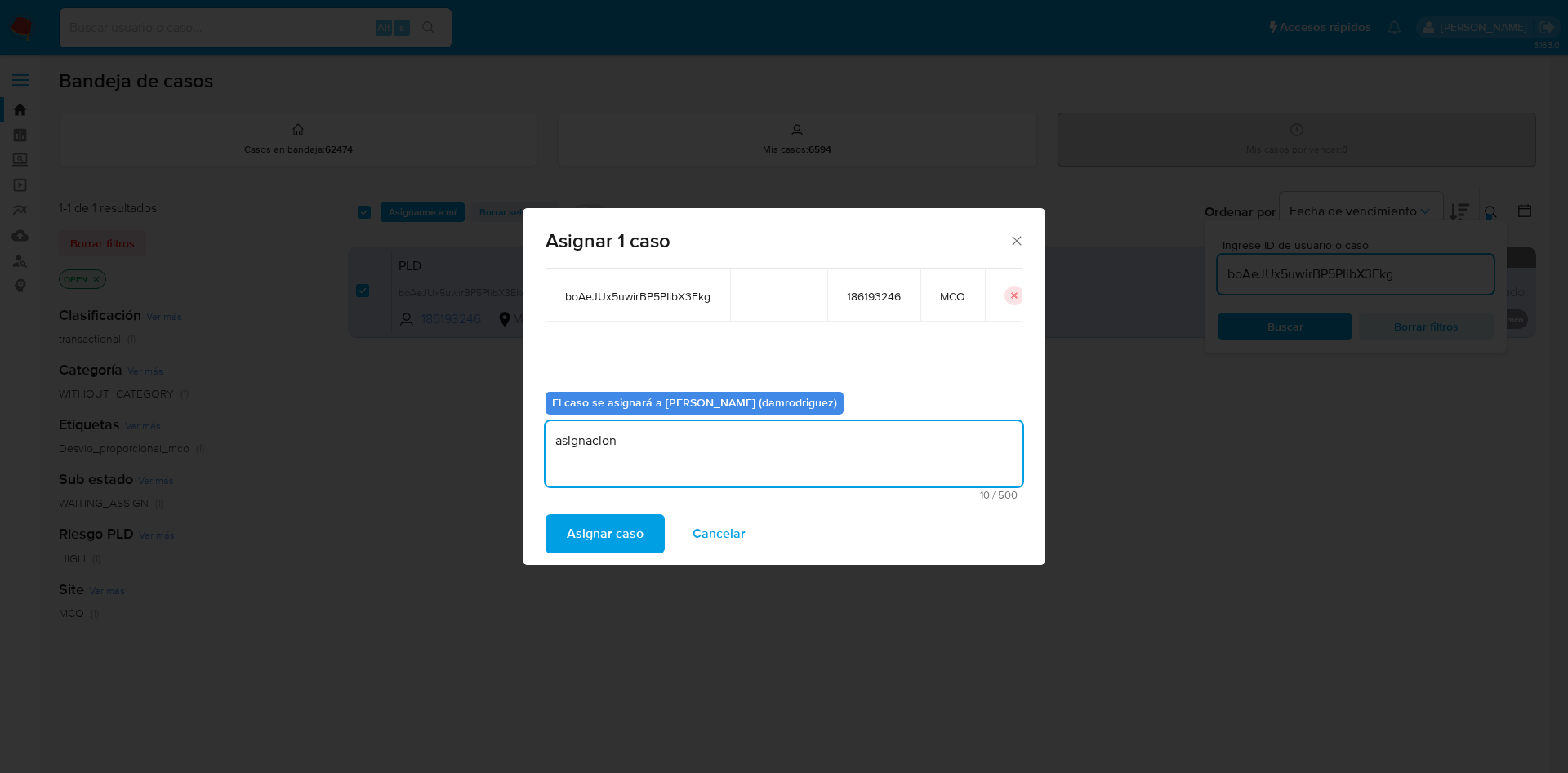
type textarea "asignacion"
drag, startPoint x: 624, startPoint y: 507, endPoint x: 613, endPoint y: 530, distance: 25.5
click at [624, 510] on div "Asignar caso Cancelar" at bounding box center [784, 533] width 523 height 62
click at [610, 532] on span "Asignar caso" at bounding box center [606, 533] width 77 height 35
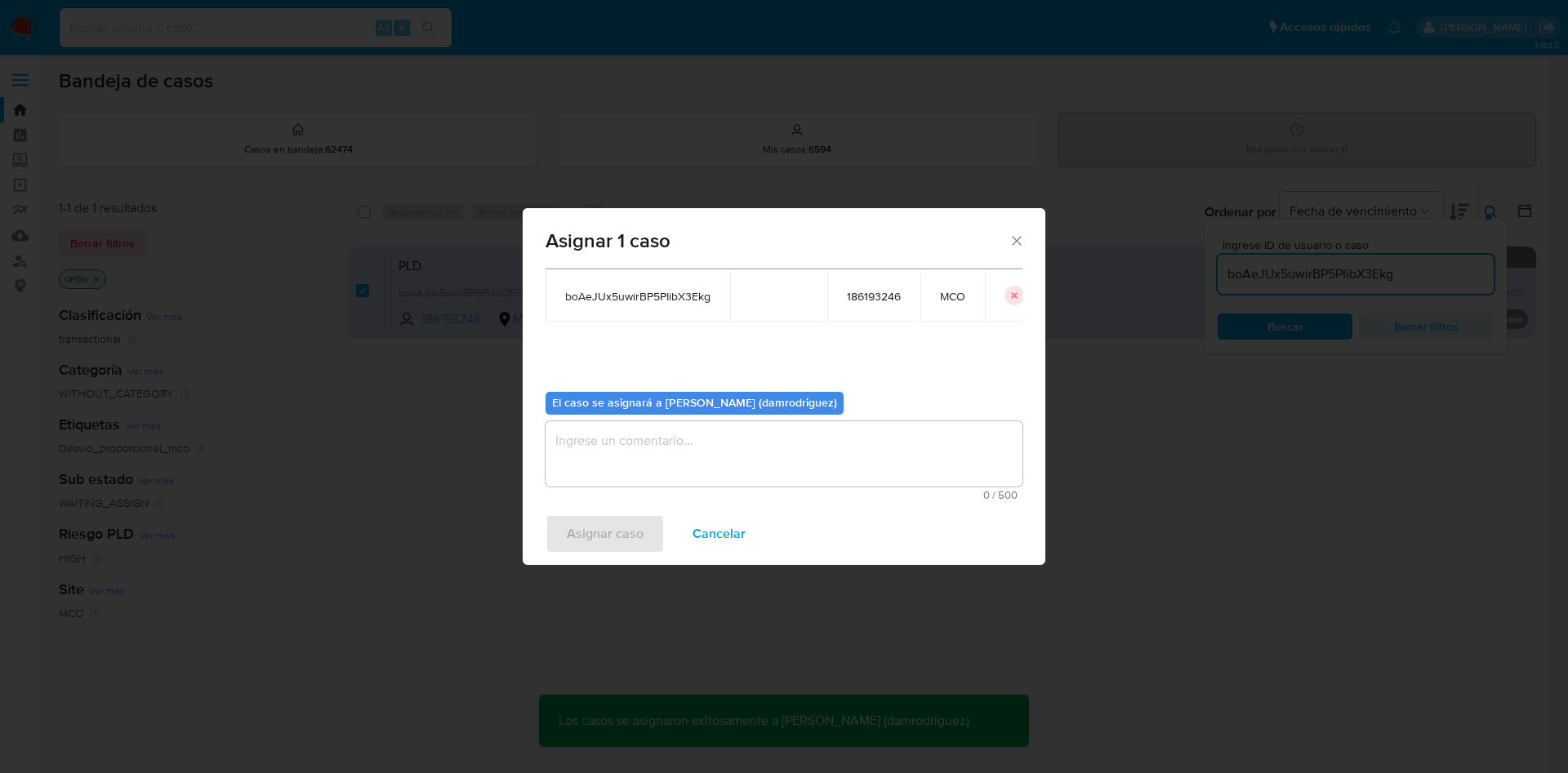
checkbox input "false"
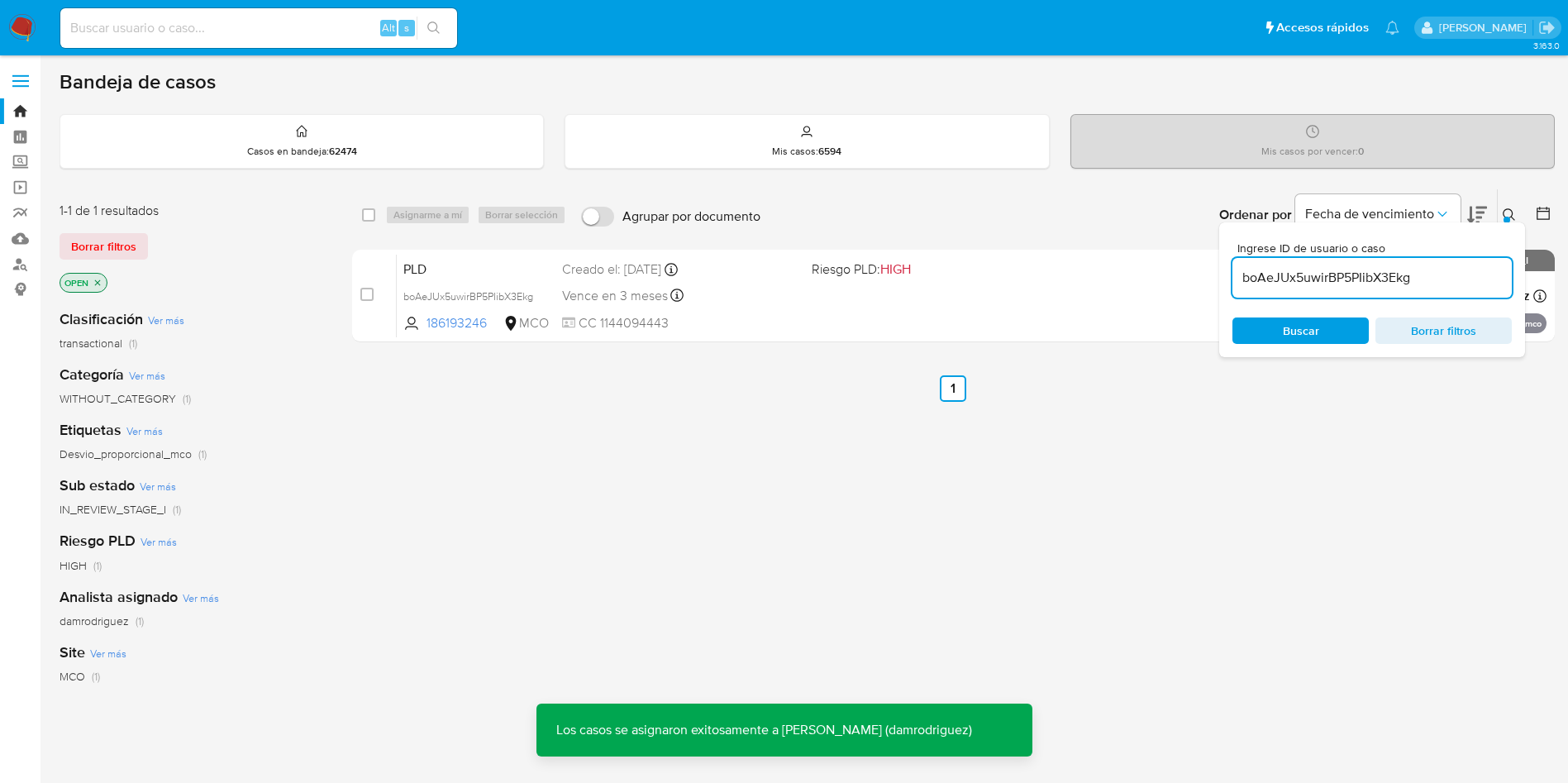
click at [1330, 277] on input "boAeJUx5uwirBP5PIibX3Ekg" at bounding box center [1372, 278] width 280 height 21
paste input "hsMj0q54v3FW2dVFCQY2c4oW"
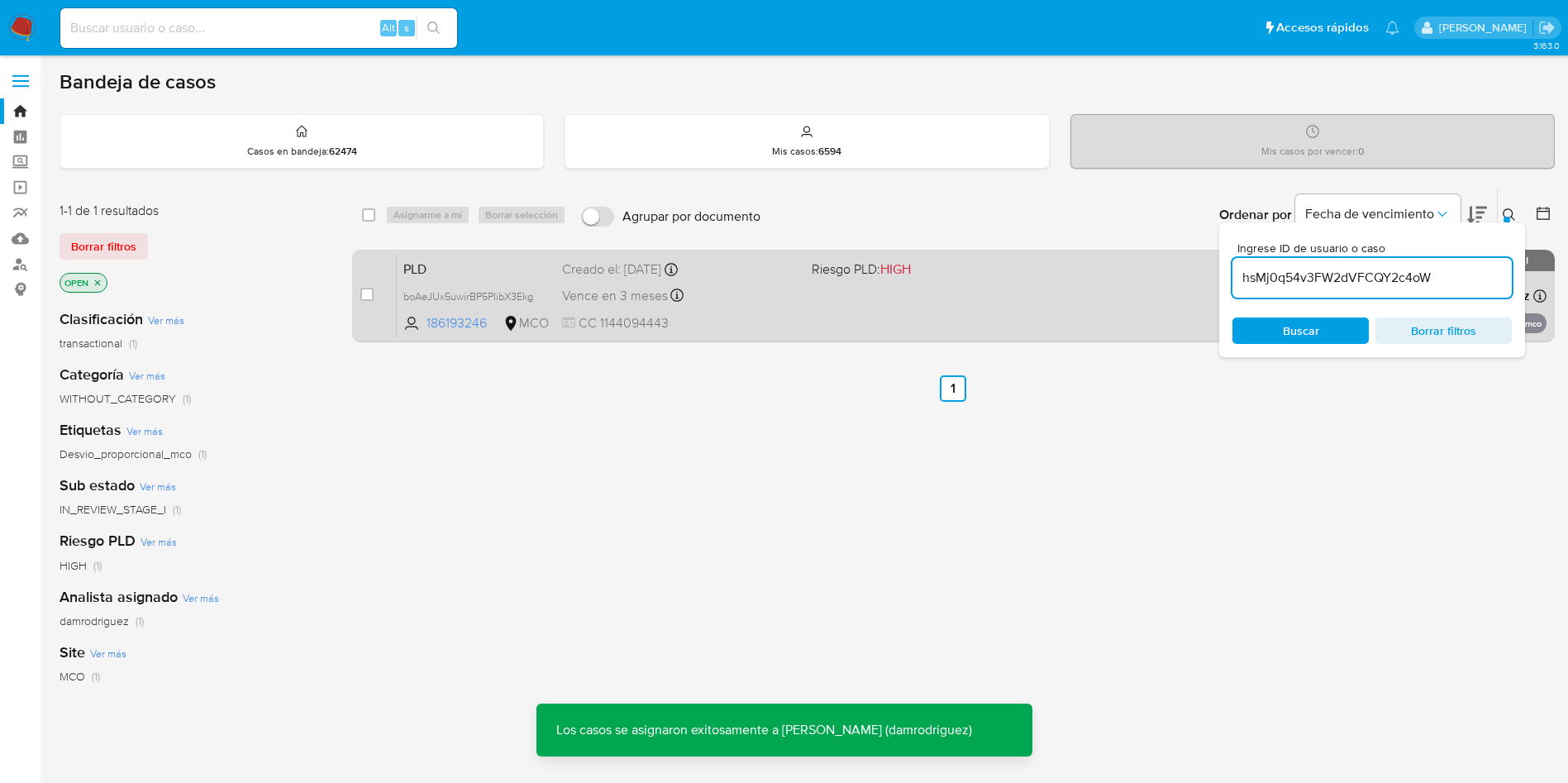
type input "hsMj0q54v3FW2dVFCQY2c4oW"
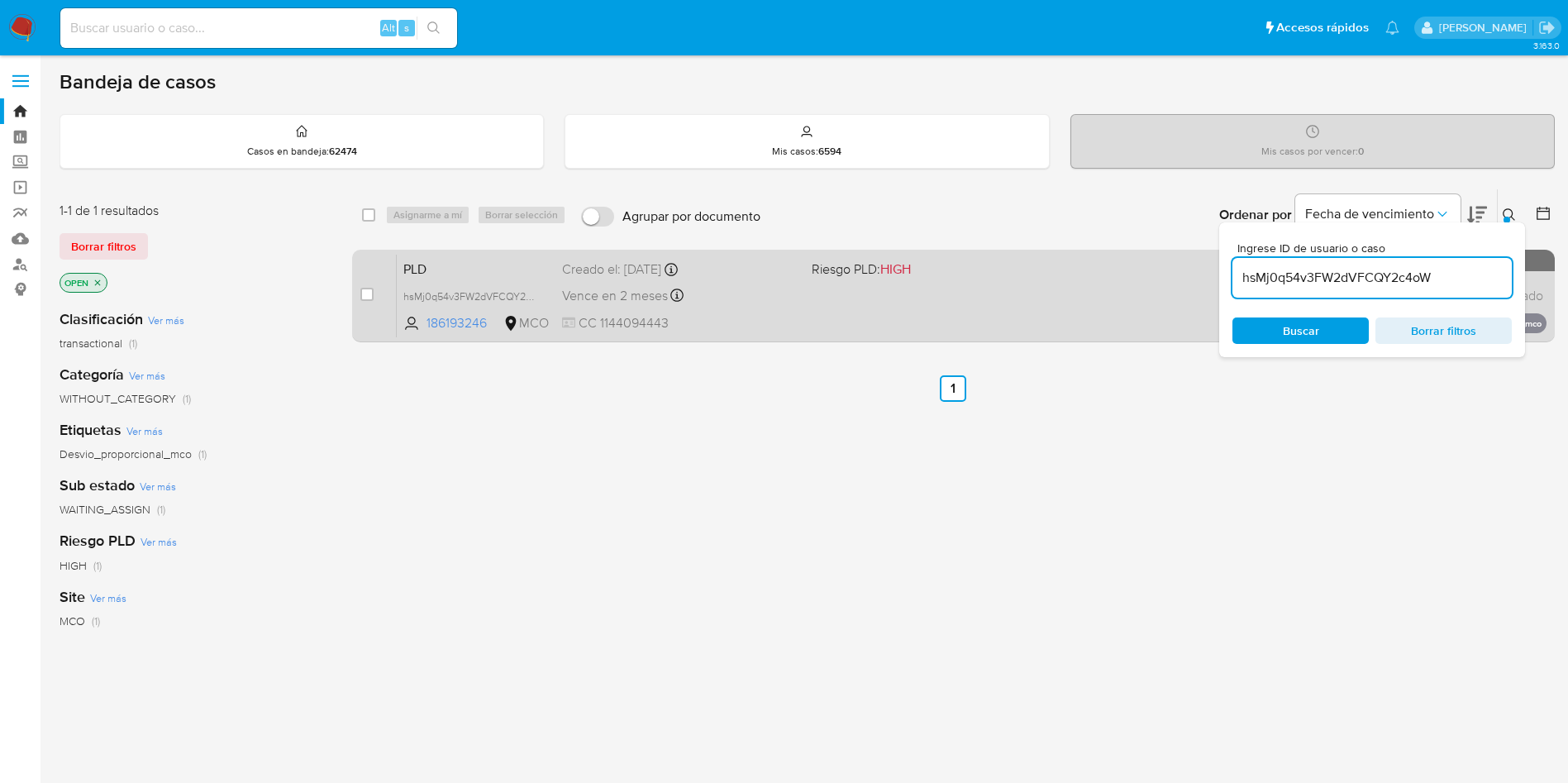
click at [375, 294] on div "case-item-checkbox No es posible asignar el caso" at bounding box center [378, 295] width 36 height 84
click at [369, 294] on input "checkbox" at bounding box center [367, 294] width 14 height 14
checkbox input "true"
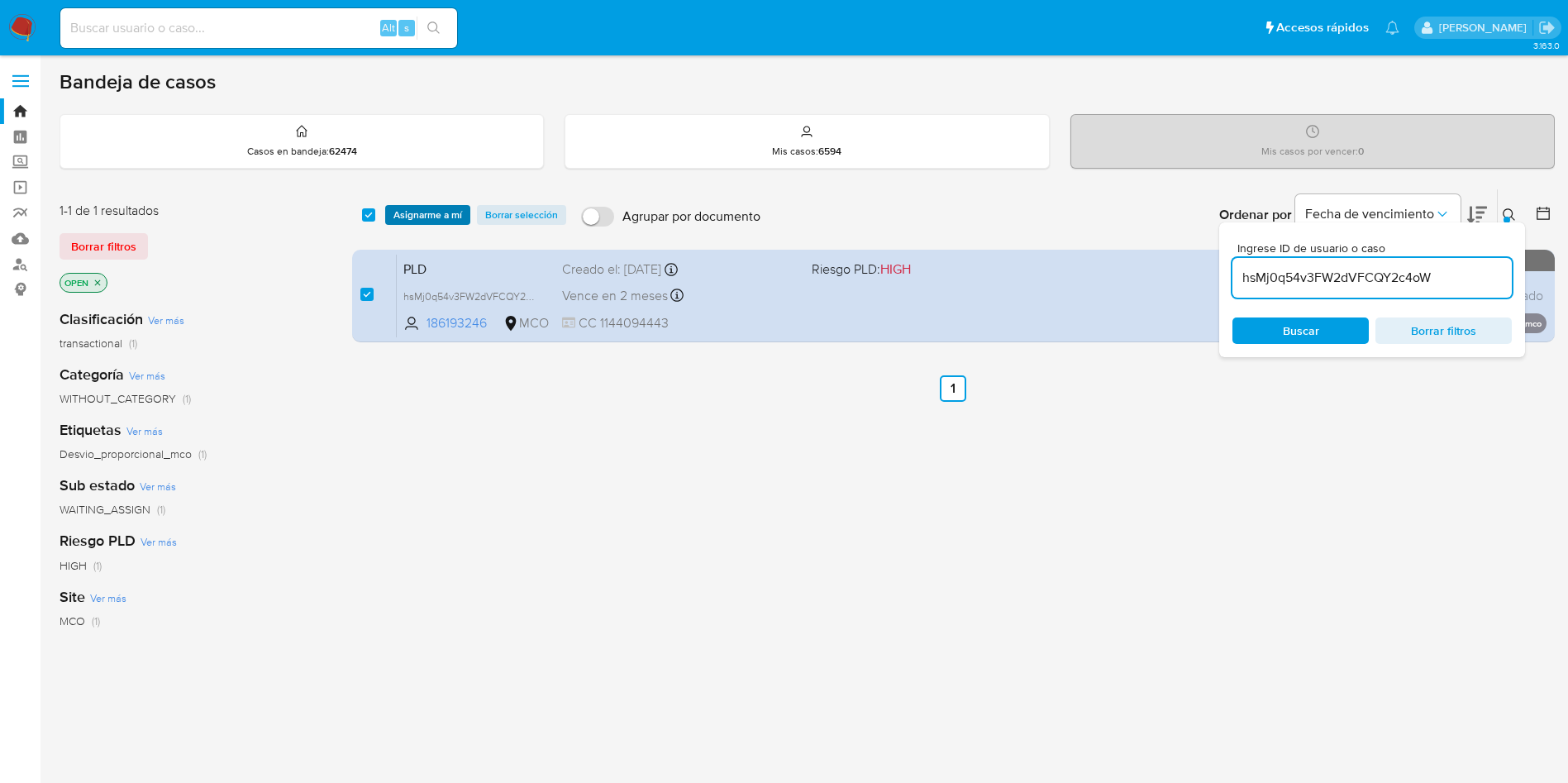
click at [425, 210] on span "Asignarme a mí" at bounding box center [427, 215] width 69 height 17
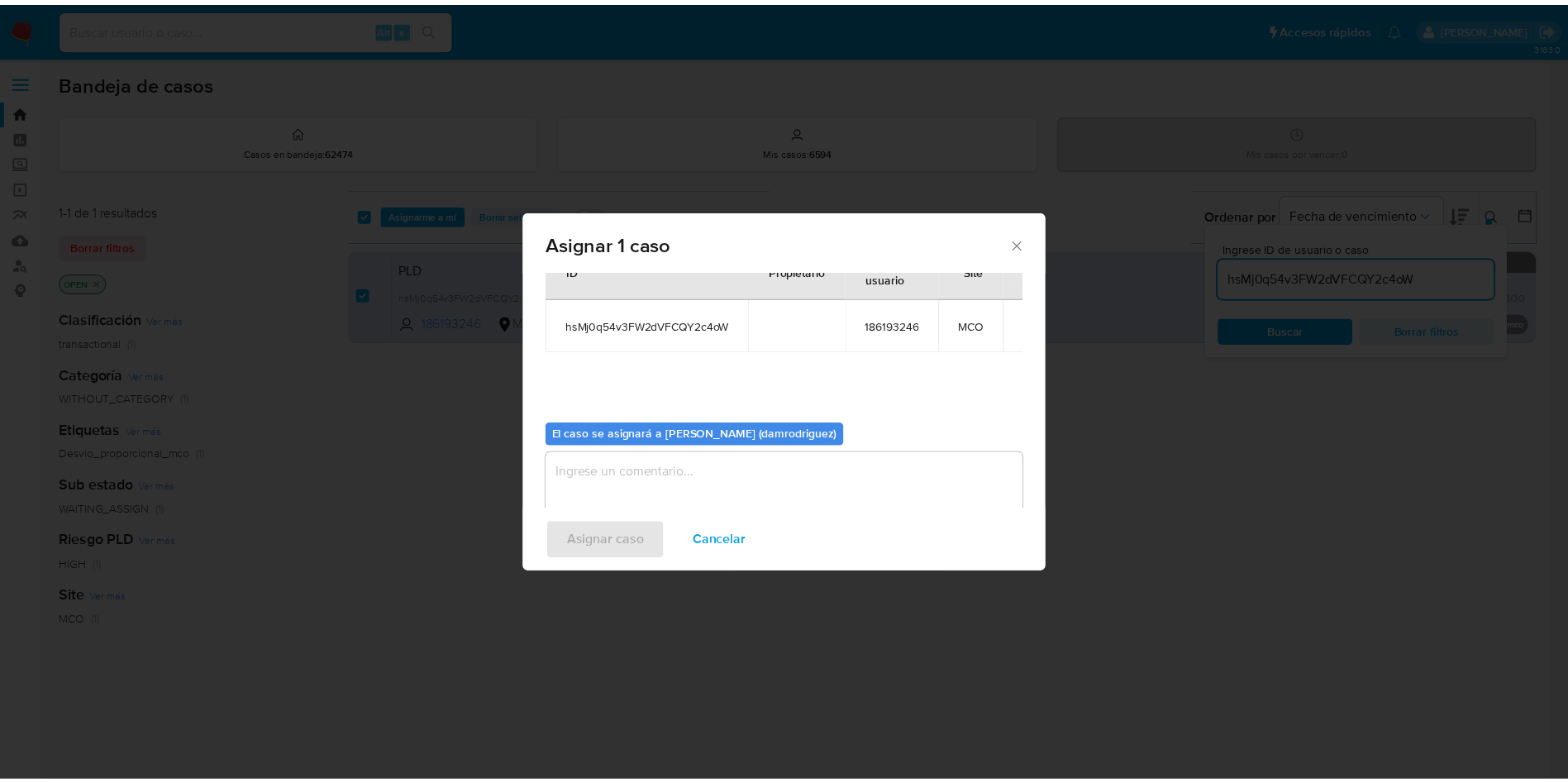
scroll to position [86, 0]
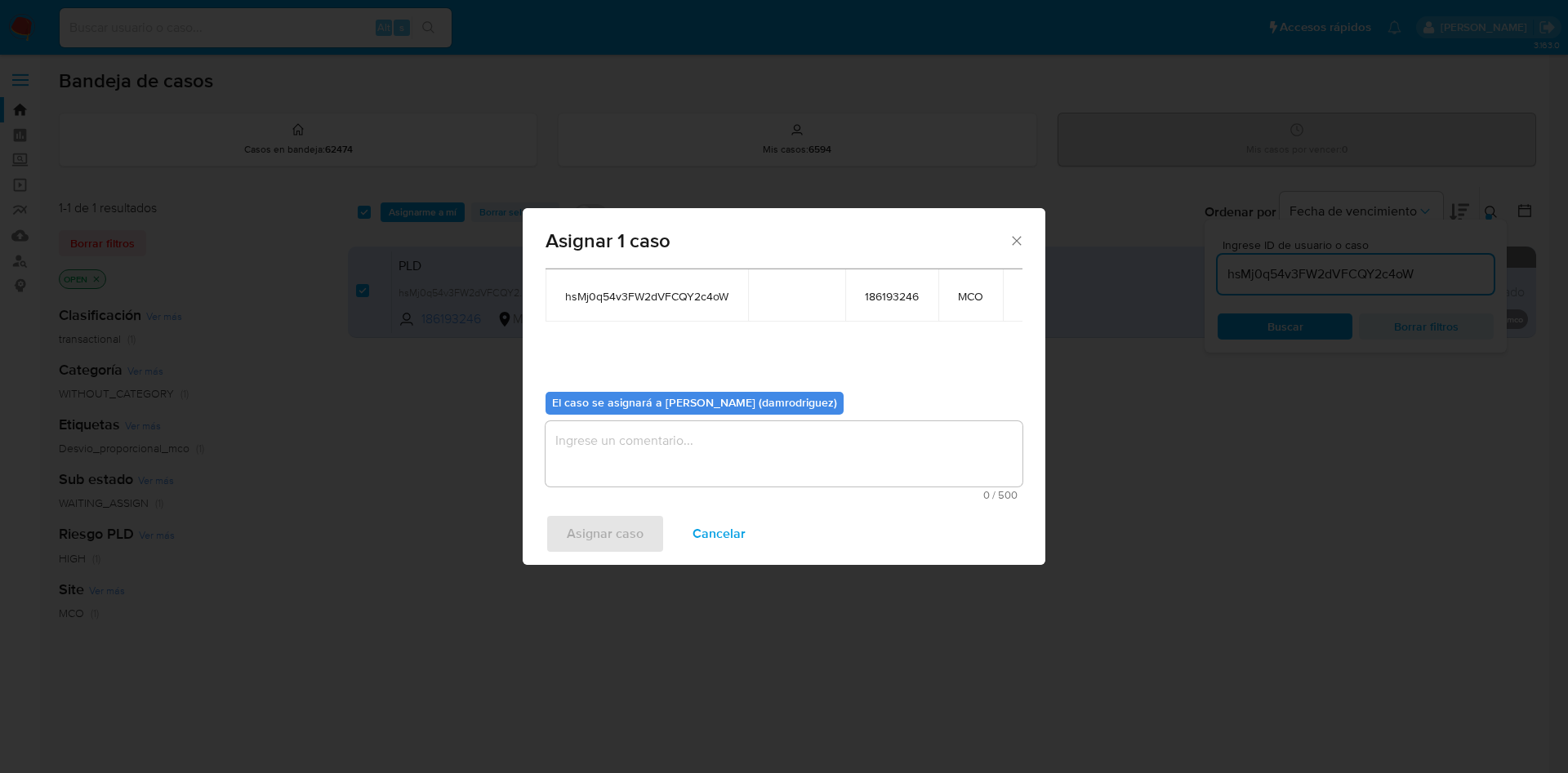
click at [658, 447] on textarea "assign-modal" at bounding box center [784, 454] width 477 height 65
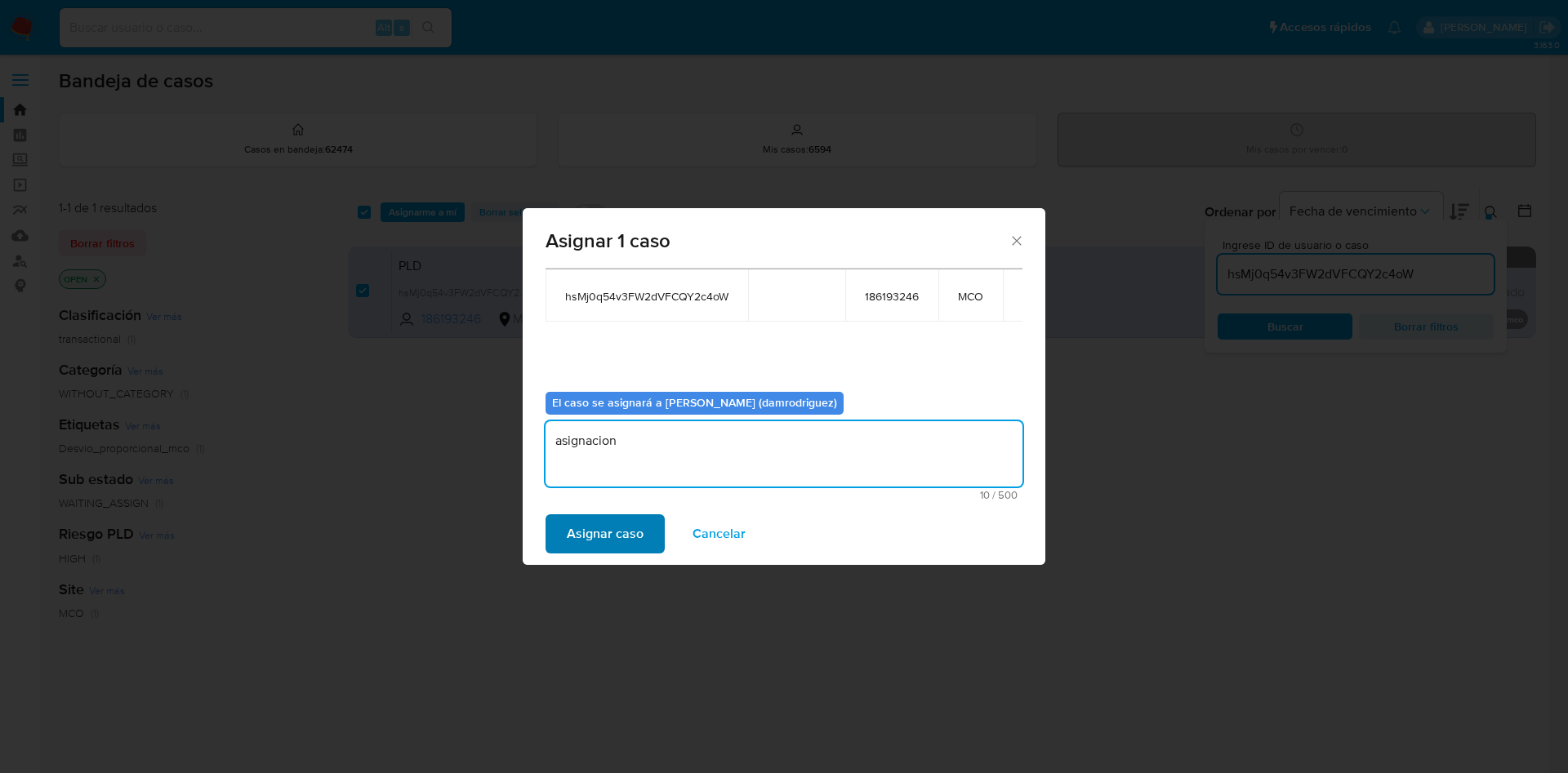
type textarea "asignacion"
click at [611, 547] on span "Asignar caso" at bounding box center [606, 533] width 77 height 35
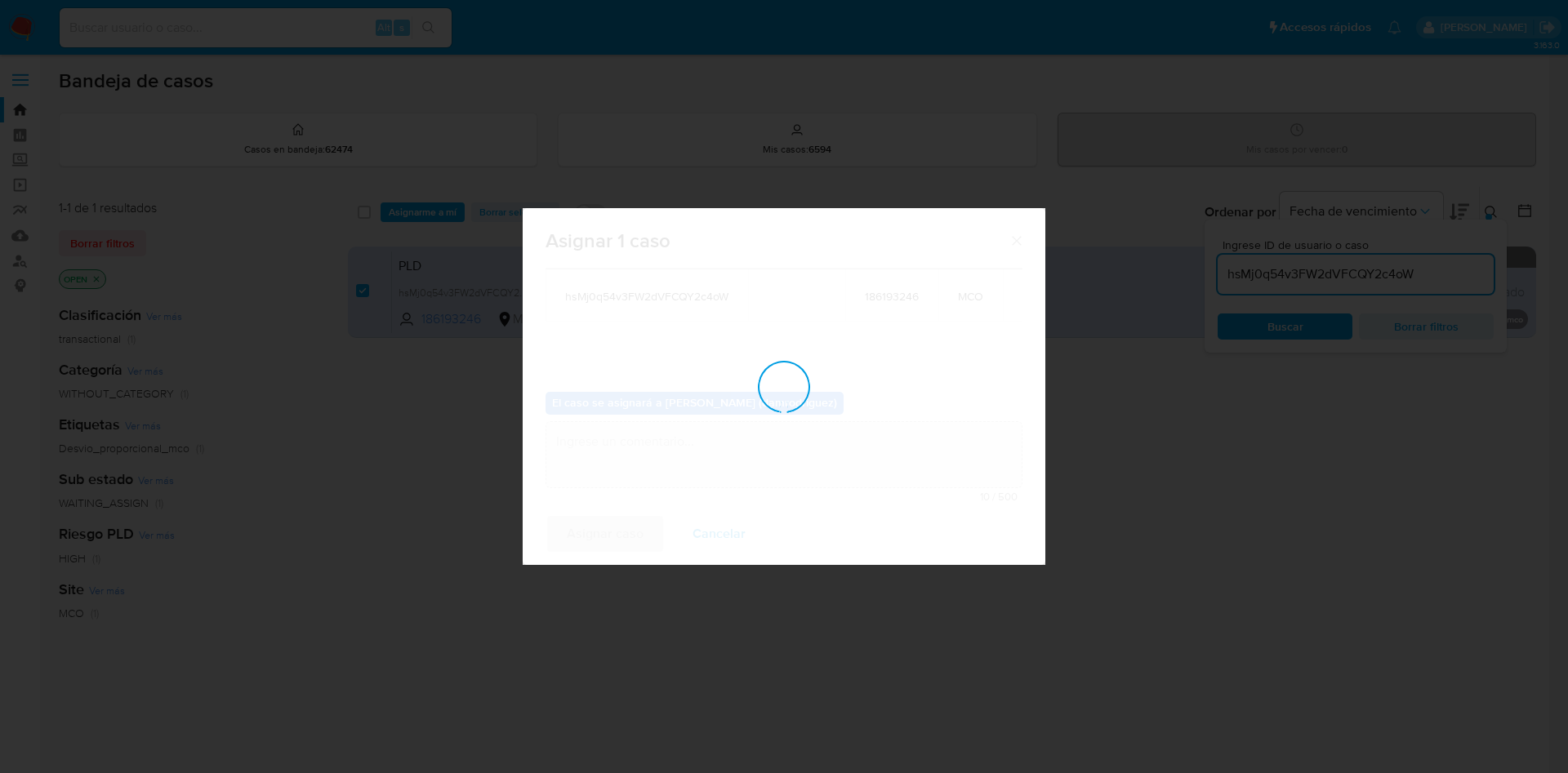
checkbox input "false"
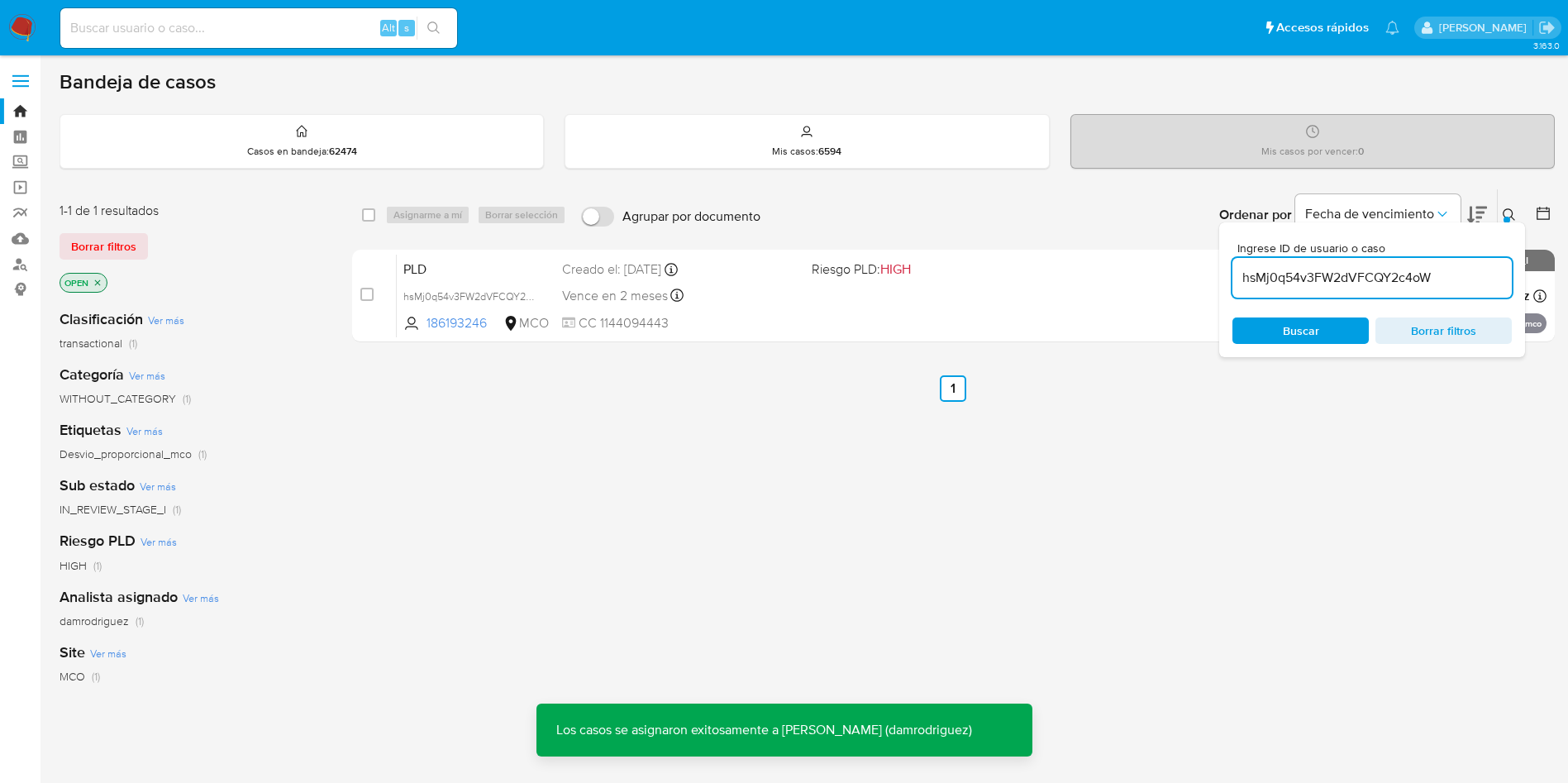
click at [19, 26] on img at bounding box center [22, 27] width 28 height 28
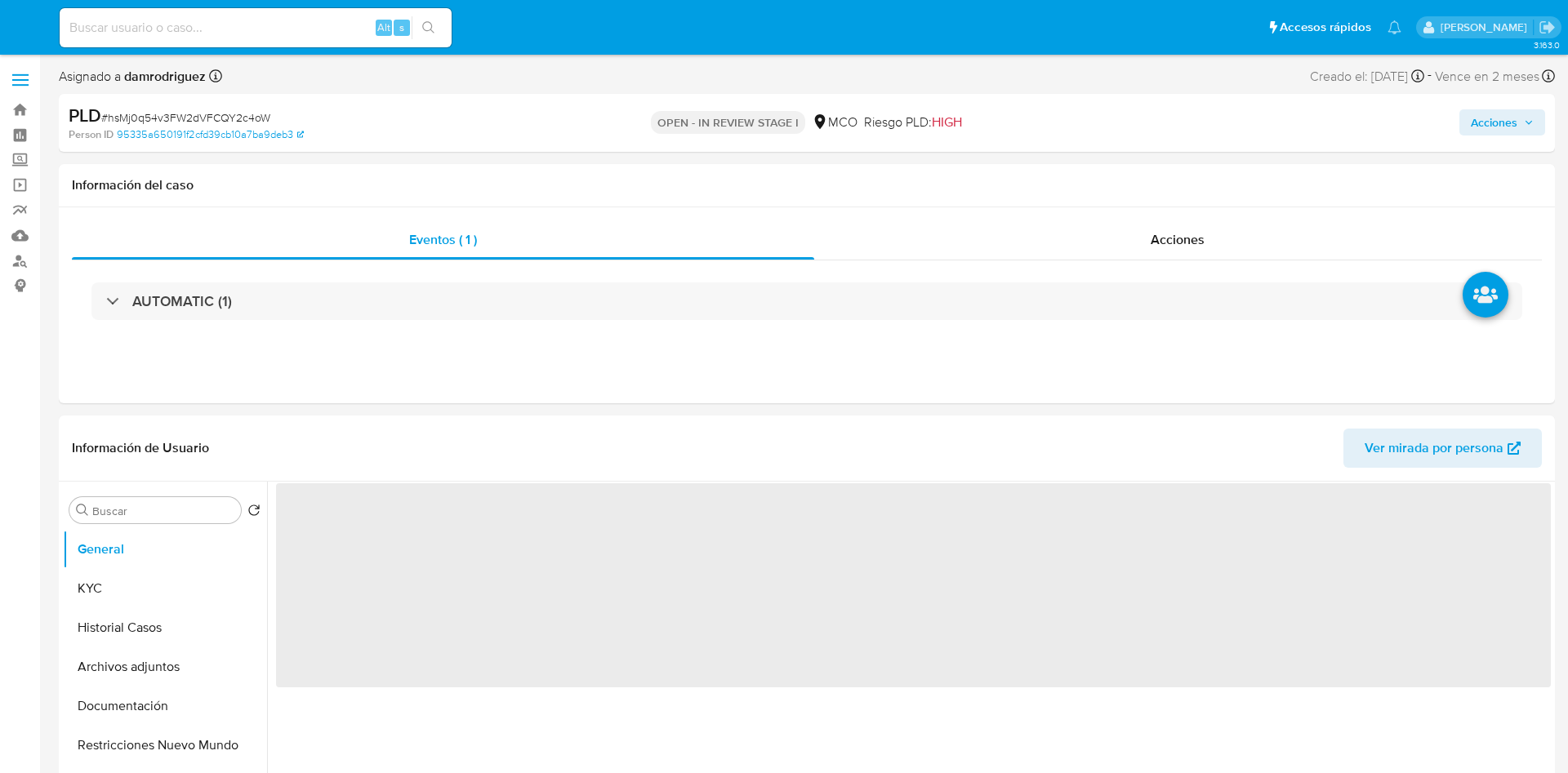
select select "10"
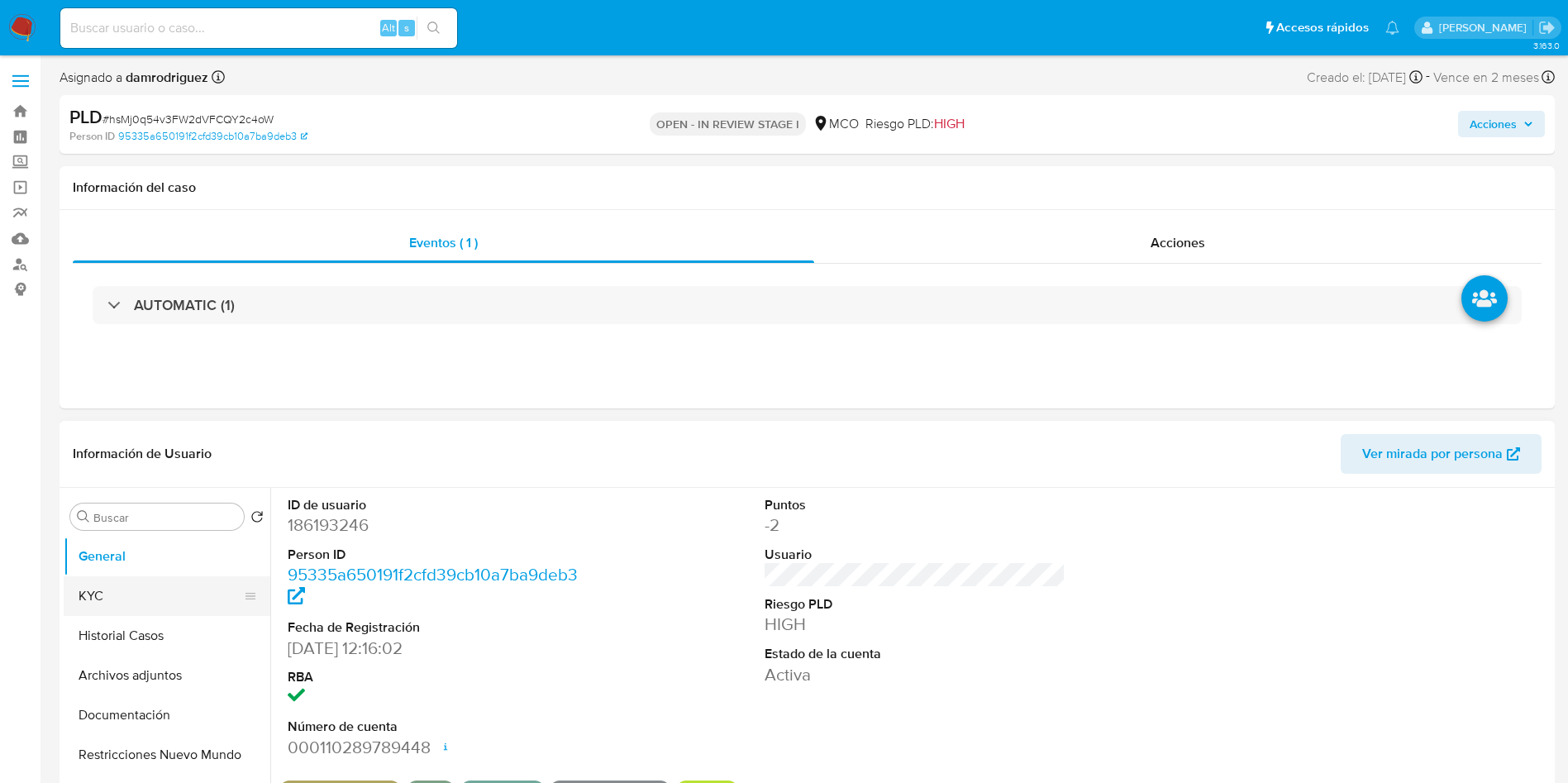
click at [107, 598] on button "KYC" at bounding box center [160, 596] width 193 height 40
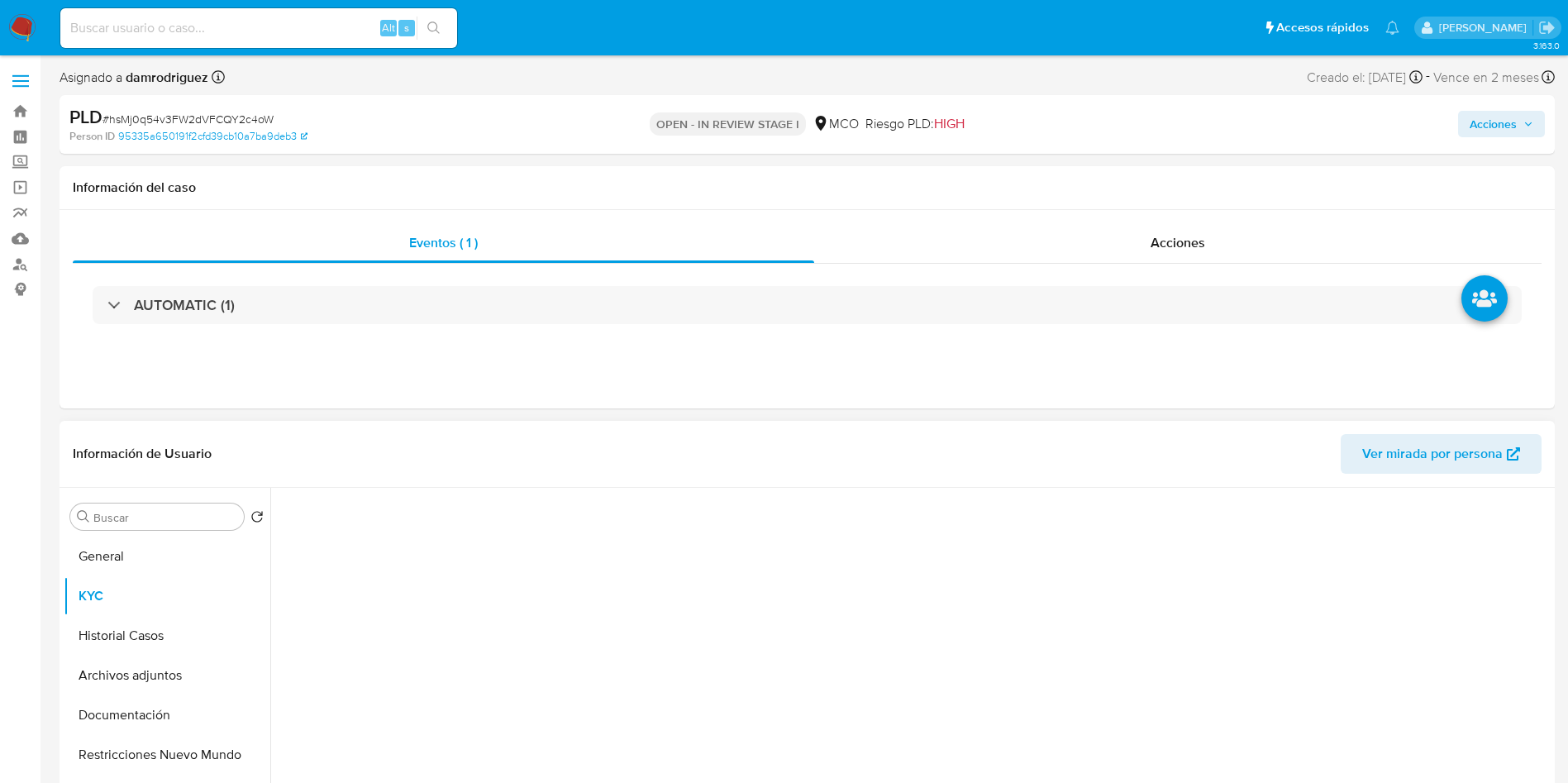
click at [452, 477] on div "Información de Usuario Ver mirada por persona" at bounding box center [807, 454] width 1495 height 67
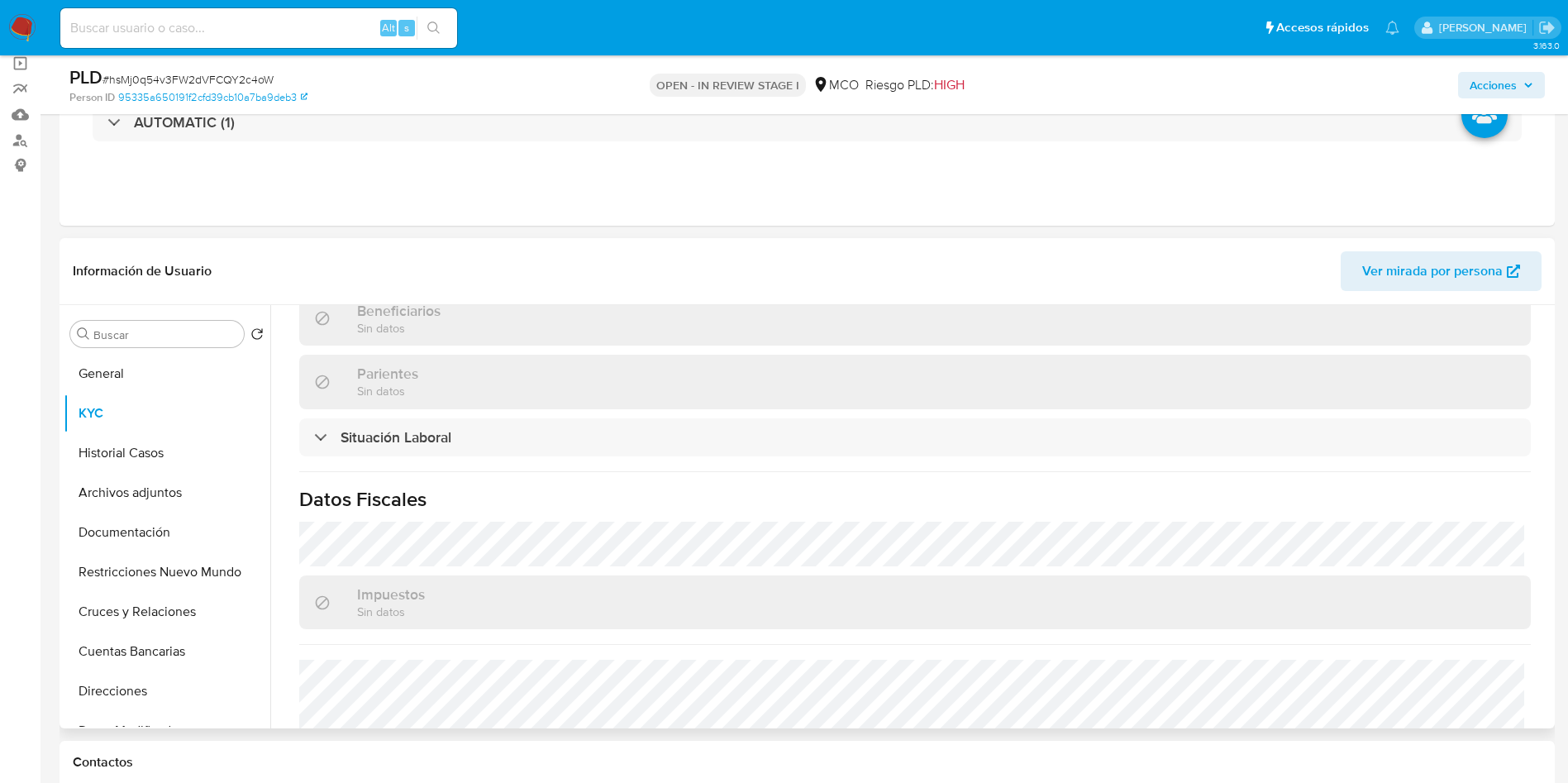
scroll to position [838, 0]
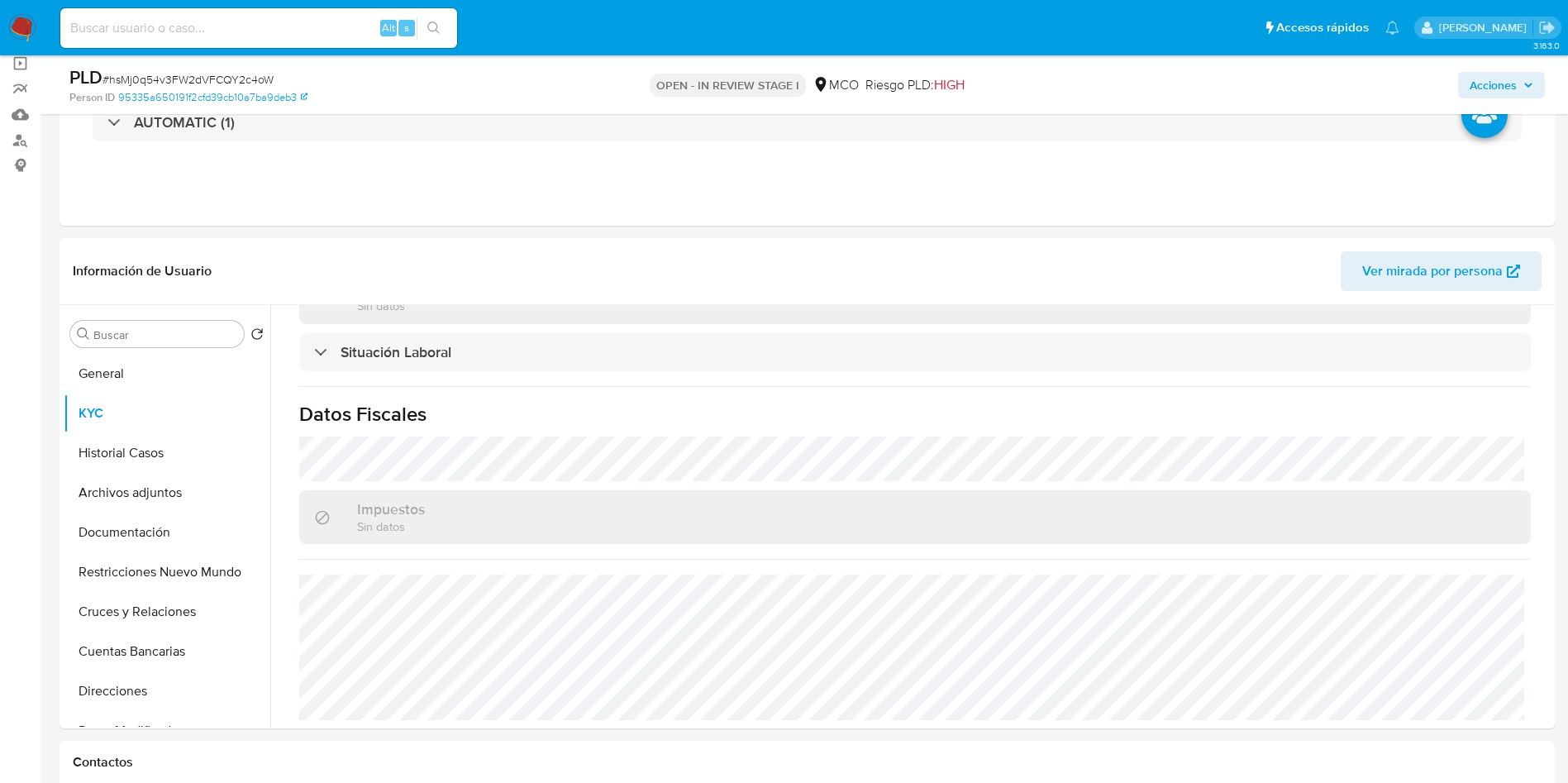
click at [1507, 85] on span "Acciones" at bounding box center [1492, 85] width 48 height 26
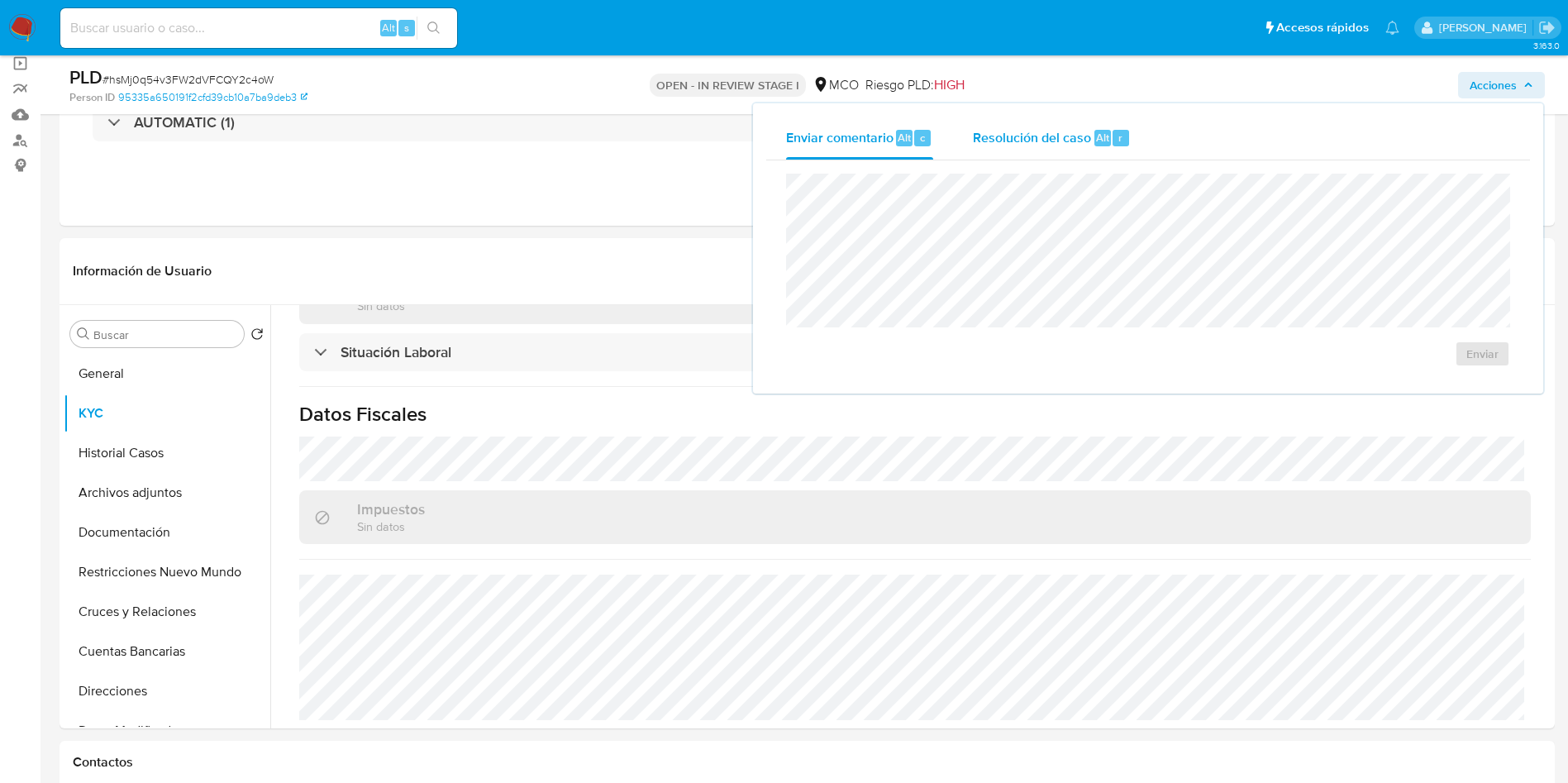
click at [1036, 154] on div "Resolución del caso Alt r" at bounding box center [1051, 138] width 158 height 43
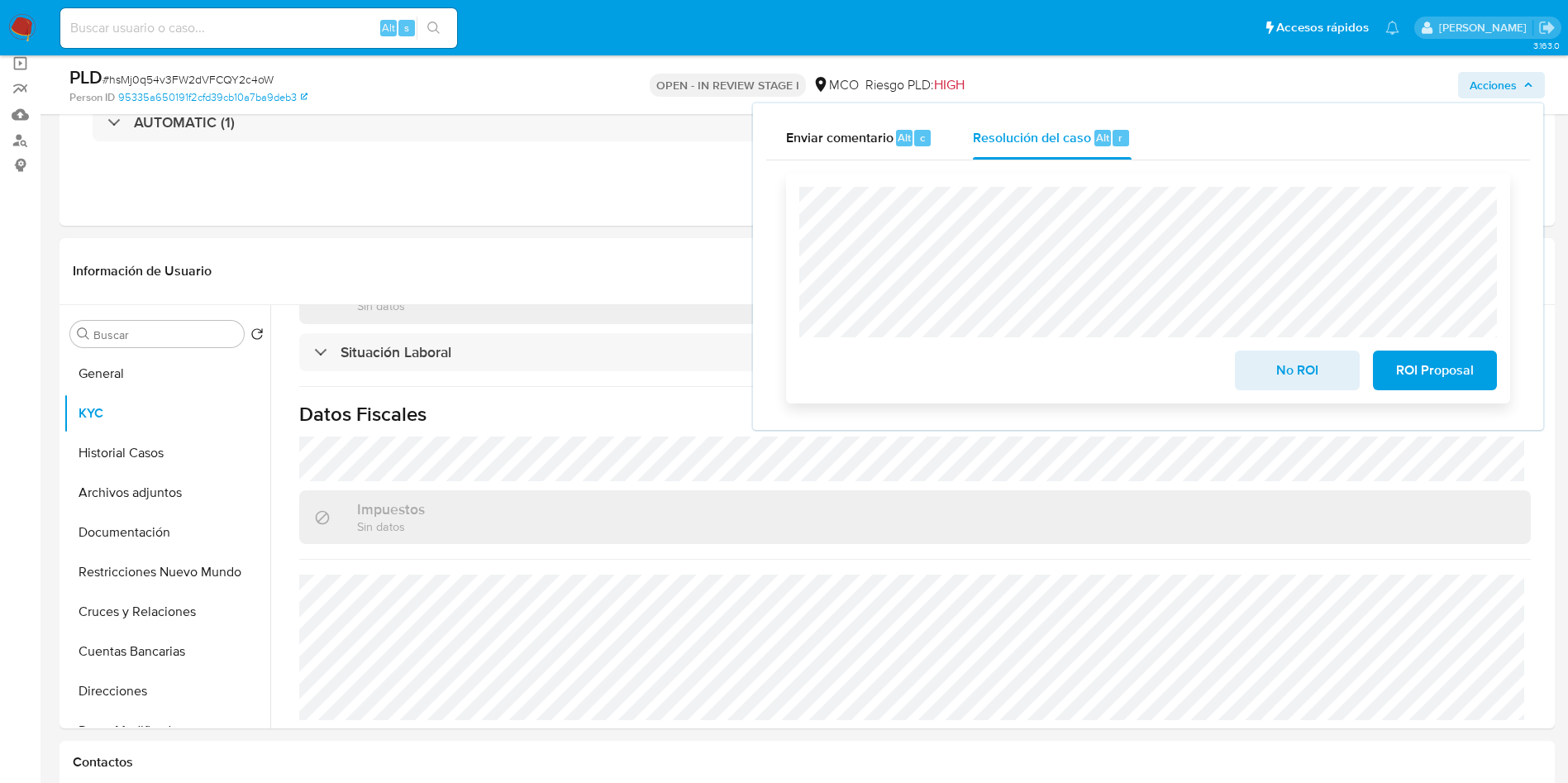
click at [1297, 381] on span "No ROI" at bounding box center [1296, 370] width 81 height 36
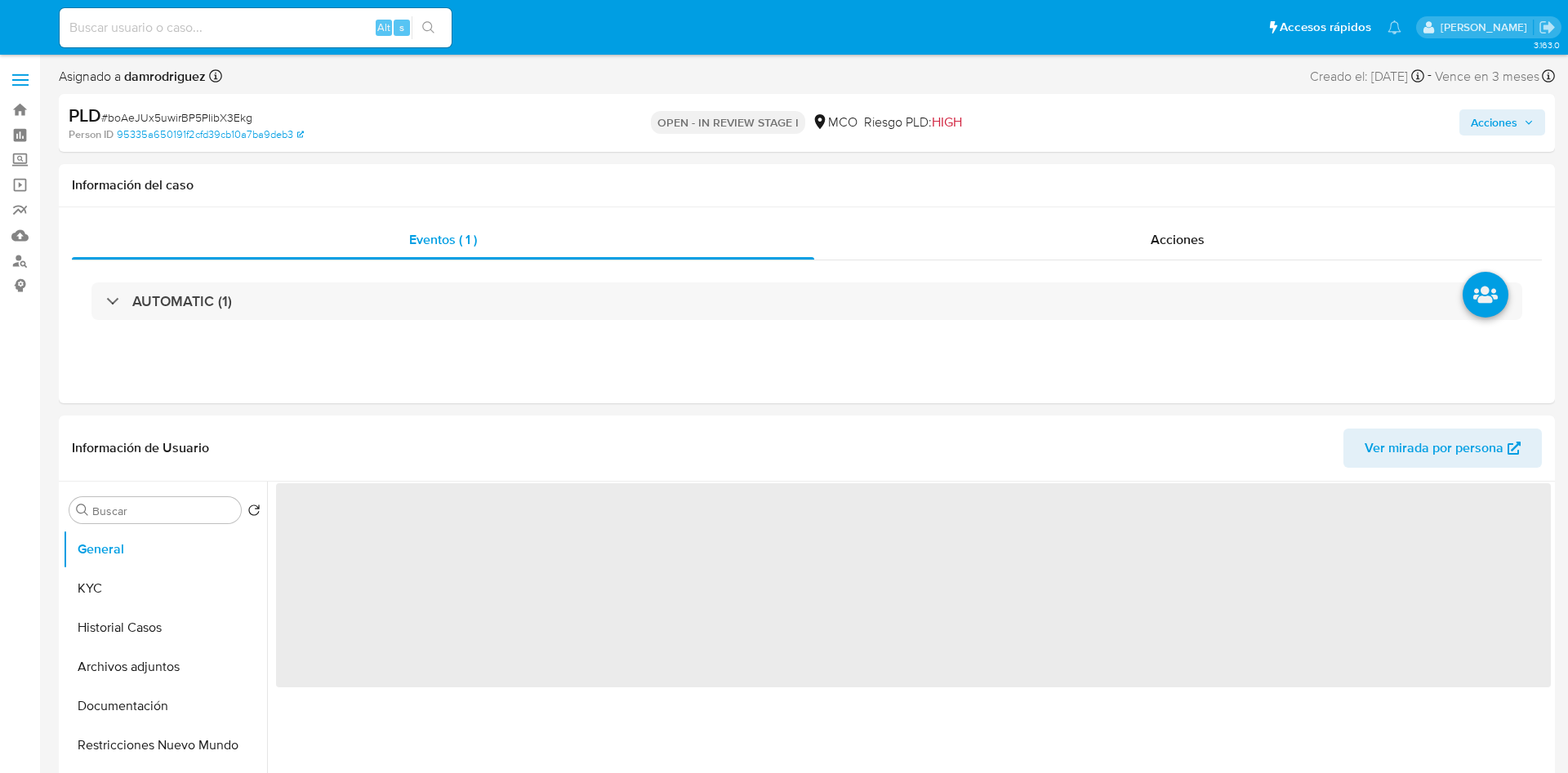
select select "10"
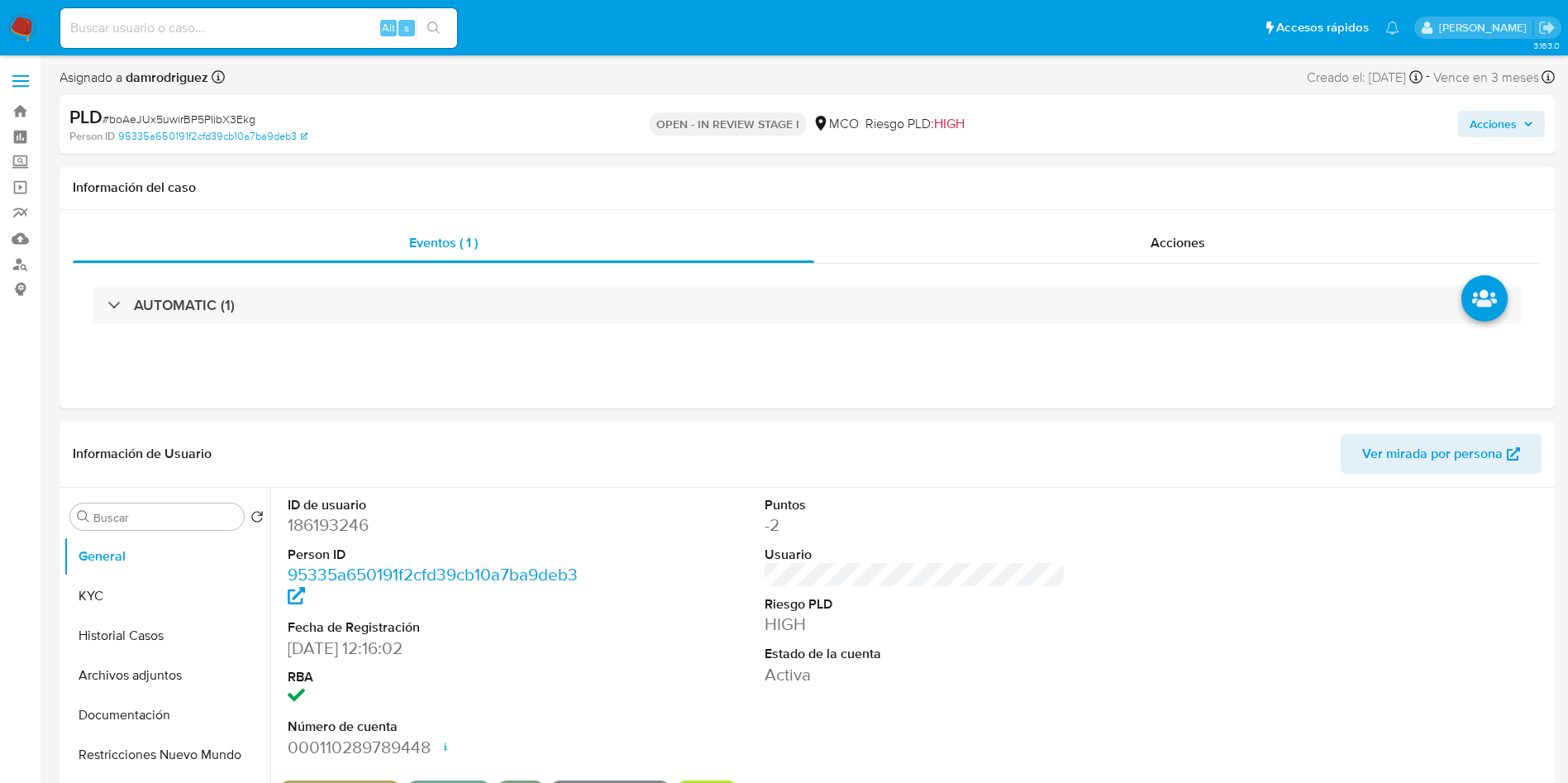
click at [1503, 119] on span "Acciones" at bounding box center [1492, 123] width 48 height 26
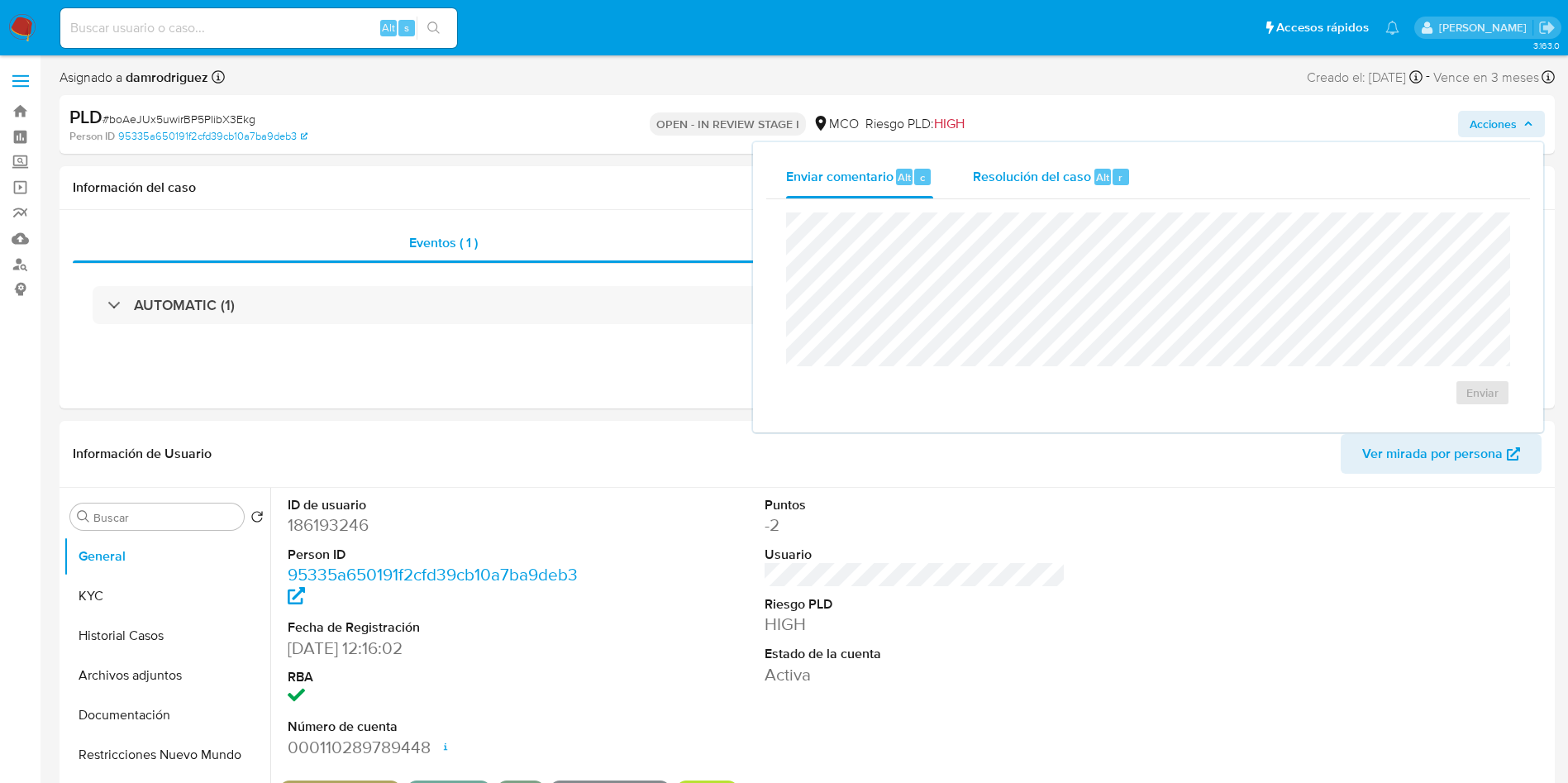
click at [1051, 181] on span "Resolución del caso" at bounding box center [1032, 177] width 118 height 19
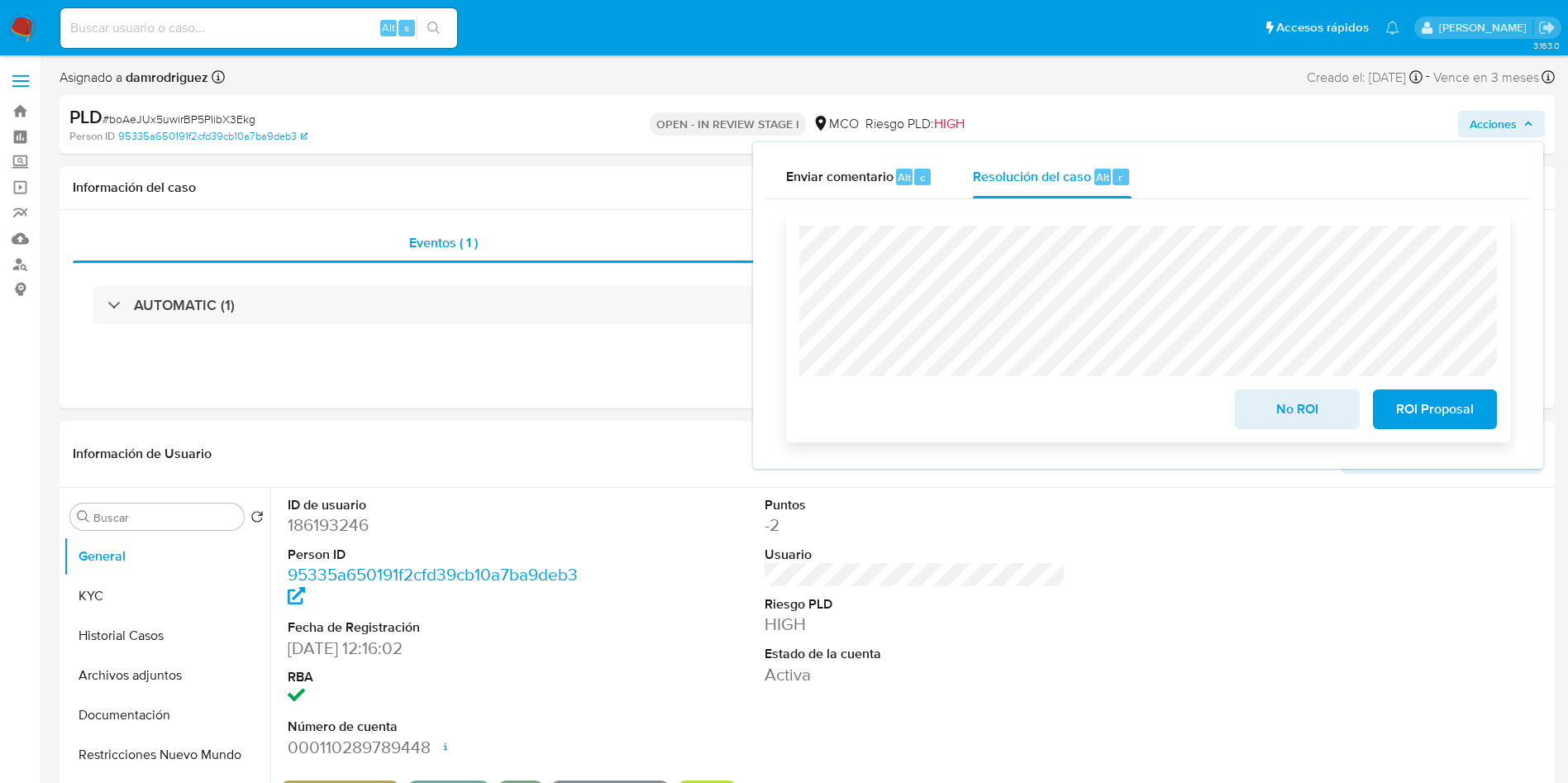
click at [1318, 415] on span "No ROI" at bounding box center [1296, 409] width 81 height 36
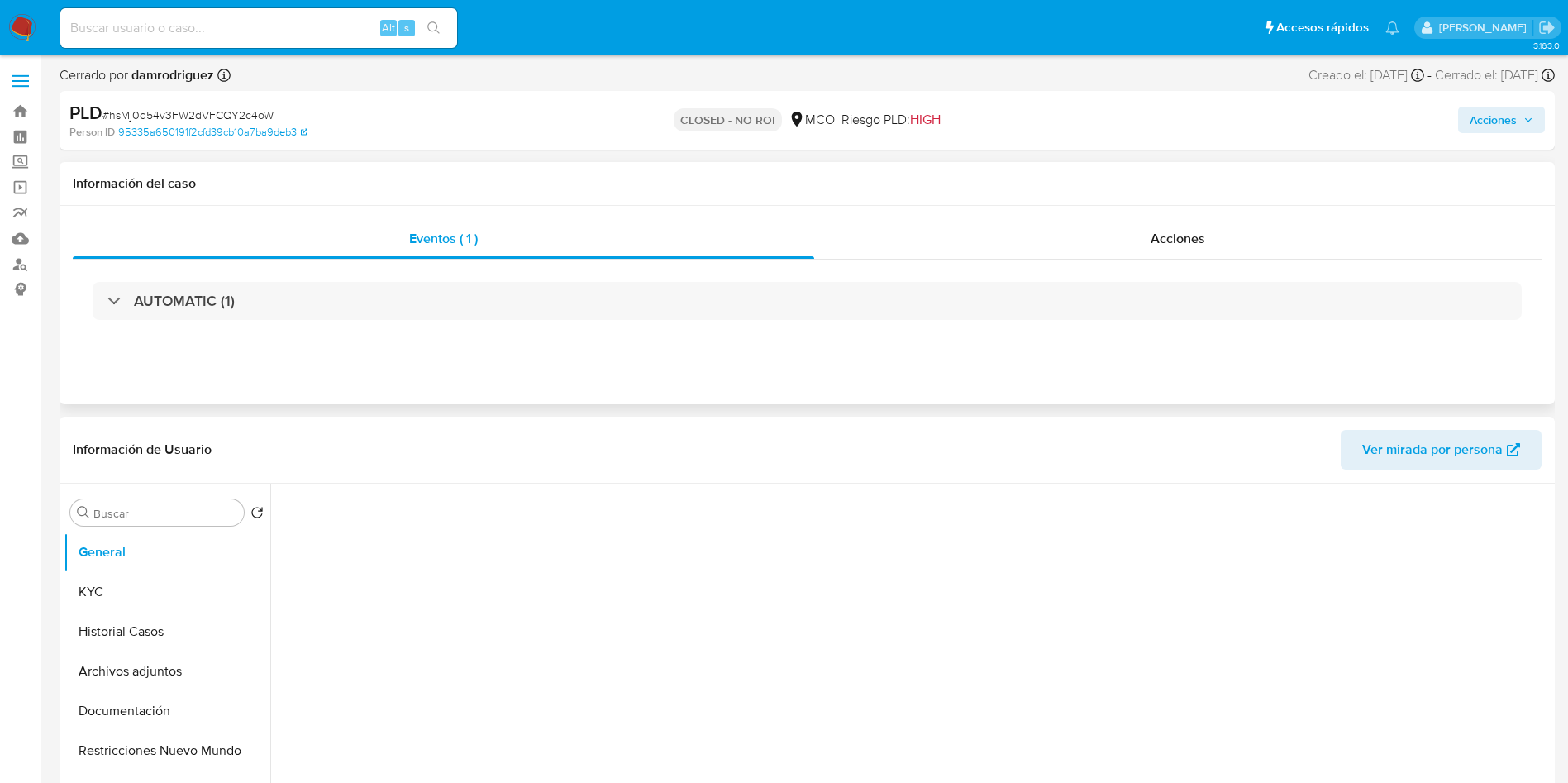
select select "10"
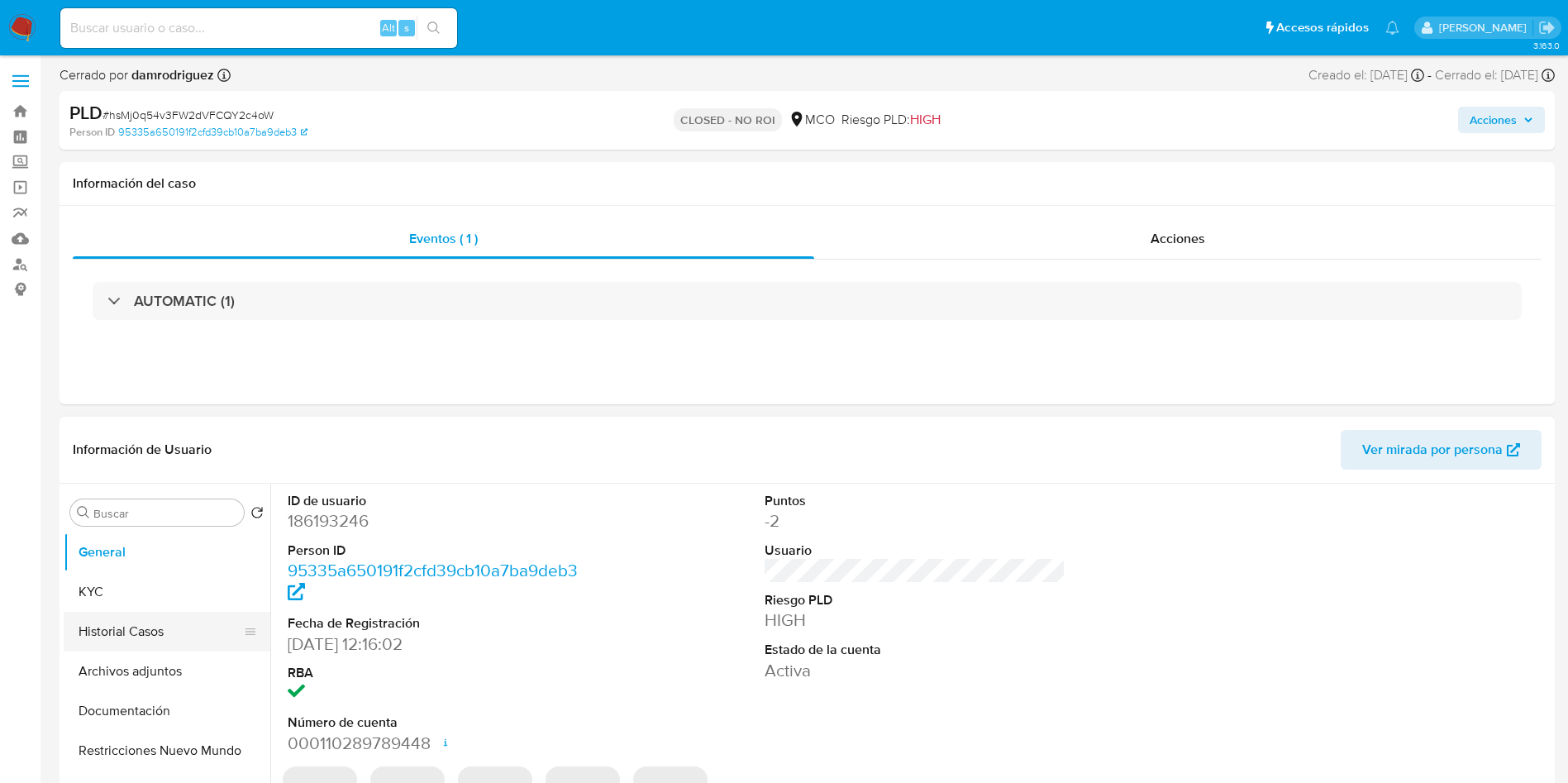
click at [148, 642] on button "Historial Casos" at bounding box center [160, 631] width 193 height 40
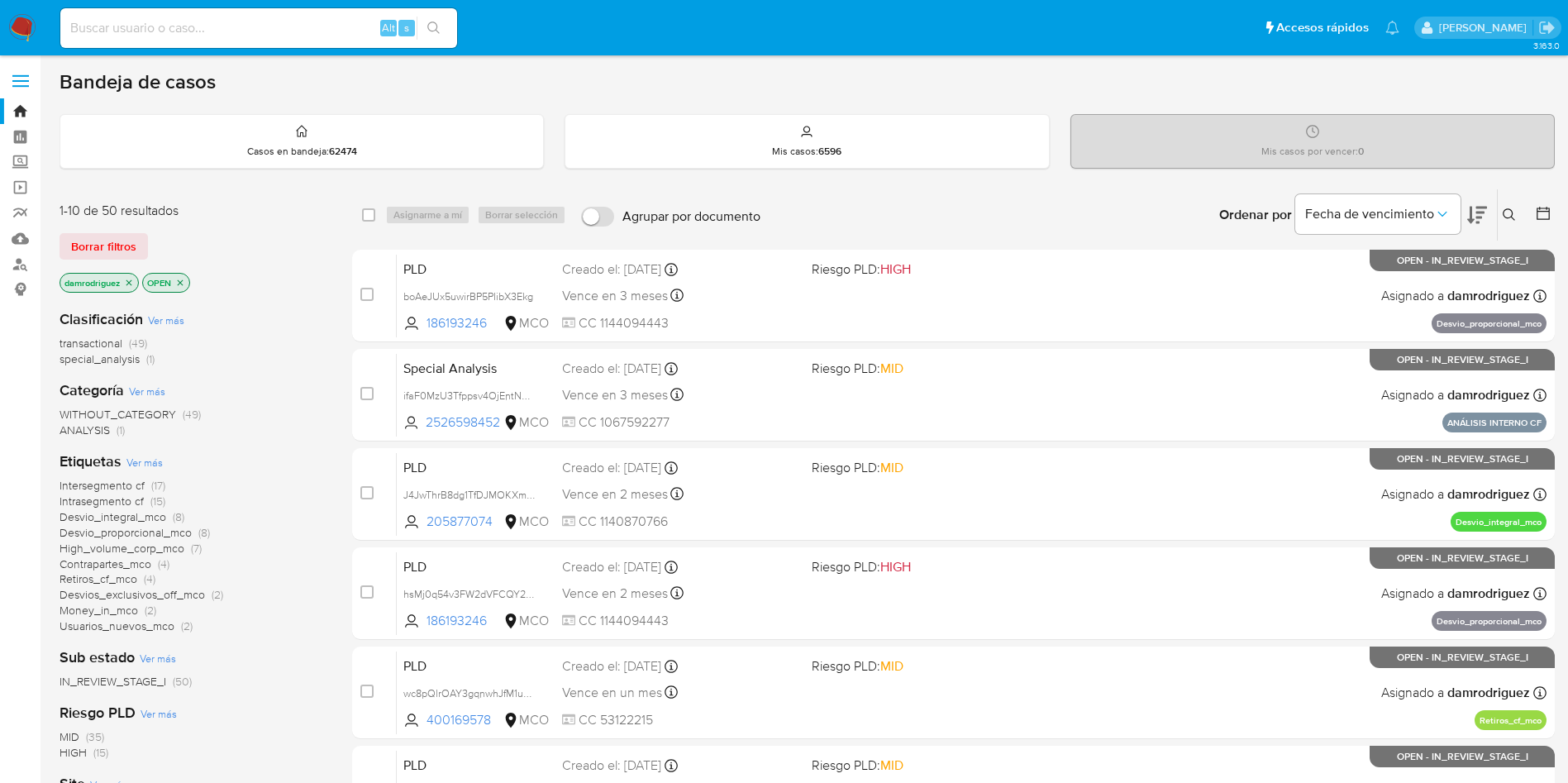
click at [25, 16] on img at bounding box center [22, 27] width 28 height 28
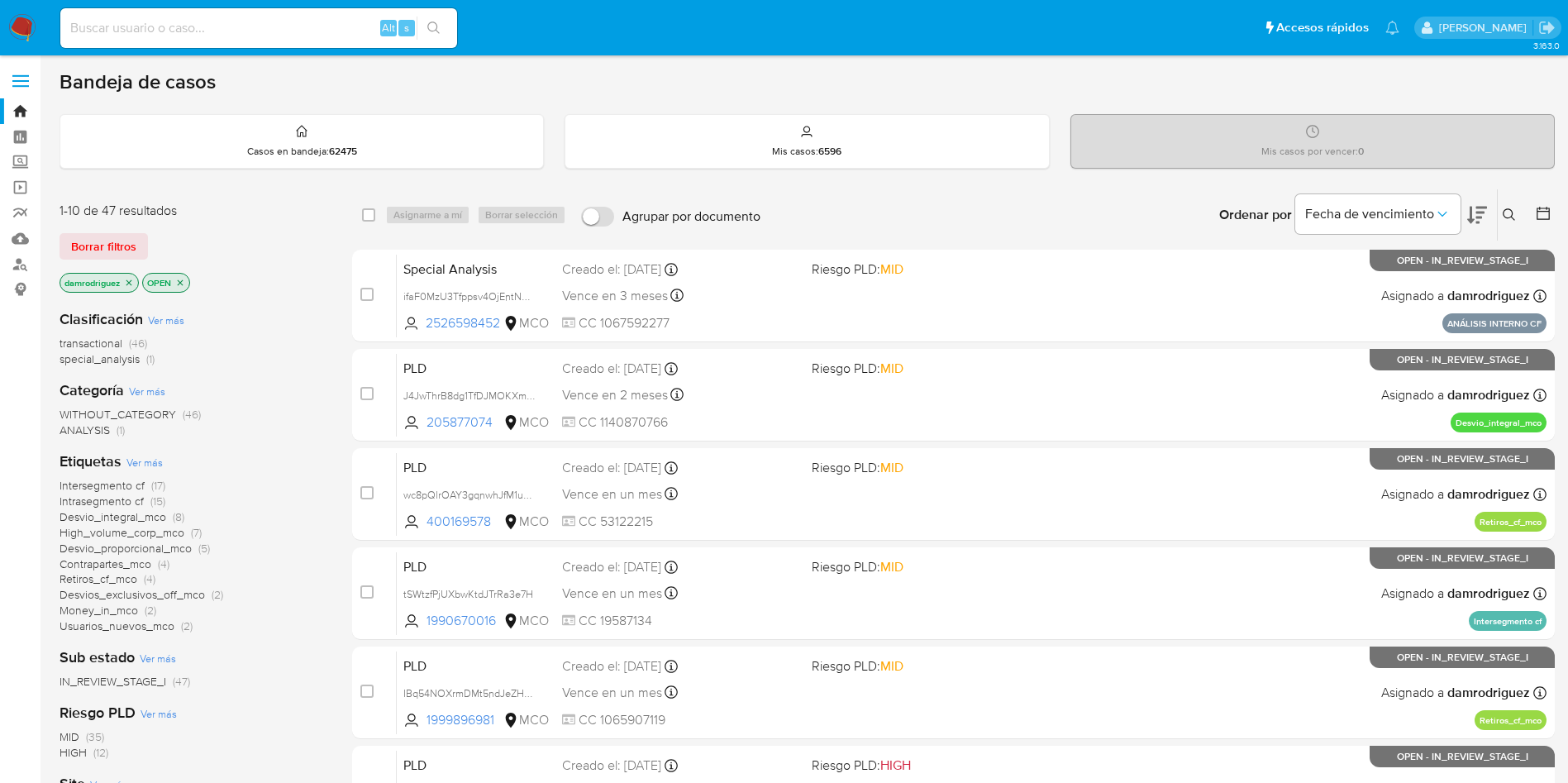
click at [244, 15] on div "Alt s" at bounding box center [258, 28] width 397 height 40
click at [240, 21] on input at bounding box center [258, 28] width 397 height 21
paste input "kszXouD3Snx9yKODlnzv5pjB"
type input "kszXouD3Snx9yKODlnzv5pjB"
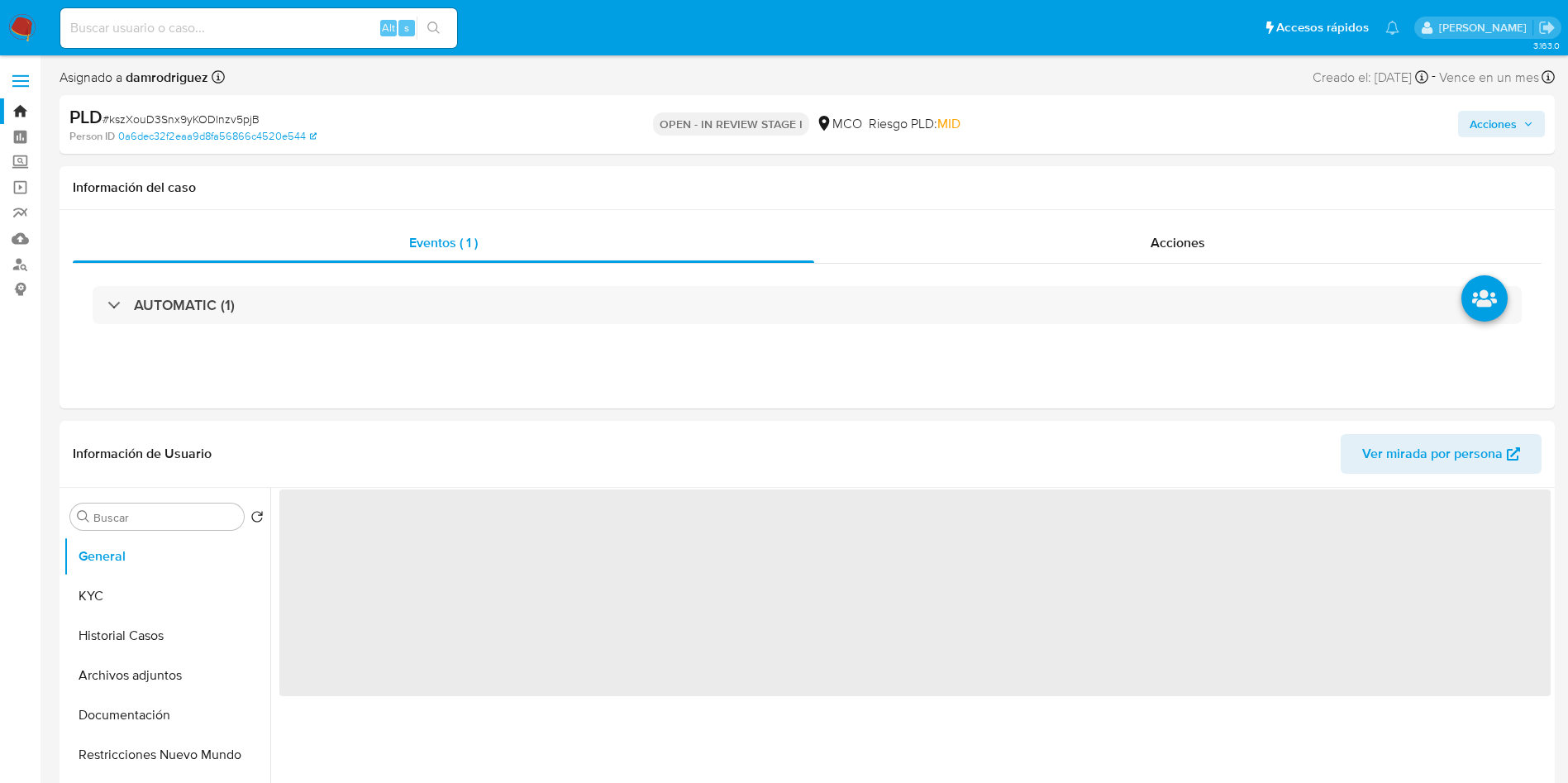
select select "10"
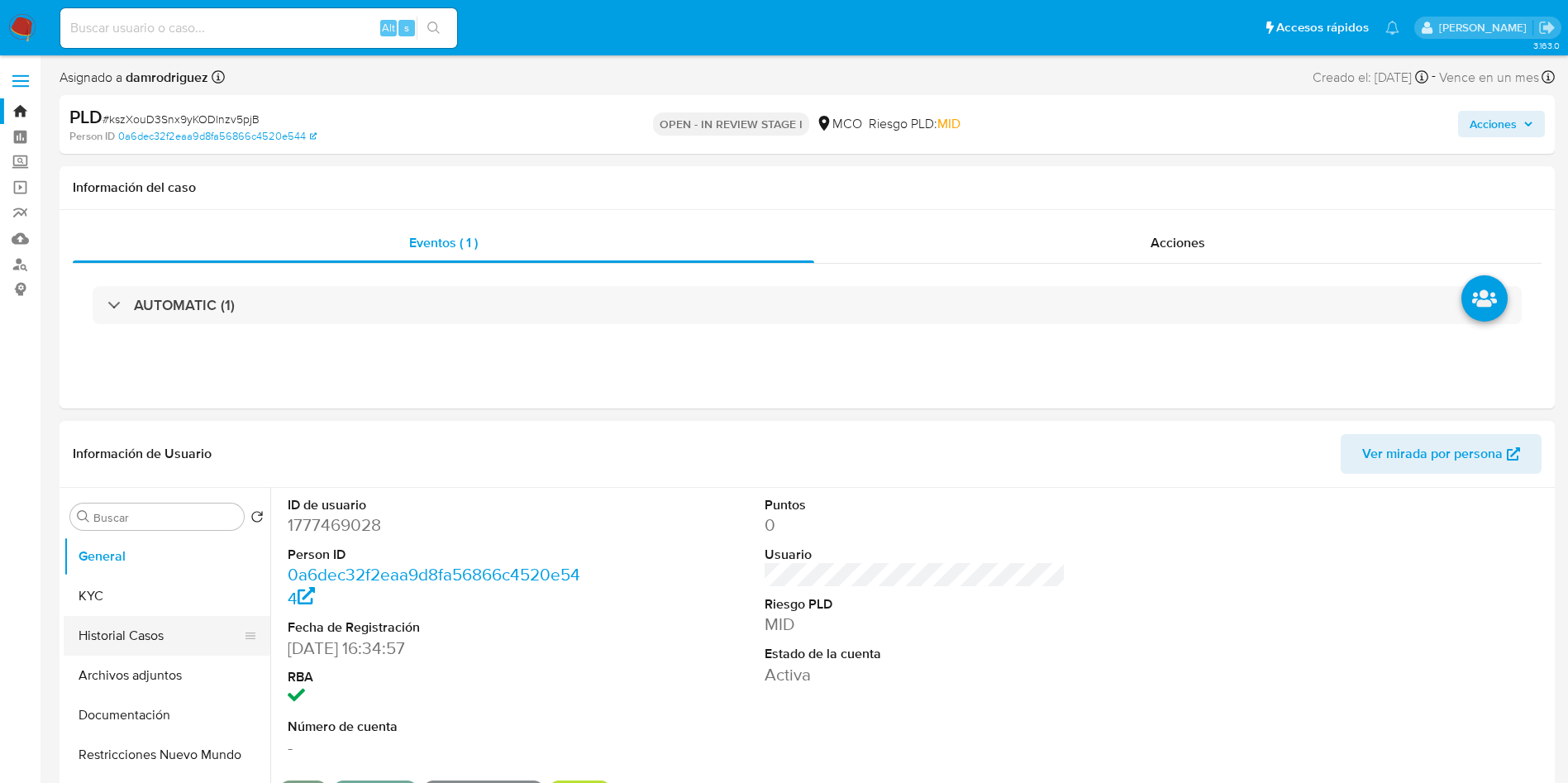
click at [161, 630] on button "Historial Casos" at bounding box center [160, 635] width 193 height 40
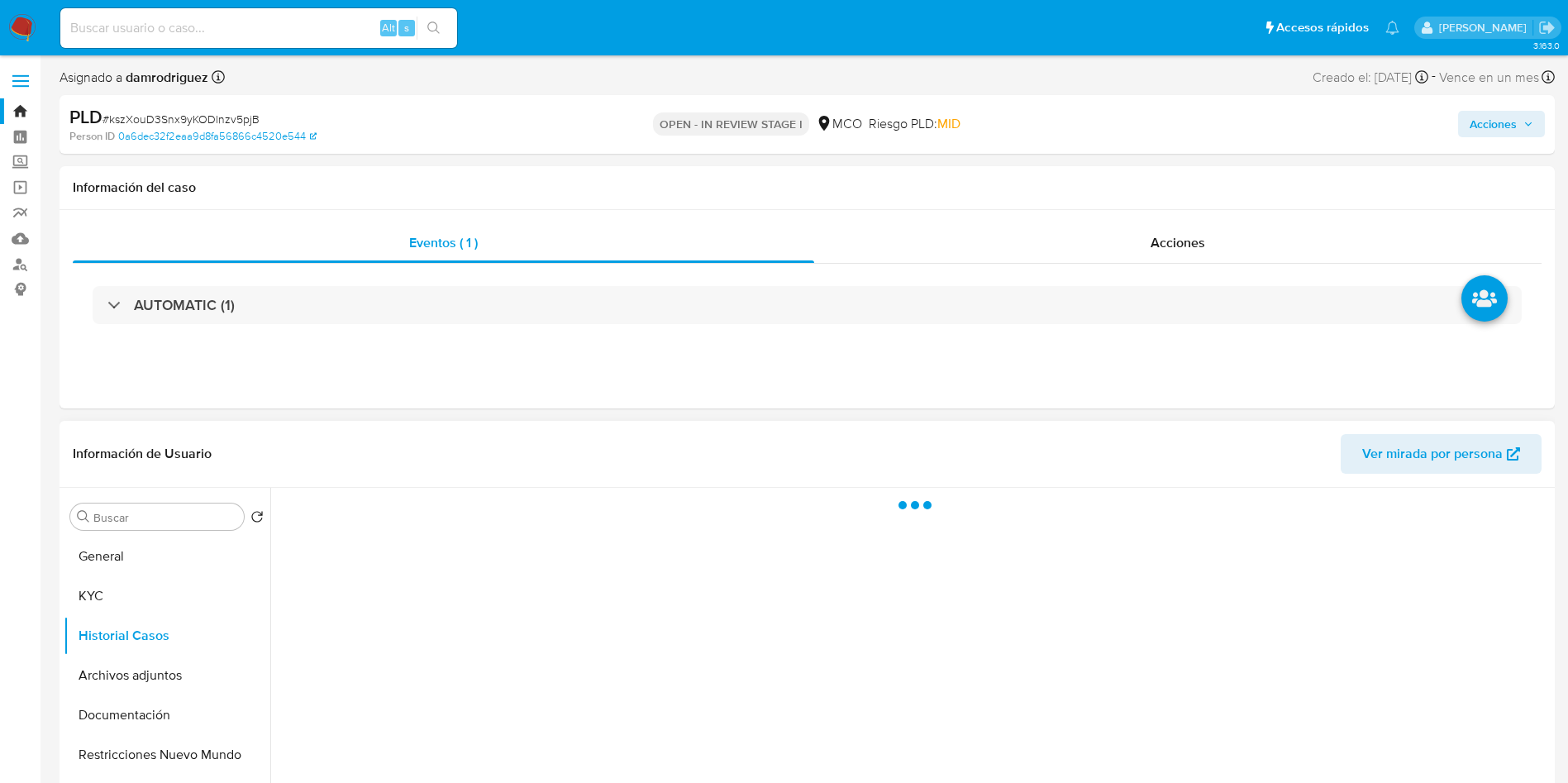
click at [312, 434] on header "Información de Usuario Ver mirada por persona" at bounding box center [807, 454] width 1469 height 40
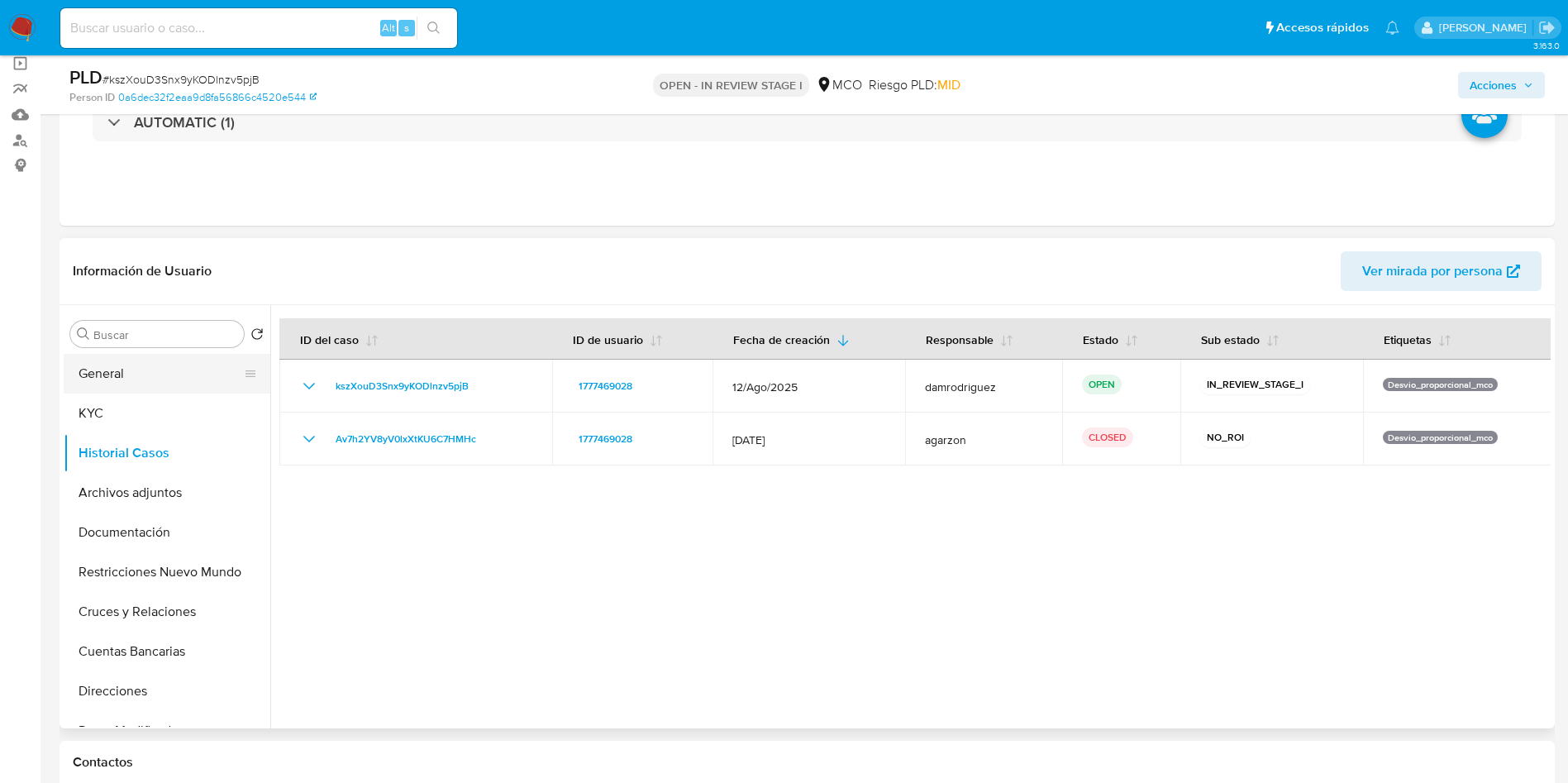
click at [125, 371] on button "General" at bounding box center [160, 373] width 193 height 40
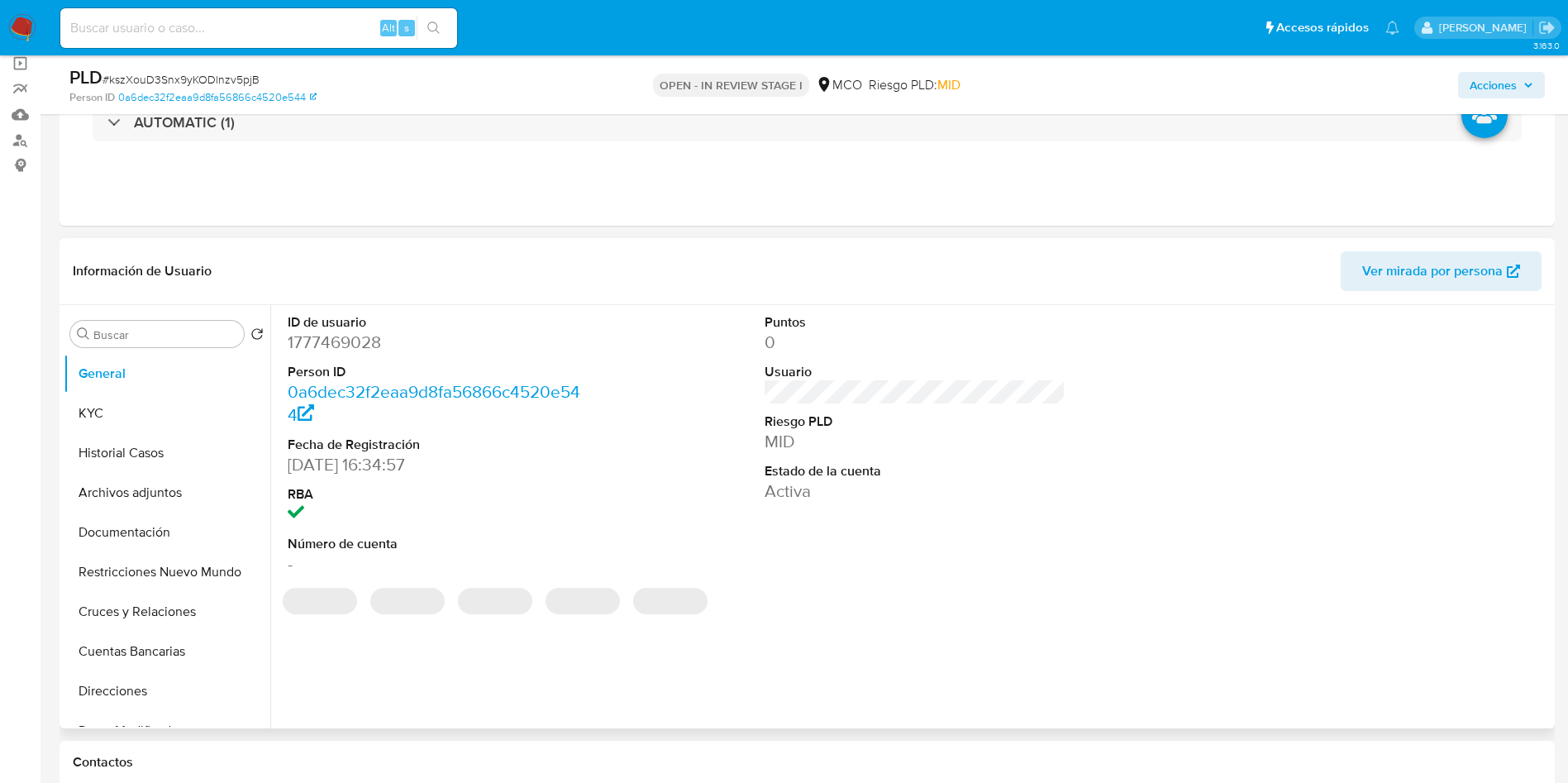
click at [342, 320] on dt "ID de usuario" at bounding box center [438, 323] width 302 height 18
click at [336, 342] on dd "1777469028" at bounding box center [438, 342] width 302 height 23
copy dd "1777469028"
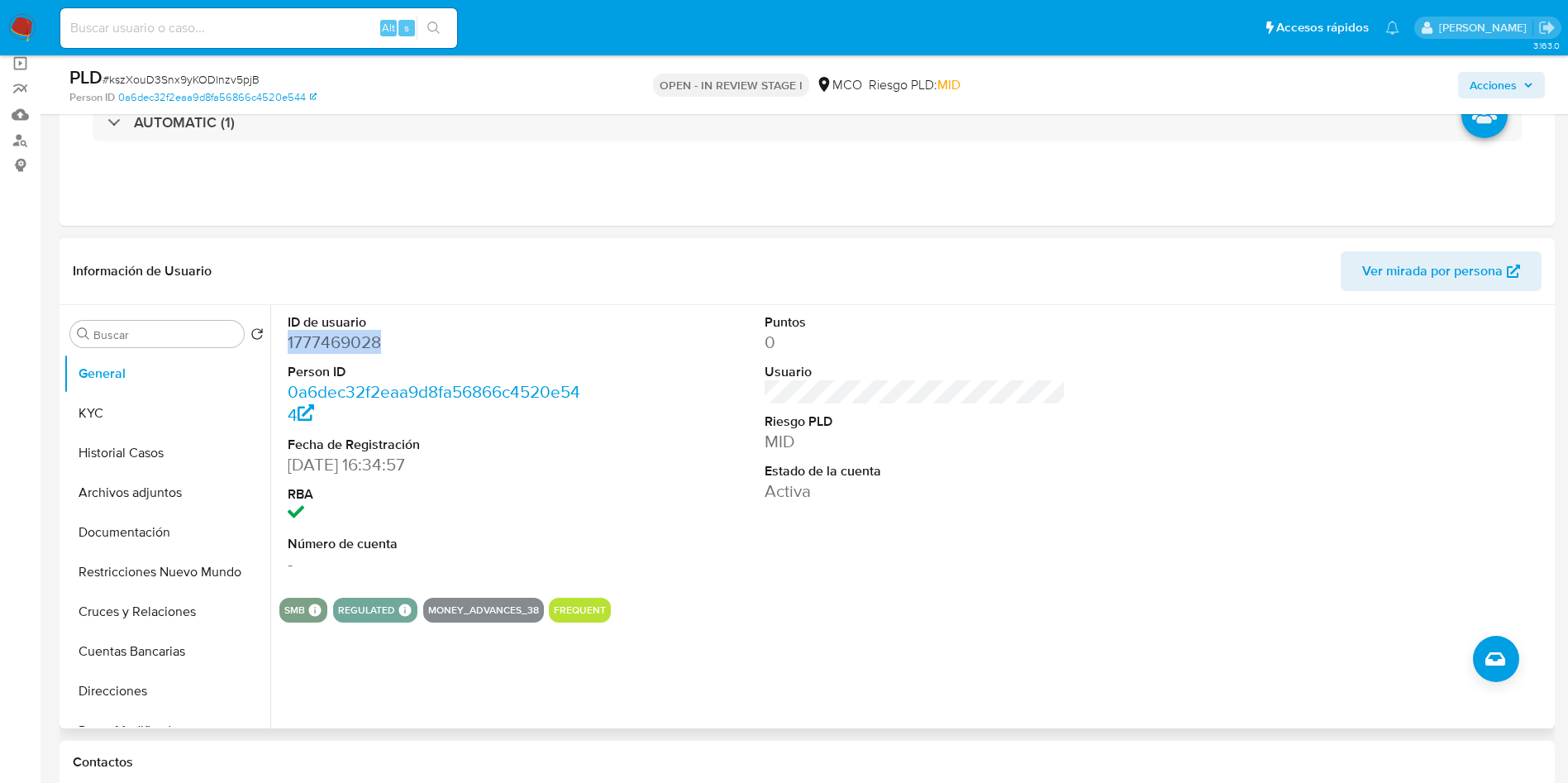
click at [328, 333] on dd "1777469028" at bounding box center [438, 342] width 302 height 23
click at [127, 403] on button "KYC" at bounding box center [160, 413] width 193 height 40
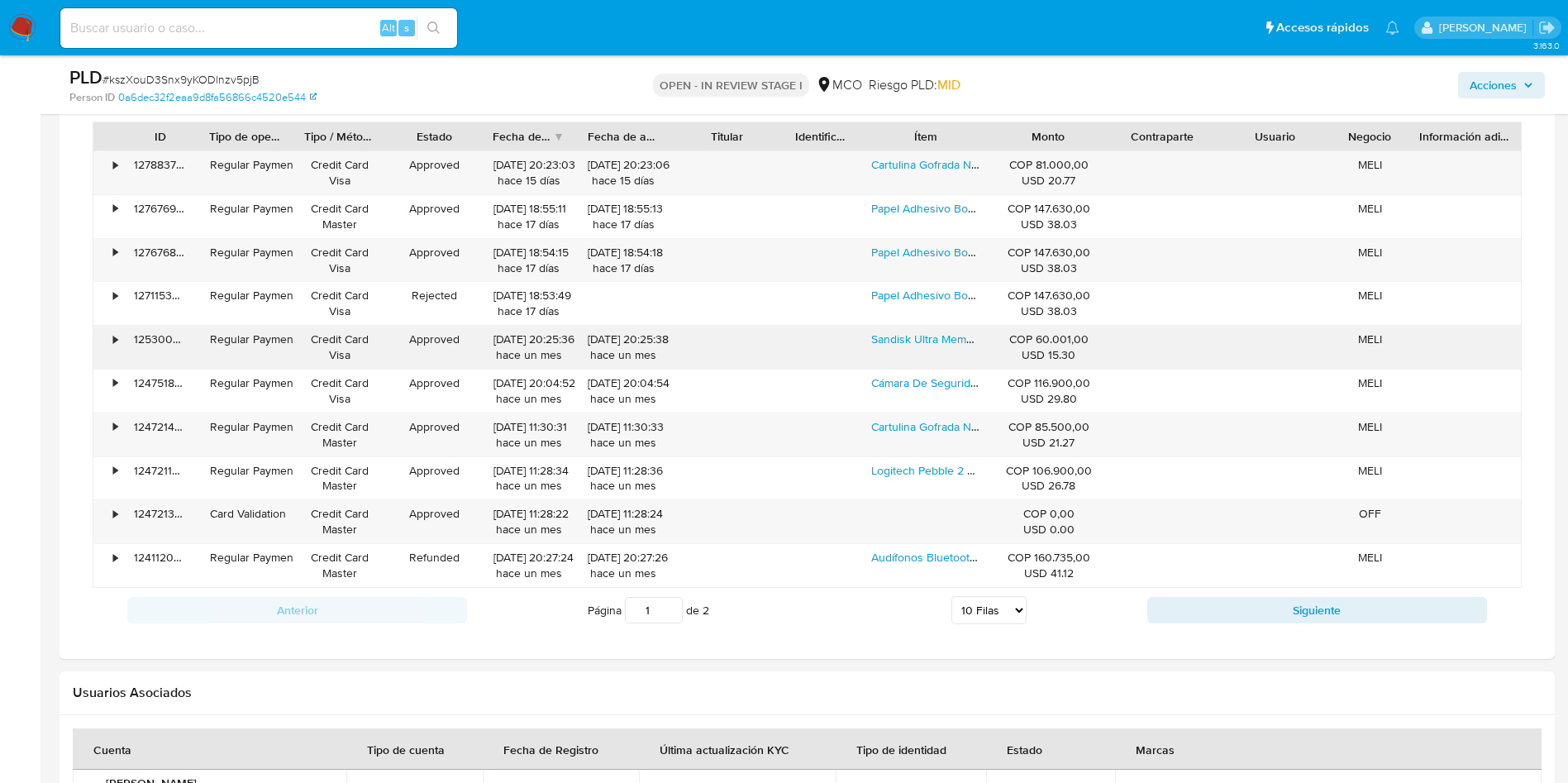
scroll to position [1116, 0]
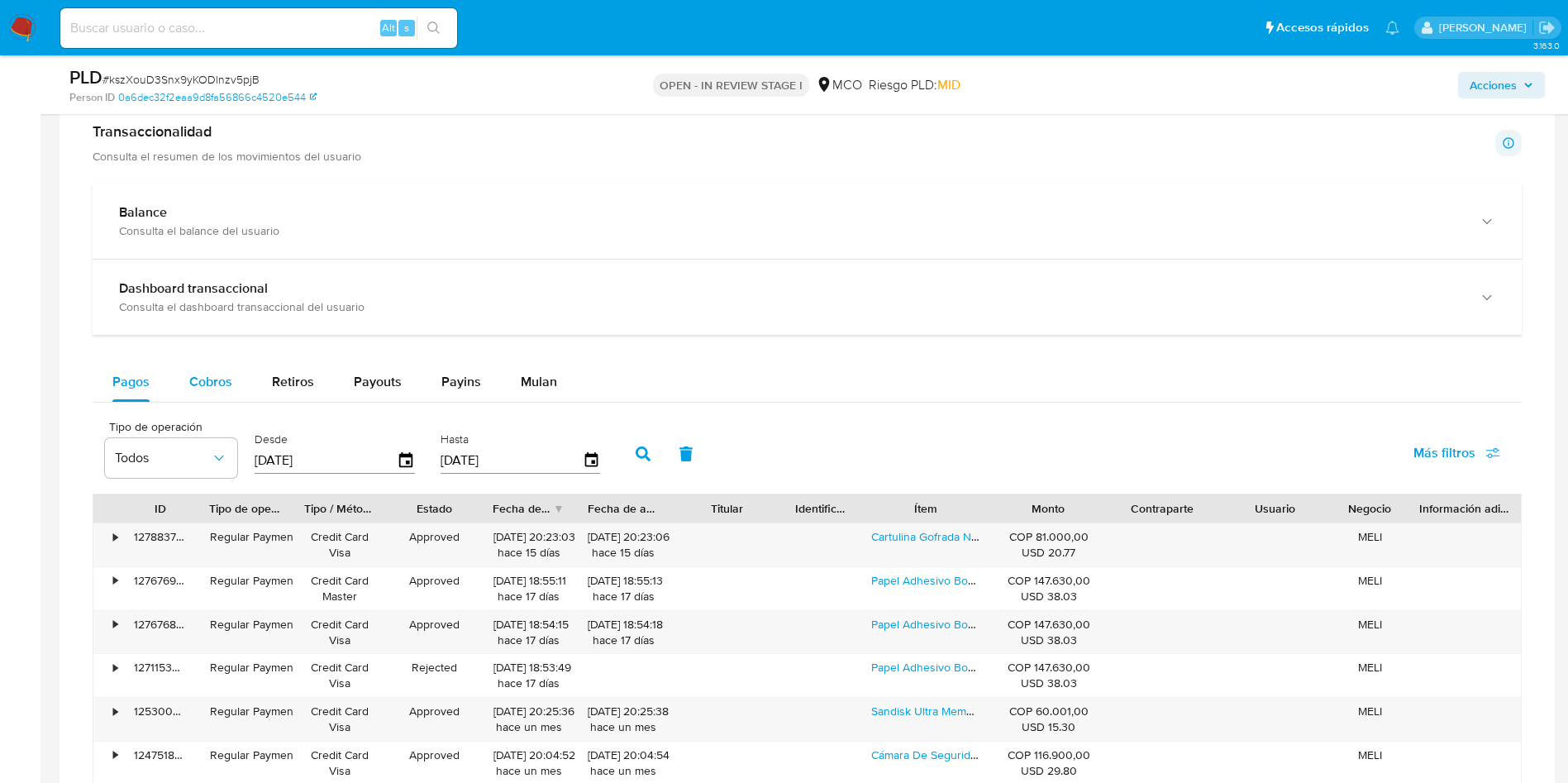
click at [214, 381] on span "Cobros" at bounding box center [211, 382] width 43 height 19
select select "10"
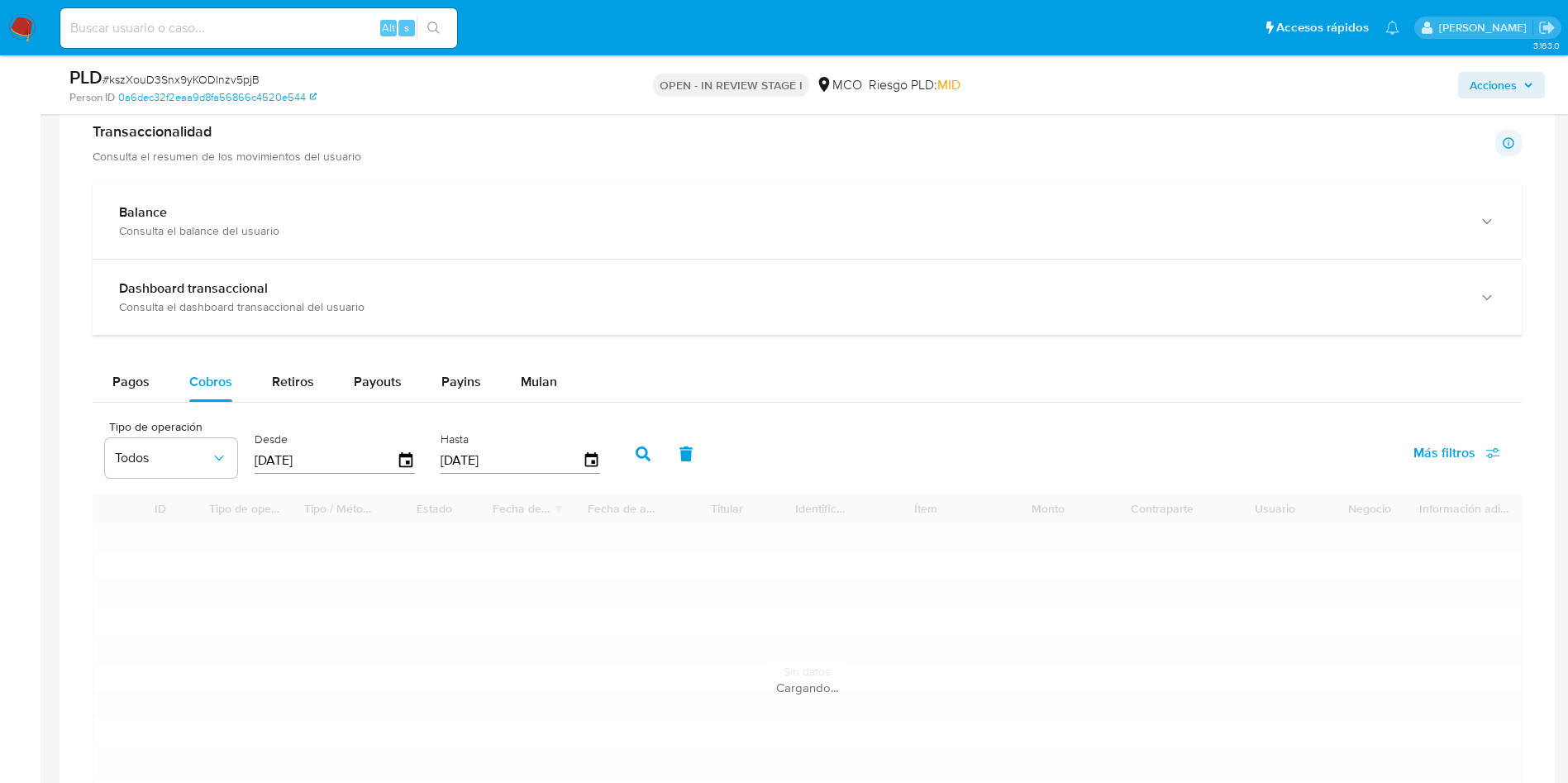
click at [869, 398] on div "Pagos Cobros Retiros Payouts Payins Mulan" at bounding box center [807, 382] width 1429 height 40
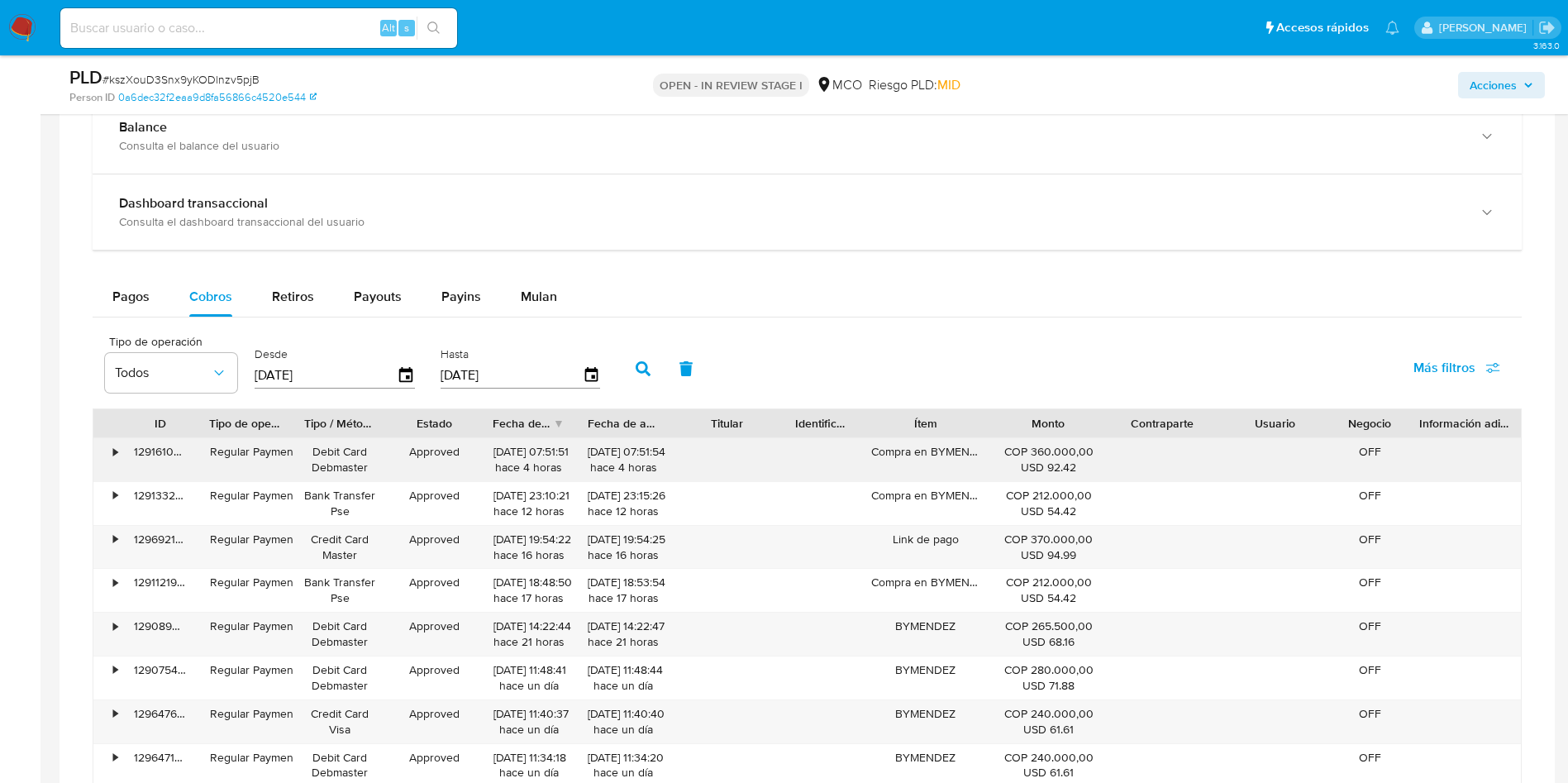
scroll to position [1241, 0]
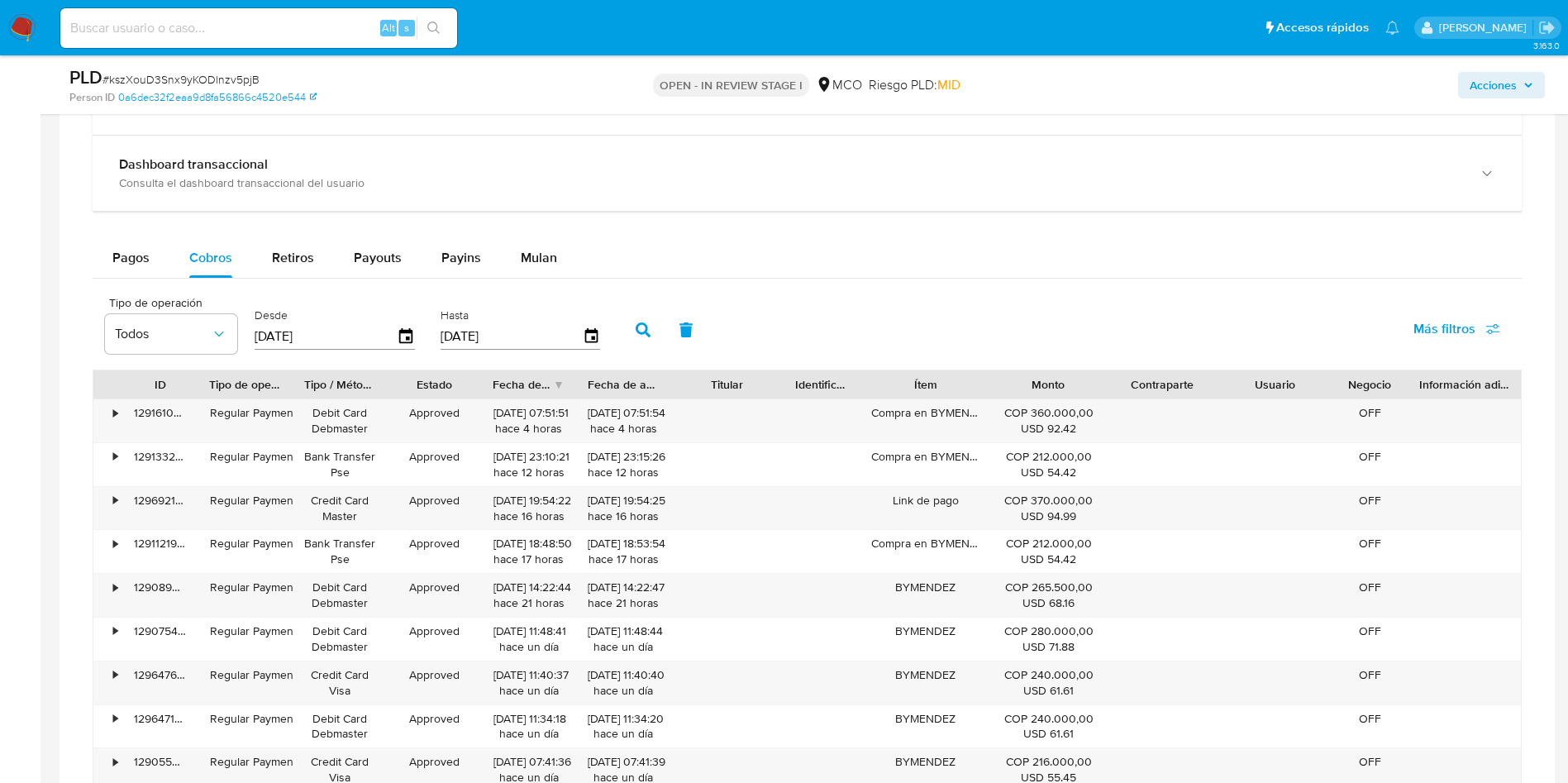
drag, startPoint x: 967, startPoint y: 369, endPoint x: 1002, endPoint y: 369, distance: 35.0
click at [991, 370] on div "Ítem" at bounding box center [925, 384] width 132 height 28
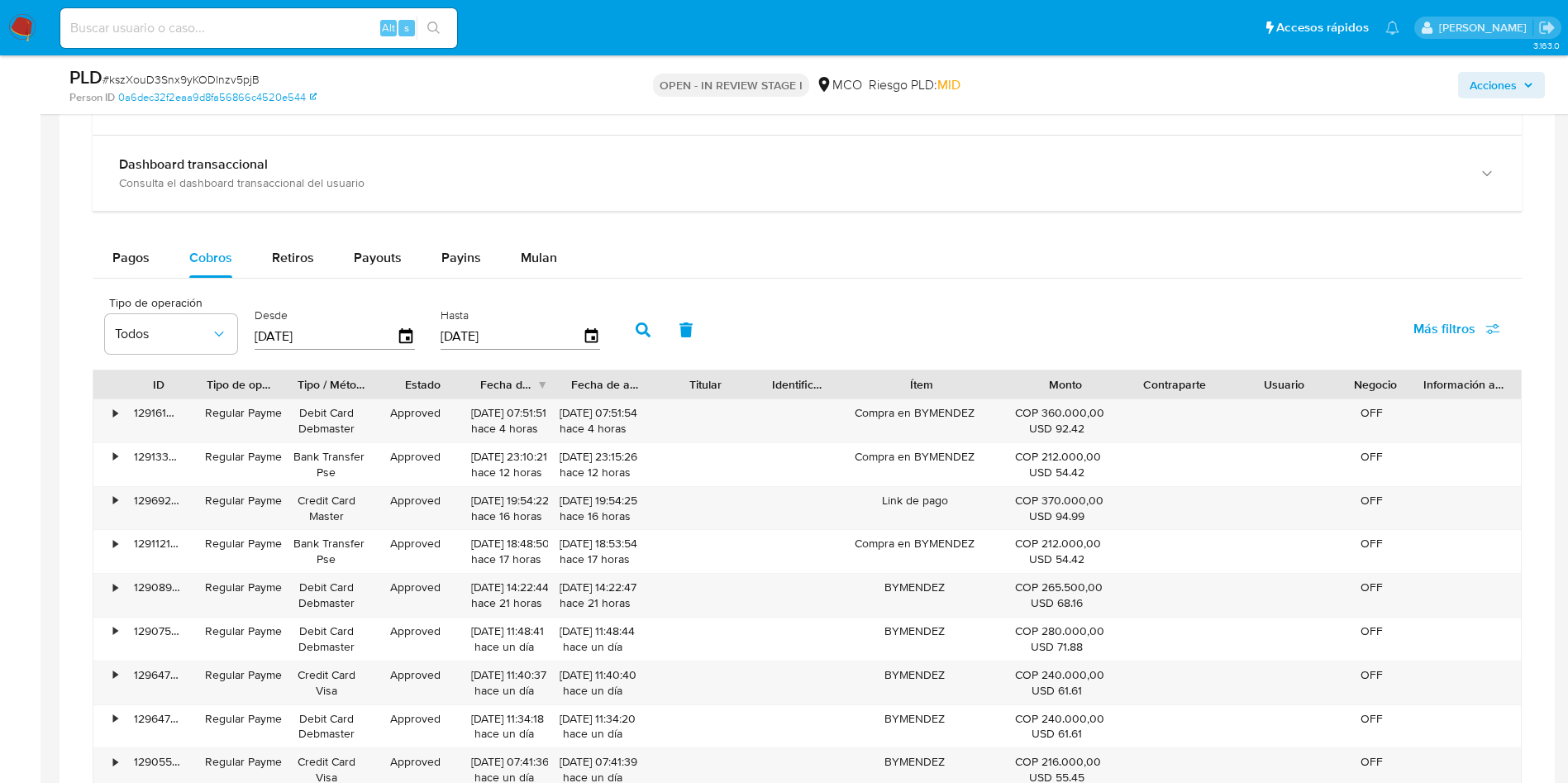
drag, startPoint x: 984, startPoint y: 393, endPoint x: 1122, endPoint y: 391, distance: 138.0
click at [1122, 391] on div "ID Tipo de operación Tipo / Método Estado Fecha de creación Fecha de aprobación…" at bounding box center [807, 384] width 1427 height 28
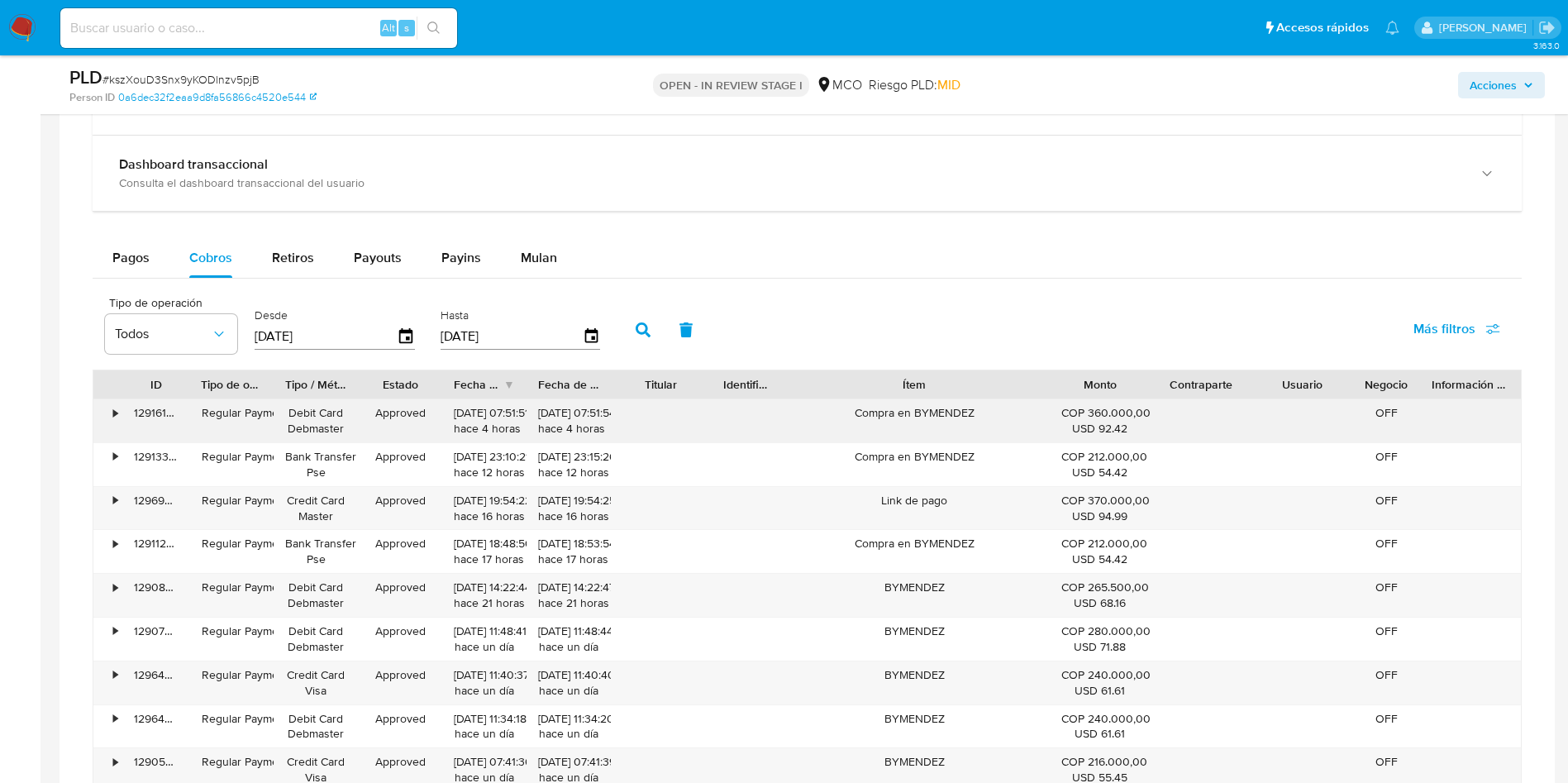
click at [840, 424] on div "Compra en BYMENDEZ" at bounding box center [915, 421] width 270 height 43
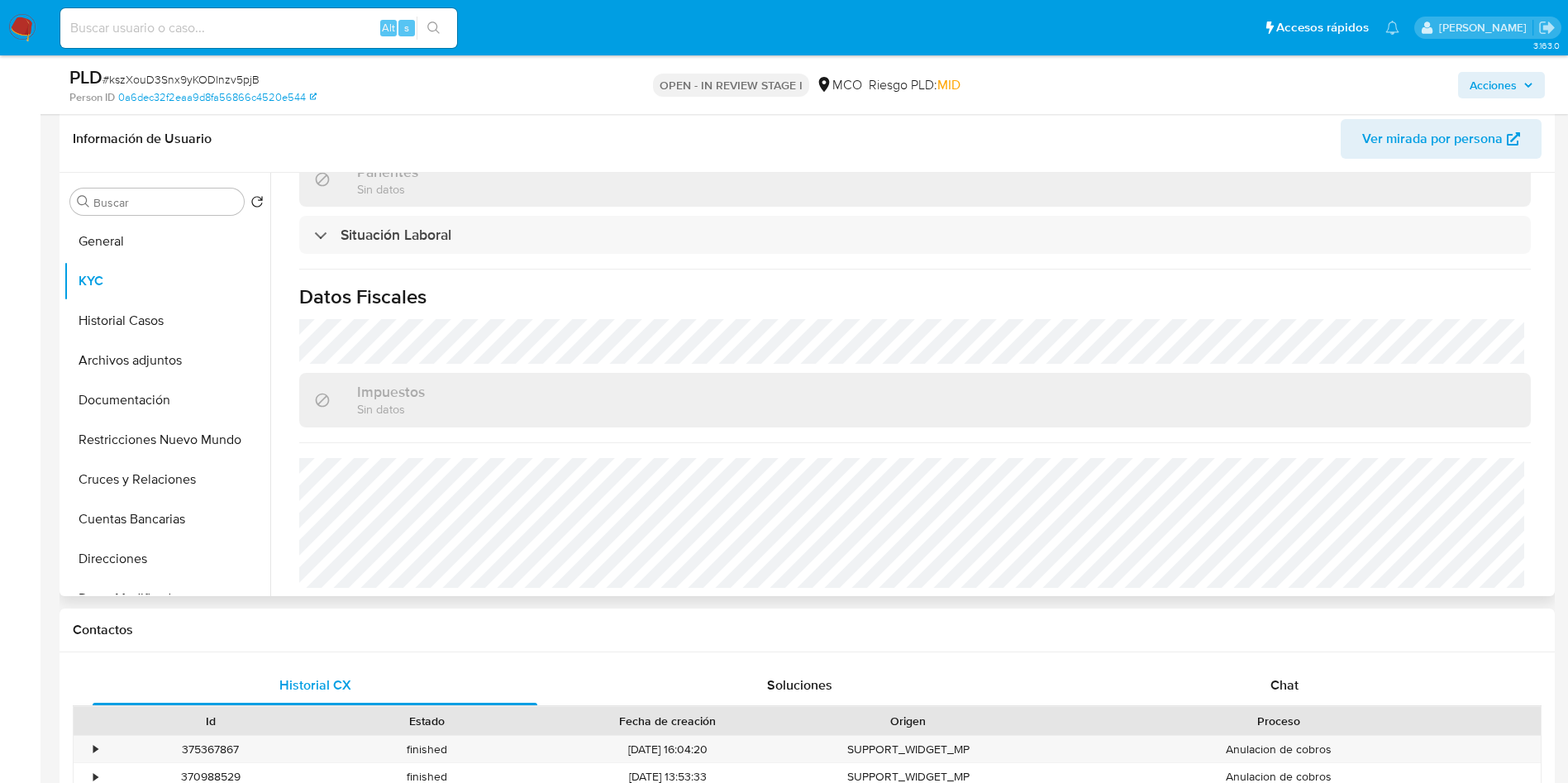
scroll to position [248, 0]
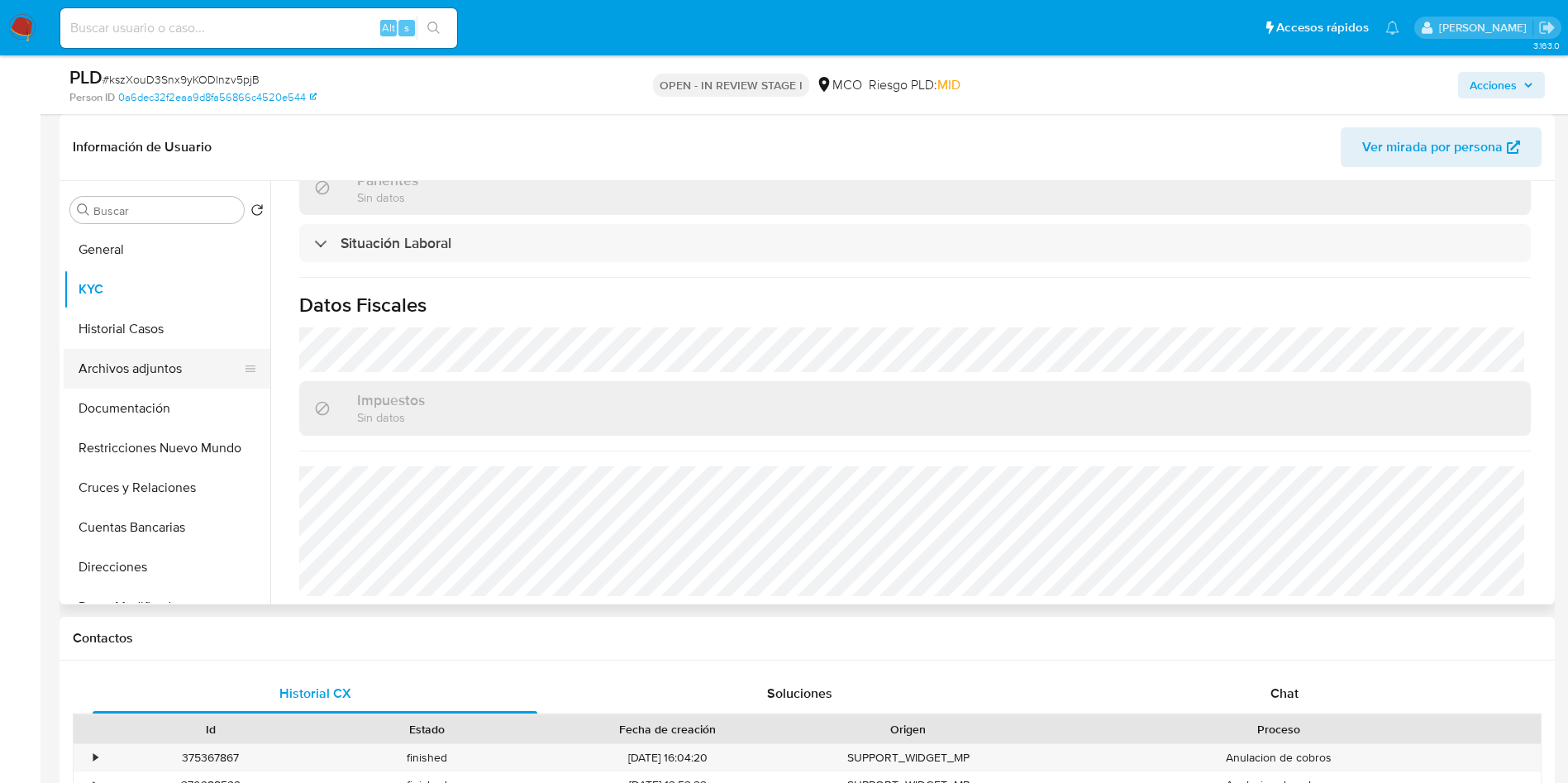
click at [155, 366] on button "Archivos adjuntos" at bounding box center [160, 368] width 193 height 40
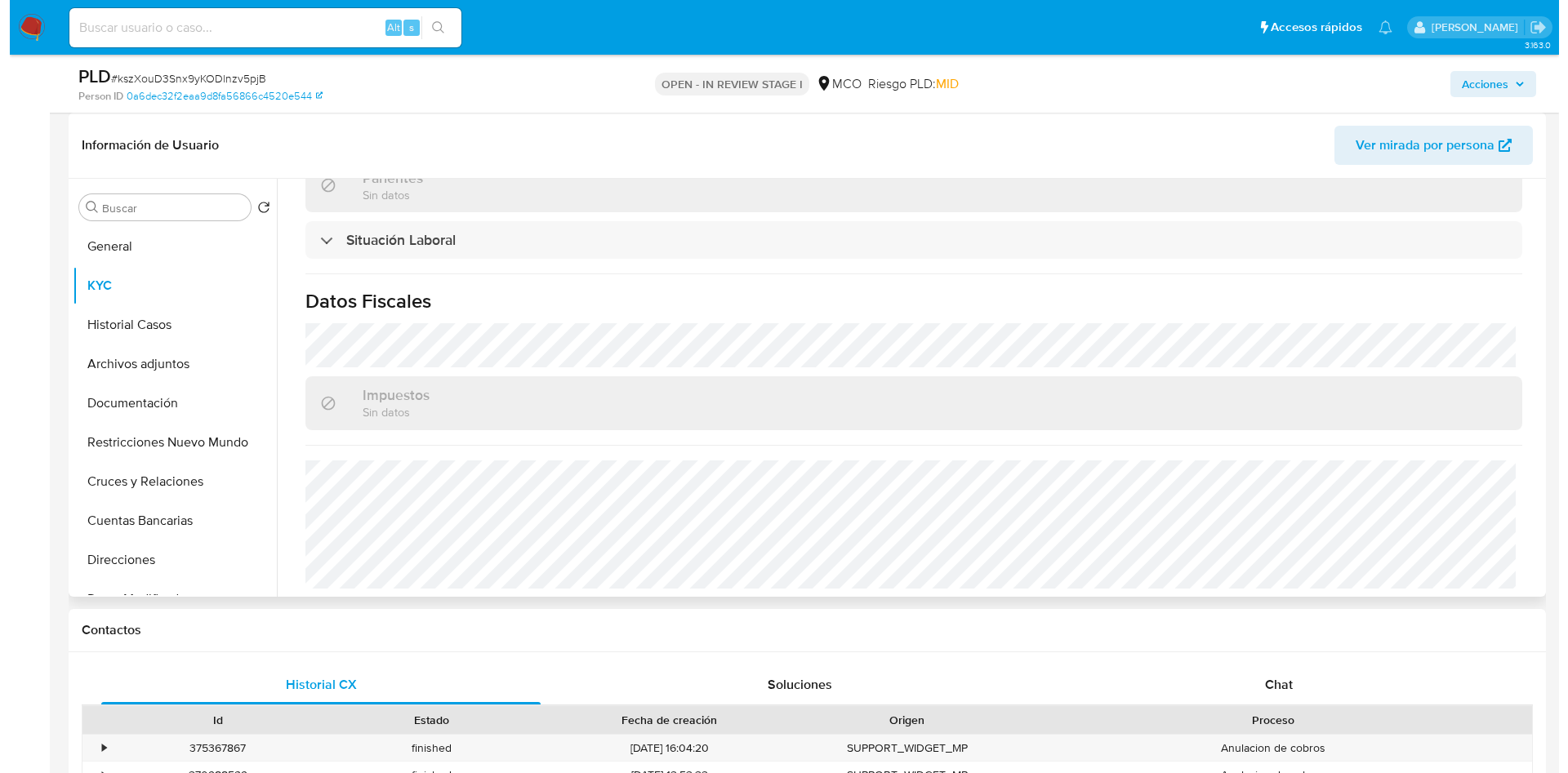
scroll to position [0, 0]
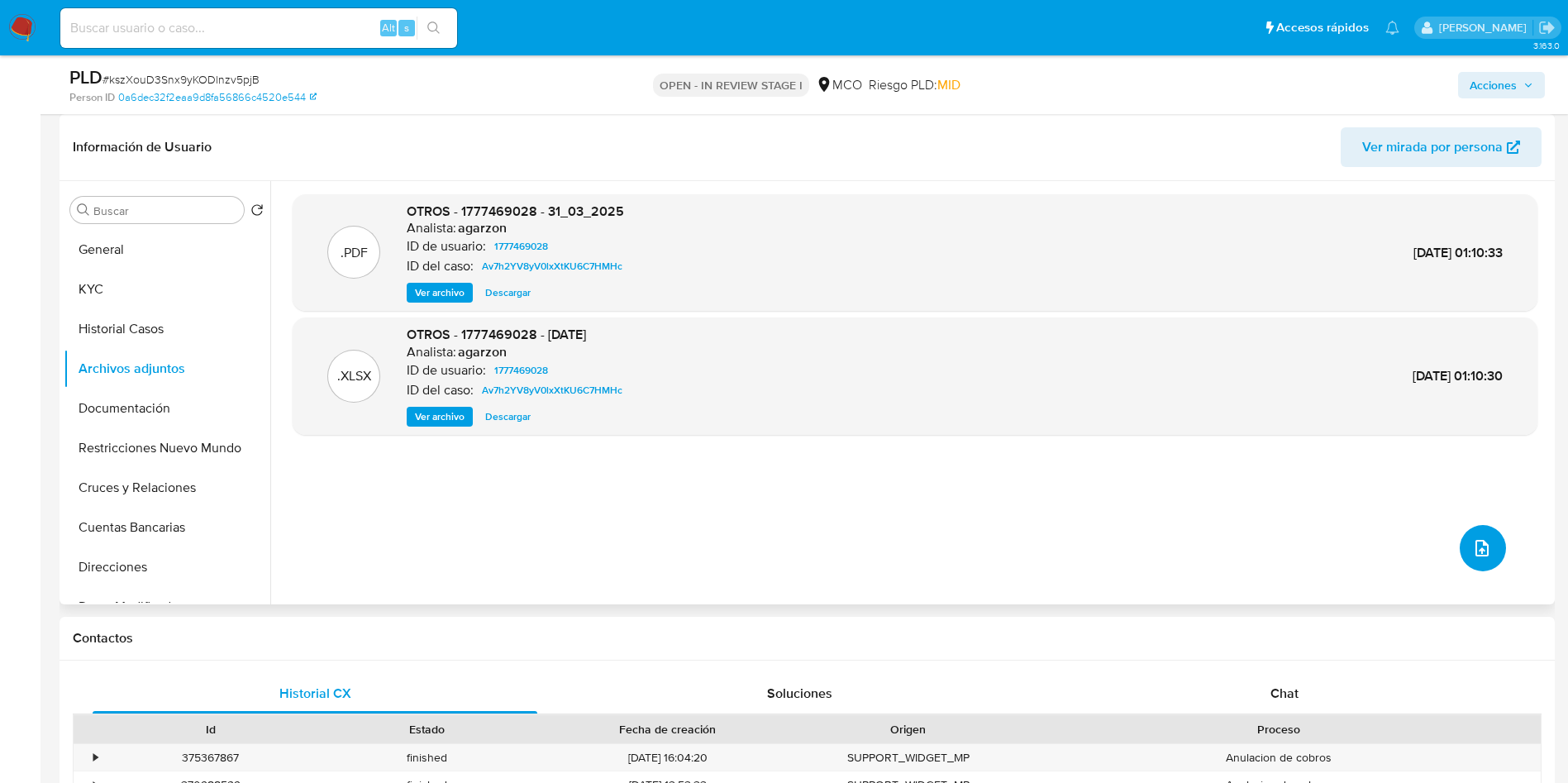
click at [1486, 542] on button "upload-file" at bounding box center [1483, 549] width 47 height 47
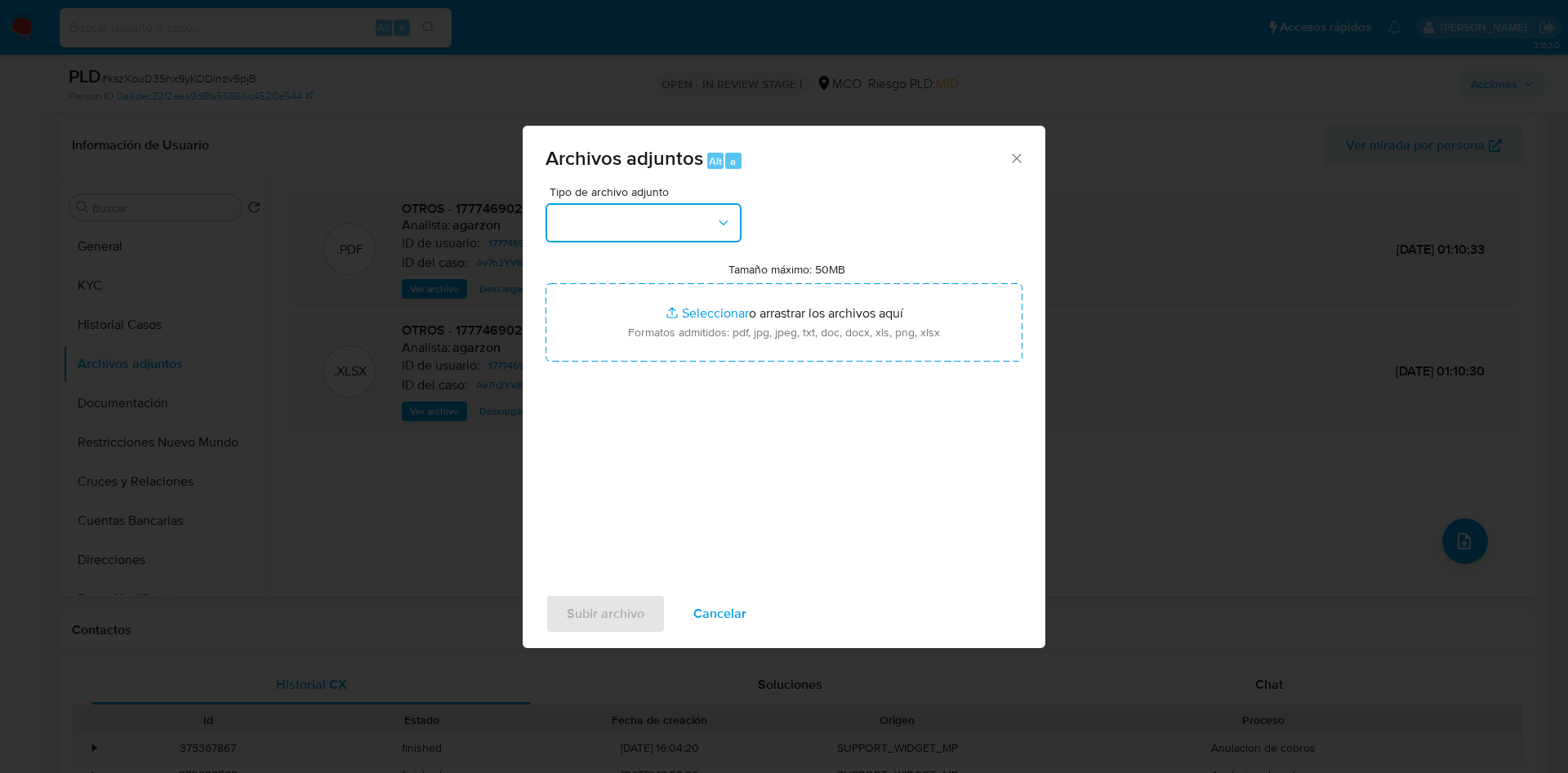
click at [606, 207] on button "button" at bounding box center [644, 223] width 196 height 39
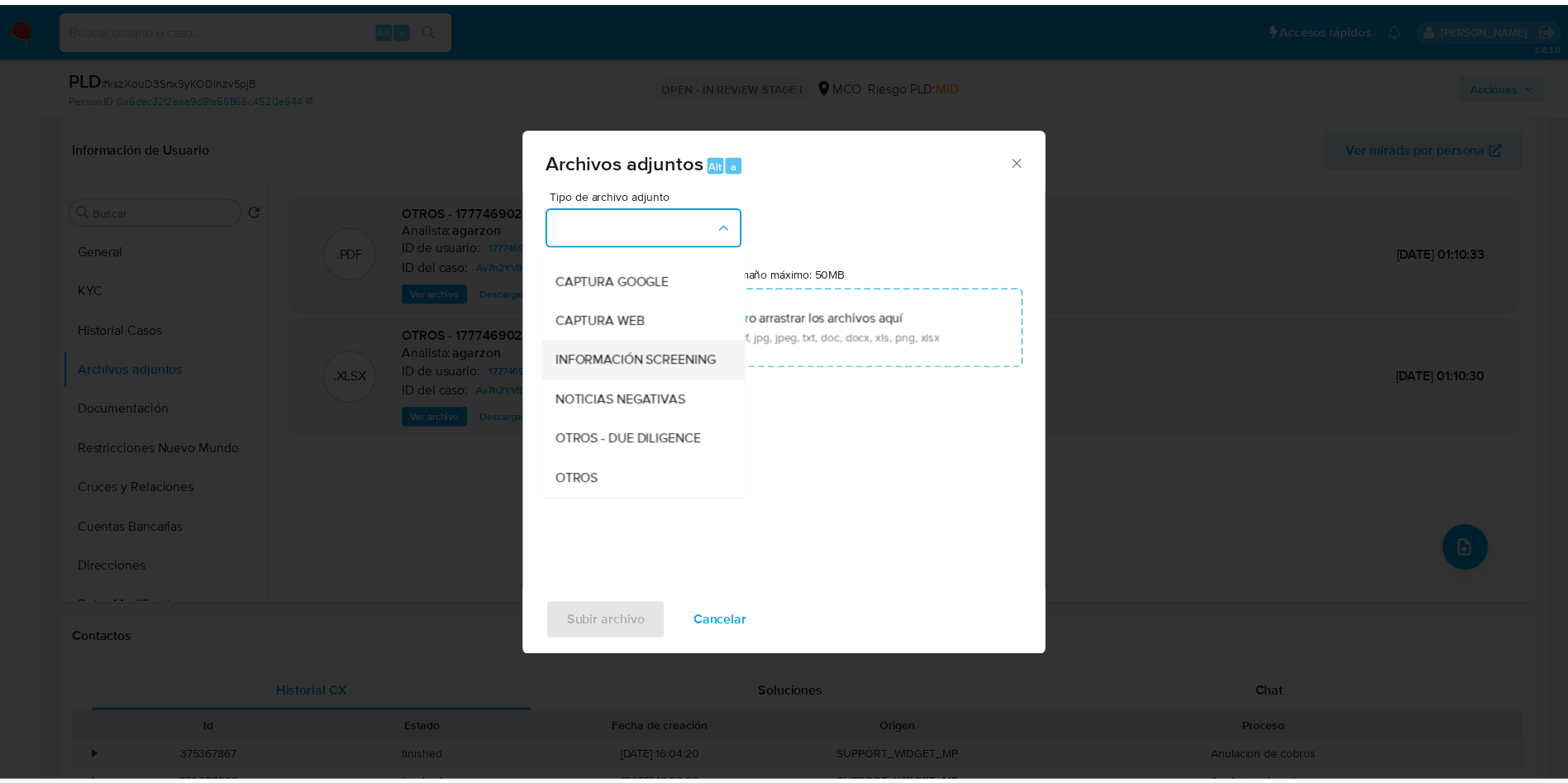
scroll to position [124, 0]
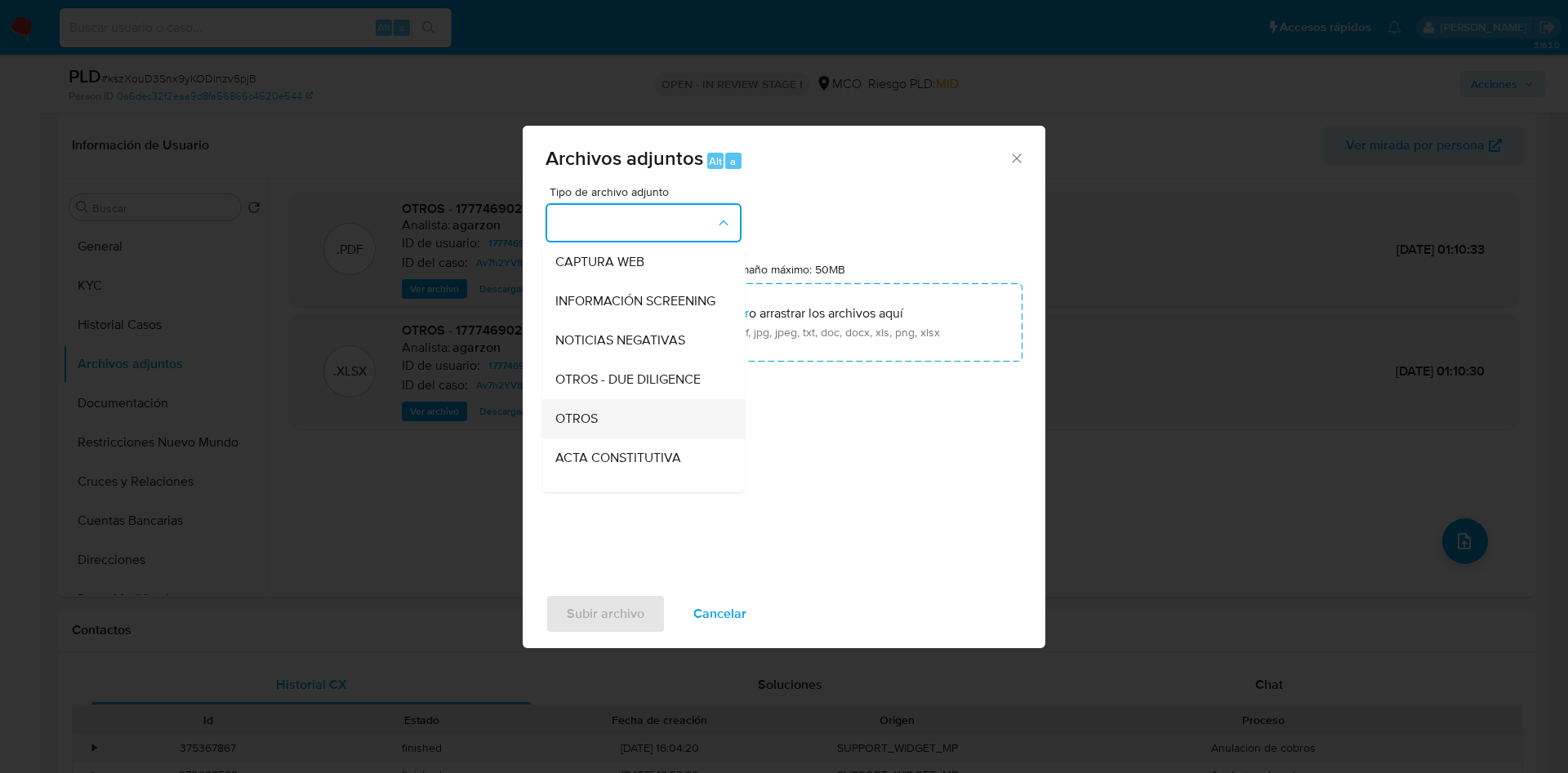
click at [598, 425] on div "OTROS" at bounding box center [639, 418] width 167 height 39
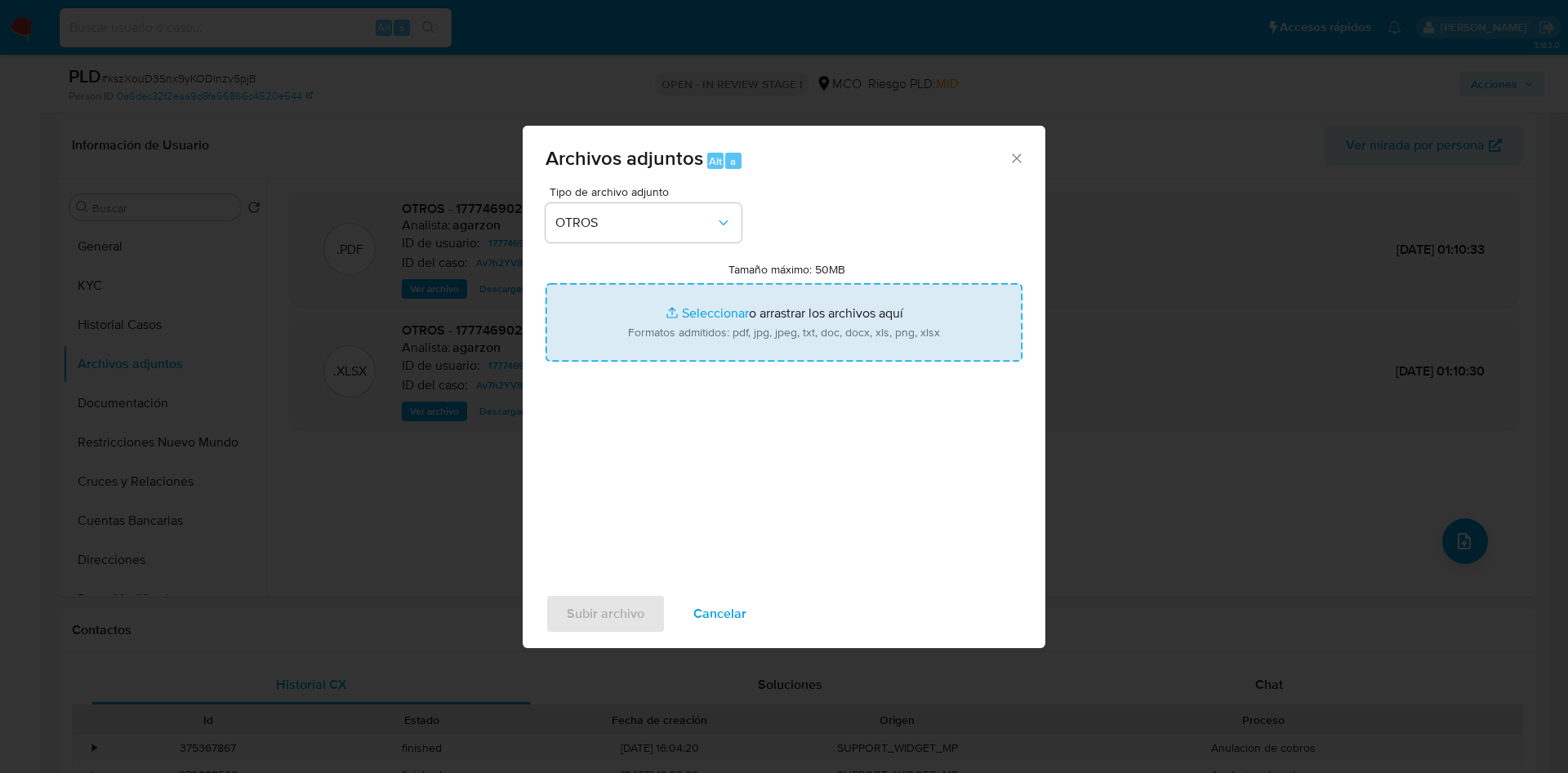
click at [701, 325] on input "Tamaño máximo: 50MB Seleccionar archivos" at bounding box center [784, 322] width 477 height 79
type input "C:\fakepath\1777469028 - 13_10_2025.pdf"
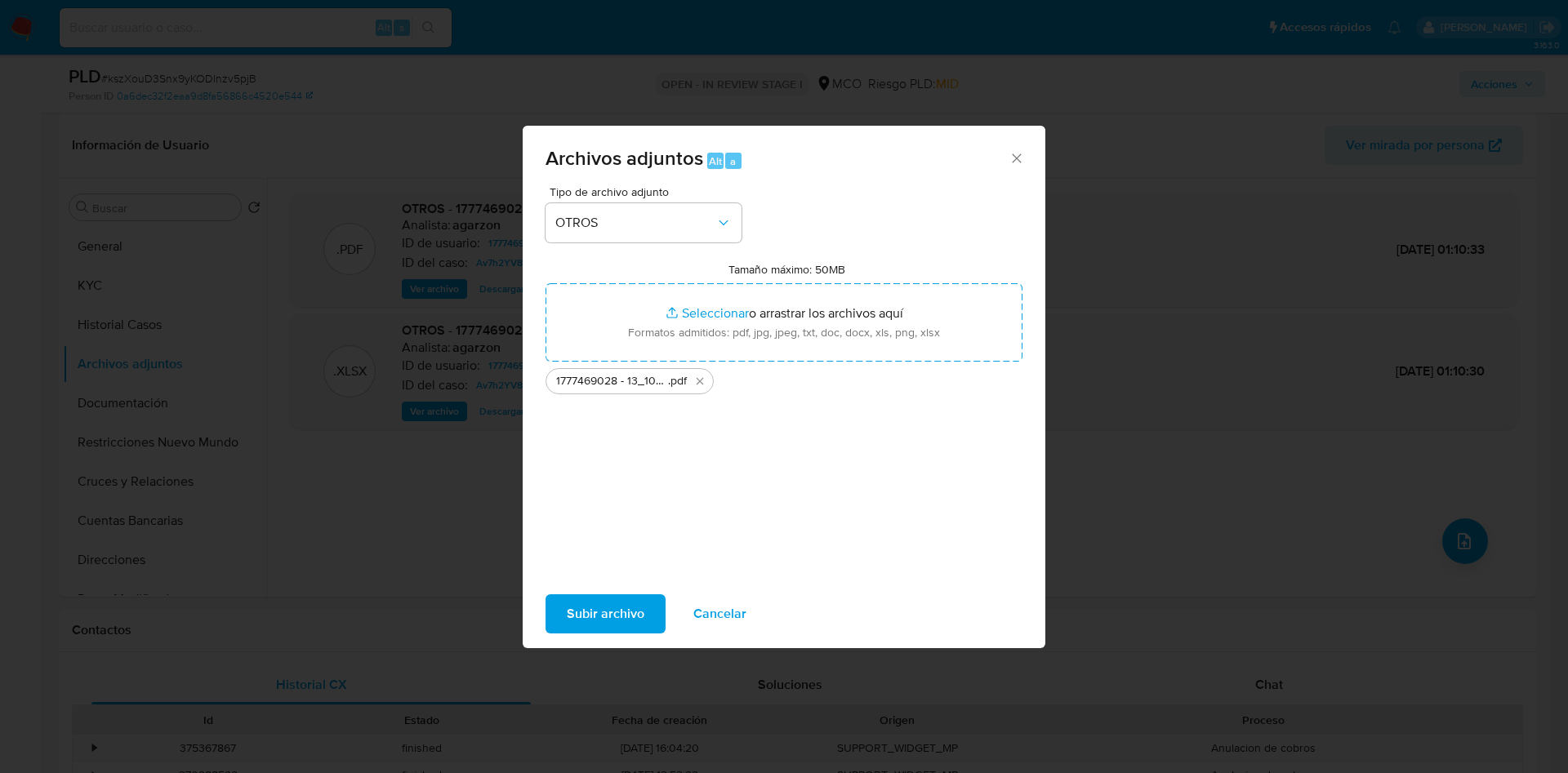
click at [607, 615] on span "Subir archivo" at bounding box center [606, 613] width 78 height 35
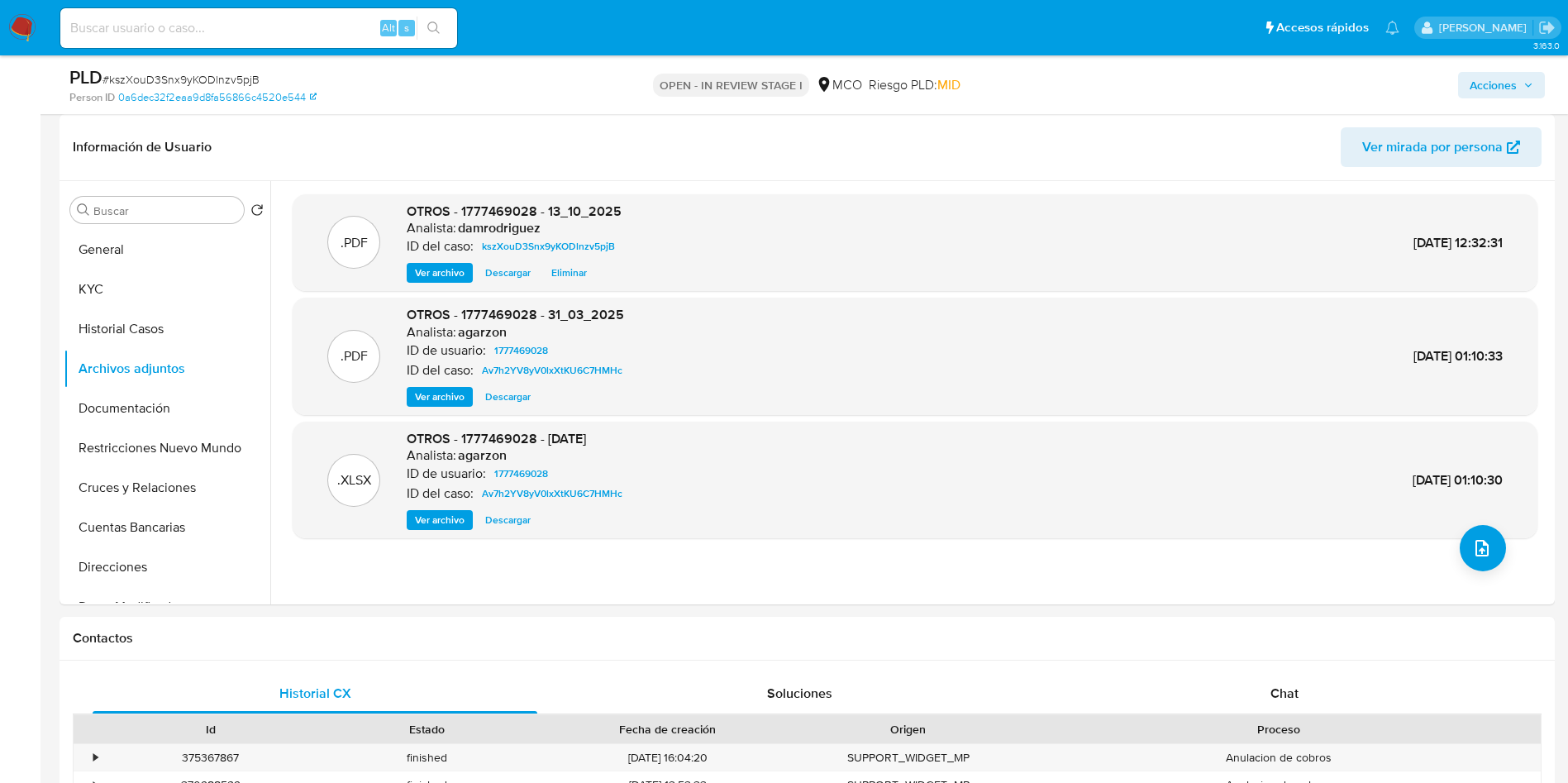
click at [1482, 88] on span "Acciones" at bounding box center [1492, 85] width 48 height 26
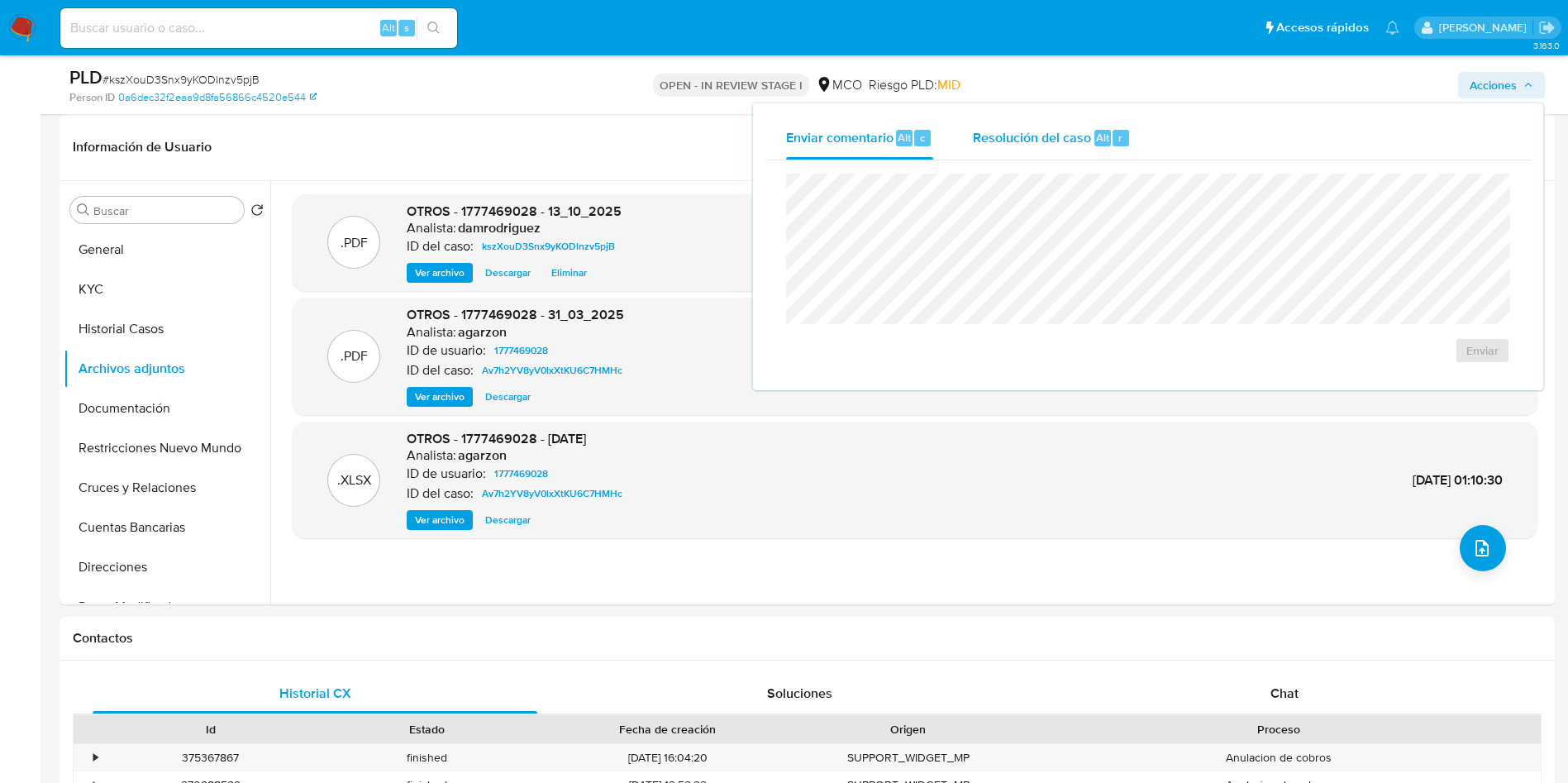
click at [1014, 142] on span "Resolución del caso" at bounding box center [1032, 137] width 118 height 19
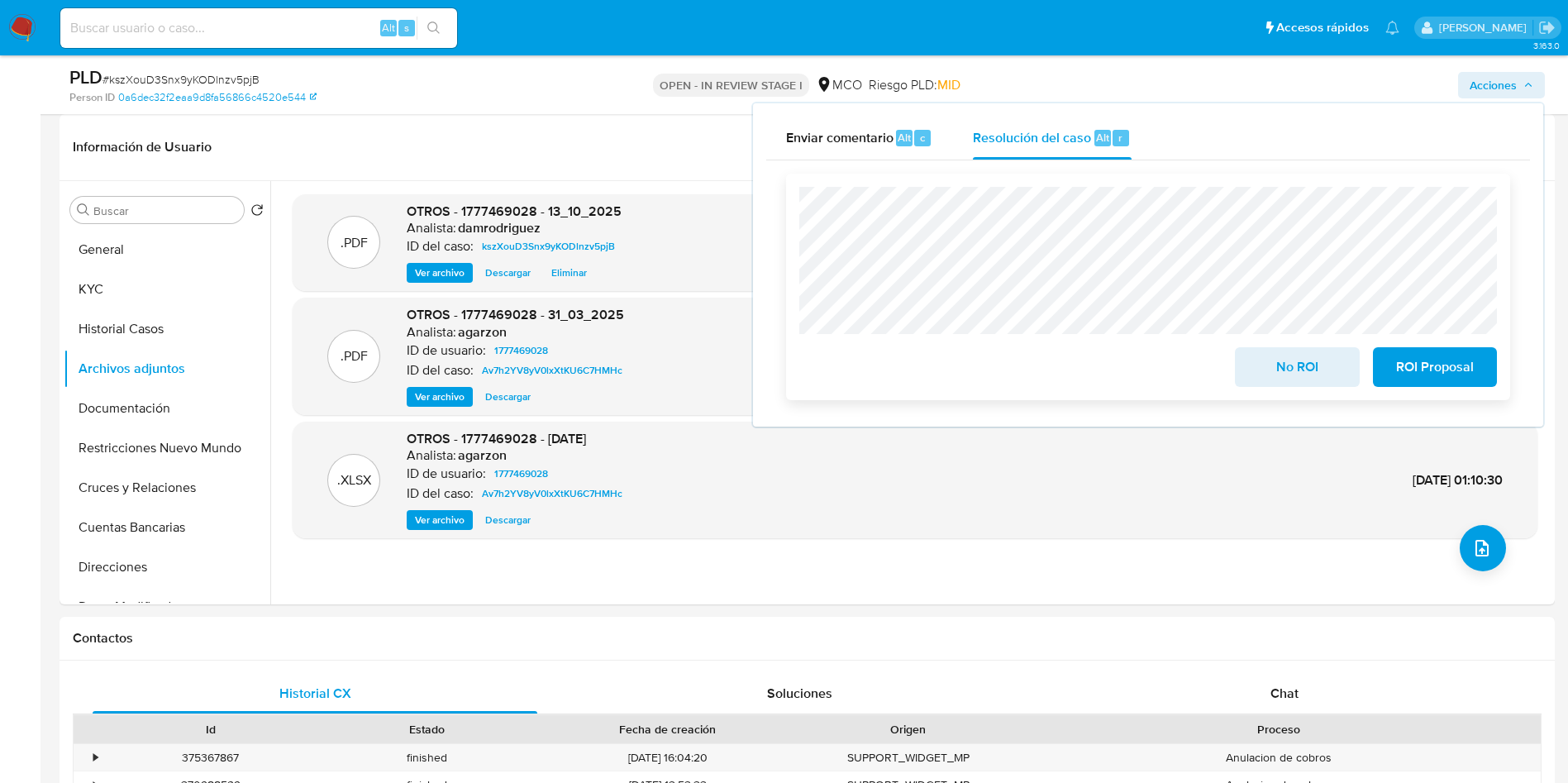
click at [1275, 368] on span "No ROI" at bounding box center [1296, 366] width 81 height 36
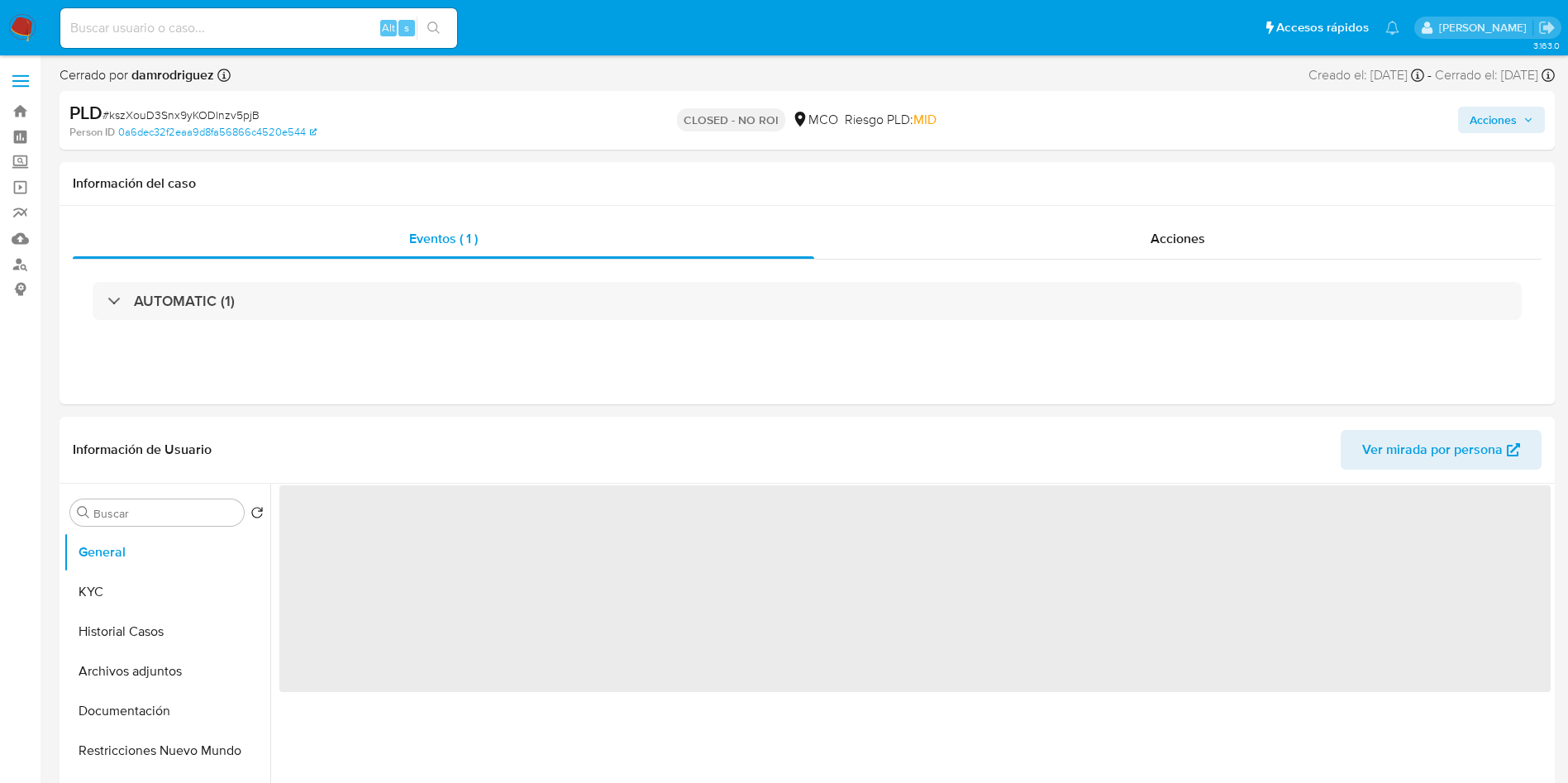
select select "10"
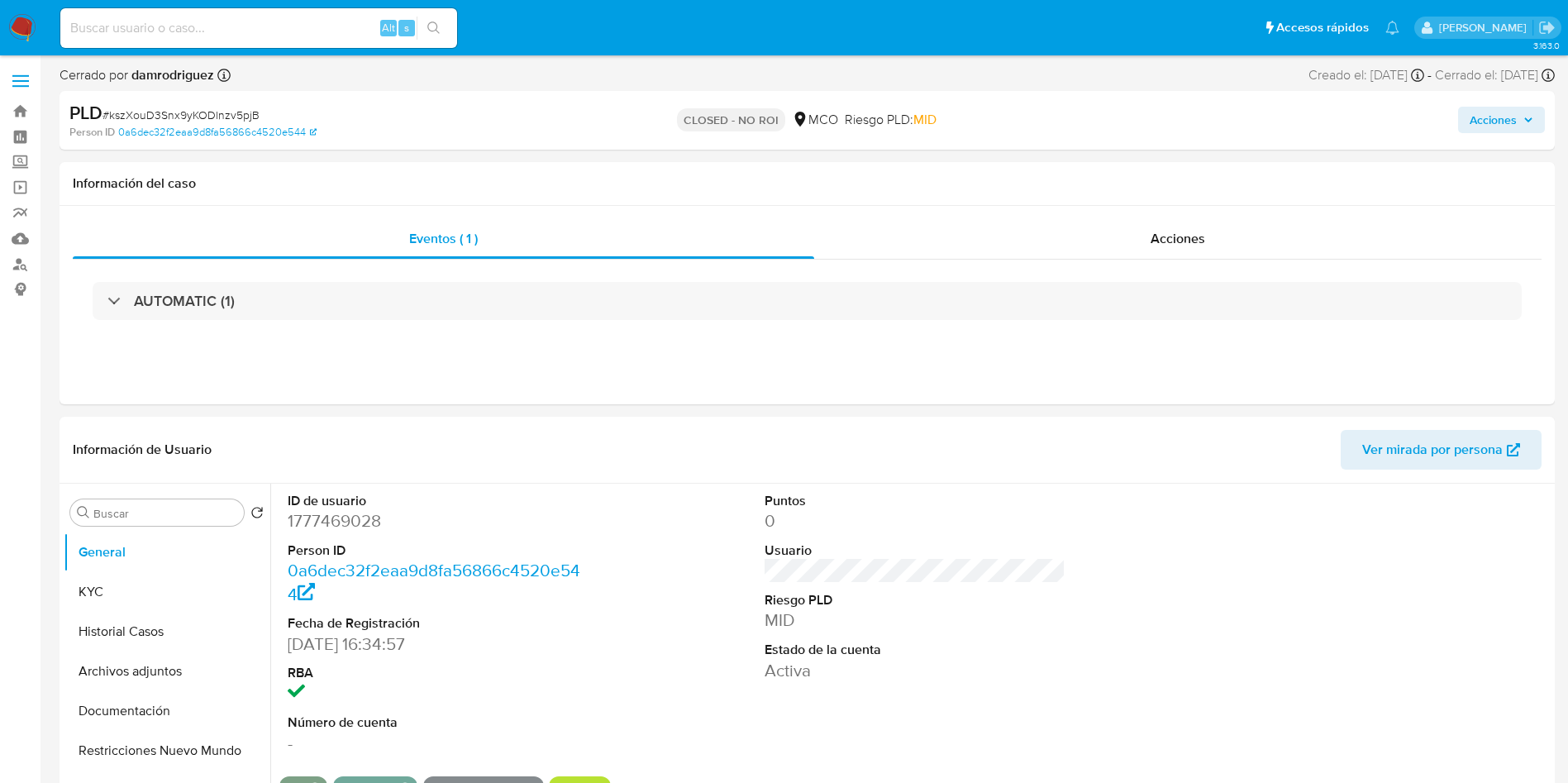
click at [19, 25] on img at bounding box center [22, 27] width 28 height 28
